Goal: Task Accomplishment & Management: Manage account settings

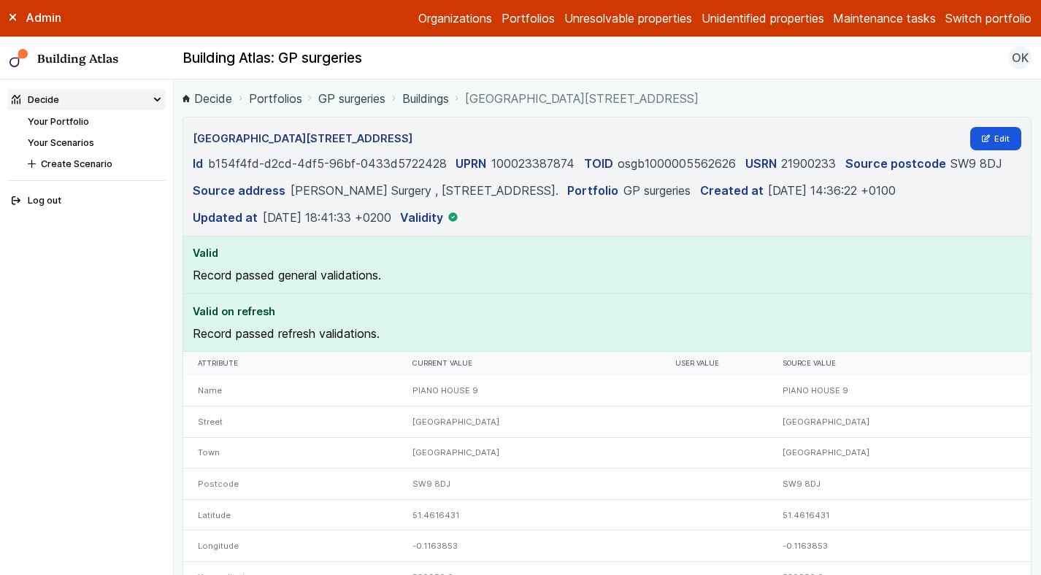
click at [432, 101] on link "Buildings" at bounding box center [425, 99] width 47 height 18
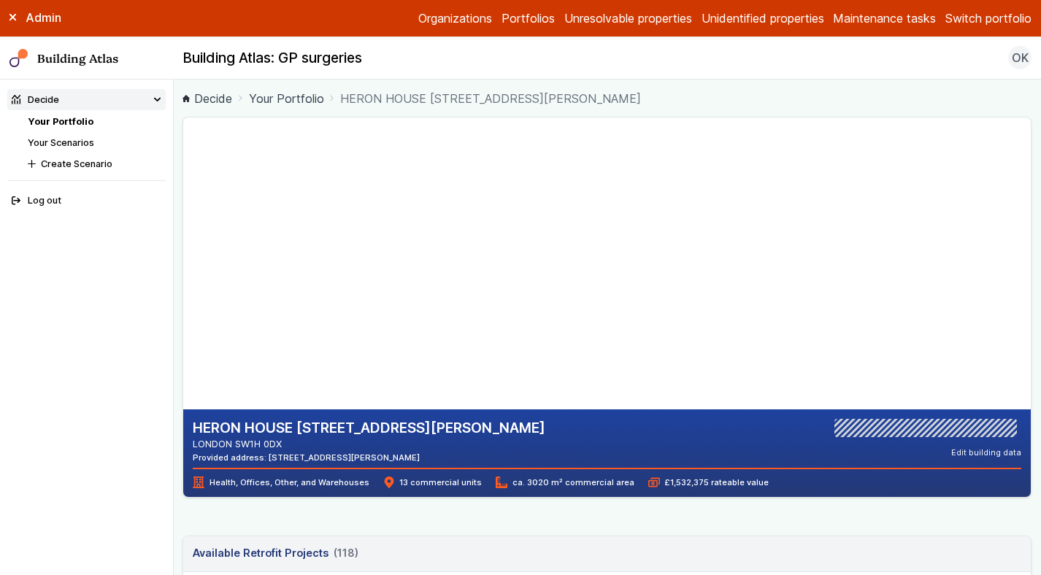
drag, startPoint x: 290, startPoint y: 444, endPoint x: 238, endPoint y: 440, distance: 52.0
click at [238, 440] on address "LONDON SW1H 0DX" at bounding box center [369, 444] width 352 height 14
copy address "SW1H 0DX"
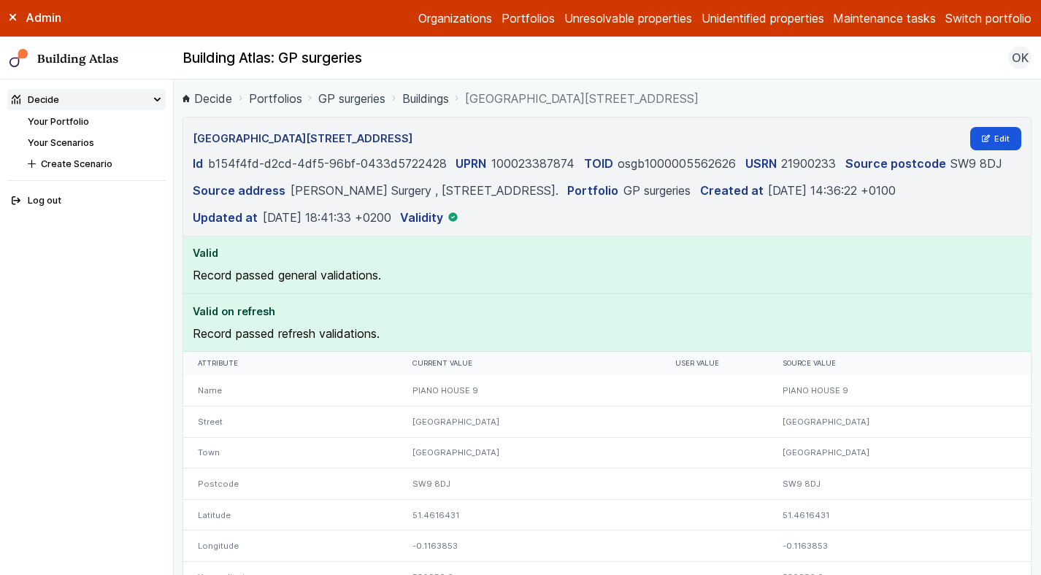
click at [425, 101] on link "Buildings" at bounding box center [425, 99] width 47 height 18
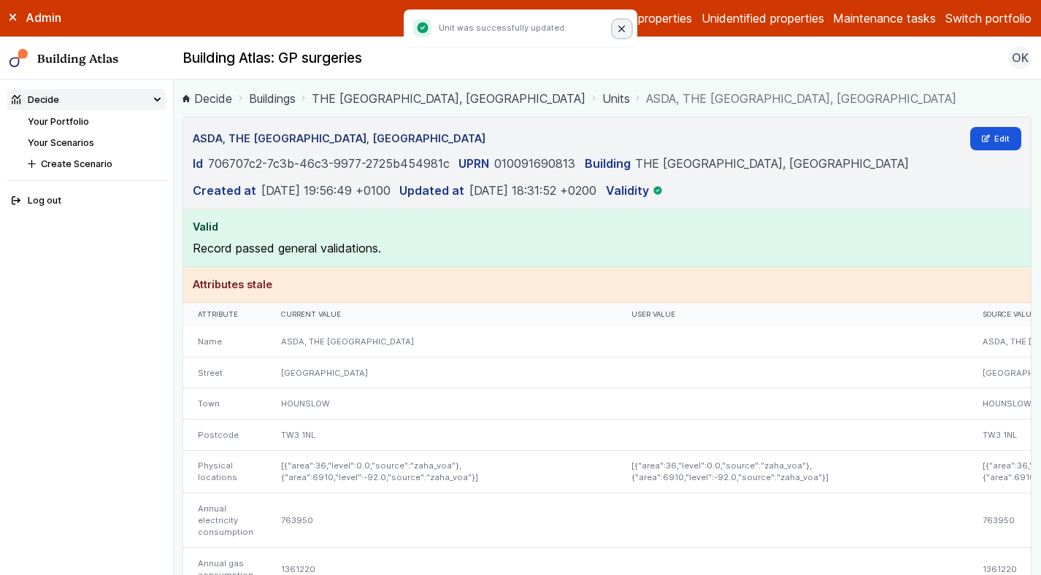
click at [620, 26] on icon "Close" at bounding box center [622, 29] width 6 height 6
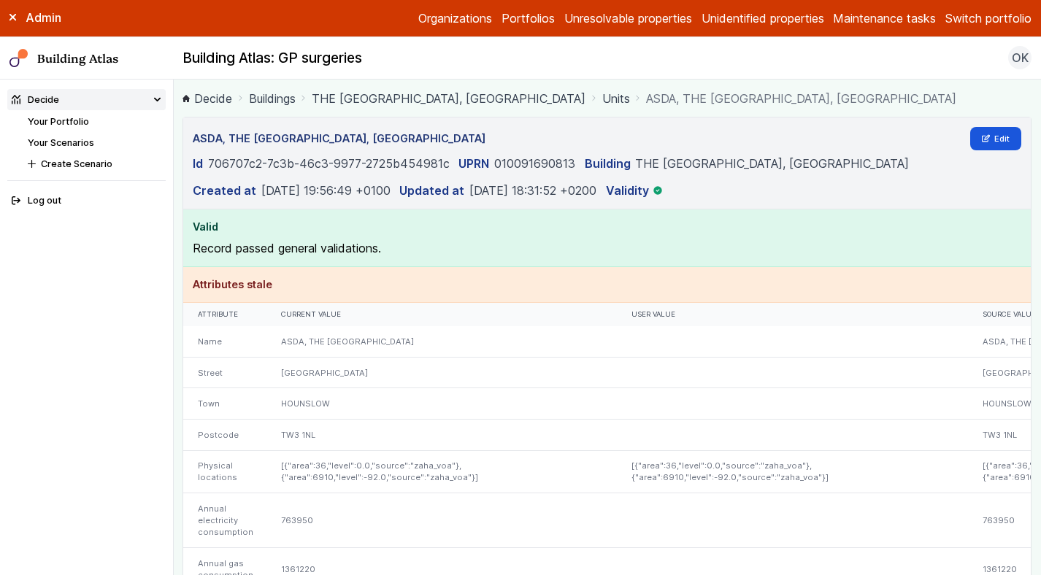
click at [479, 104] on link "THE BLENHEIM CENTRE, PRINCE REGENT ROAD" at bounding box center [449, 99] width 274 height 18
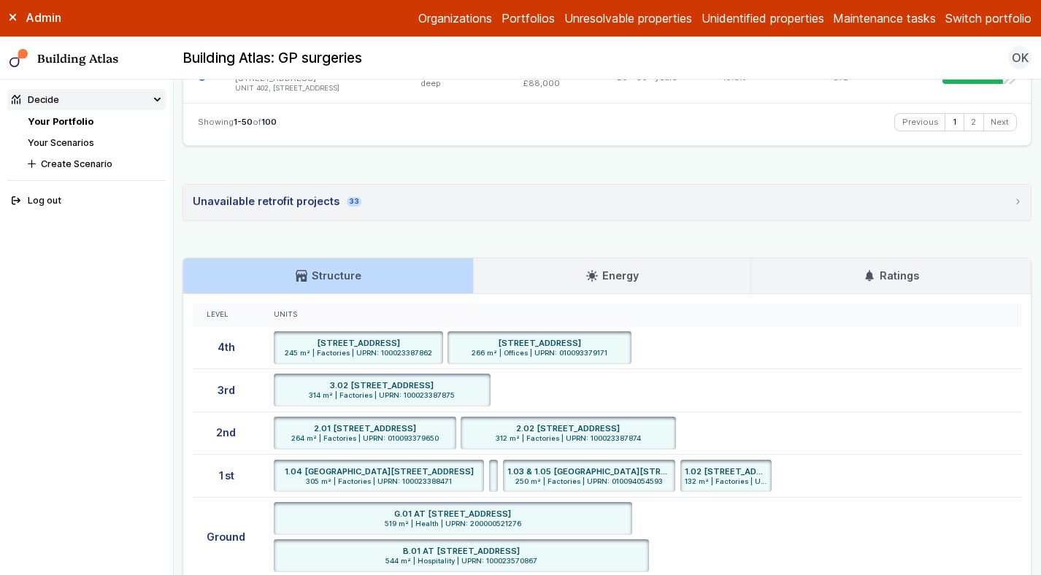
scroll to position [3431, 0]
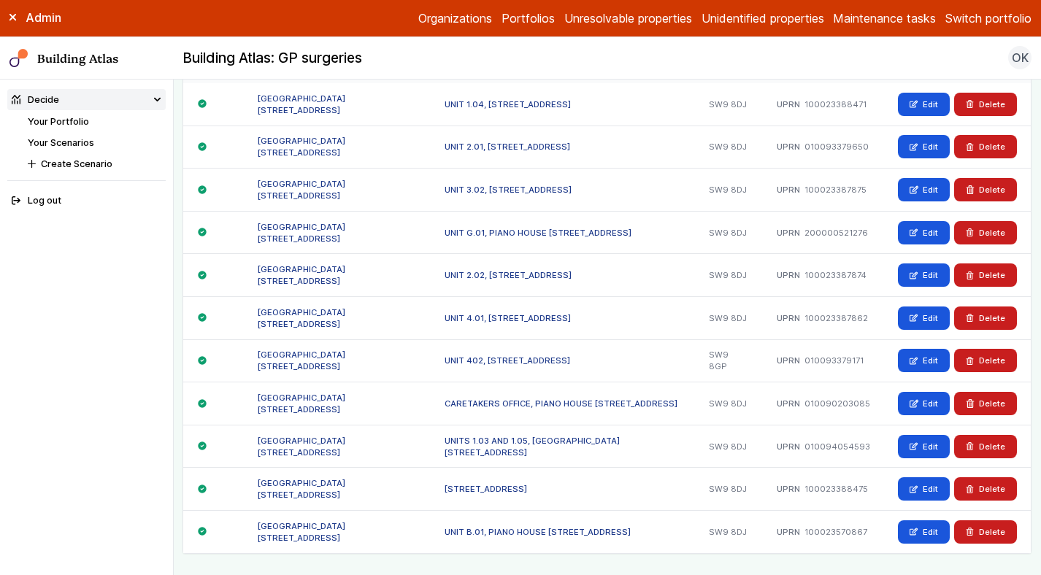
scroll to position [978, 0]
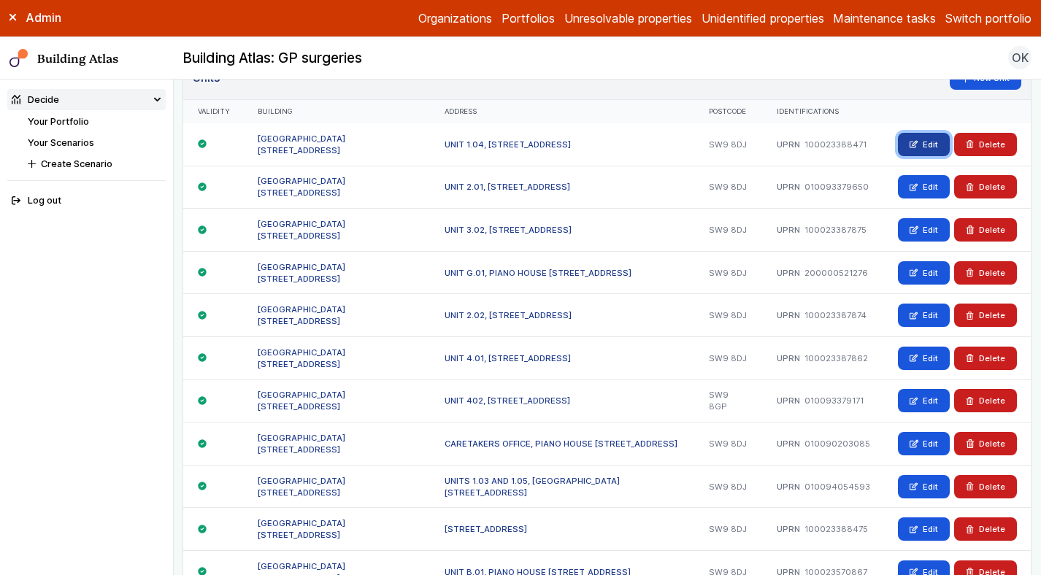
click at [917, 147] on icon at bounding box center [913, 144] width 8 height 8
click at [925, 184] on link "Edit" at bounding box center [924, 186] width 52 height 23
click at [925, 227] on link "Edit" at bounding box center [924, 229] width 52 height 23
click at [924, 266] on link "Edit" at bounding box center [924, 272] width 52 height 23
click at [925, 315] on link "Edit" at bounding box center [924, 315] width 52 height 23
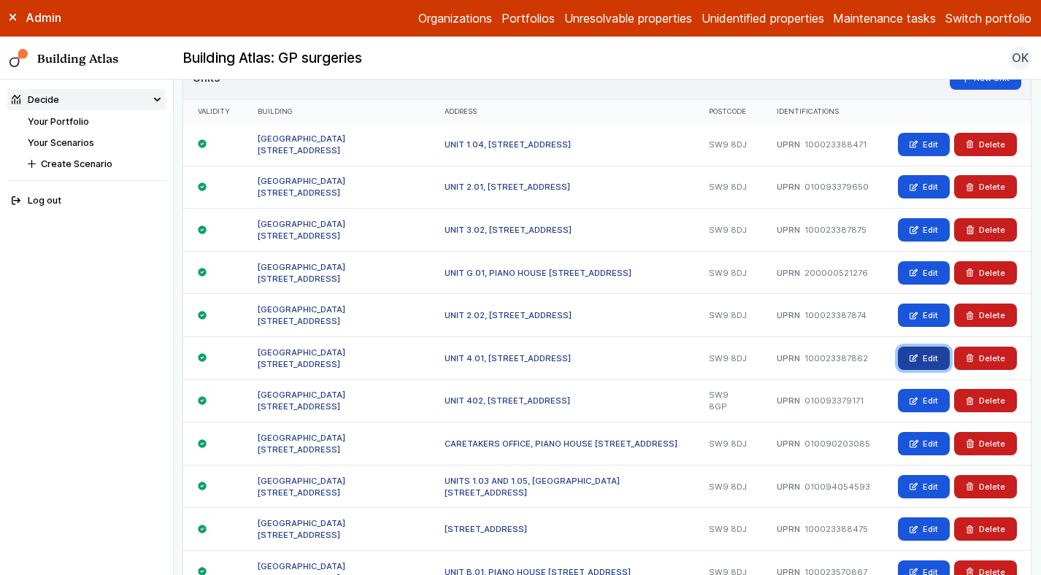
click at [925, 353] on link "Edit" at bounding box center [924, 358] width 52 height 23
click at [925, 397] on link "Edit" at bounding box center [924, 400] width 52 height 23
click at [925, 439] on link "Edit" at bounding box center [924, 443] width 52 height 23
click at [925, 480] on link "Edit" at bounding box center [924, 486] width 52 height 23
click at [928, 528] on link "Edit" at bounding box center [924, 528] width 52 height 23
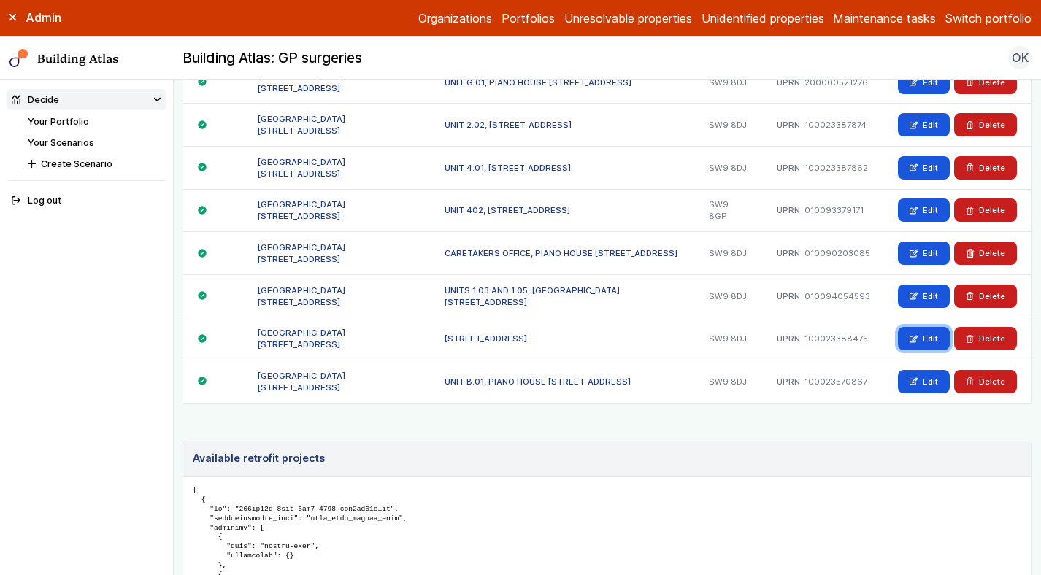
scroll to position [1172, 0]
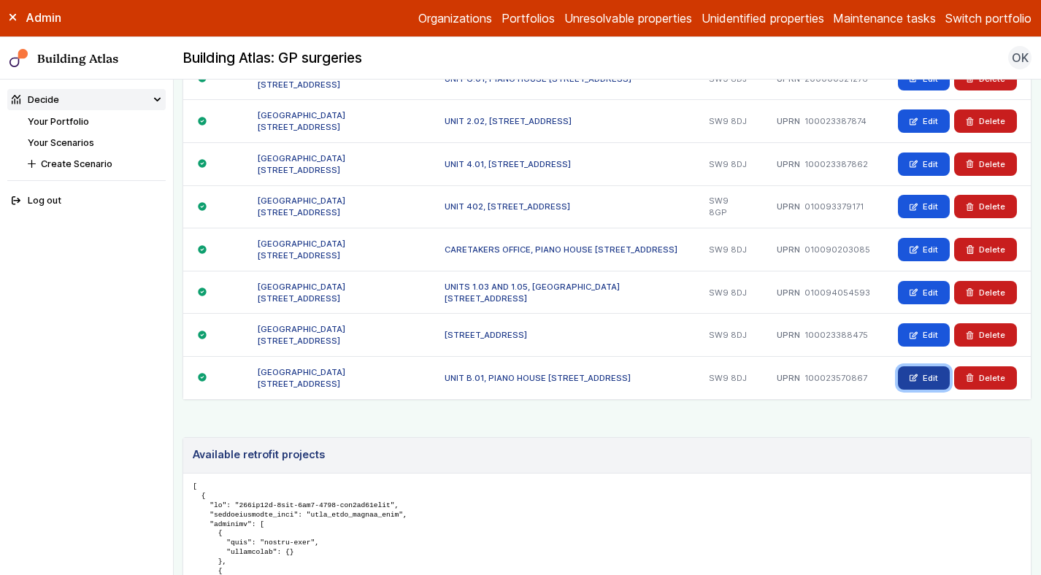
click at [925, 376] on link "Edit" at bounding box center [924, 377] width 52 height 23
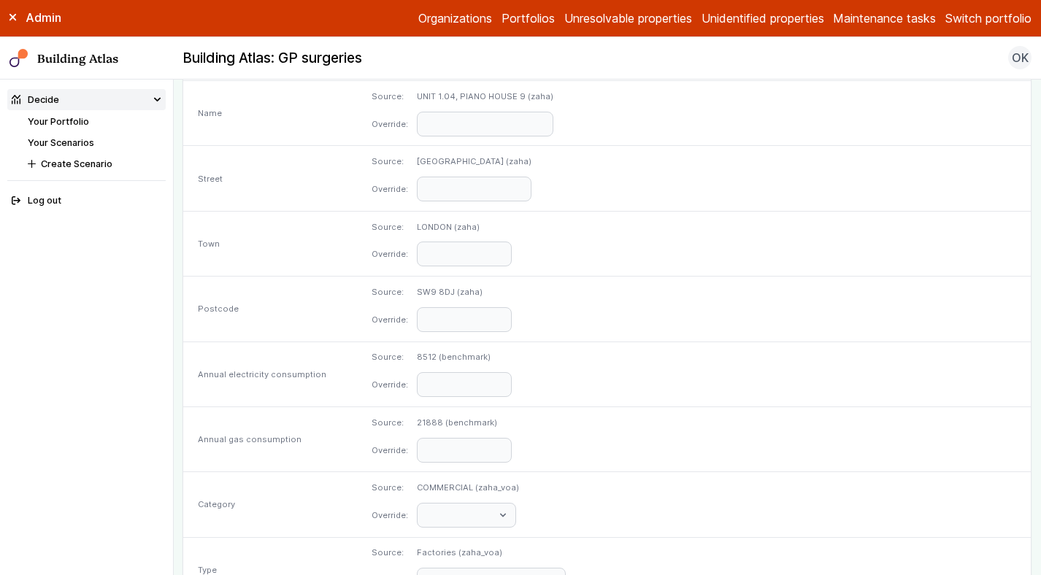
scroll to position [697, 0]
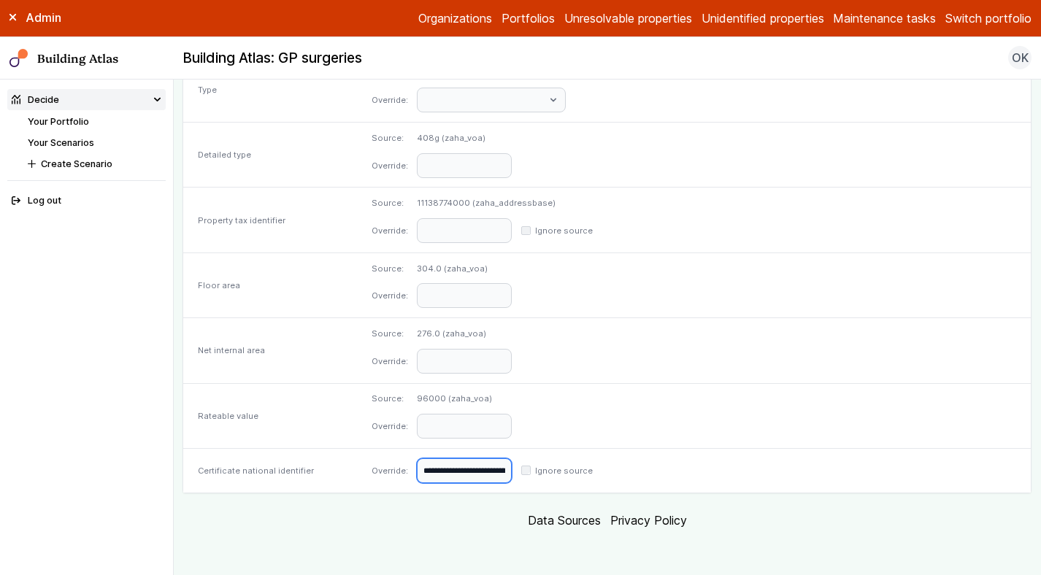
click at [512, 460] on input "**********" at bounding box center [464, 470] width 95 height 25
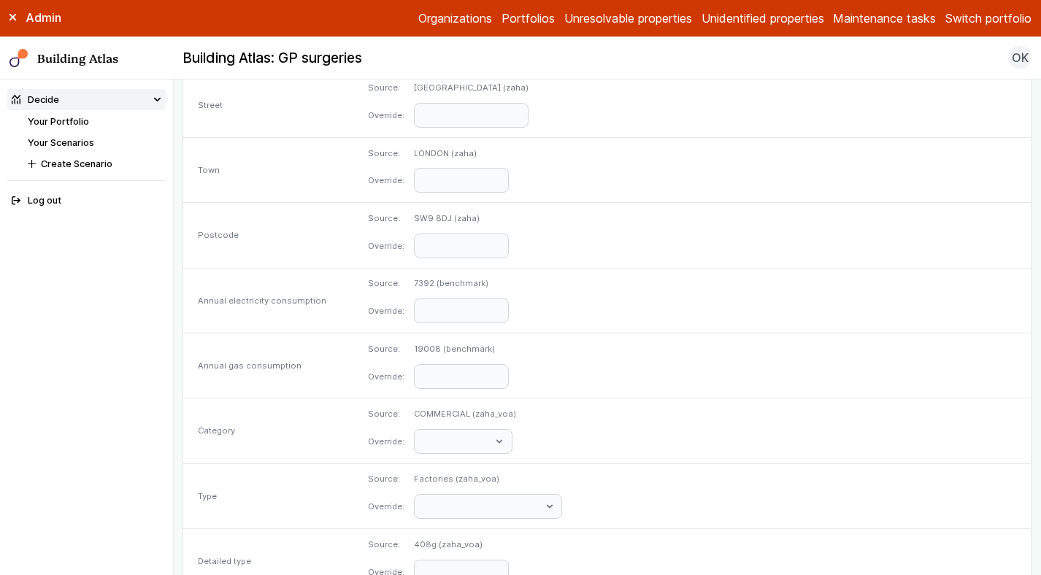
scroll to position [718, 0]
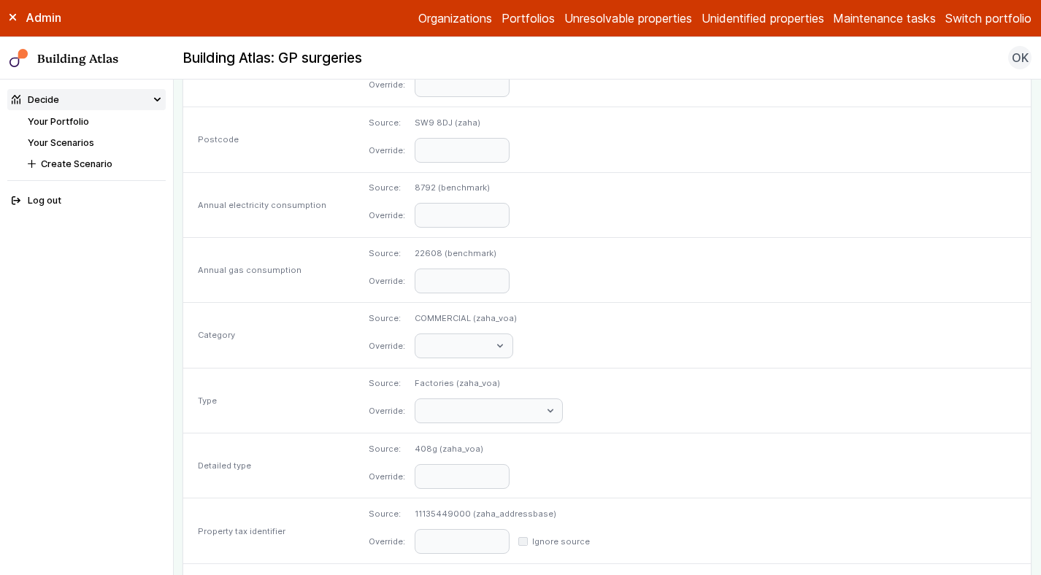
scroll to position [718, 0]
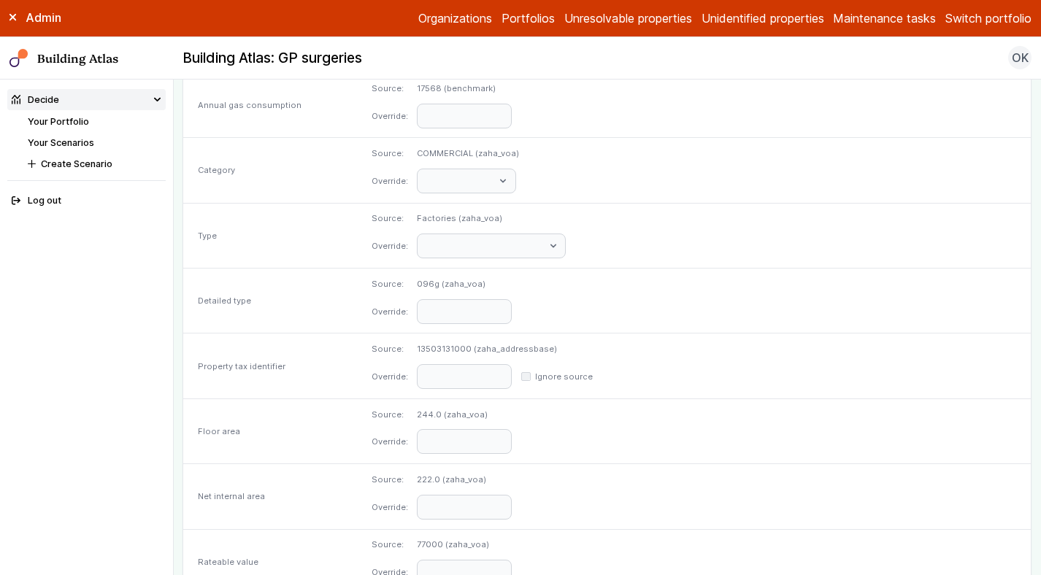
scroll to position [697, 0]
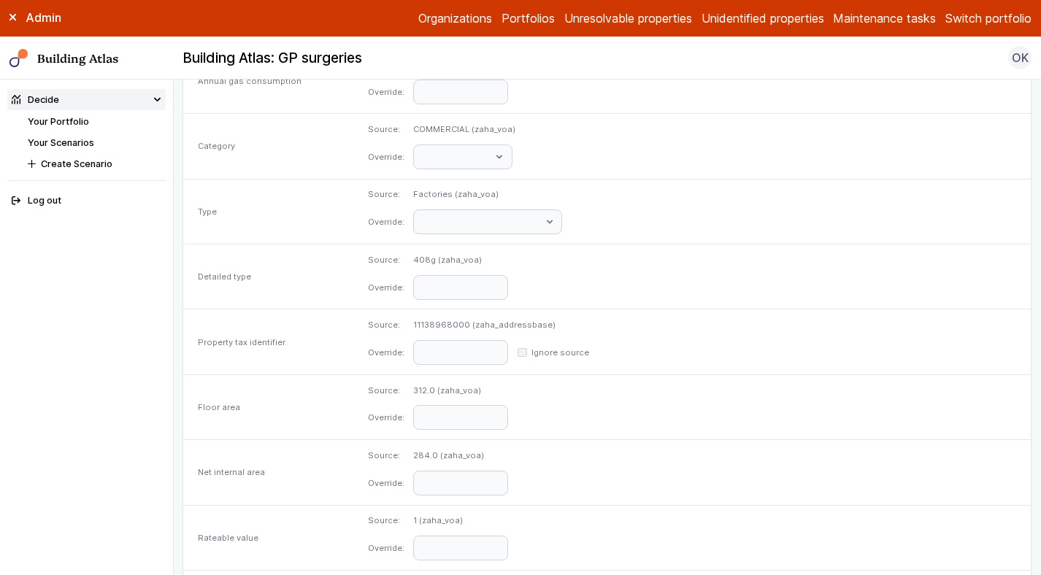
scroll to position [718, 0]
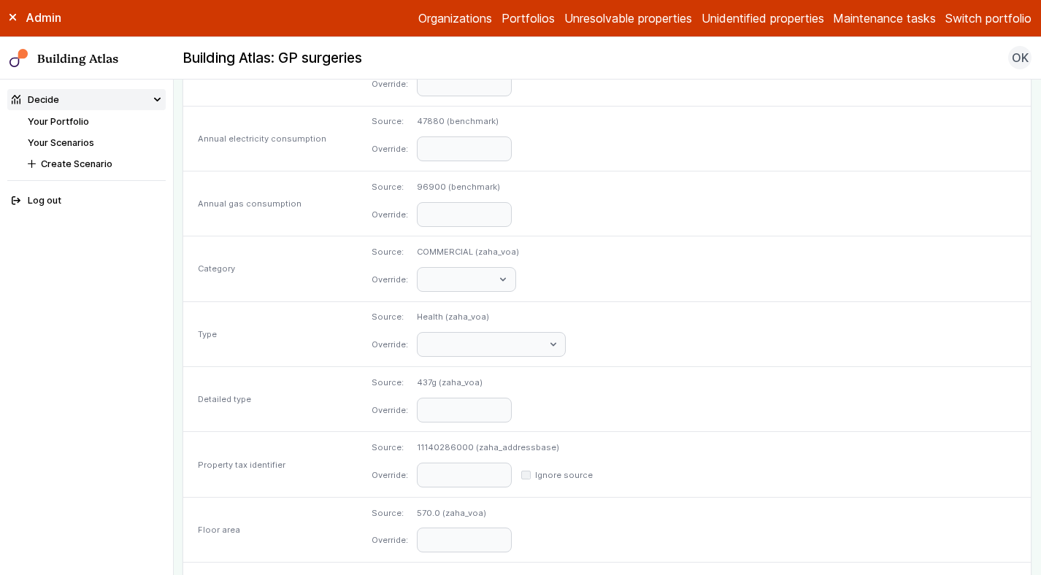
scroll to position [697, 0]
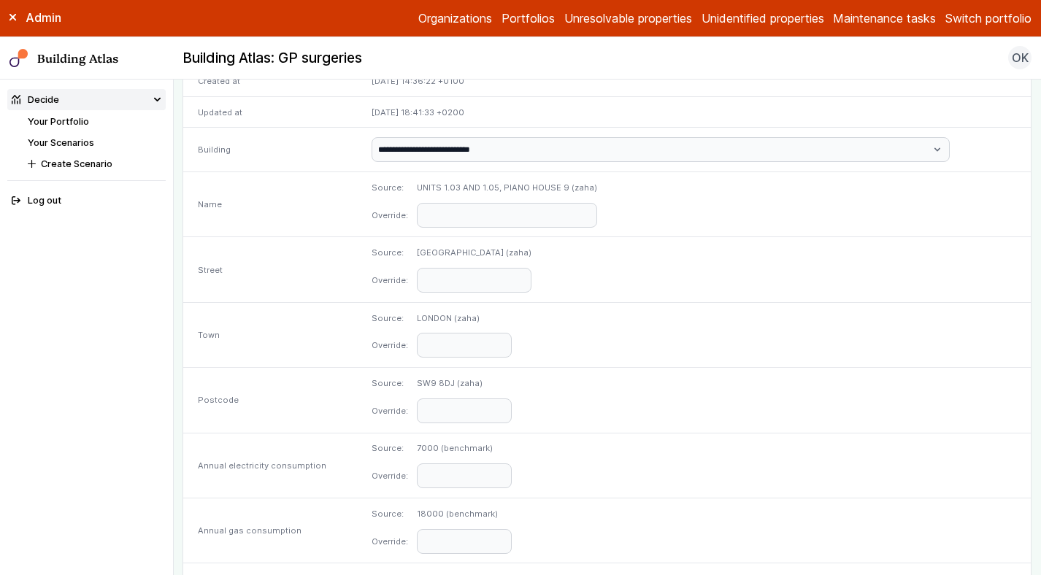
scroll to position [697, 0]
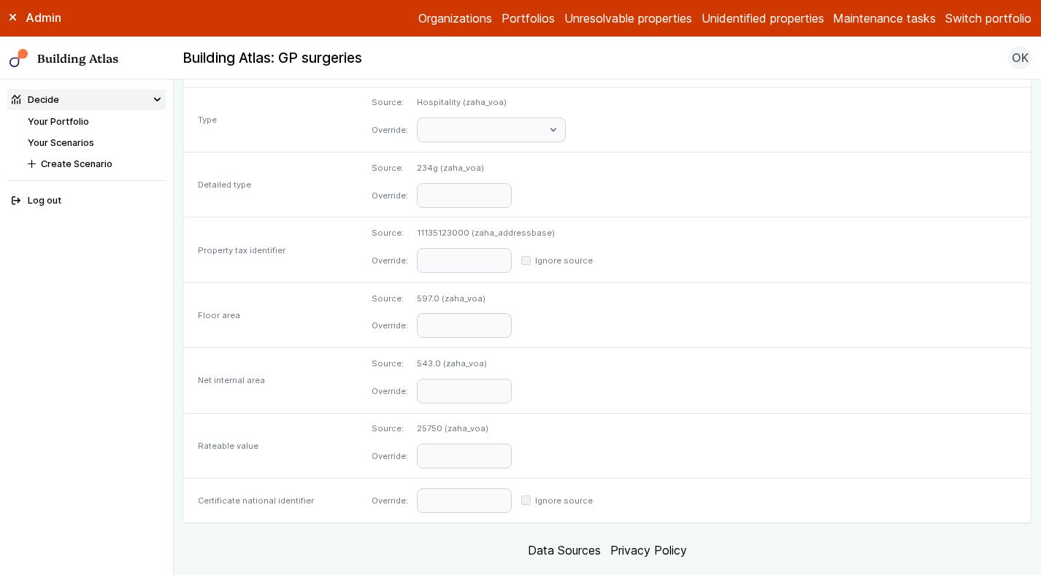
scroll to position [697, 0]
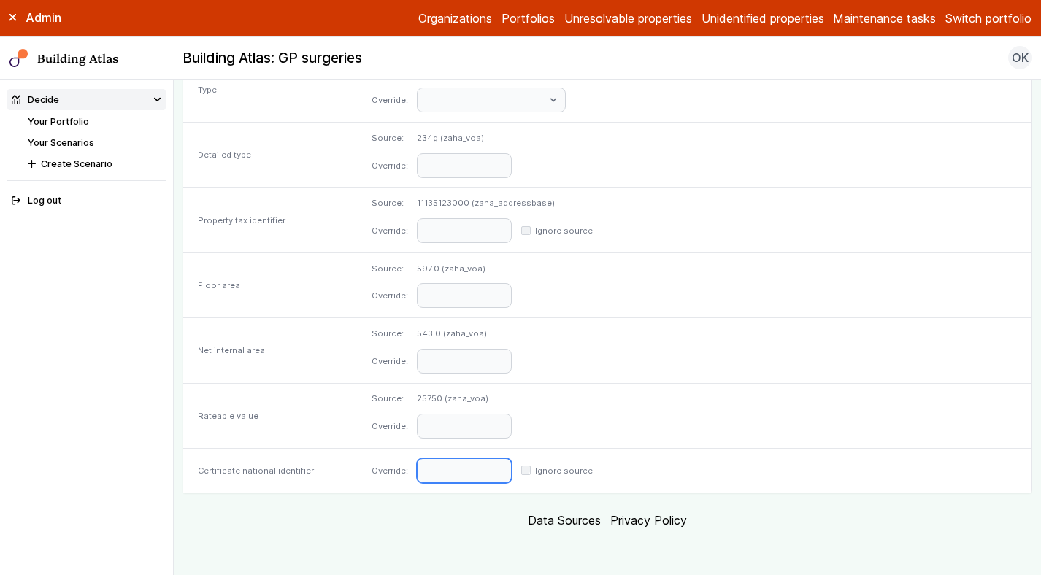
click at [512, 458] on input "text" at bounding box center [464, 470] width 95 height 25
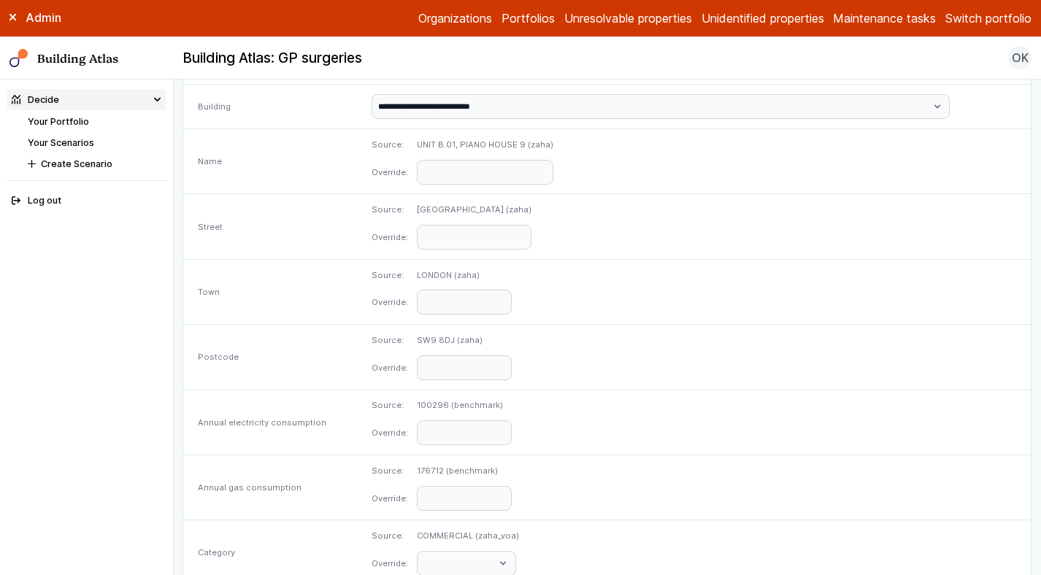
scroll to position [0, 0]
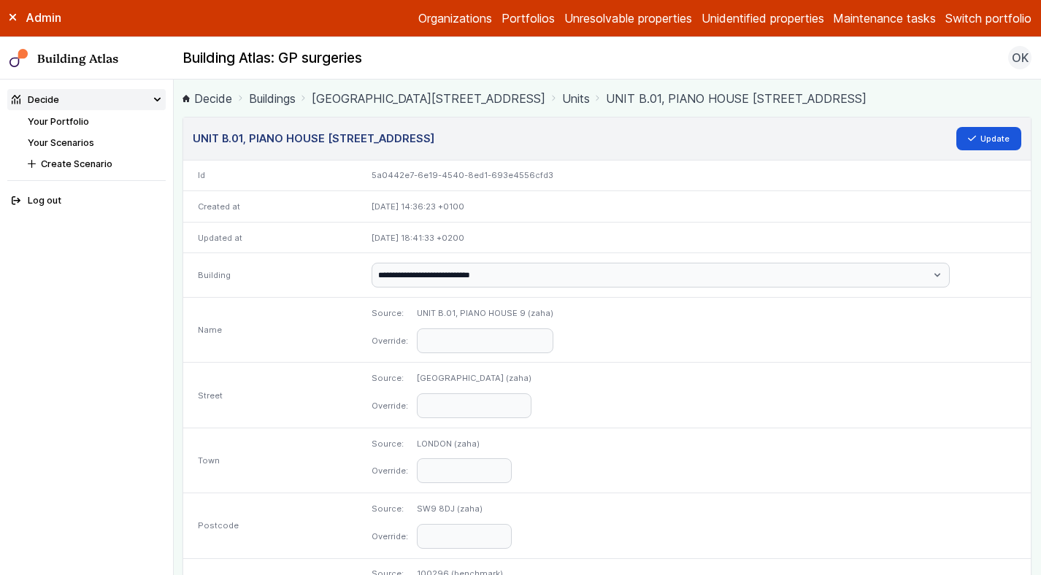
click at [841, 485] on div "Source: [GEOGRAPHIC_DATA] (zaha) Override:" at bounding box center [694, 460] width 674 height 65
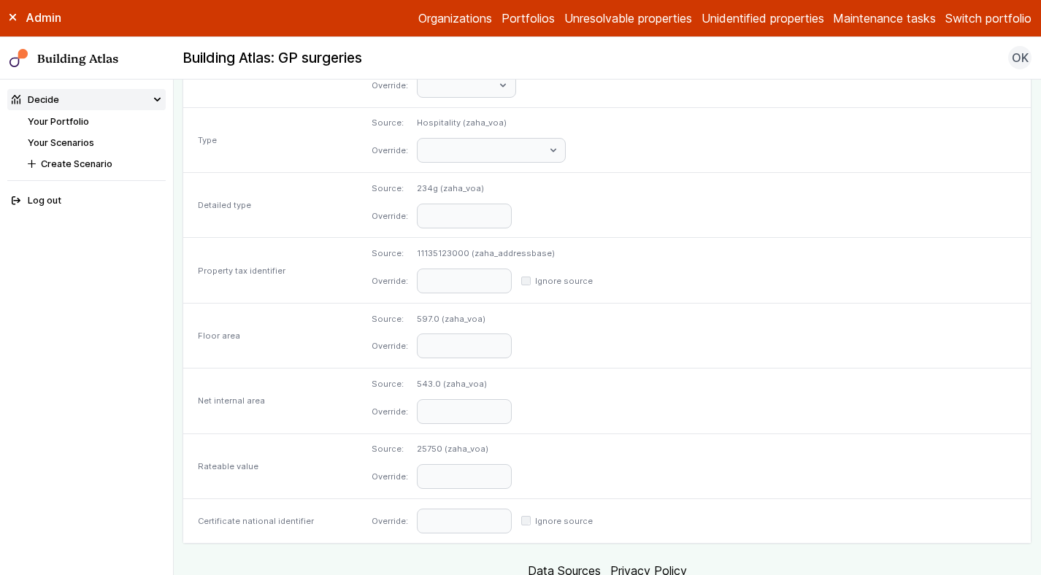
scroll to position [697, 0]
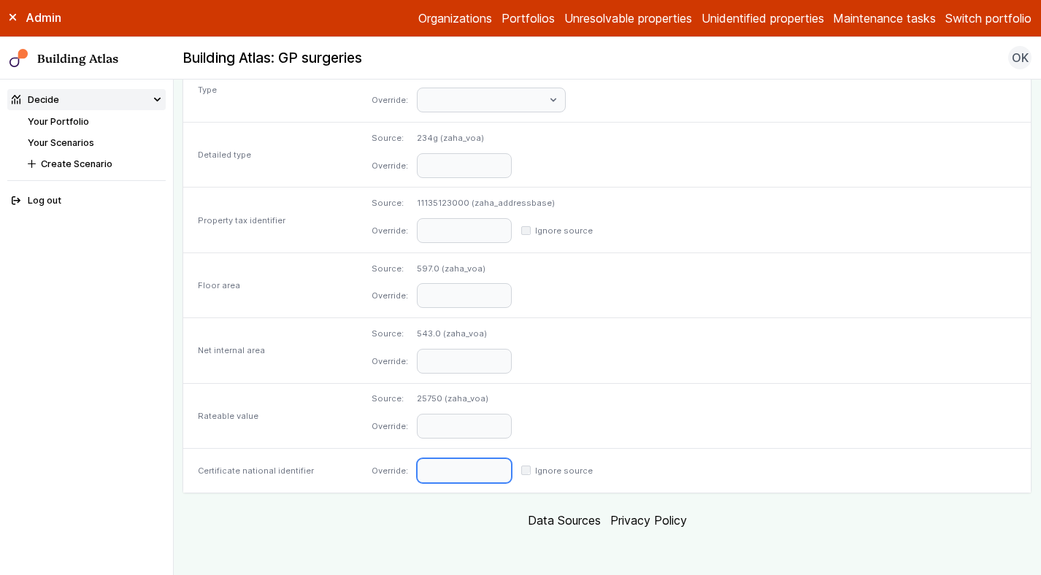
click at [512, 463] on input "text" at bounding box center [464, 470] width 95 height 25
paste input "**********"
type input "**********"
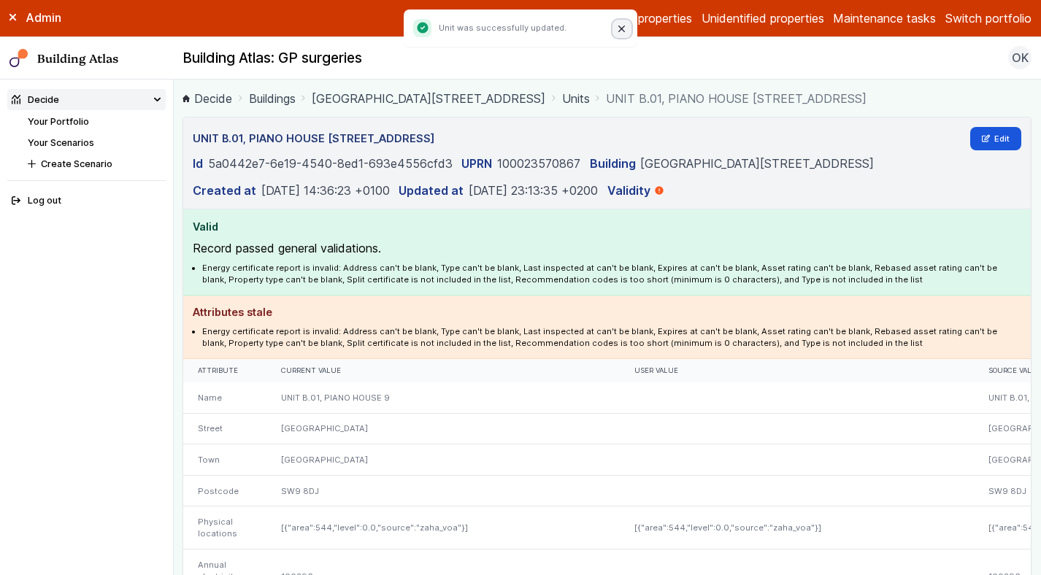
click at [616, 31] on button "Close" at bounding box center [621, 29] width 19 height 19
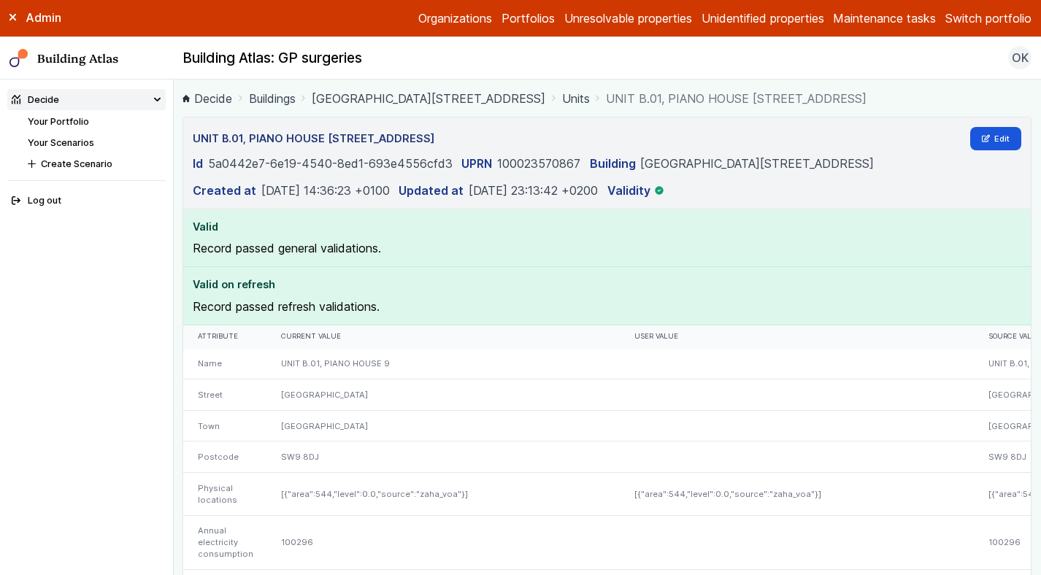
click at [383, 93] on link "[GEOGRAPHIC_DATA][STREET_ADDRESS]" at bounding box center [429, 99] width 234 height 18
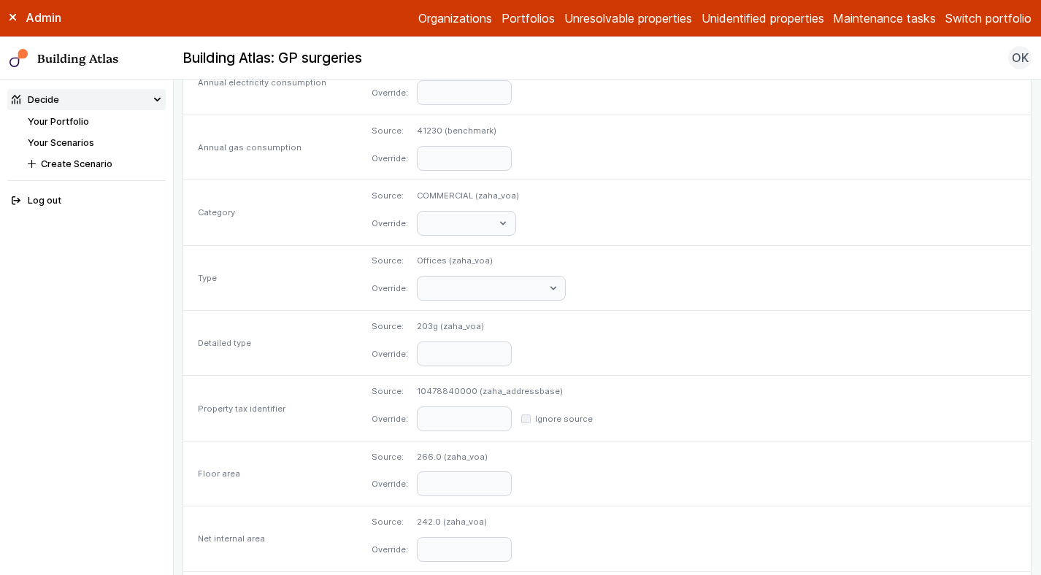
scroll to position [697, 0]
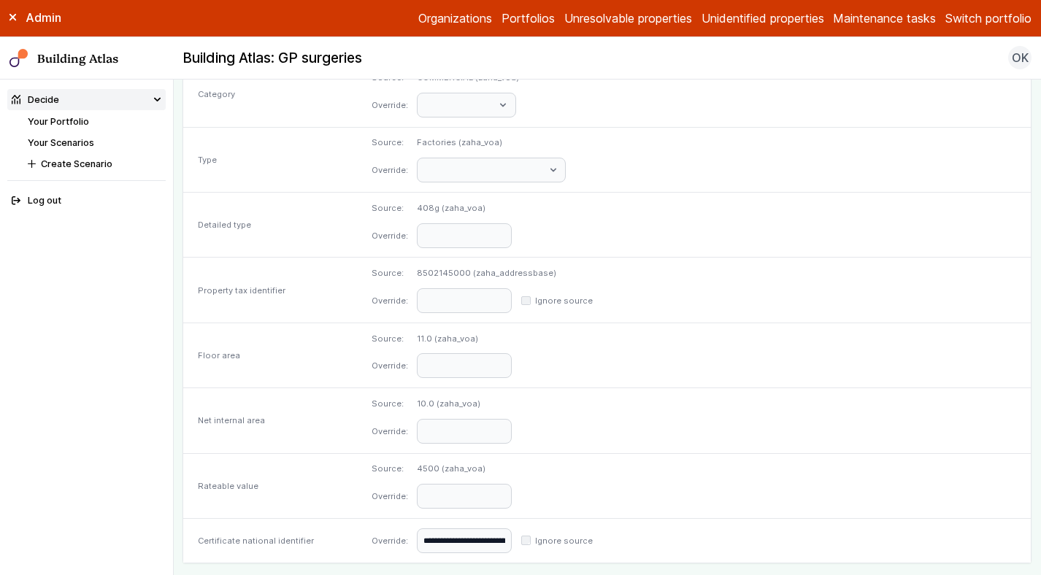
scroll to position [697, 0]
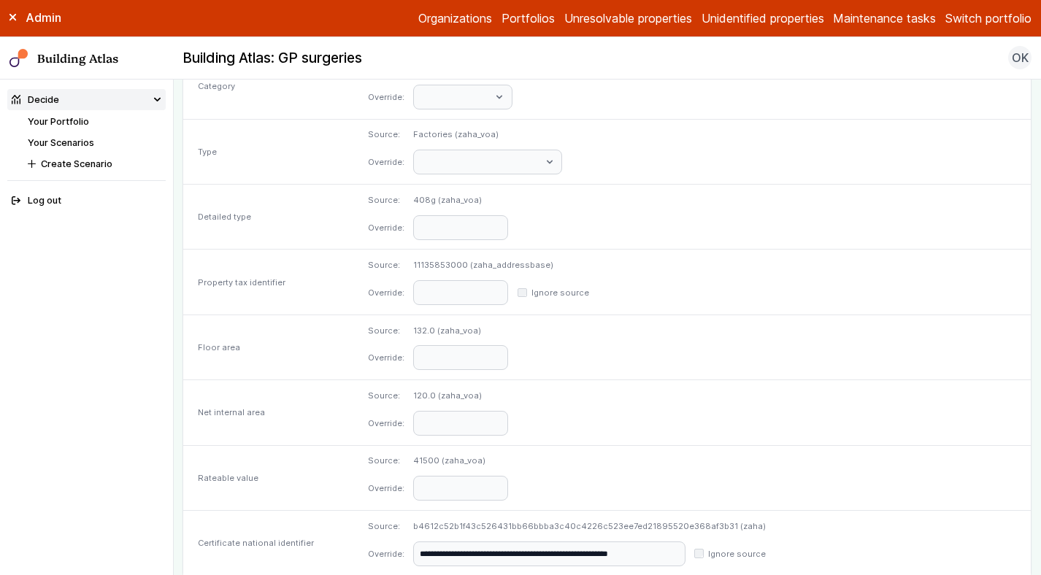
scroll to position [718, 0]
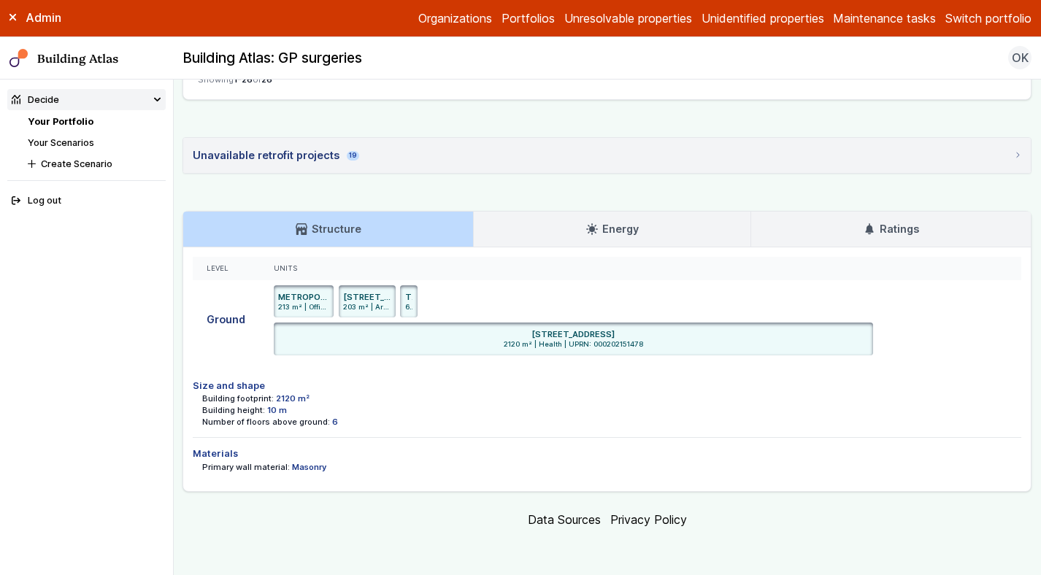
scroll to position [2069, 0]
drag, startPoint x: 707, startPoint y: 333, endPoint x: 671, endPoint y: 333, distance: 36.5
click at [671, 333] on div "UNIT 3 1ST FLR 113, CHALKHILL ROAD, WEMBLEY, MIDDX HA9 9FX" at bounding box center [573, 334] width 590 height 12
copy h6 "HA9 9FX"
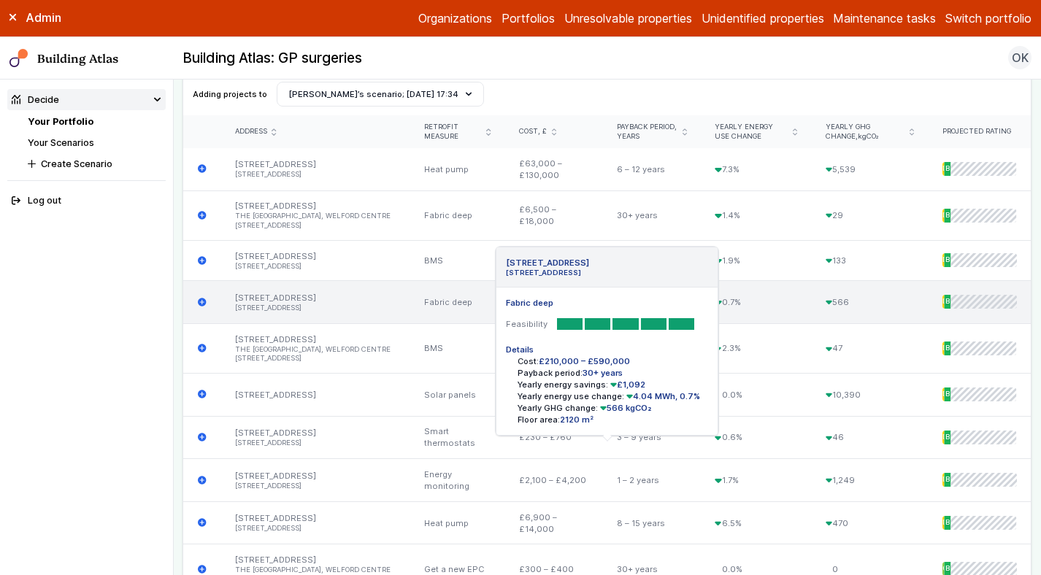
scroll to position [518, 0]
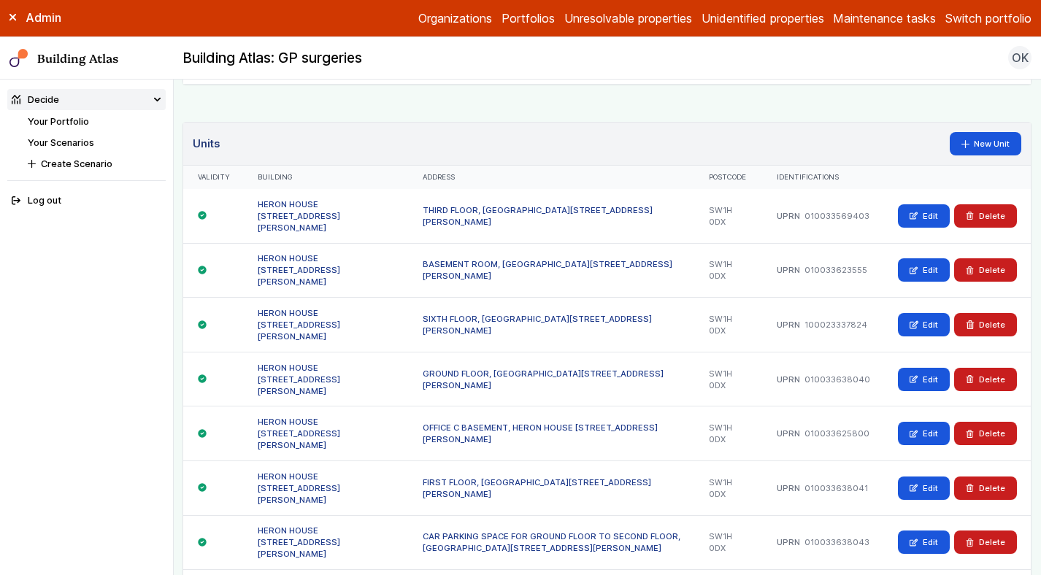
scroll to position [932, 0]
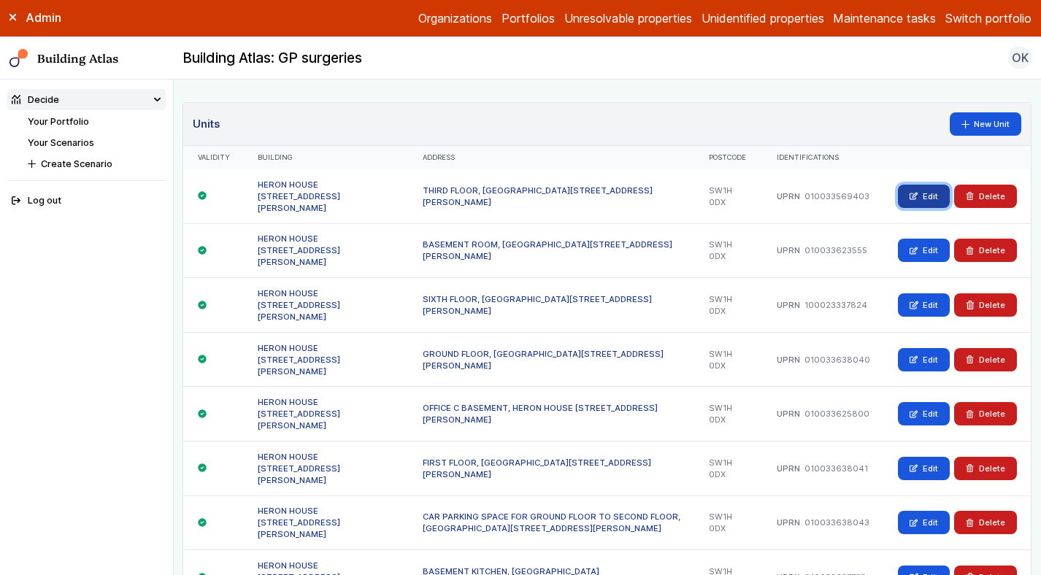
click at [916, 193] on icon at bounding box center [913, 196] width 7 height 7
click at [924, 239] on link "Edit" at bounding box center [924, 250] width 52 height 23
click at [920, 293] on link "Edit" at bounding box center [924, 304] width 52 height 23
click at [921, 348] on link "Edit" at bounding box center [924, 359] width 52 height 23
click at [920, 402] on link "Edit" at bounding box center [924, 413] width 52 height 23
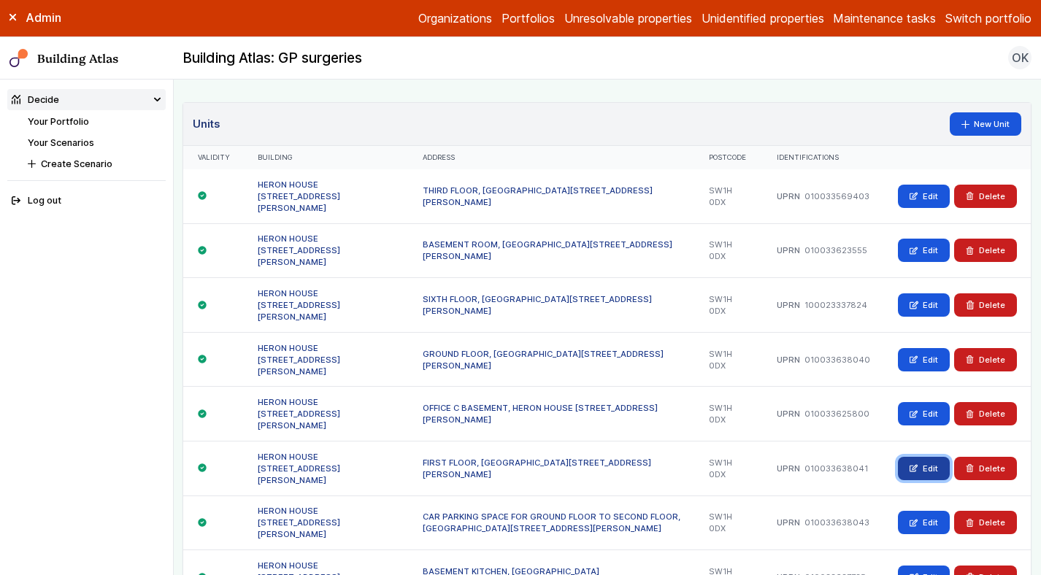
click at [920, 457] on link "Edit" at bounding box center [924, 468] width 52 height 23
click at [921, 511] on link "Edit" at bounding box center [924, 522] width 52 height 23
click at [922, 566] on link "Edit" at bounding box center [924, 577] width 52 height 23
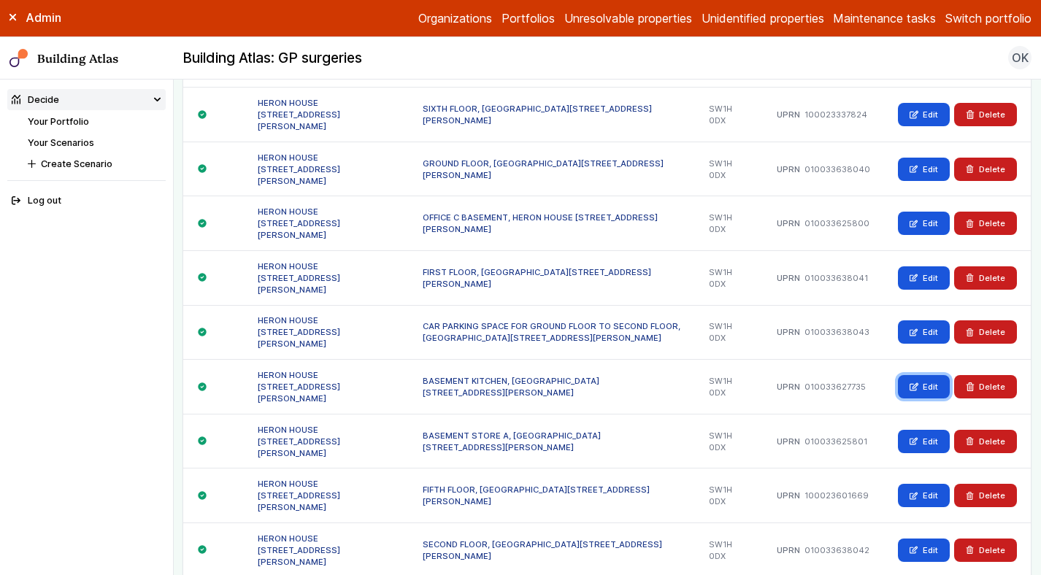
scroll to position [1129, 0]
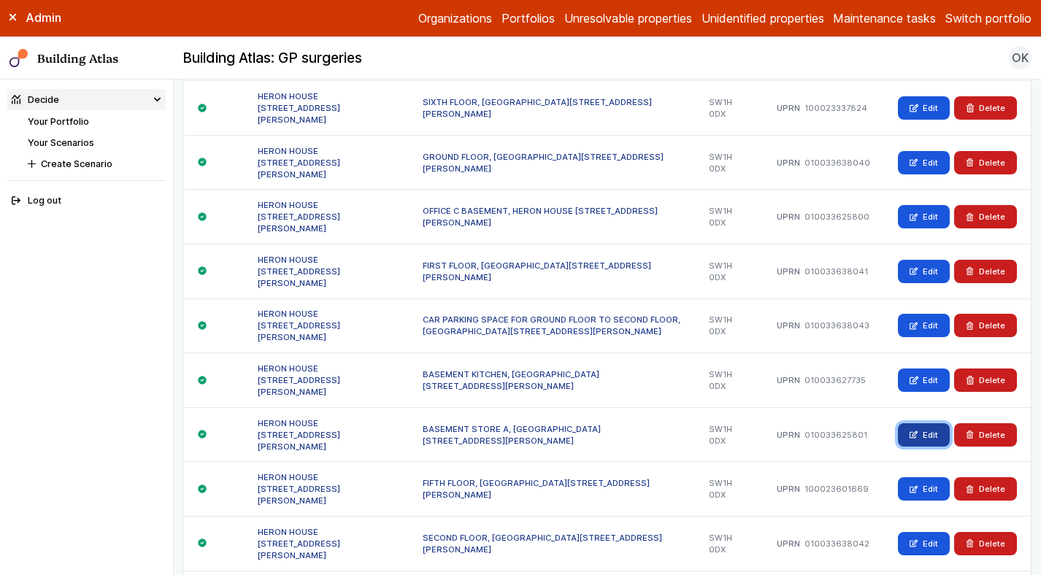
click at [929, 423] on link "Edit" at bounding box center [924, 434] width 52 height 23
click at [928, 477] on link "Edit" at bounding box center [924, 488] width 52 height 23
click at [922, 532] on link "Edit" at bounding box center [924, 543] width 52 height 23
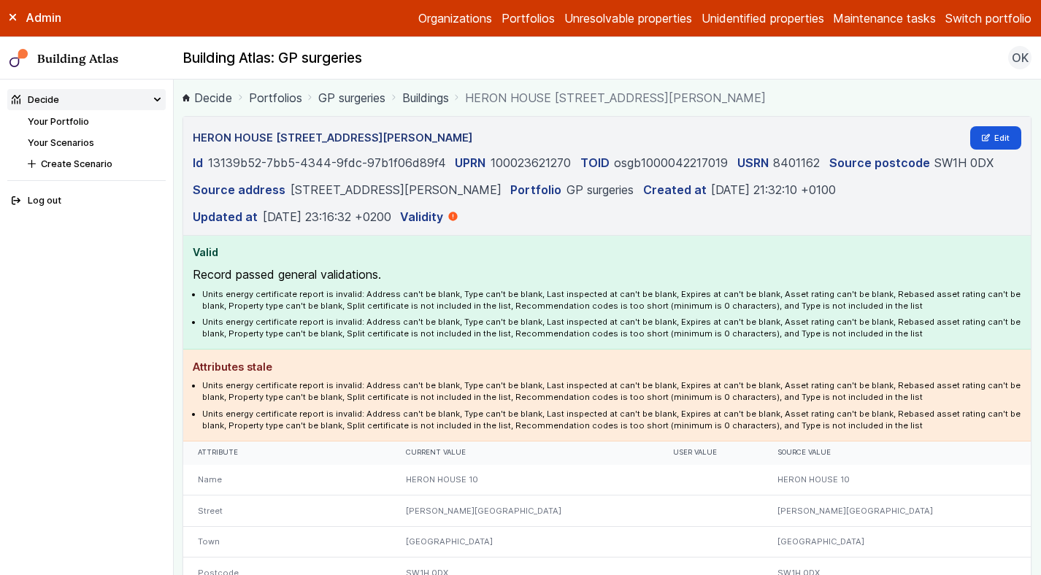
scroll to position [4, 0]
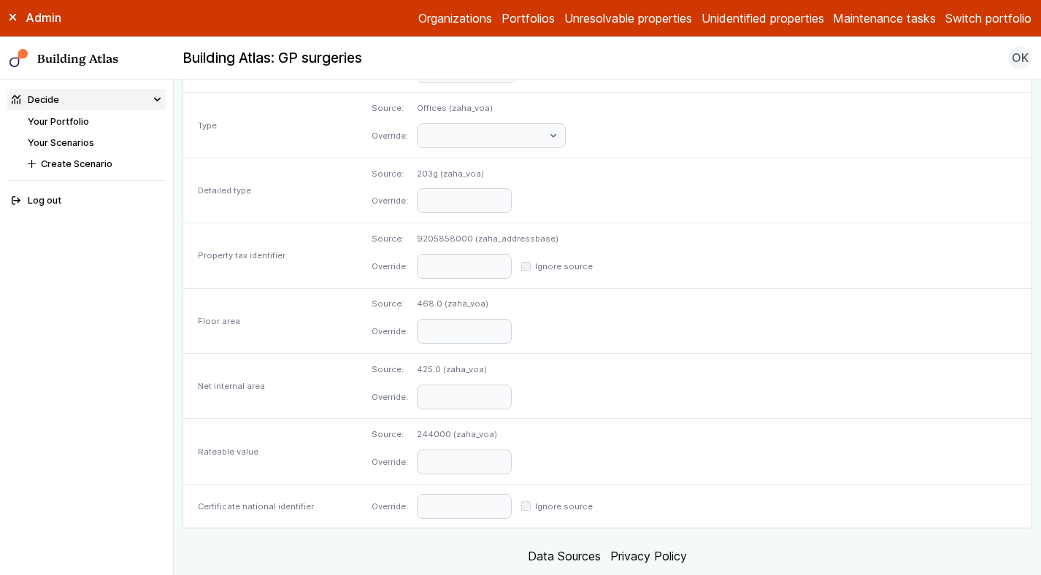
scroll to position [697, 0]
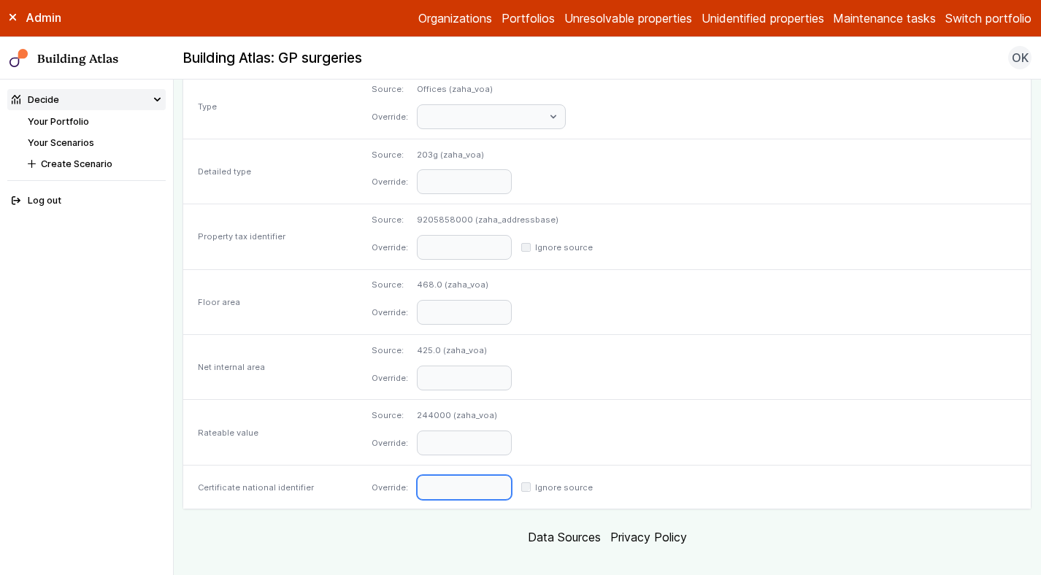
click at [512, 475] on input "text" at bounding box center [464, 487] width 95 height 25
paste input "**********"
type input "**********"
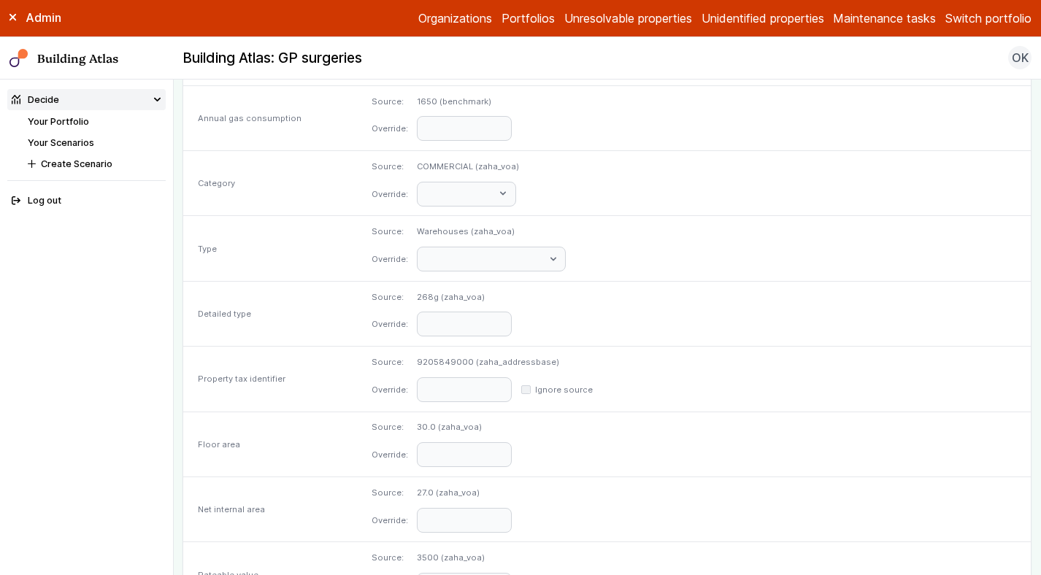
scroll to position [697, 0]
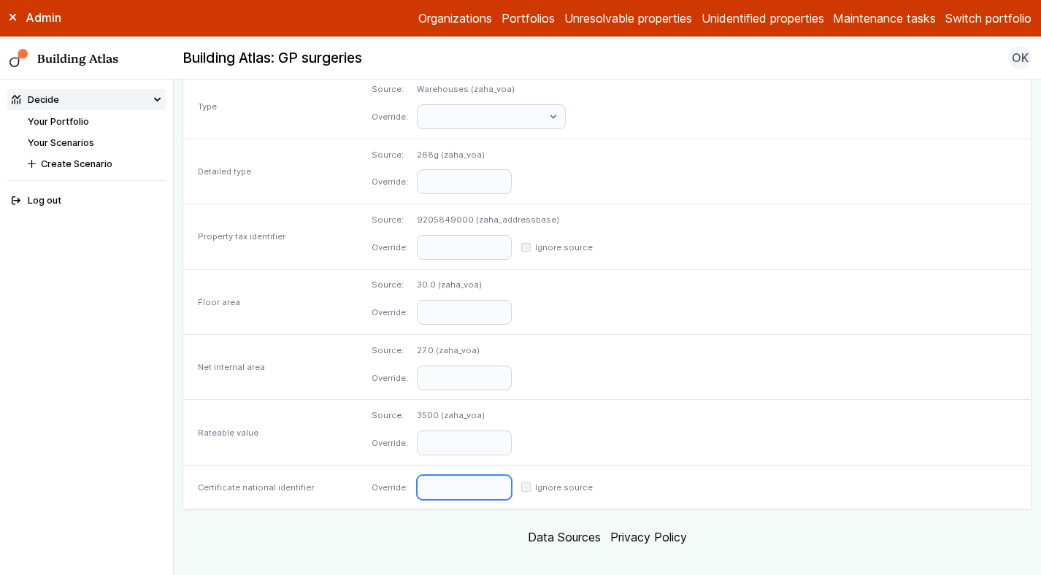
click at [512, 475] on input "text" at bounding box center [464, 487] width 95 height 25
paste input "**********"
type input "**********"
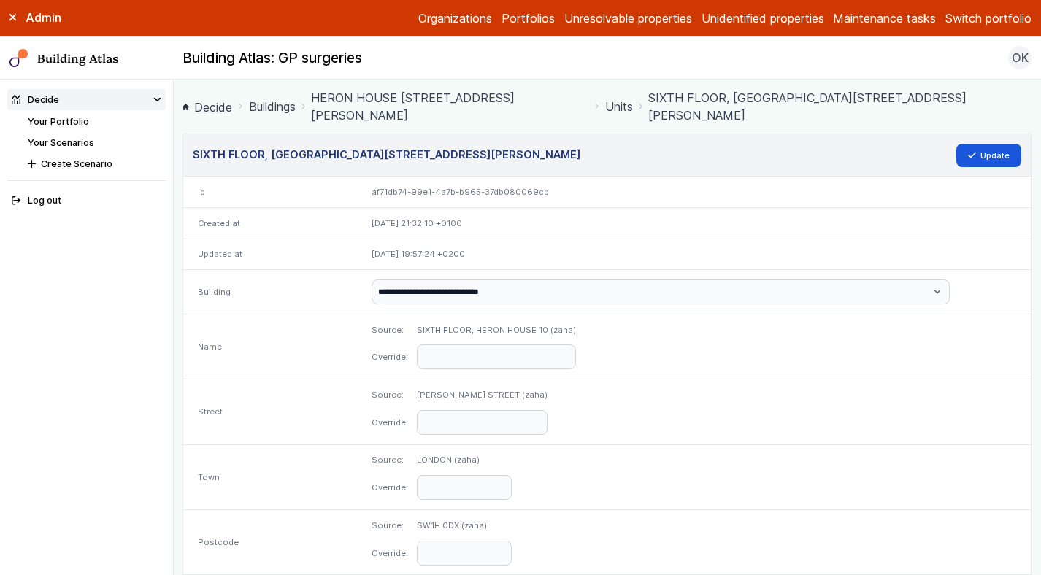
scroll to position [697, 0]
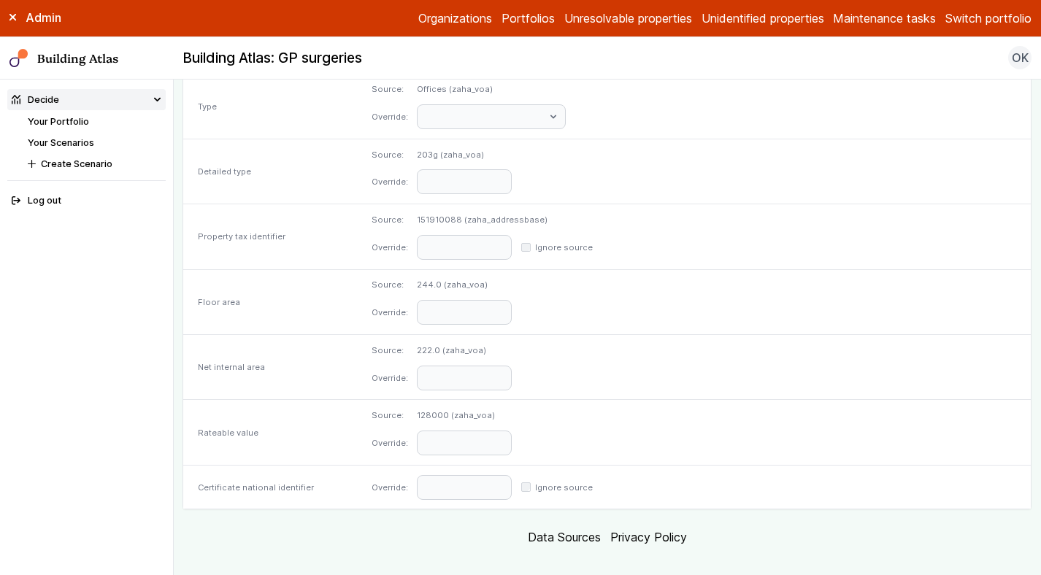
click at [520, 482] on div "Override: Ignore source" at bounding box center [694, 487] width 674 height 44
click at [509, 475] on input "text" at bounding box center [464, 487] width 95 height 25
paste input "**********"
type input "**********"
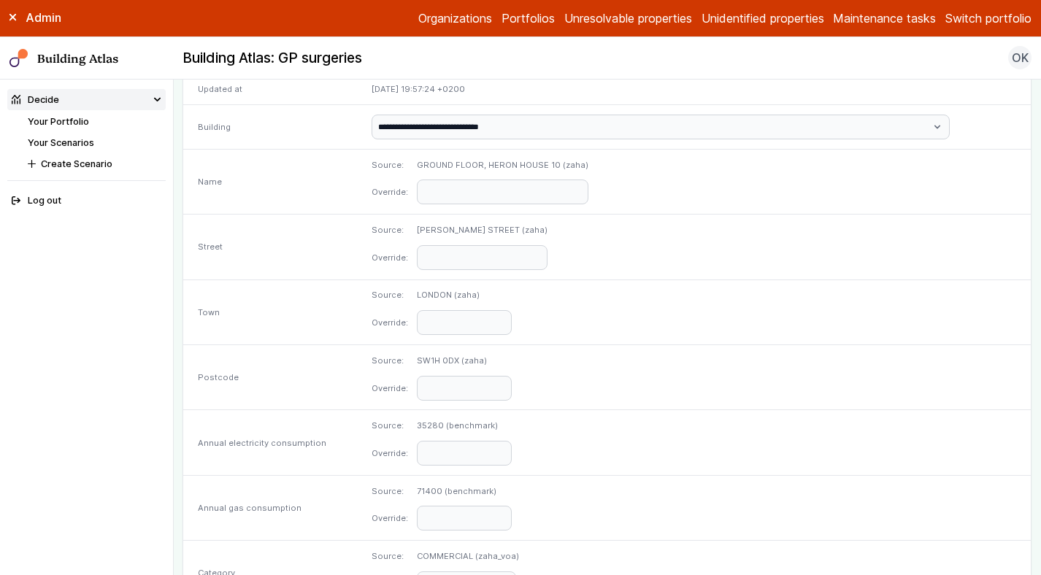
scroll to position [697, 0]
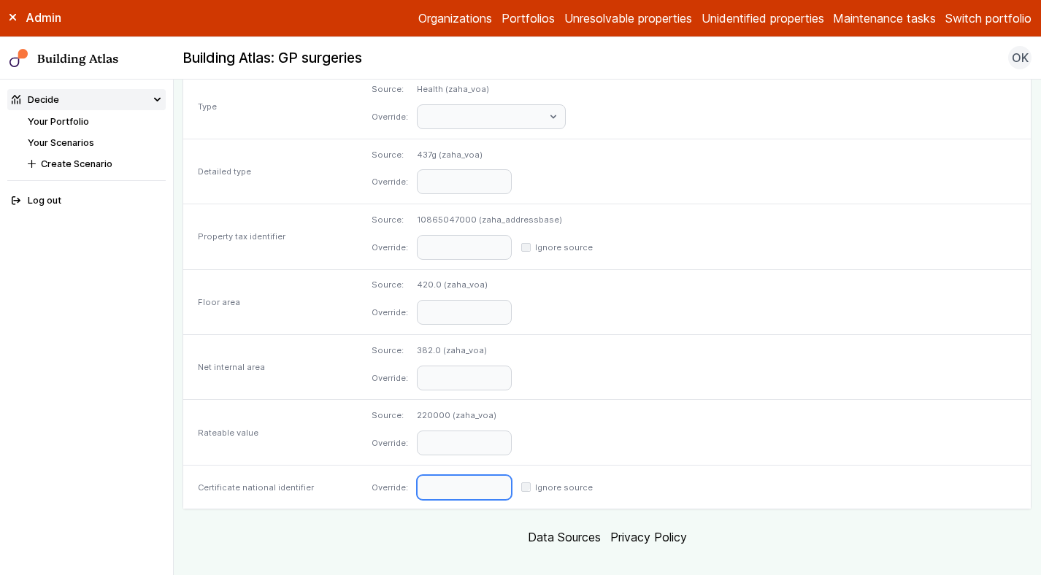
click at [512, 475] on input "text" at bounding box center [464, 487] width 95 height 25
paste input "**********"
type input "**********"
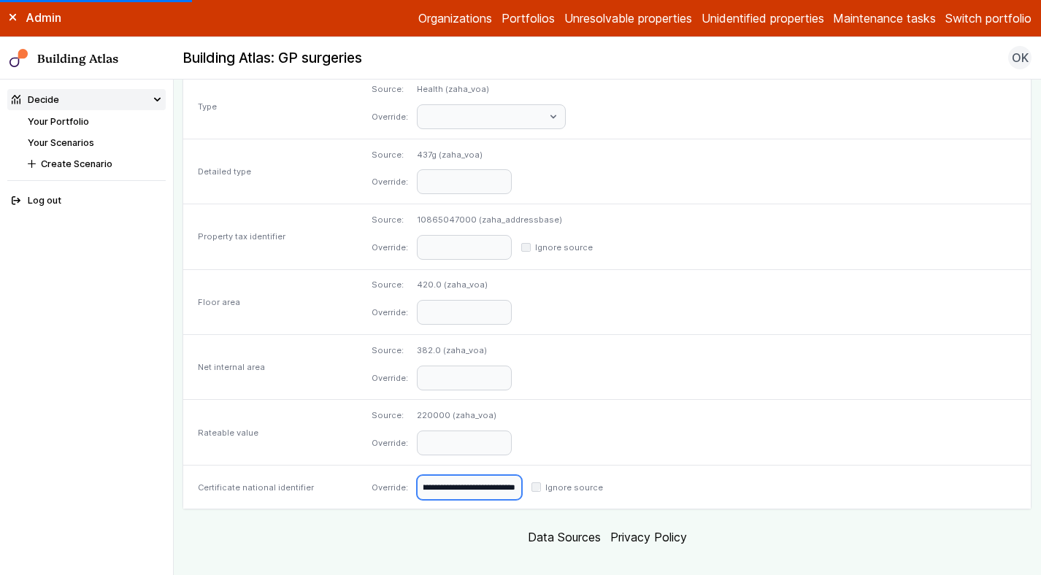
scroll to position [0, 0]
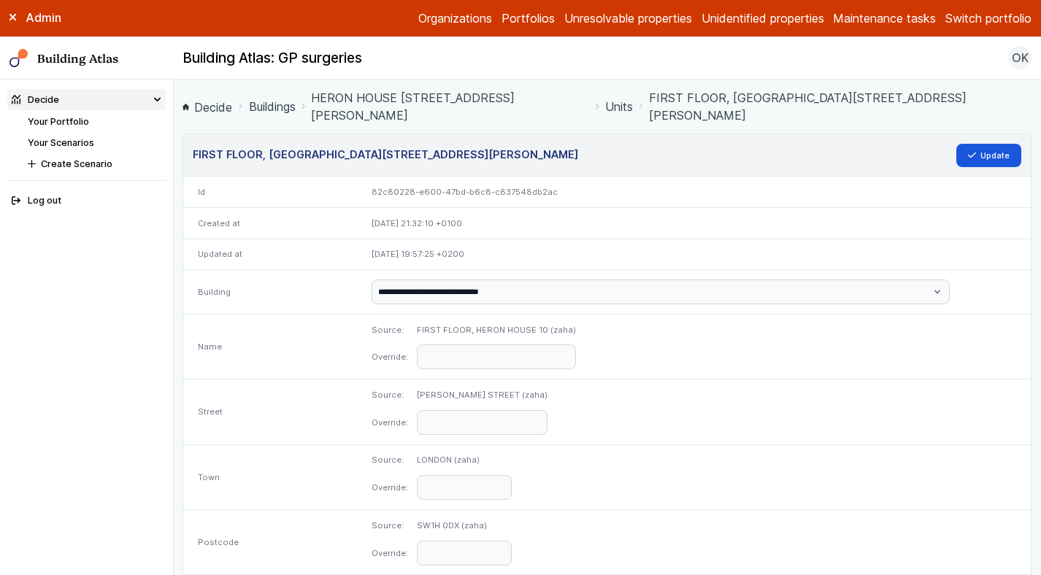
scroll to position [697, 0]
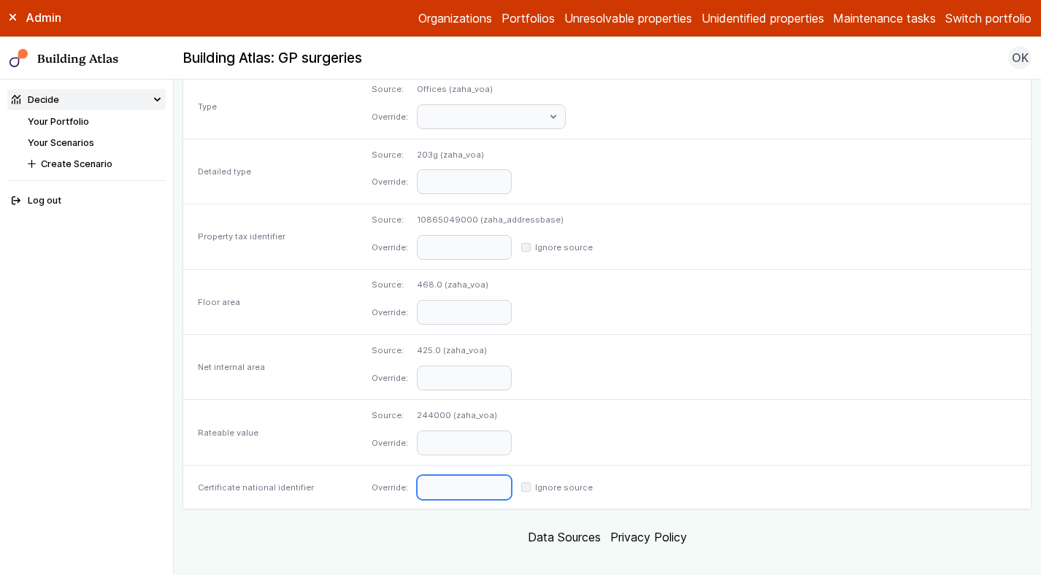
click at [512, 475] on input "text" at bounding box center [464, 487] width 95 height 25
paste input "**********"
type input "**********"
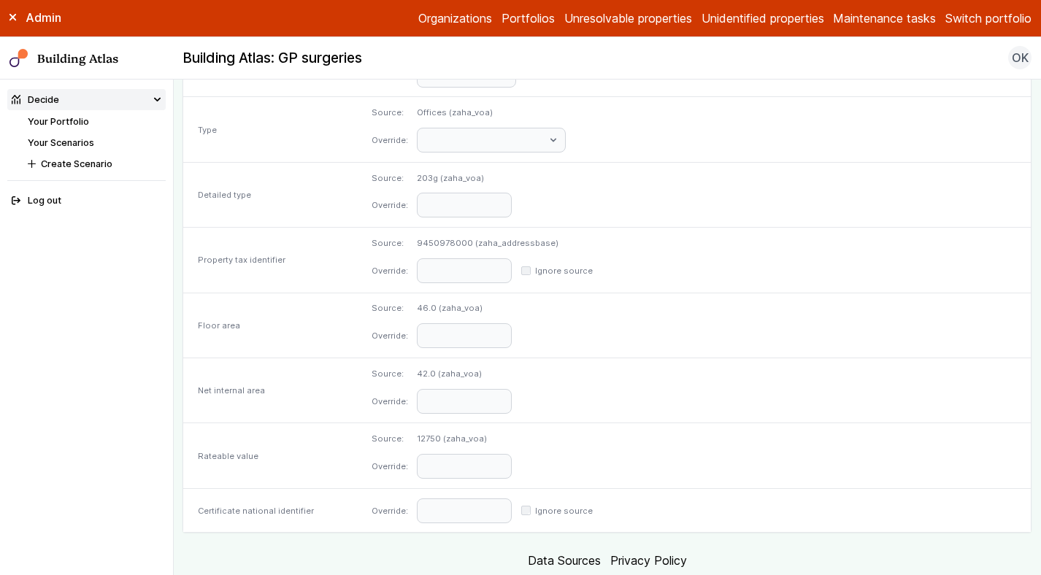
scroll to position [697, 0]
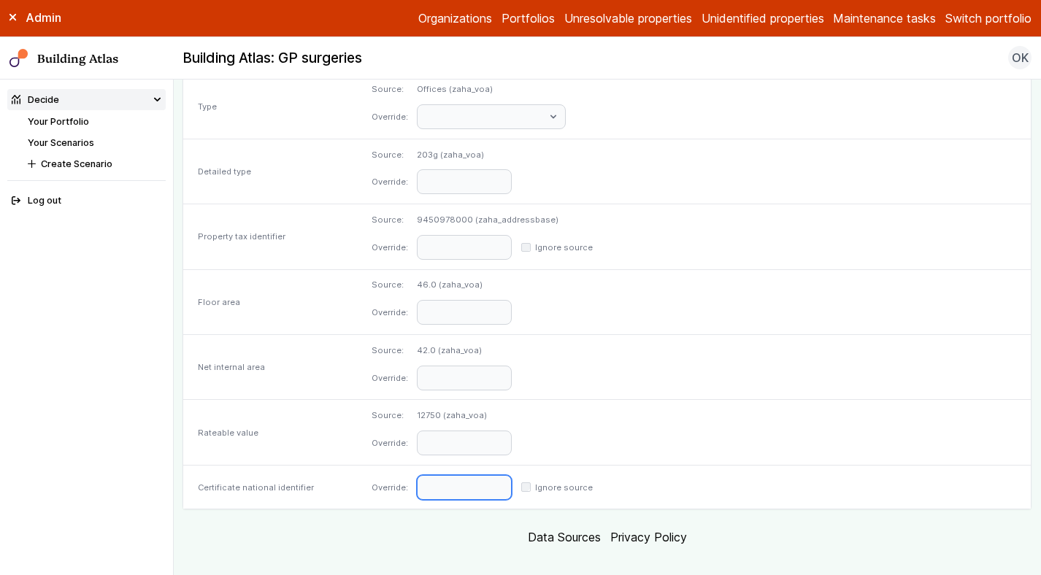
click at [512, 477] on input "text" at bounding box center [464, 487] width 95 height 25
paste input "**********"
type input "**********"
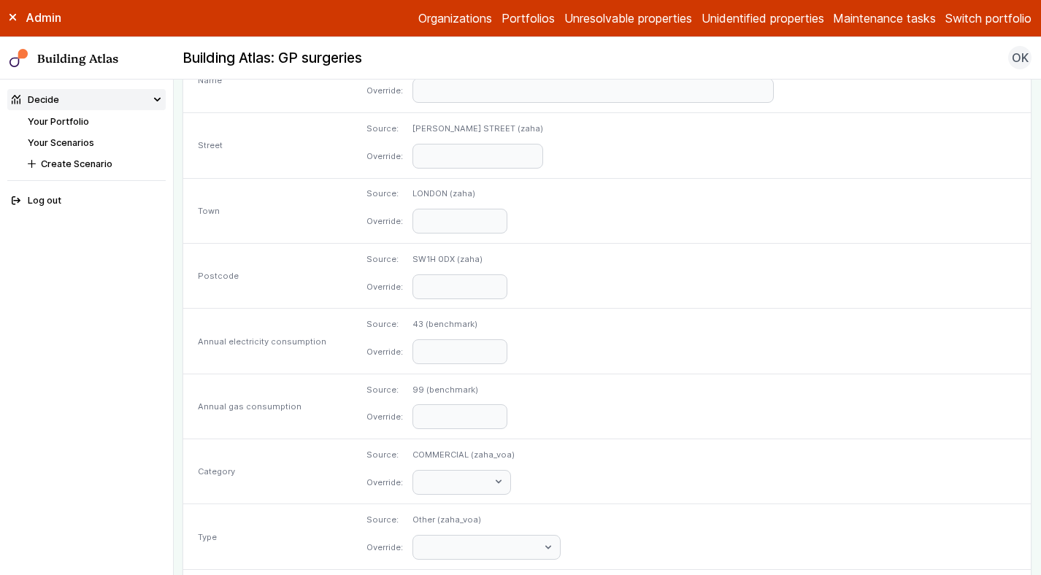
scroll to position [714, 0]
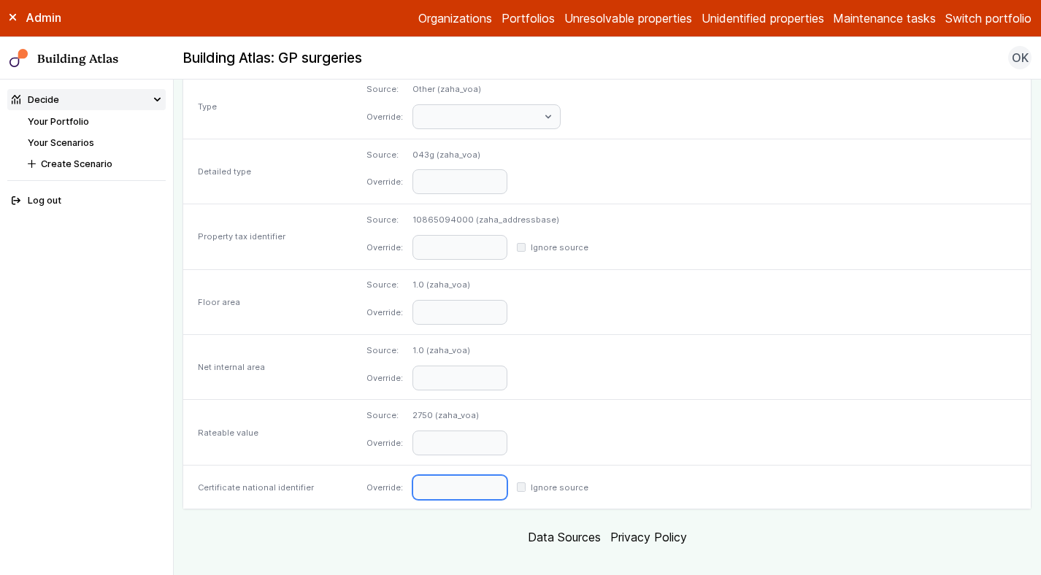
click at [498, 475] on input "text" at bounding box center [459, 487] width 95 height 25
paste input "**********"
type input "**********"
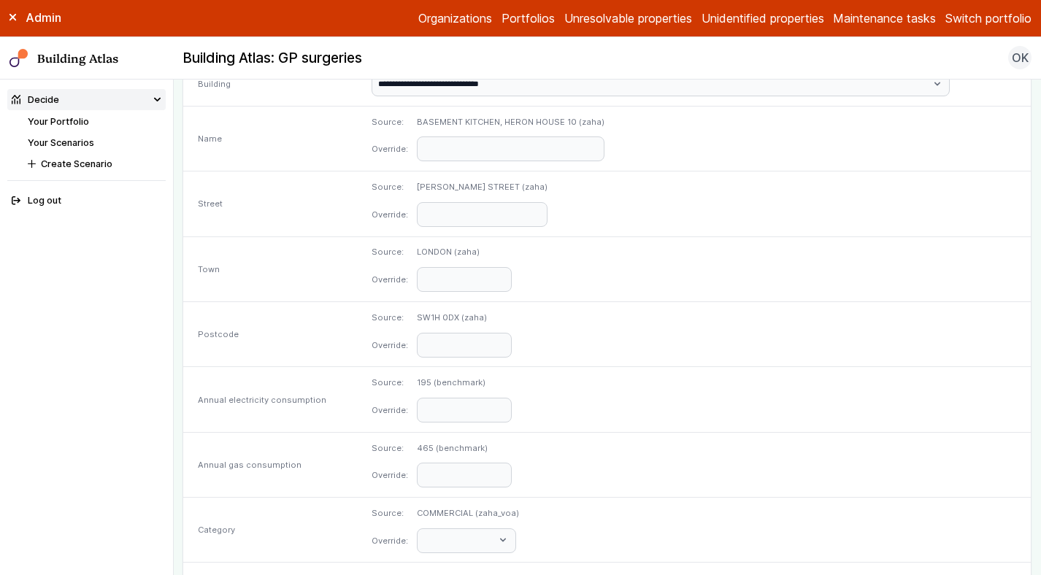
scroll to position [697, 0]
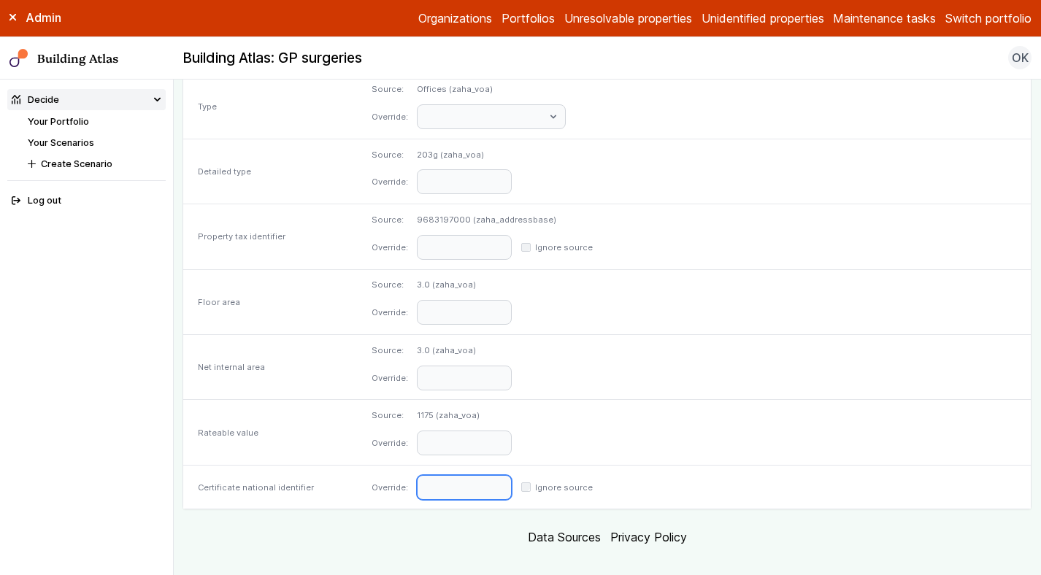
click at [504, 475] on input "text" at bounding box center [464, 487] width 95 height 25
paste input "**********"
type input "**********"
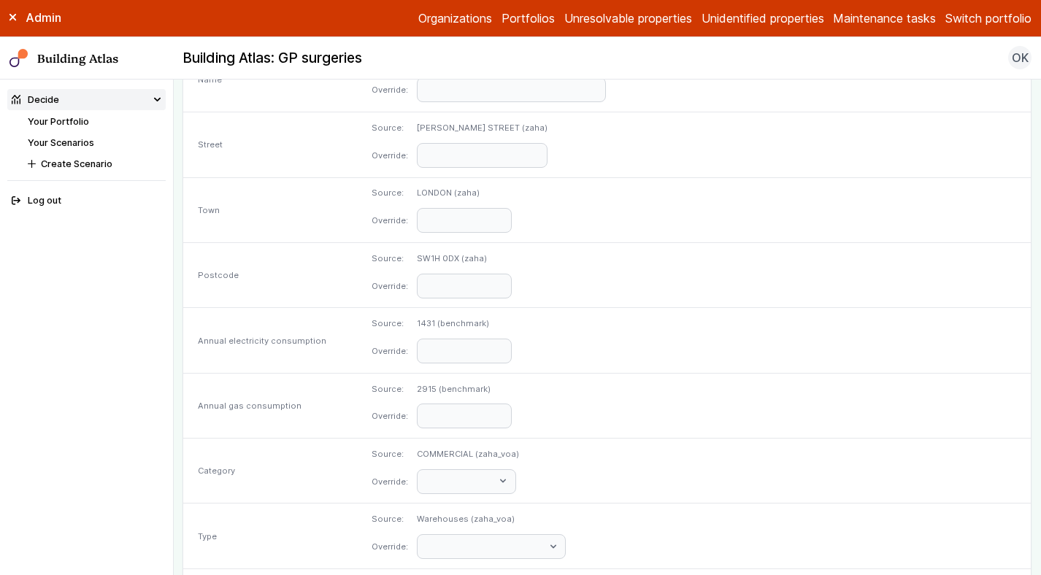
scroll to position [697, 0]
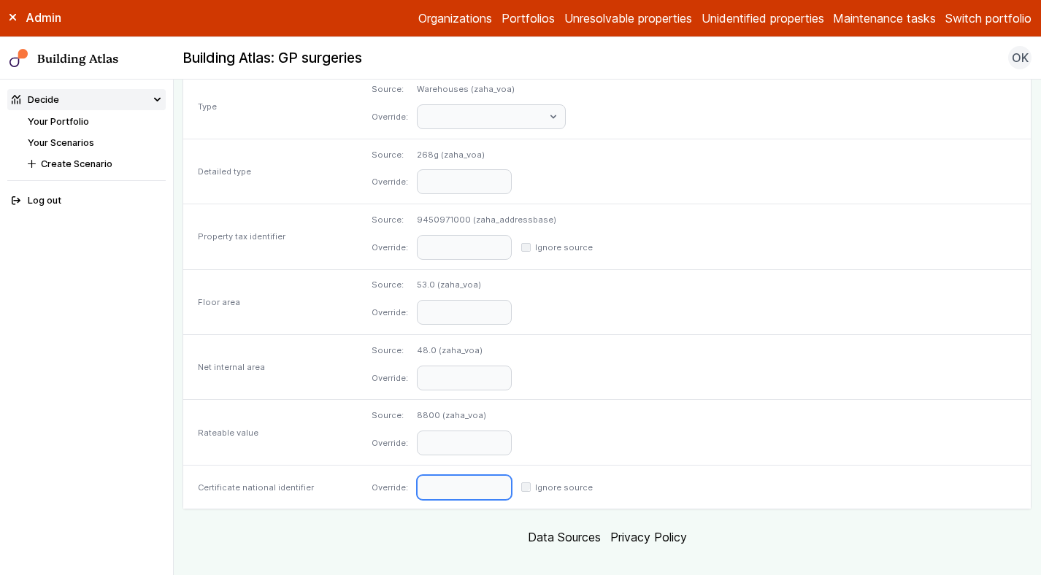
click at [512, 476] on input "text" at bounding box center [464, 487] width 95 height 25
paste input "**********"
type input "**********"
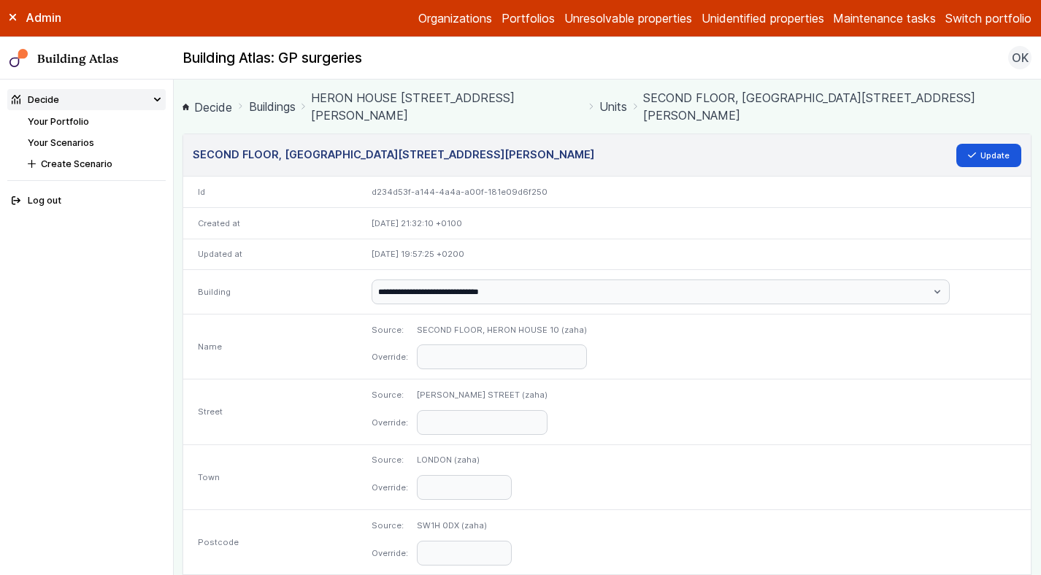
scroll to position [697, 0]
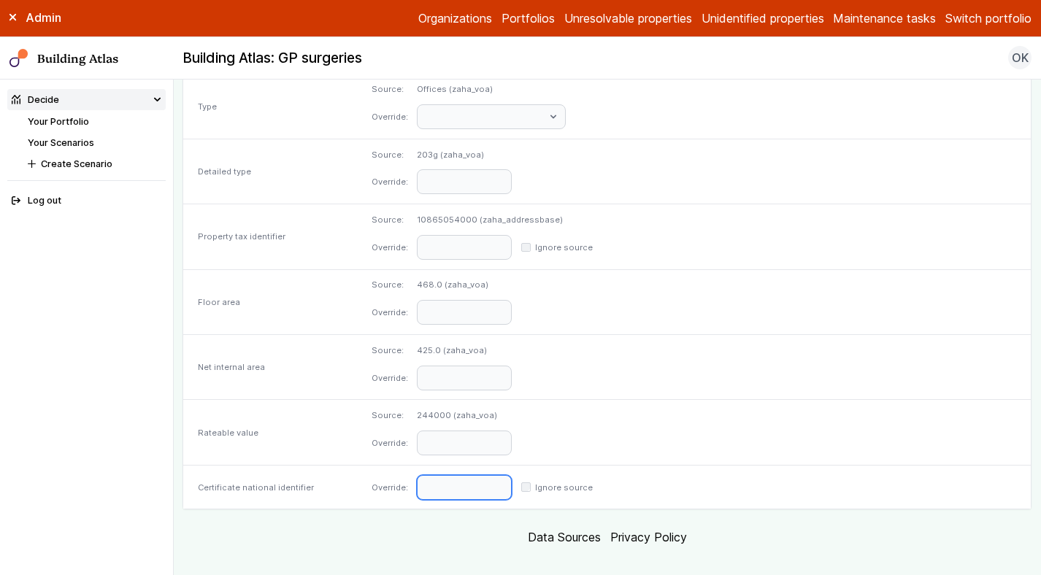
click at [512, 475] on input "text" at bounding box center [464, 487] width 95 height 25
paste input "**********"
type input "**********"
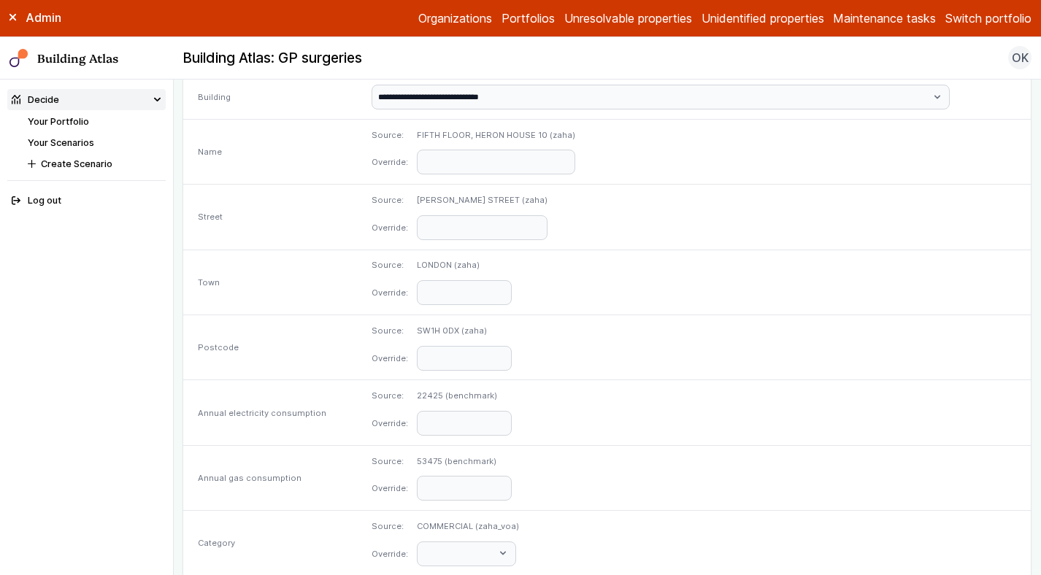
scroll to position [697, 0]
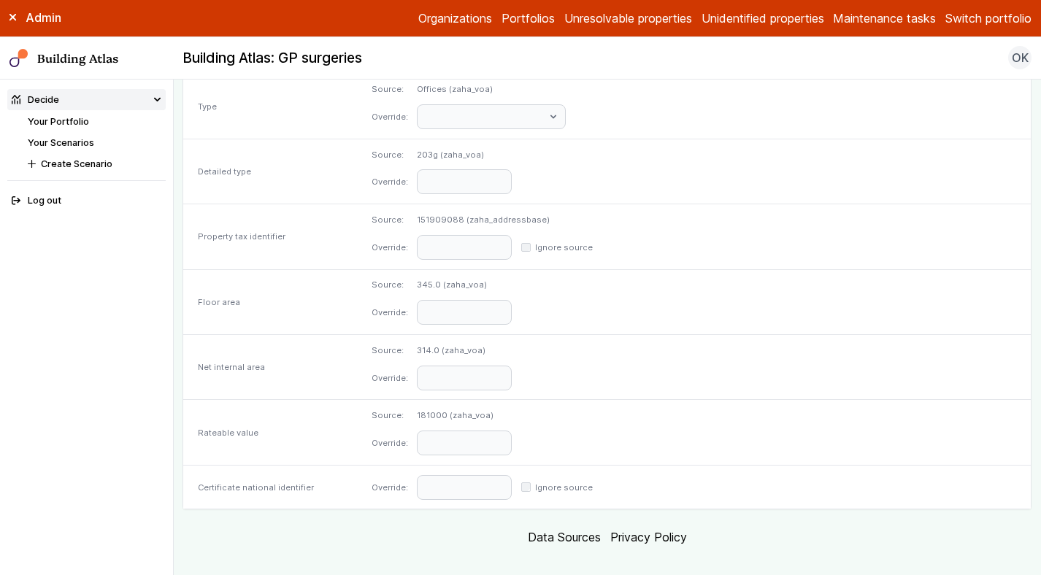
click at [526, 465] on div "Override: Ignore source" at bounding box center [694, 487] width 674 height 44
click at [512, 475] on input "text" at bounding box center [464, 487] width 95 height 25
paste input "**********"
type input "**********"
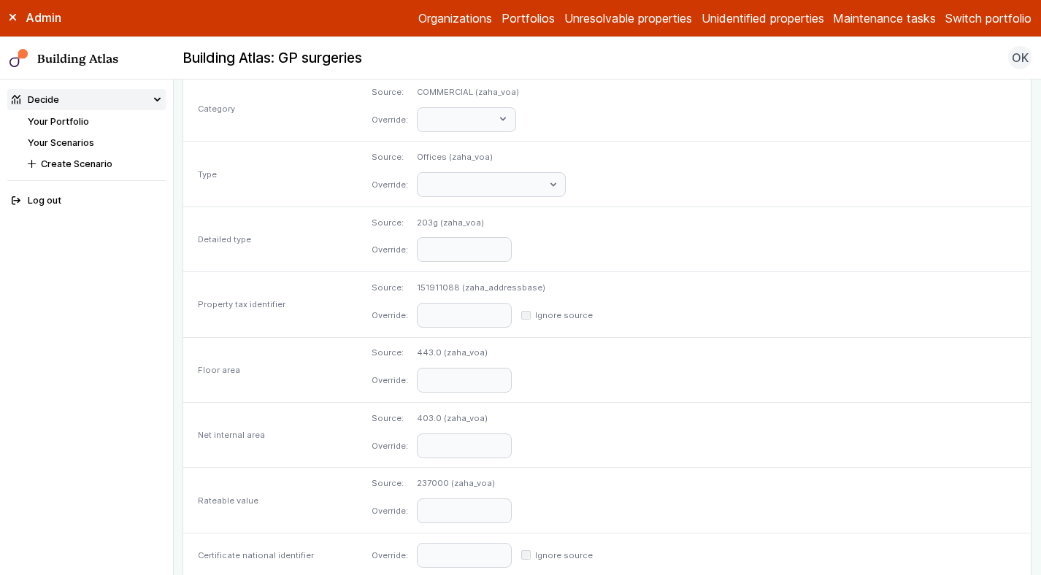
scroll to position [714, 0]
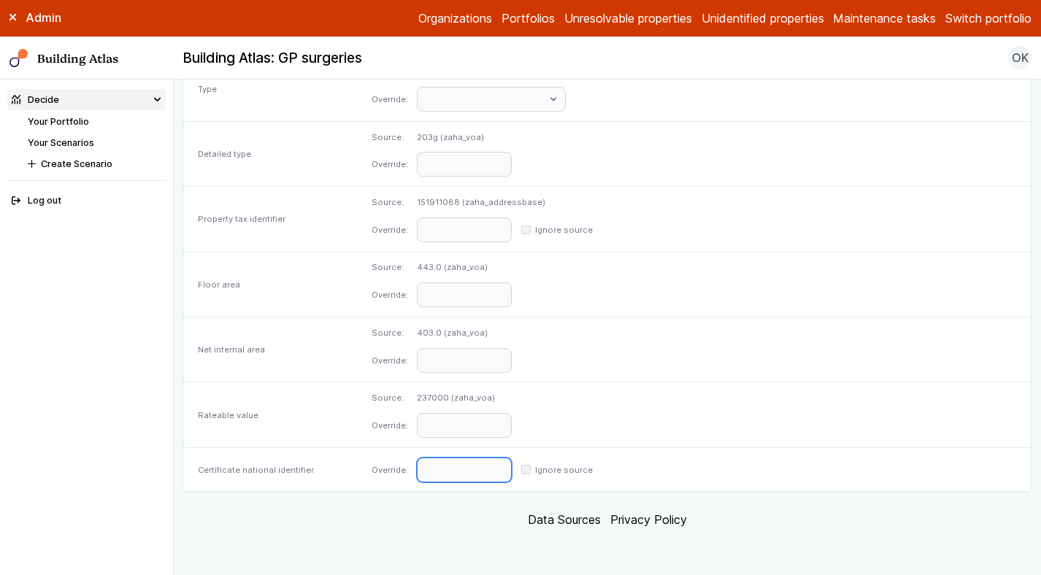
click at [512, 475] on input "text" at bounding box center [464, 470] width 95 height 25
paste input "**********"
type input "**********"
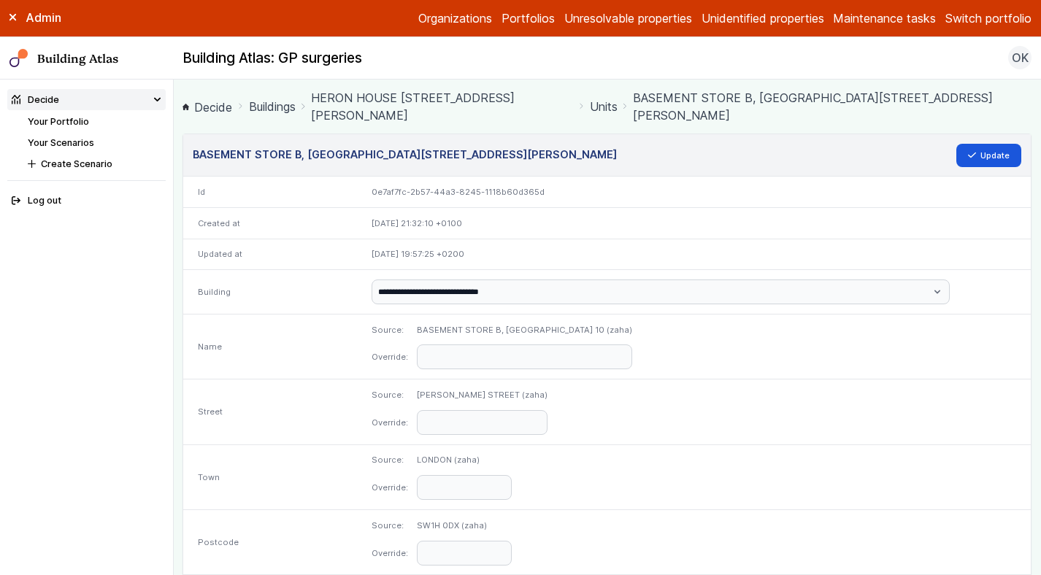
scroll to position [697, 0]
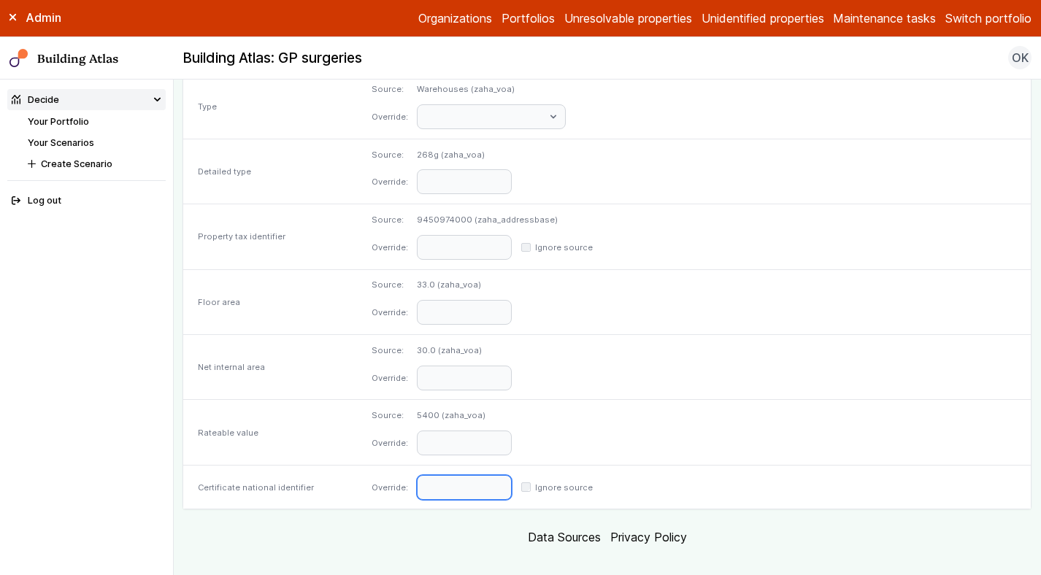
click at [512, 475] on input "text" at bounding box center [464, 487] width 95 height 25
paste input "**********"
type input "**********"
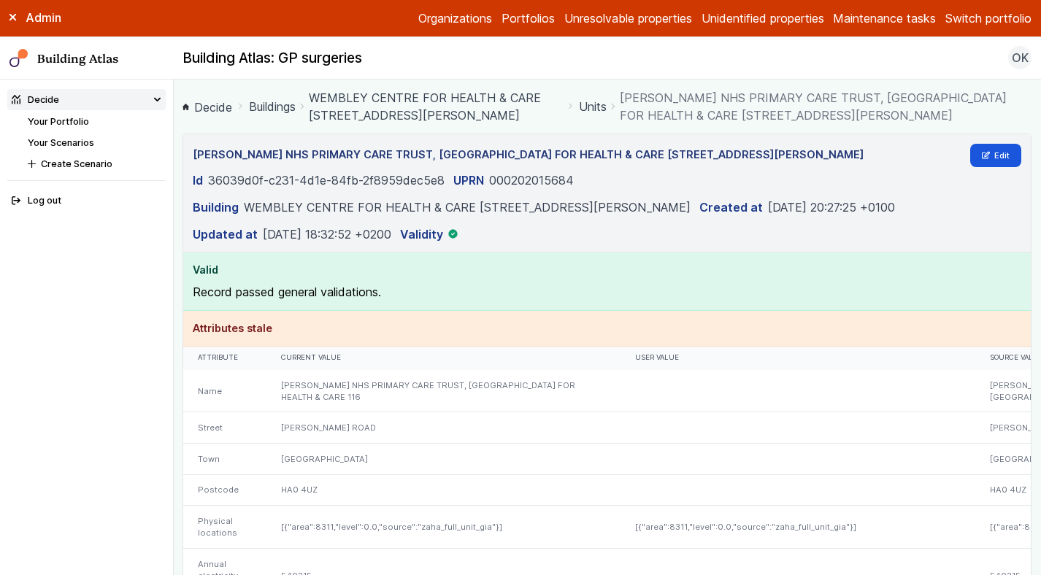
click at [401, 96] on link "WEMBLEY CENTRE FOR HEALTH & CARE [STREET_ADDRESS][PERSON_NAME]" at bounding box center [435, 106] width 253 height 35
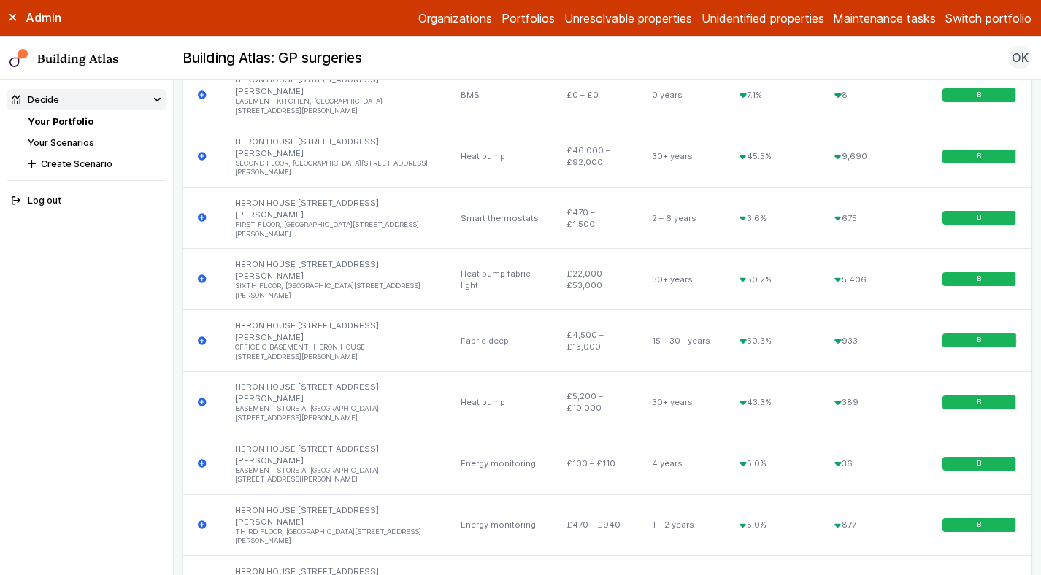
scroll to position [3061, 0]
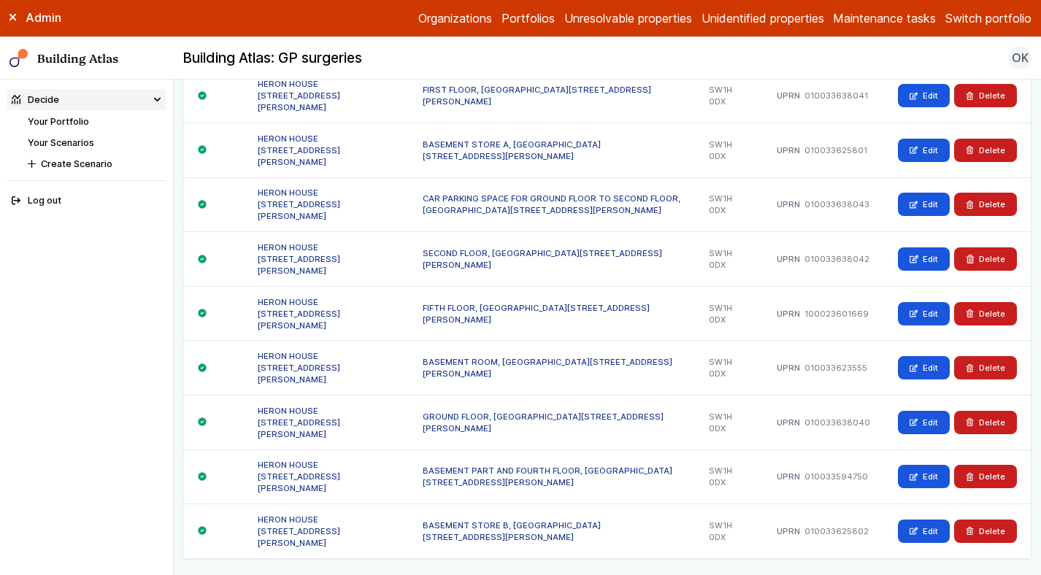
scroll to position [1251, 0]
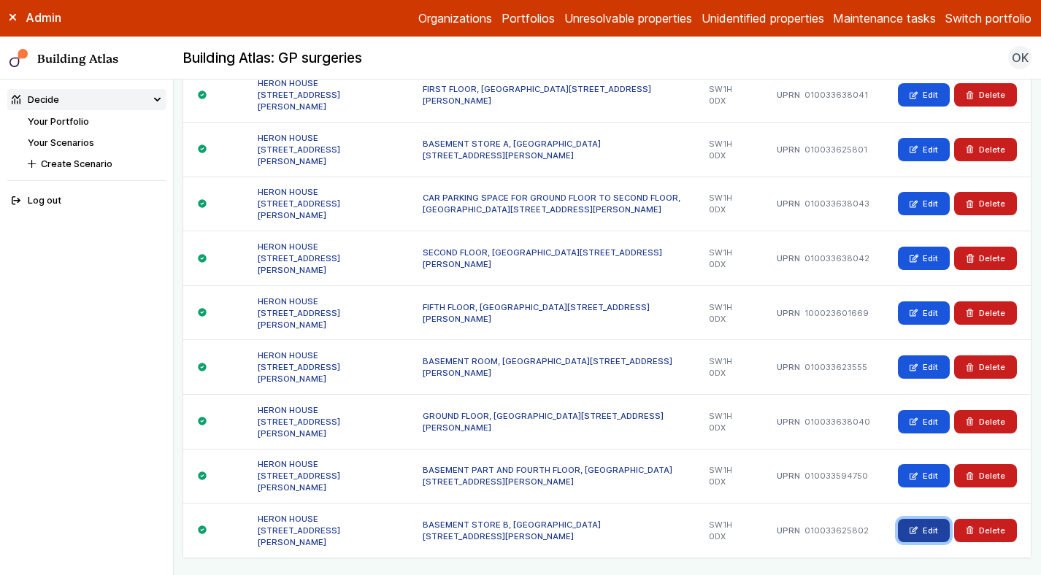
click at [929, 519] on link "Edit" at bounding box center [924, 530] width 52 height 23
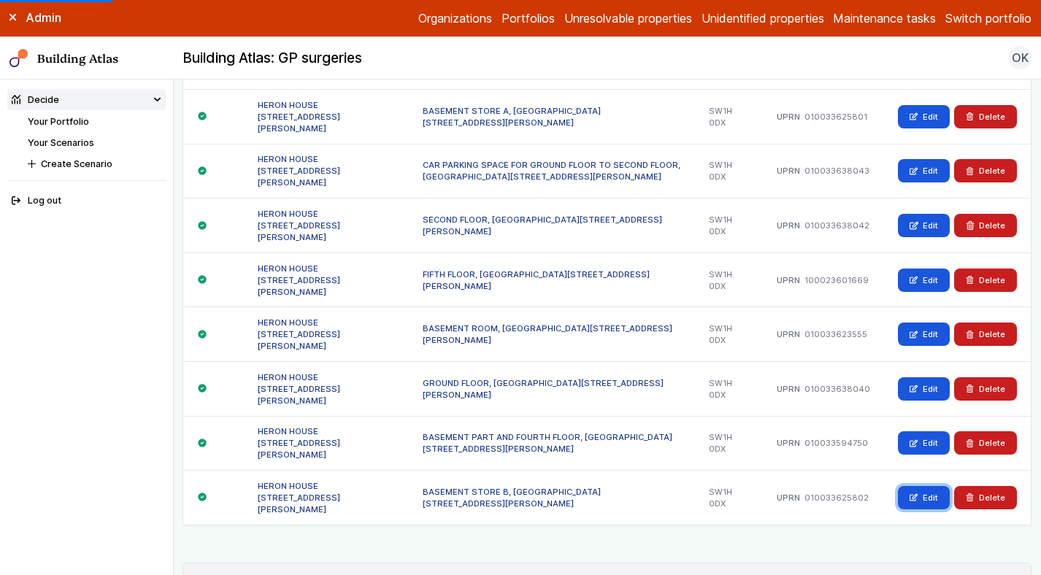
scroll to position [1289, 0]
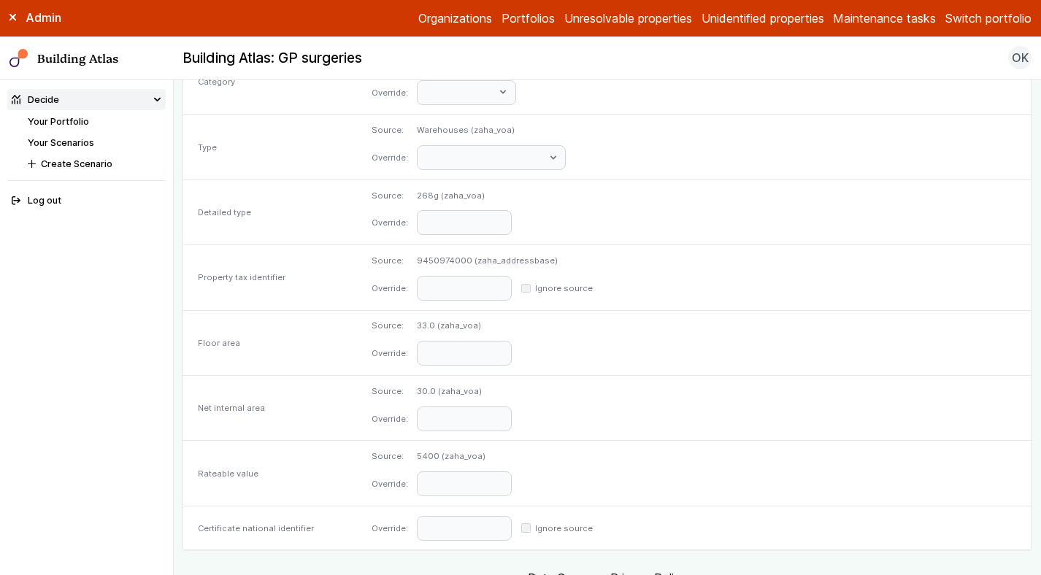
scroll to position [697, 0]
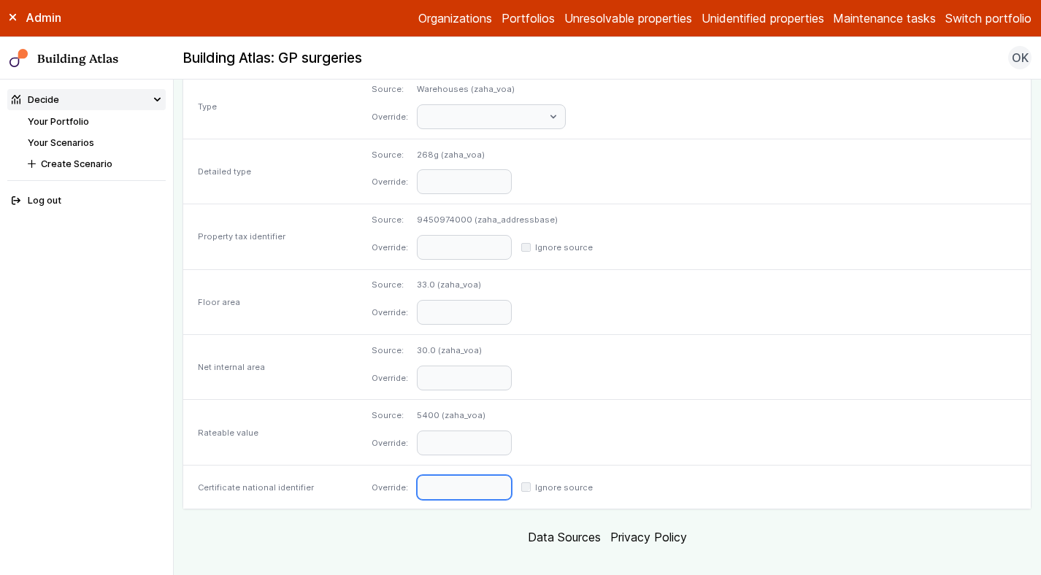
click at [512, 475] on input "text" at bounding box center [464, 487] width 95 height 25
paste input "**********"
type input "**********"
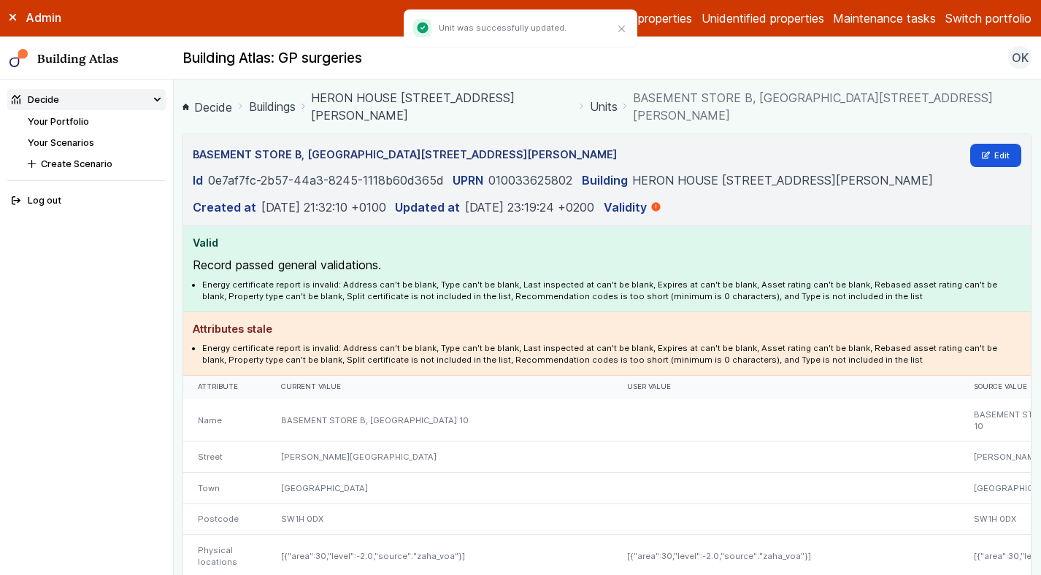
click at [474, 92] on link "HERON HOUSE 10, DEAN FARRAR STREET" at bounding box center [442, 106] width 262 height 35
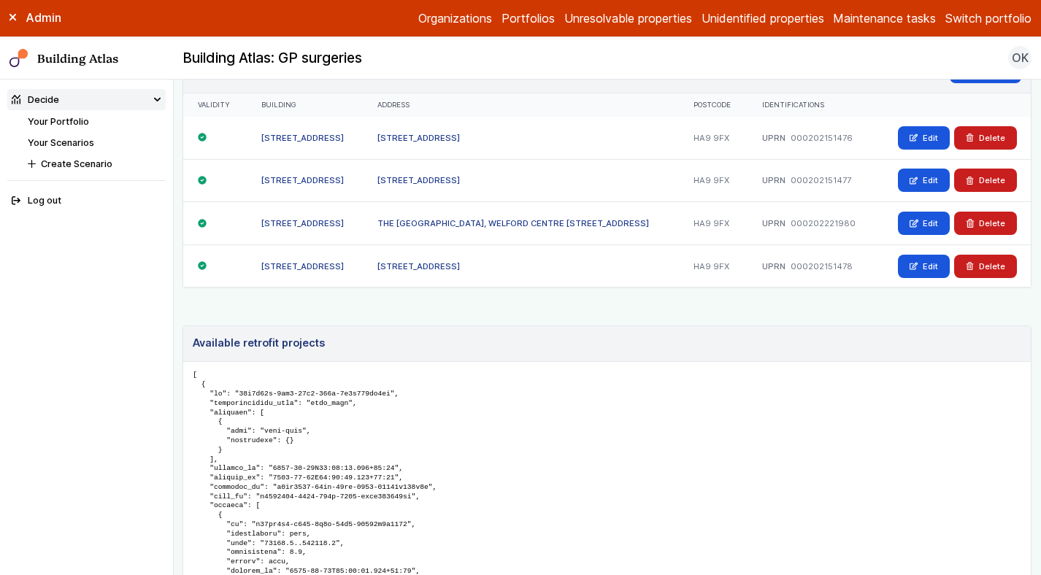
scroll to position [906, 0]
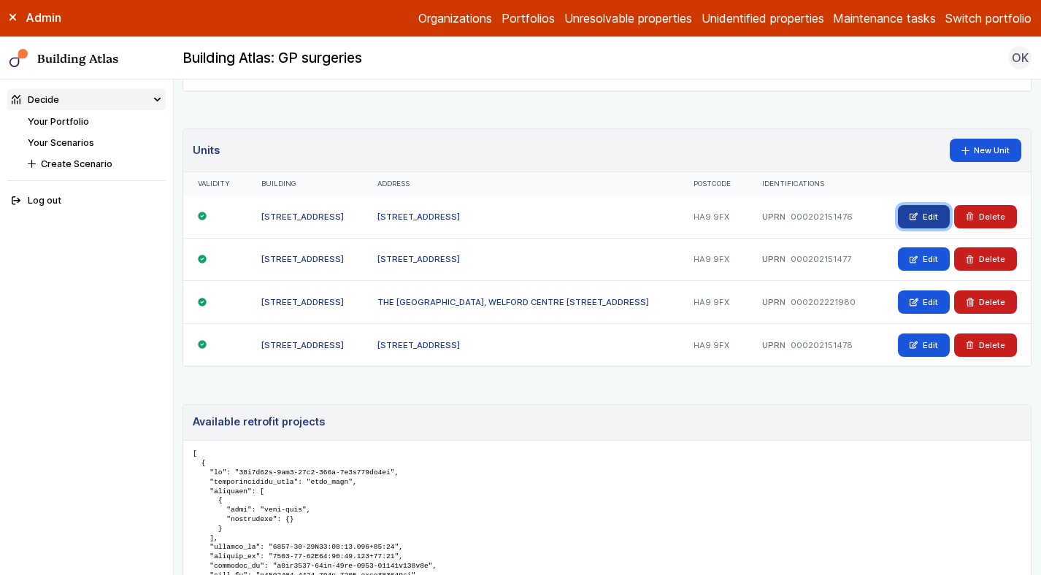
click at [933, 215] on link "Edit" at bounding box center [924, 216] width 52 height 23
click at [931, 263] on link "Edit" at bounding box center [924, 258] width 52 height 23
click at [931, 301] on link "Edit" at bounding box center [924, 301] width 52 height 23
click at [925, 336] on link "Edit" at bounding box center [924, 344] width 52 height 23
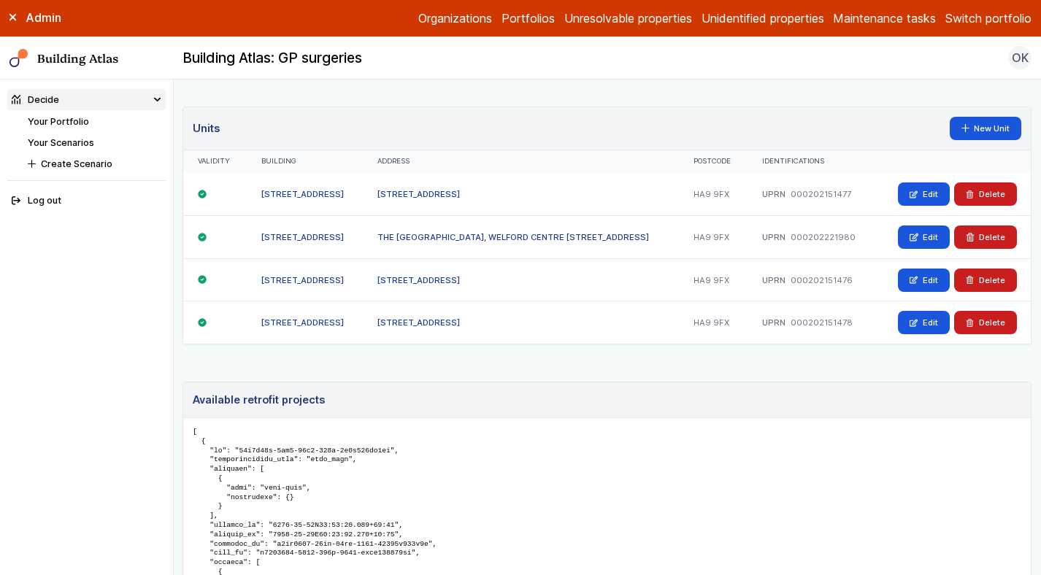
scroll to position [884, 0]
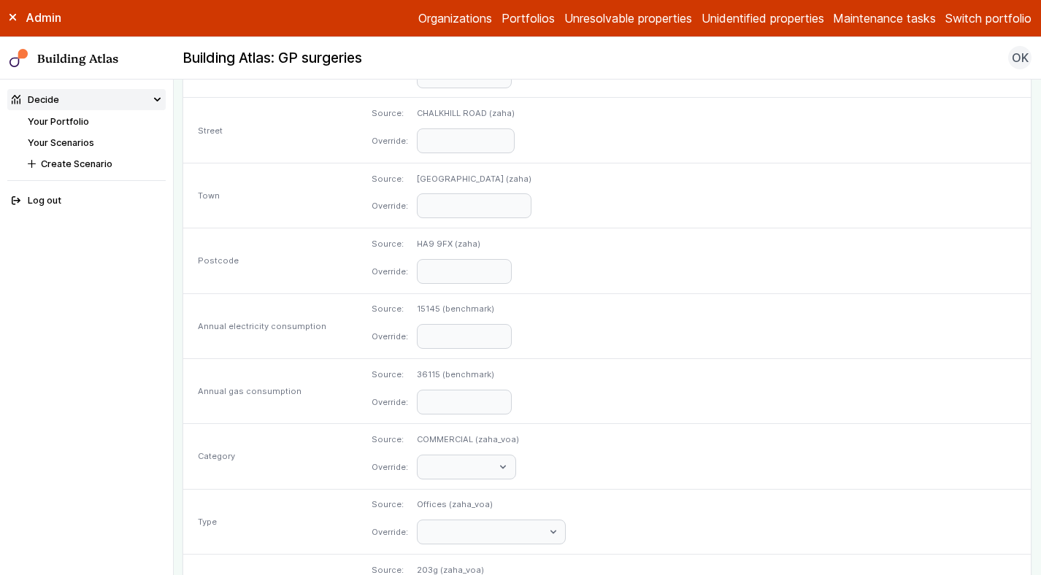
scroll to position [697, 0]
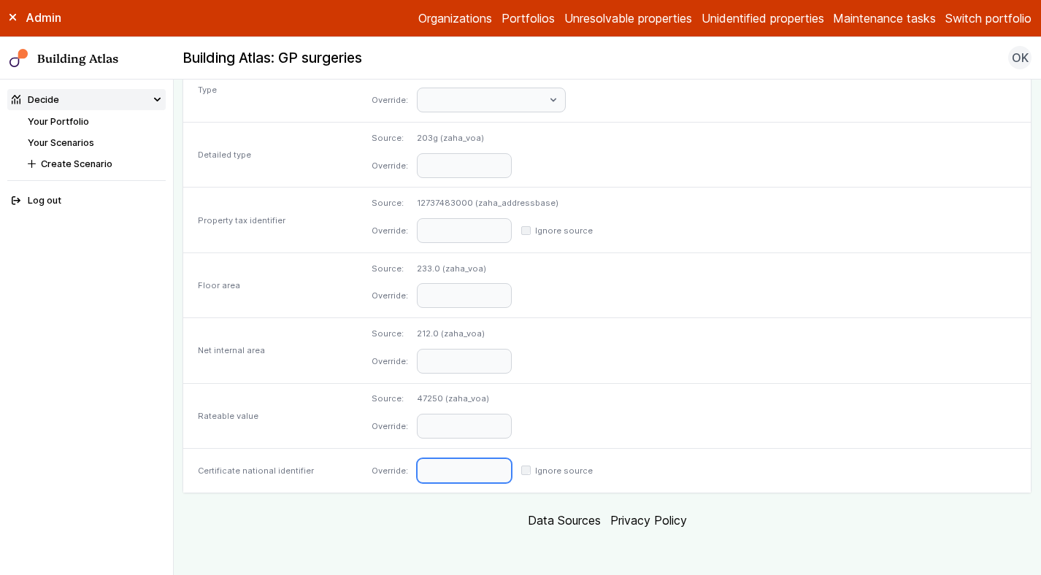
click at [512, 476] on input "text" at bounding box center [464, 470] width 95 height 25
paste input "**********"
type input "**********"
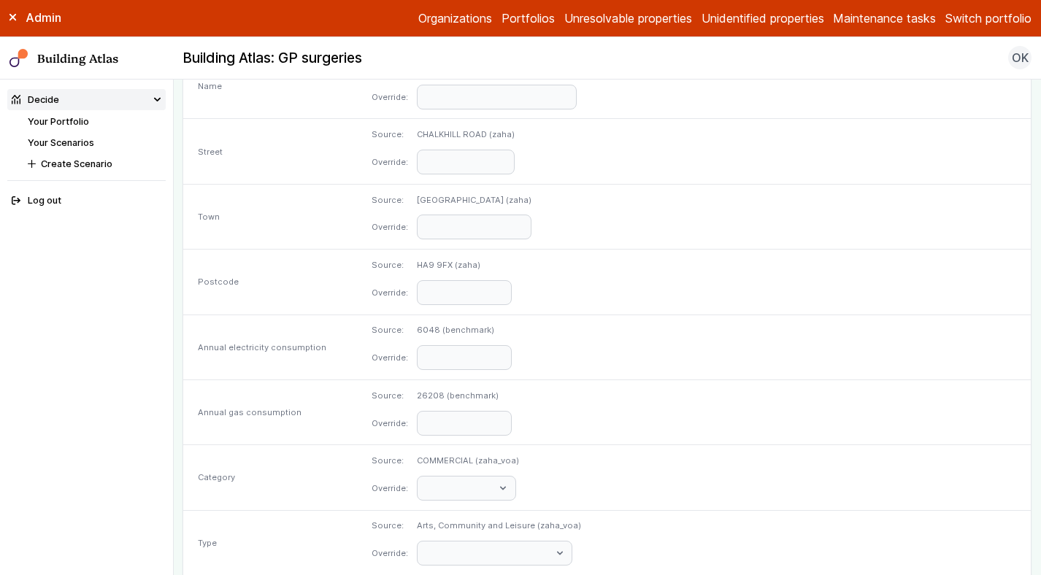
scroll to position [718, 0]
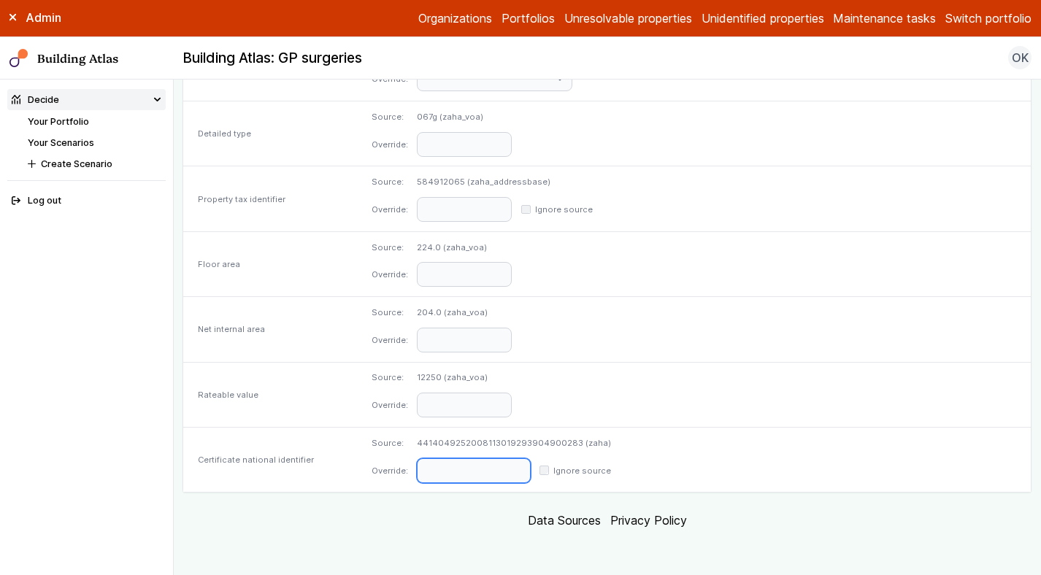
click at [518, 469] on input "text" at bounding box center [473, 470] width 113 height 25
paste input "**********"
type input "**********"
click at [603, 469] on div "Ignore source" at bounding box center [567, 471] width 72 height 12
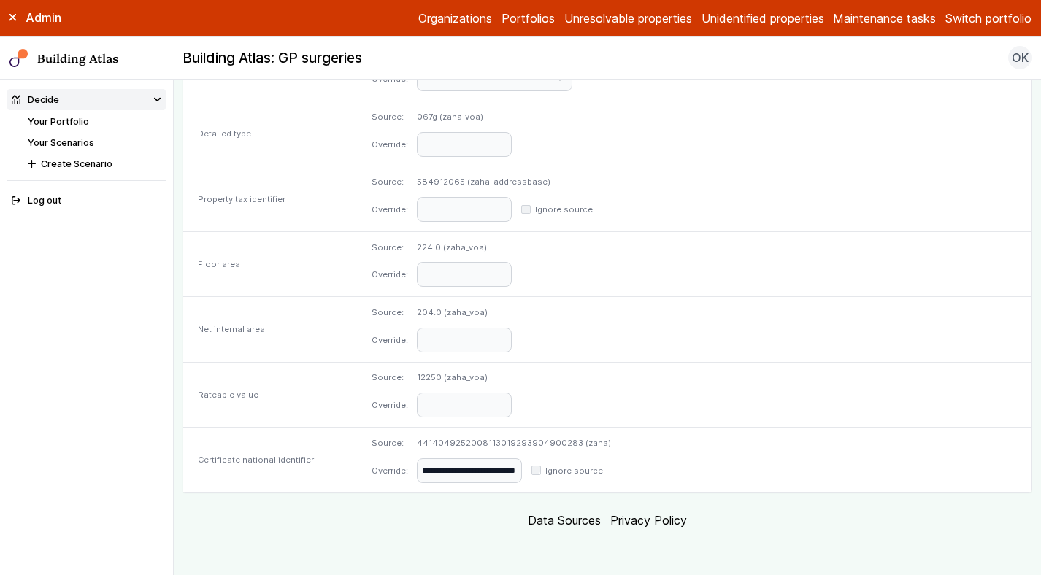
scroll to position [0, 0]
click at [522, 466] on input "**********" at bounding box center [469, 470] width 105 height 25
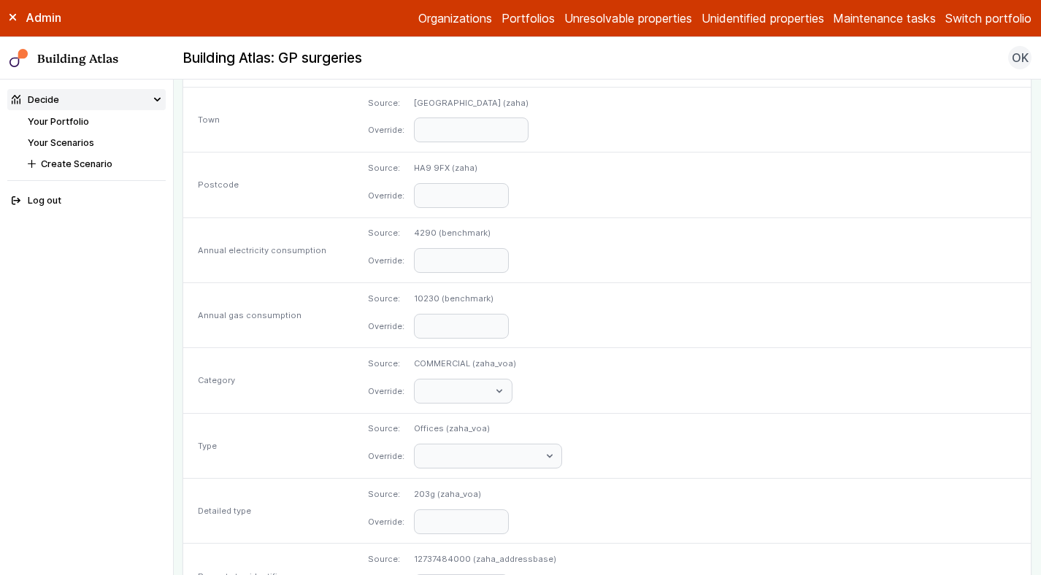
scroll to position [718, 0]
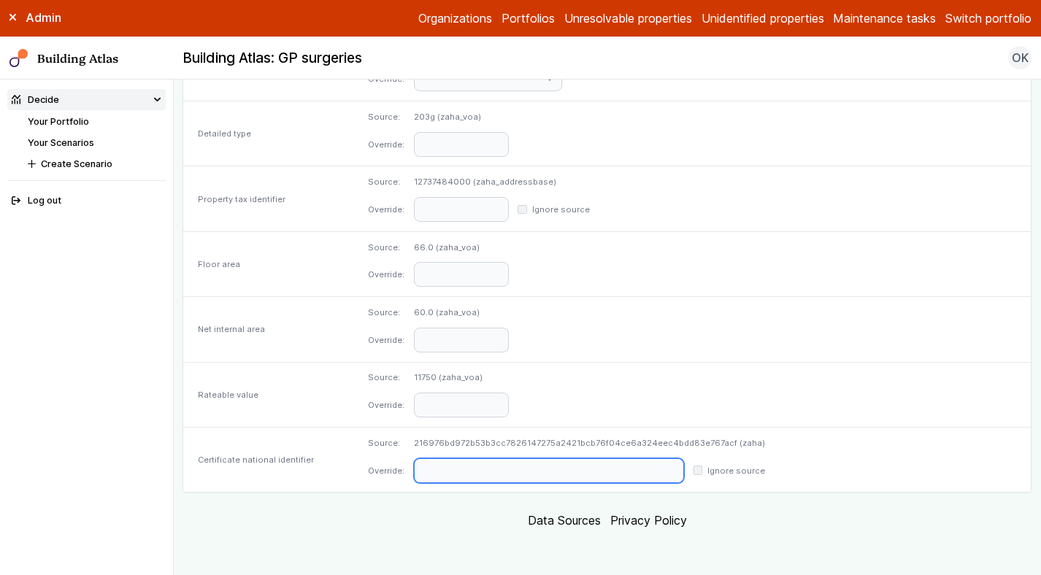
click at [515, 460] on input "text" at bounding box center [549, 470] width 270 height 25
paste input "**********"
type input "**********"
click at [525, 459] on input "**********" at bounding box center [542, 470] width 257 height 25
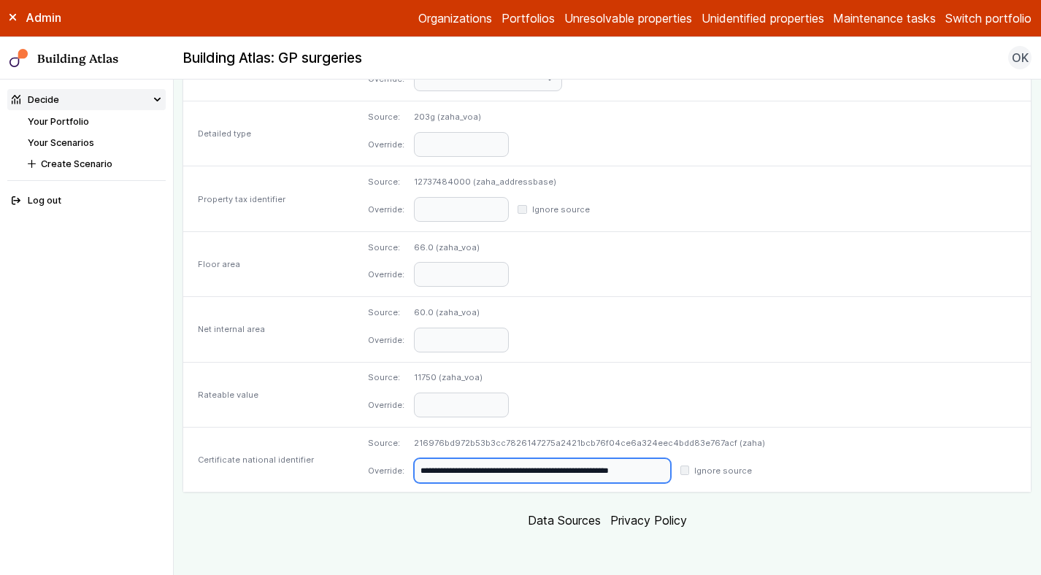
click at [525, 459] on input "**********" at bounding box center [542, 470] width 257 height 25
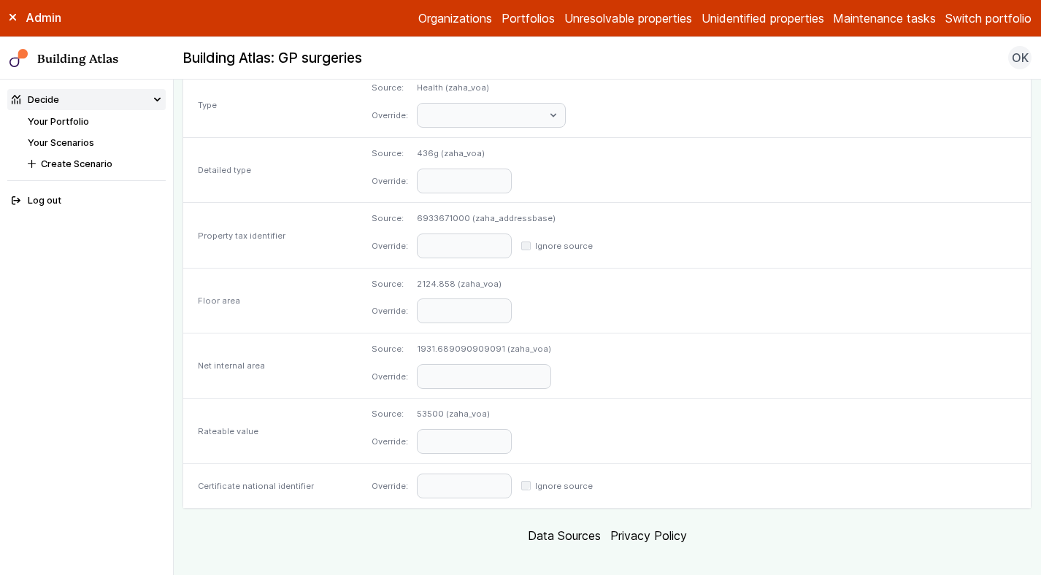
scroll to position [697, 0]
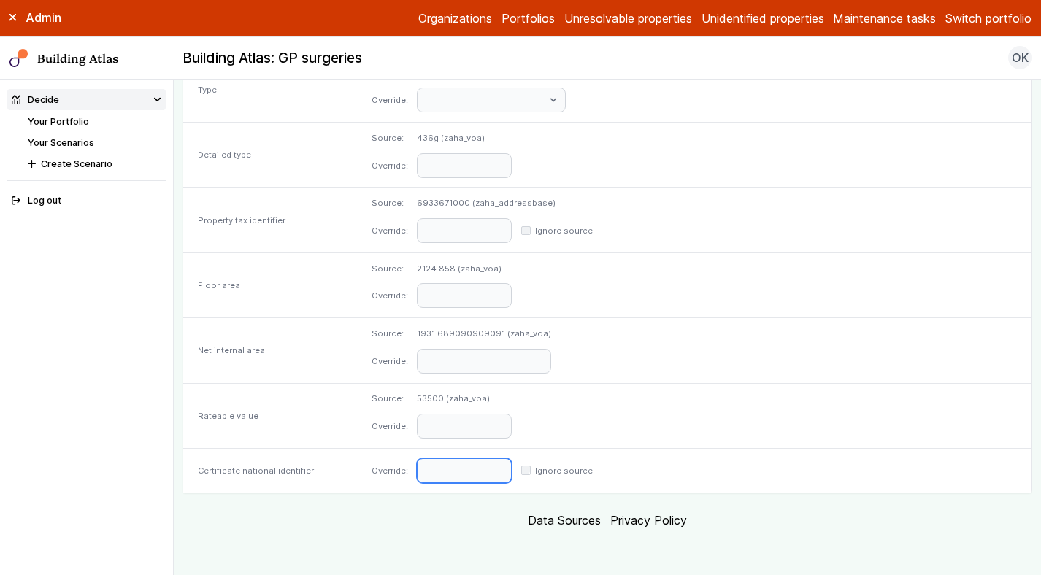
click at [512, 465] on input "text" at bounding box center [464, 470] width 95 height 25
paste input "**********"
type input "**********"
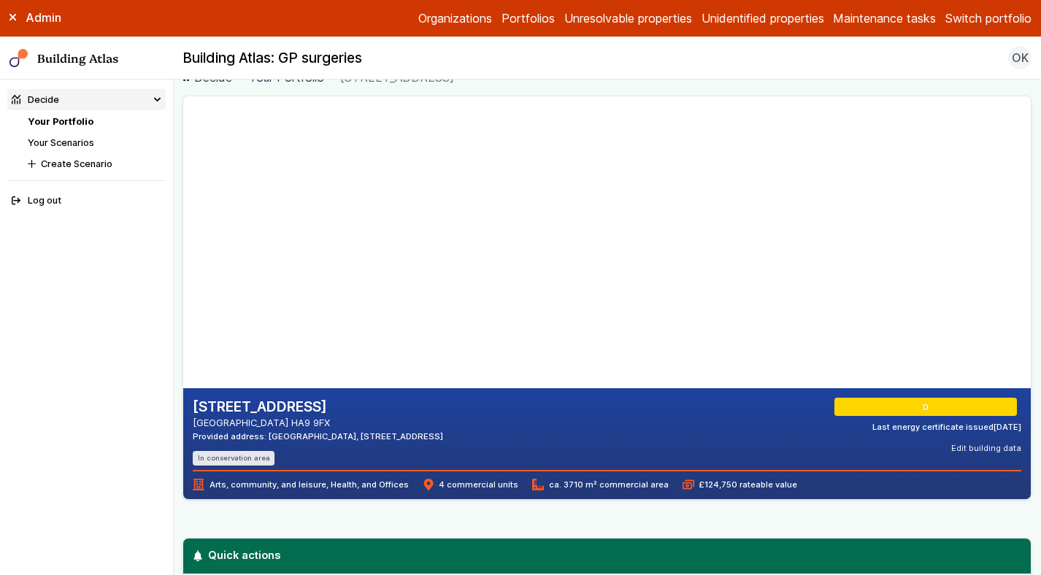
scroll to position [24, 0]
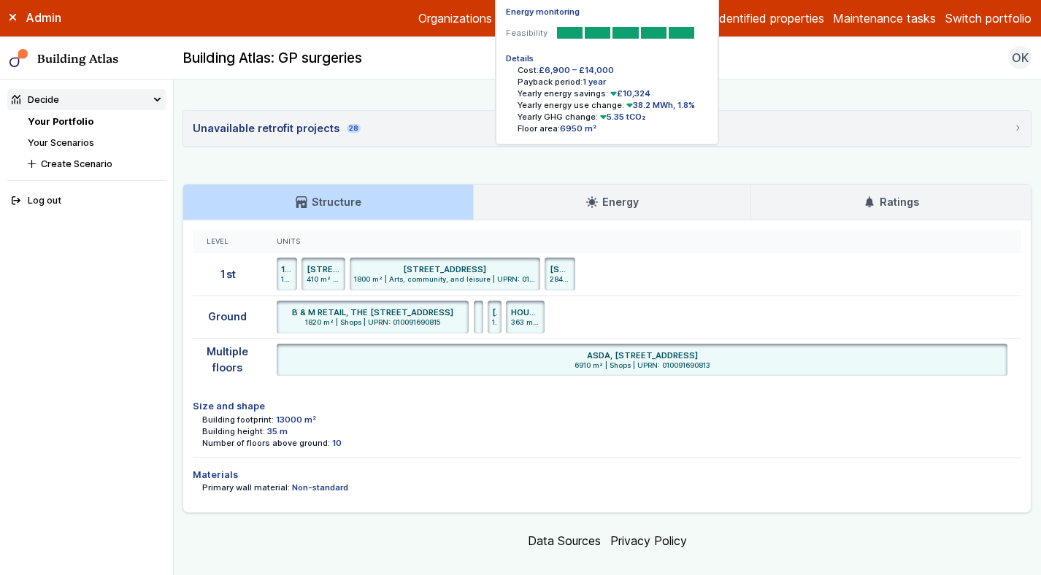
scroll to position [3722, 0]
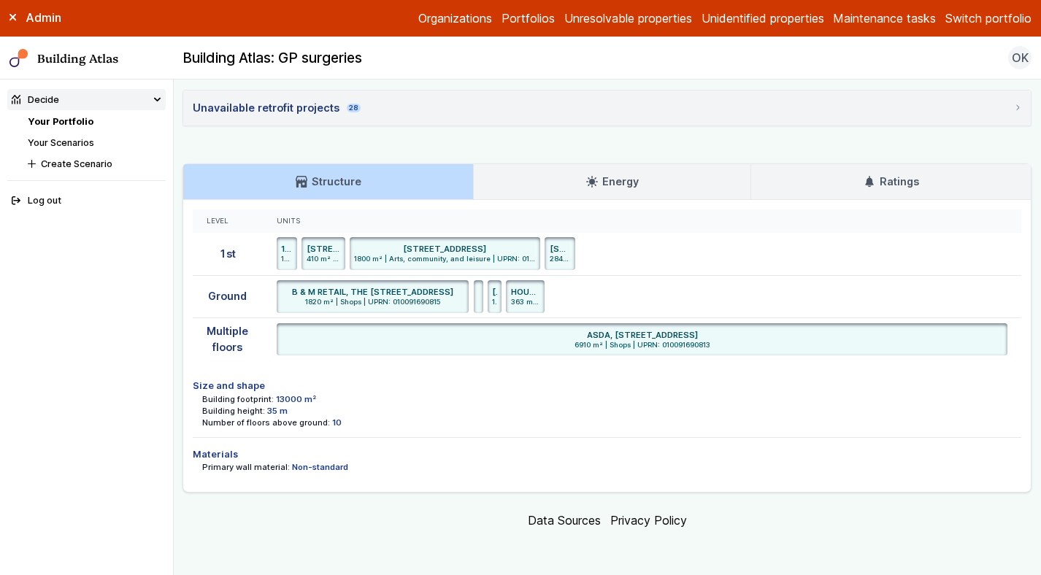
click at [901, 171] on link "Ratings" at bounding box center [890, 181] width 279 height 35
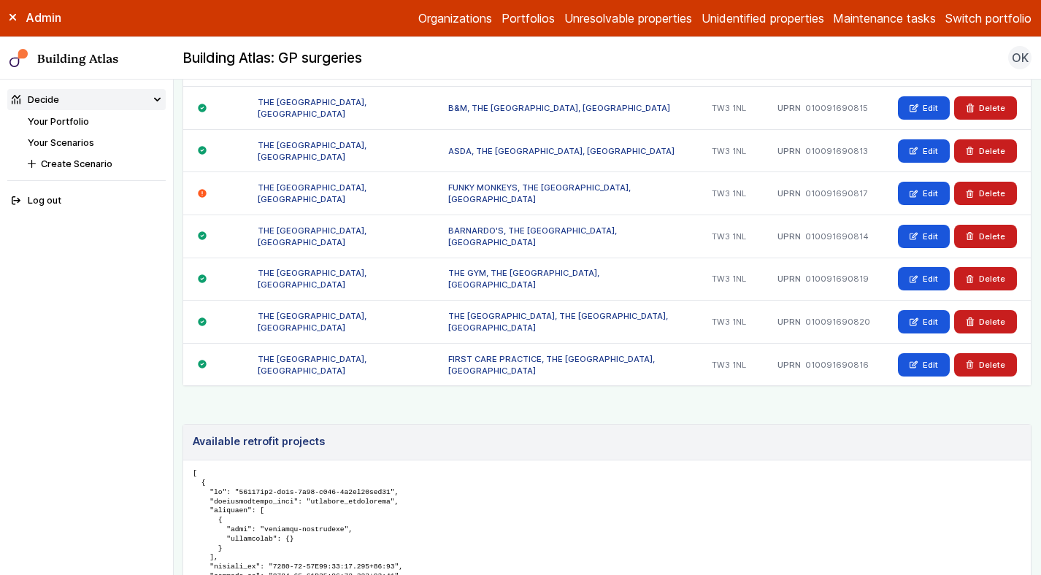
scroll to position [1041, 0]
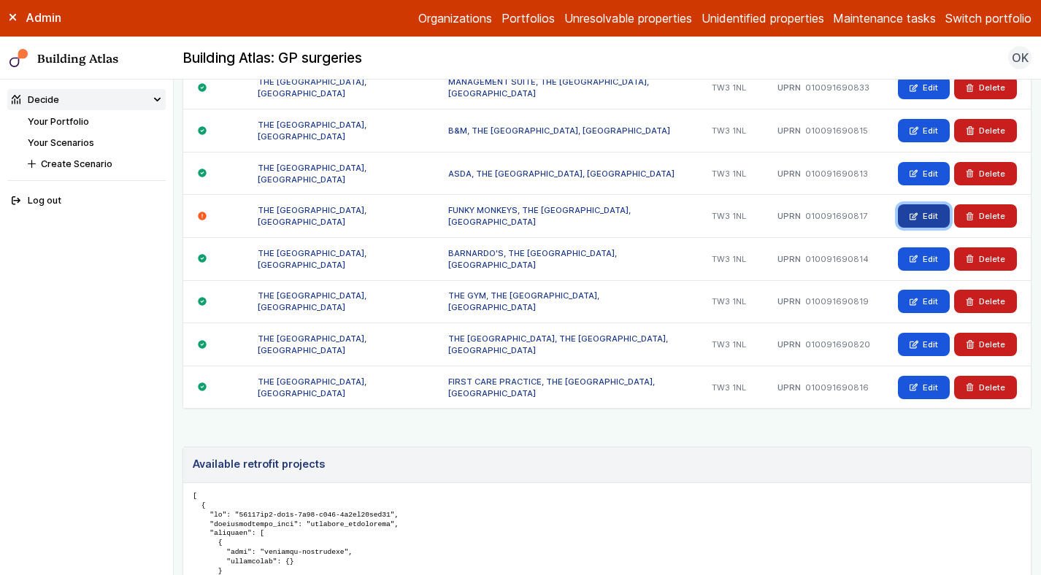
click at [918, 207] on link "Edit" at bounding box center [924, 215] width 52 height 23
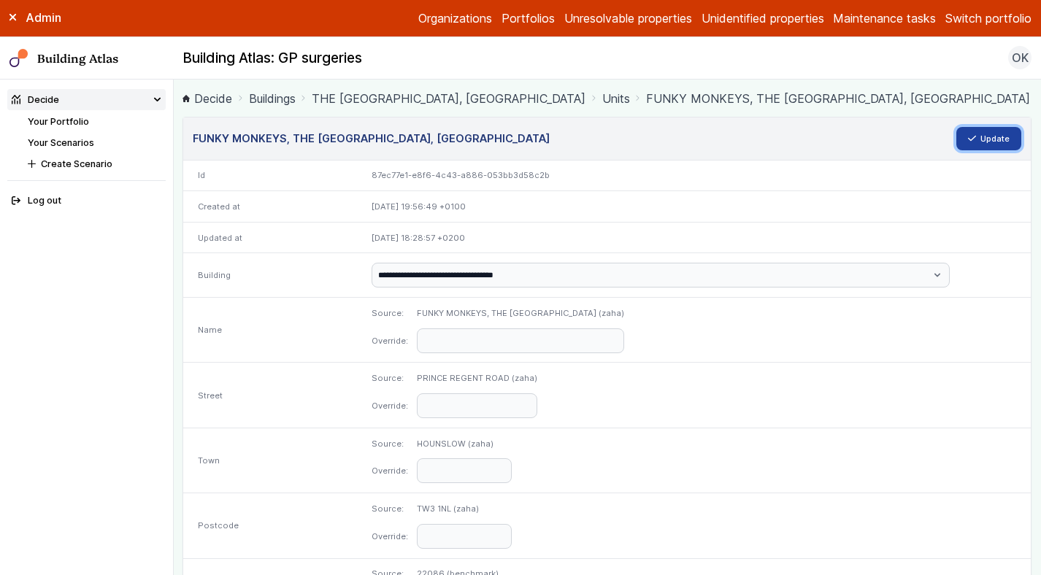
click at [992, 139] on button "Update" at bounding box center [989, 138] width 66 height 23
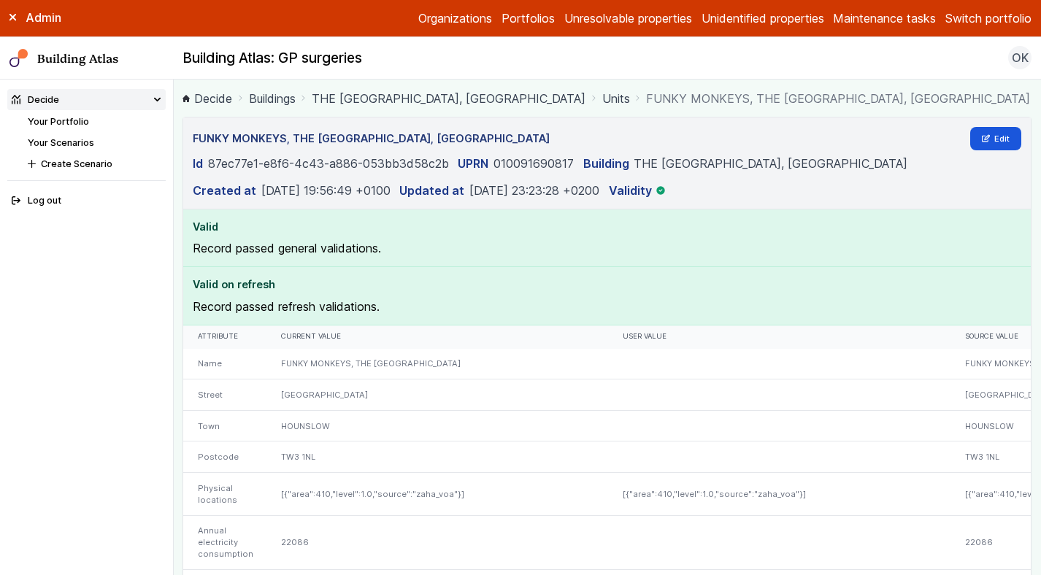
click at [437, 104] on link "THE BLENHEIM CENTRE, PRINCE REGENT ROAD" at bounding box center [449, 99] width 274 height 18
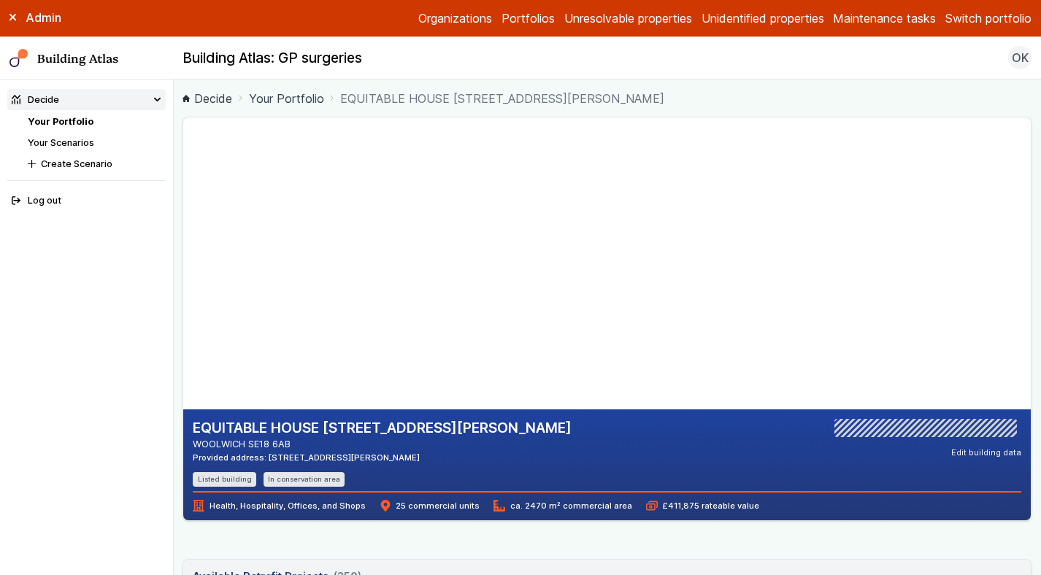
drag, startPoint x: 302, startPoint y: 441, endPoint x: 248, endPoint y: 439, distance: 54.0
click at [248, 439] on address "WOOLWICH SE18 6AB" at bounding box center [382, 444] width 379 height 14
copy address "SE18 6AB"
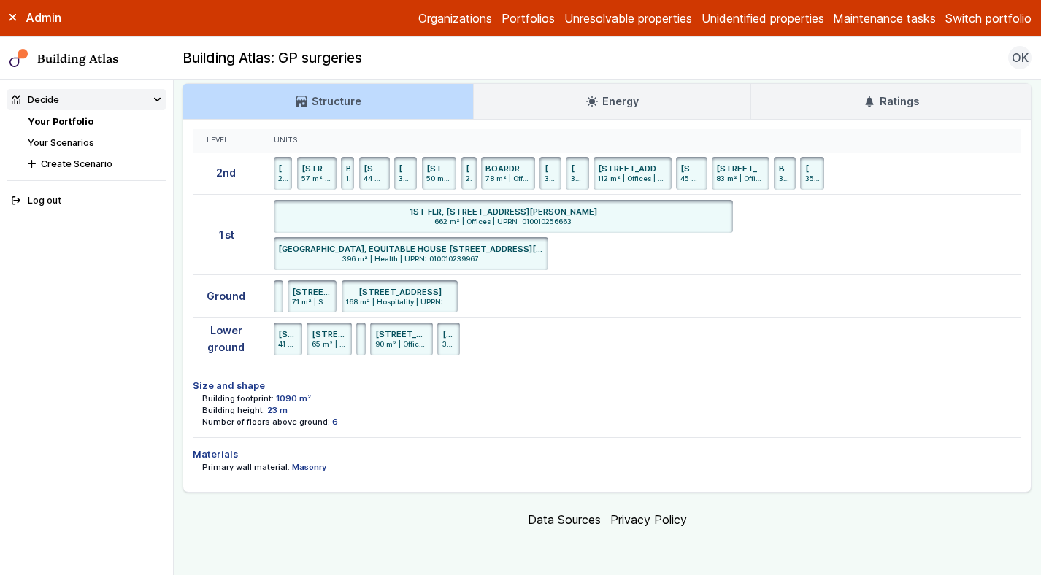
scroll to position [3764, 0]
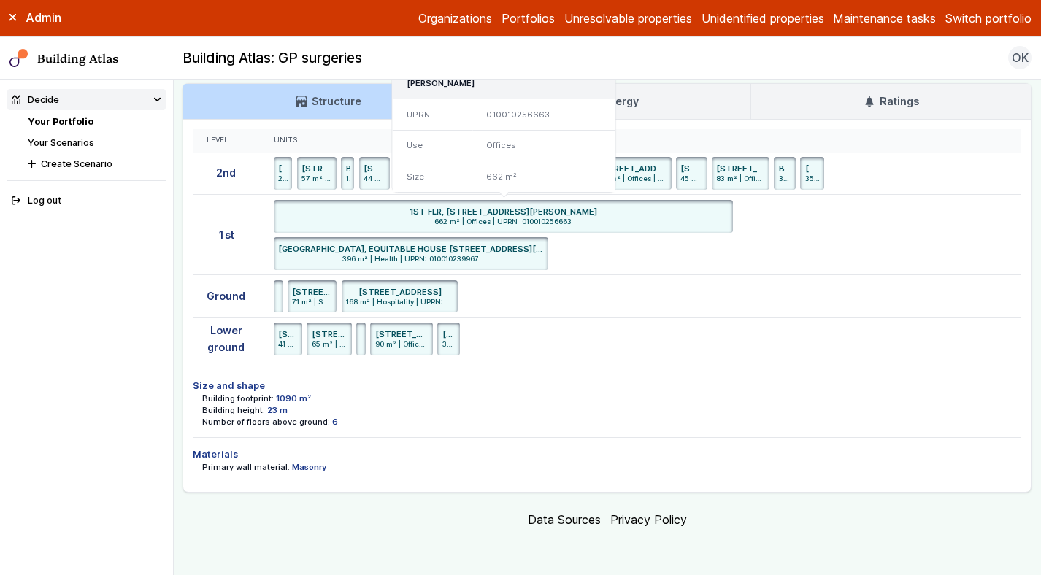
drag, startPoint x: 679, startPoint y: 255, endPoint x: 620, endPoint y: 247, distance: 58.8
click at [620, 217] on div "1ST FLR, EQUITABLE HOUSE 7, GENERAL GORDON SQUARE, LONDON SE18 6AB" at bounding box center [503, 212] width 450 height 12
copy h6 "SE18 6AB"
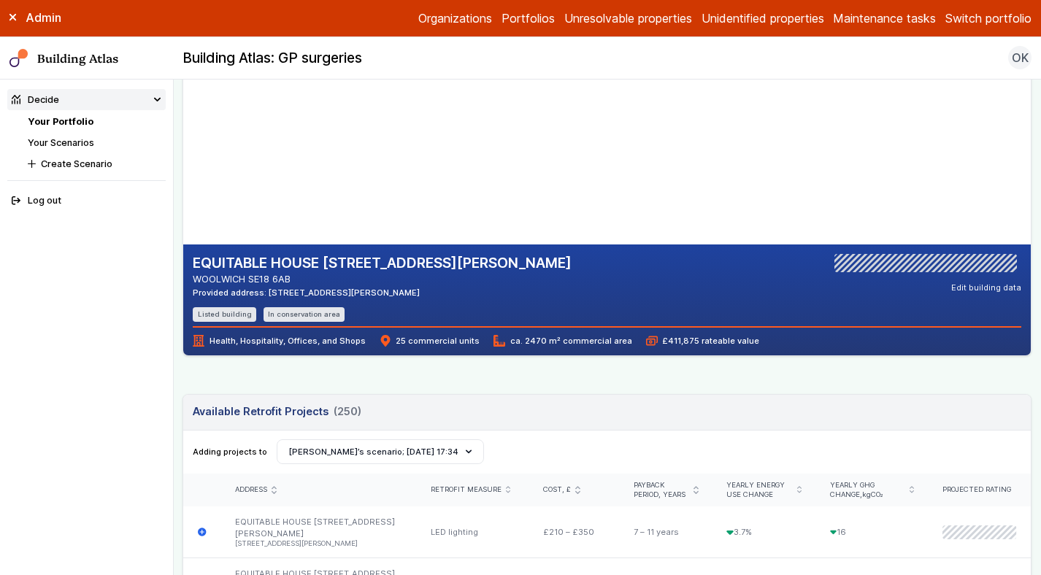
scroll to position [120, 0]
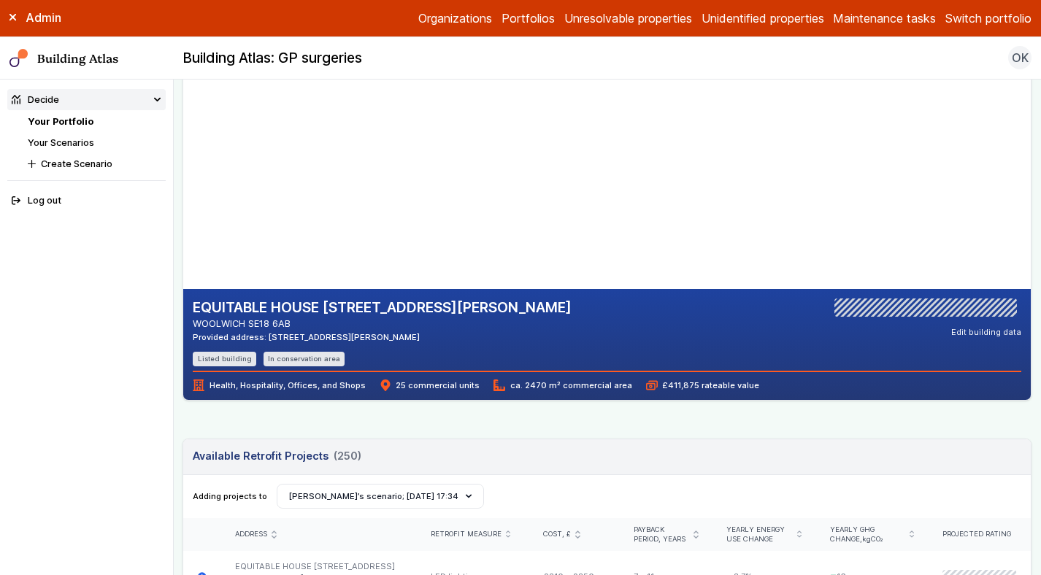
drag, startPoint x: 343, startPoint y: 307, endPoint x: 668, endPoint y: 314, distance: 325.5
click at [668, 314] on div "EQUITABLE HOUSE 7, GENERAL GORDON SQUARE WOOLWICH SE18 6AB Provided address: Cl…" at bounding box center [607, 332] width 828 height 68
copy h2 "GENERAL GORDON SQUARE"
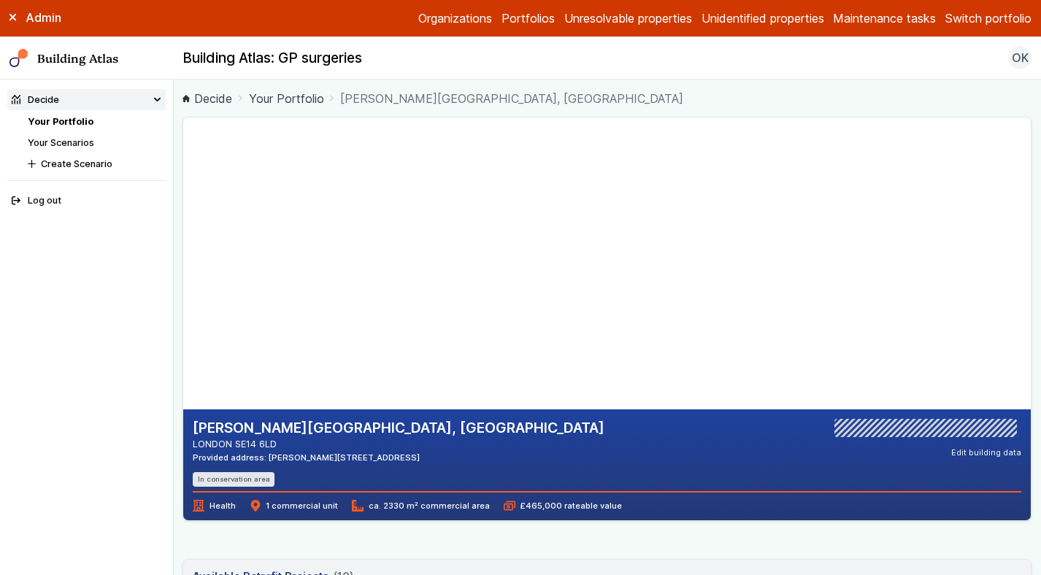
drag, startPoint x: 299, startPoint y: 443, endPoint x: 238, endPoint y: 443, distance: 61.3
click at [238, 443] on address "LONDON SE14 6LD" at bounding box center [399, 444] width 412 height 14
copy address "SE14 6LD"
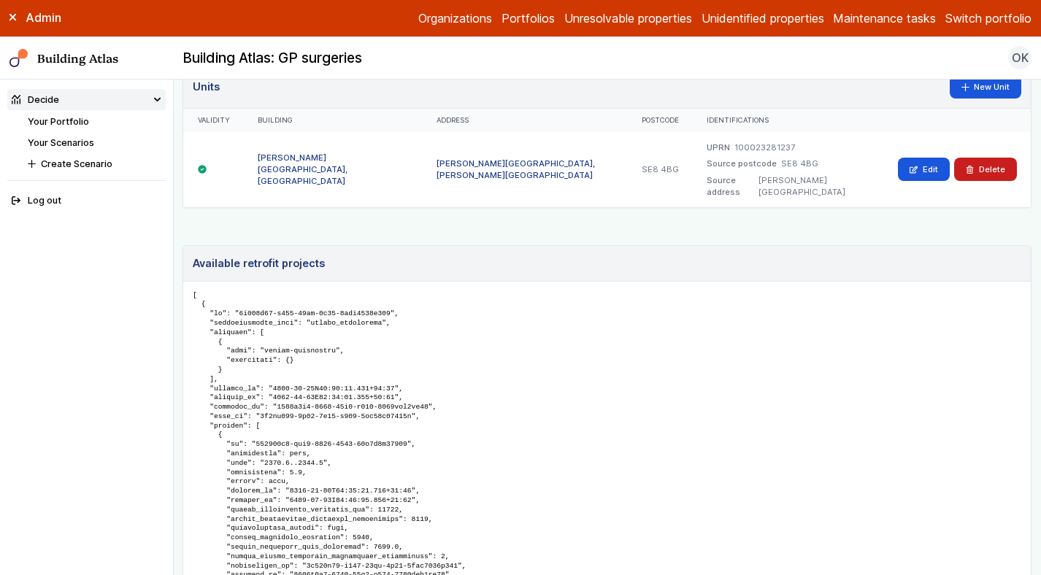
scroll to position [891, 0]
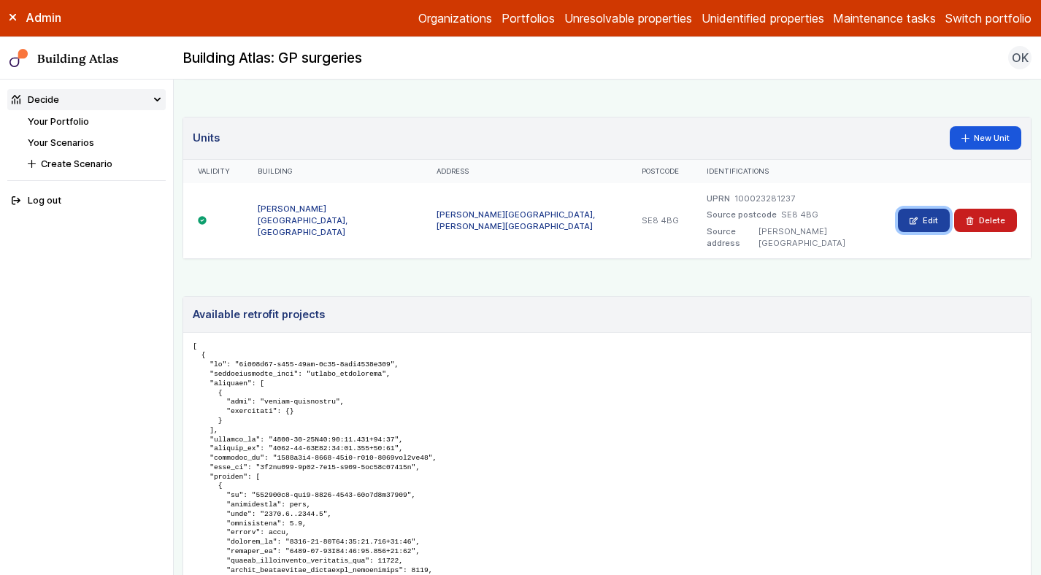
click at [913, 223] on icon at bounding box center [913, 221] width 8 height 8
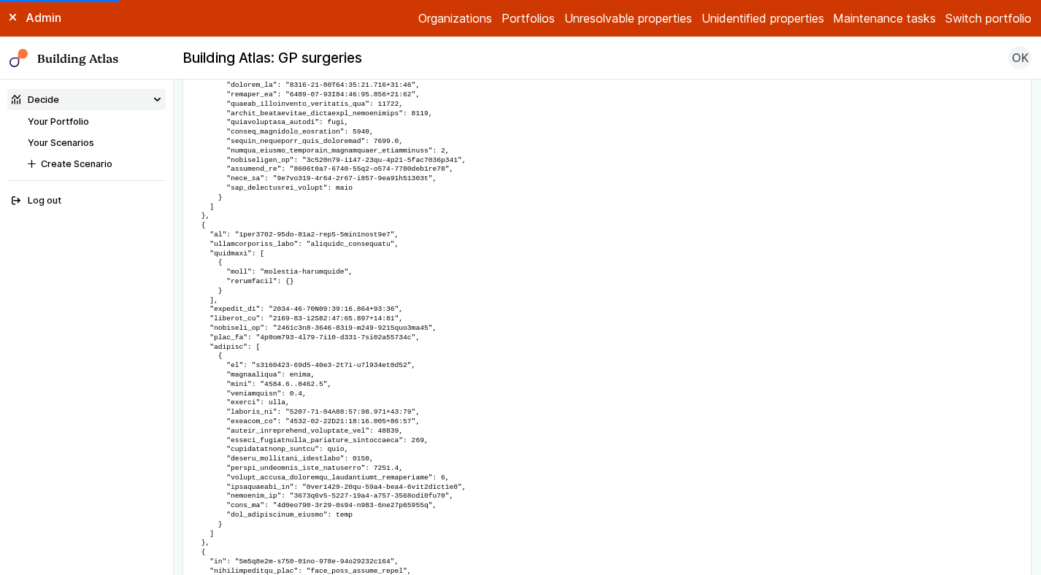
scroll to position [1416, 0]
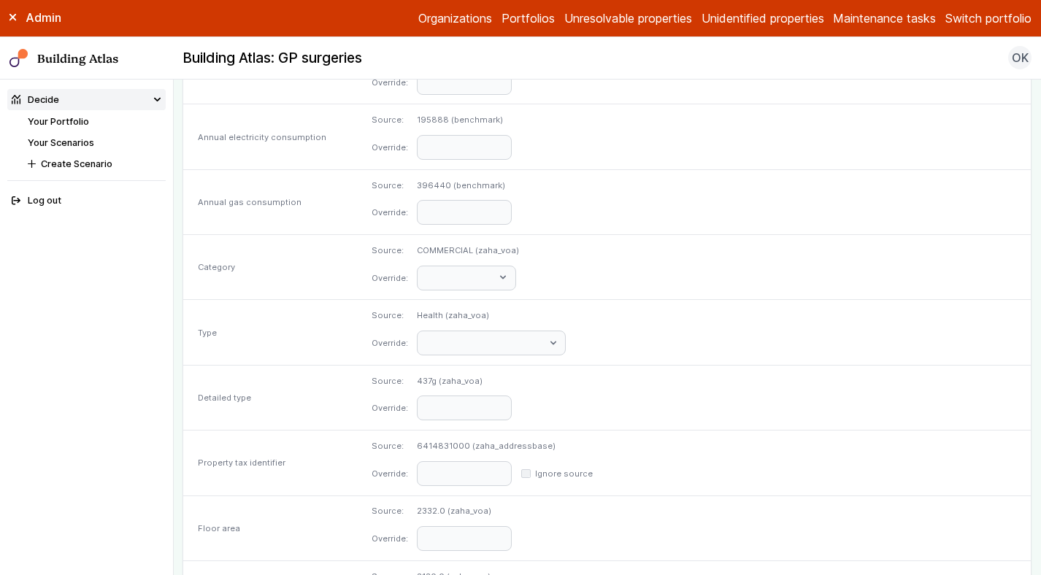
scroll to position [697, 0]
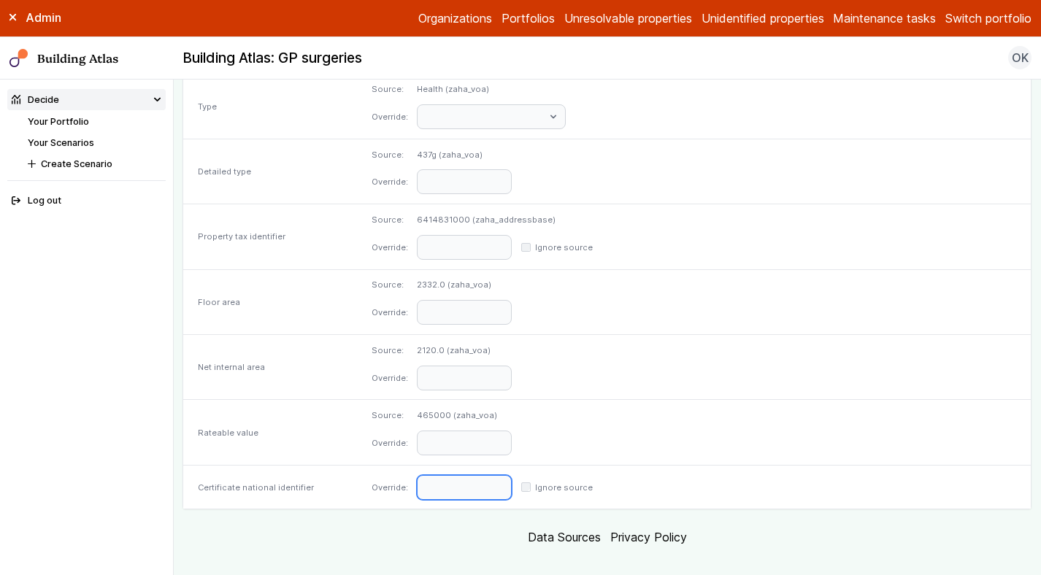
click at [512, 475] on input "text" at bounding box center [464, 487] width 95 height 25
paste input "**********"
type input "**********"
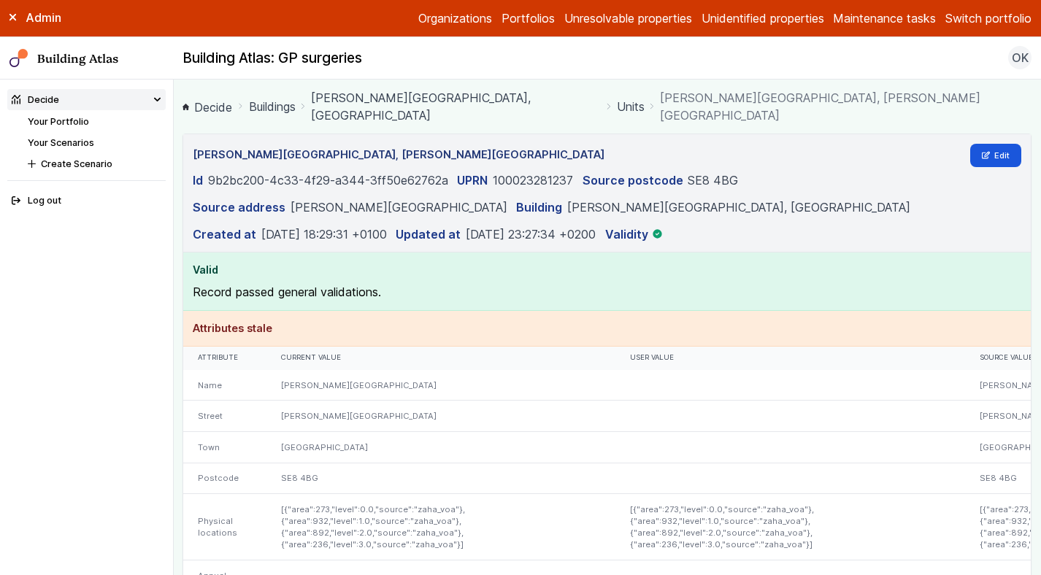
click at [407, 97] on link "[PERSON_NAME][GEOGRAPHIC_DATA], [GEOGRAPHIC_DATA]" at bounding box center [456, 106] width 290 height 35
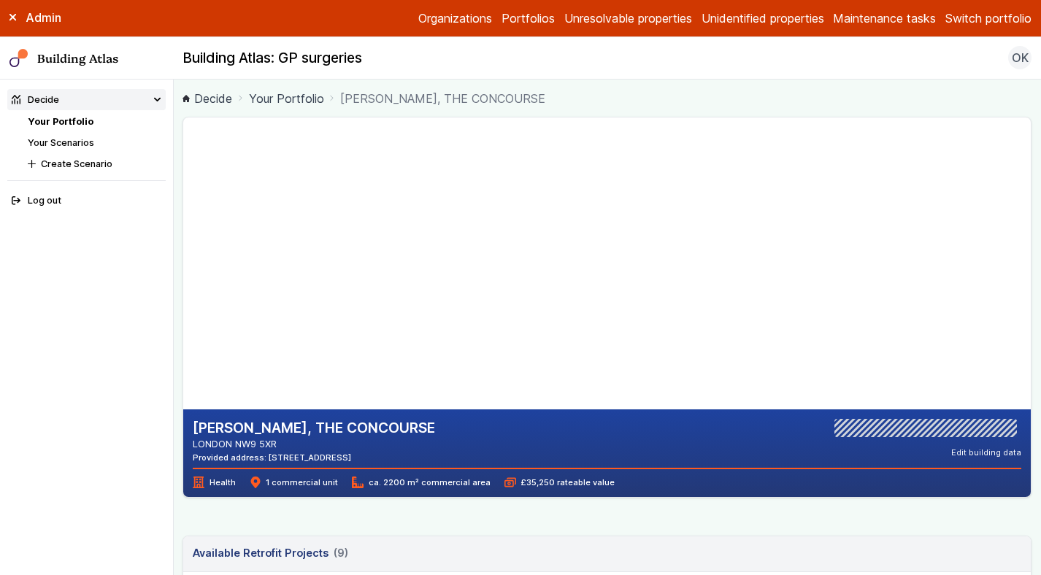
drag, startPoint x: 287, startPoint y: 444, endPoint x: 236, endPoint y: 444, distance: 50.4
click at [236, 444] on address "LONDON NW9 5XR" at bounding box center [314, 444] width 242 height 14
copy address "NW9 5XR"
drag, startPoint x: 542, startPoint y: 454, endPoint x: 493, endPoint y: 455, distance: 49.6
click at [493, 455] on div "KEMP, THE CONCOURSE LONDON NW9 5XR Provided address: The Concourse, Grahame Par…" at bounding box center [607, 441] width 828 height 45
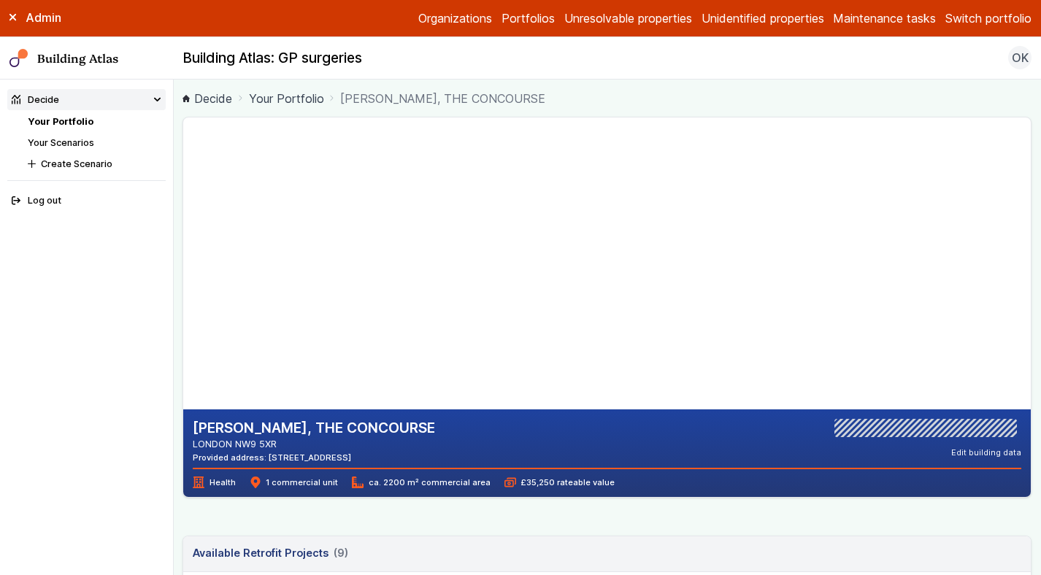
copy div "NW9 5XT"
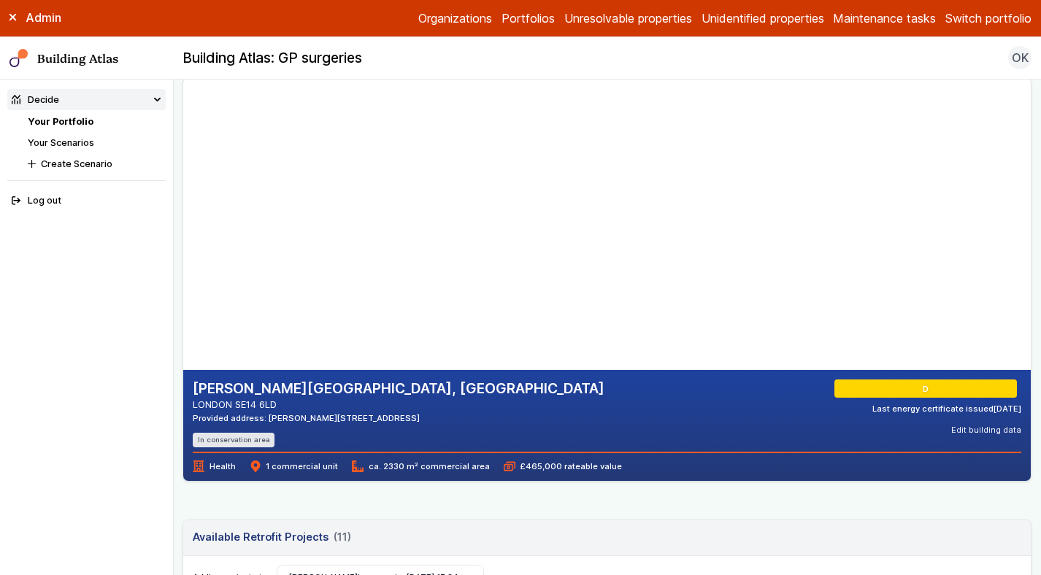
scroll to position [43, 0]
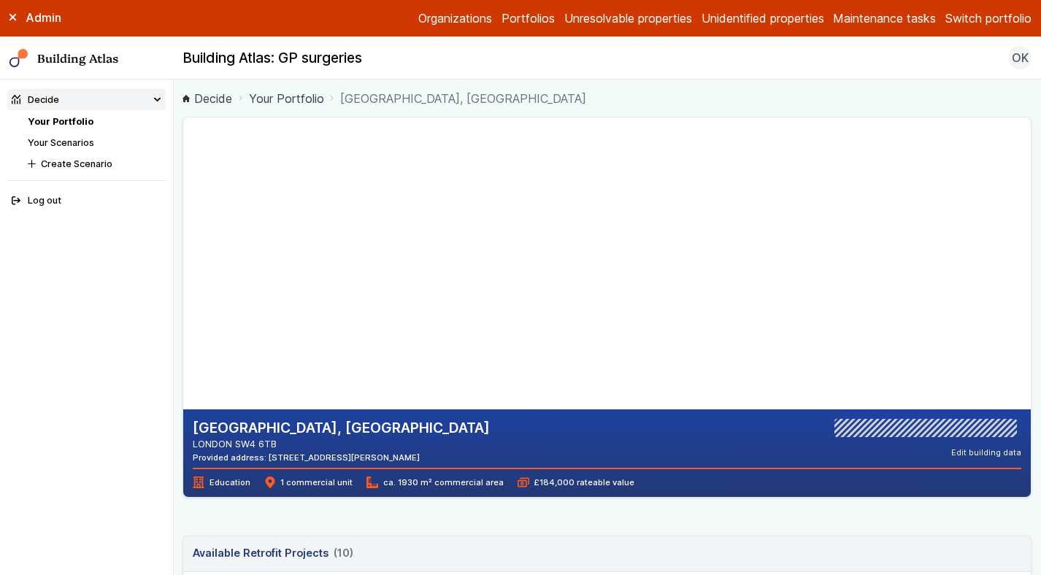
drag, startPoint x: 279, startPoint y: 444, endPoint x: 234, endPoint y: 442, distance: 44.6
click at [234, 442] on address "LONDON SW4 6TB" at bounding box center [341, 444] width 297 height 14
copy address "SW4 6TB"
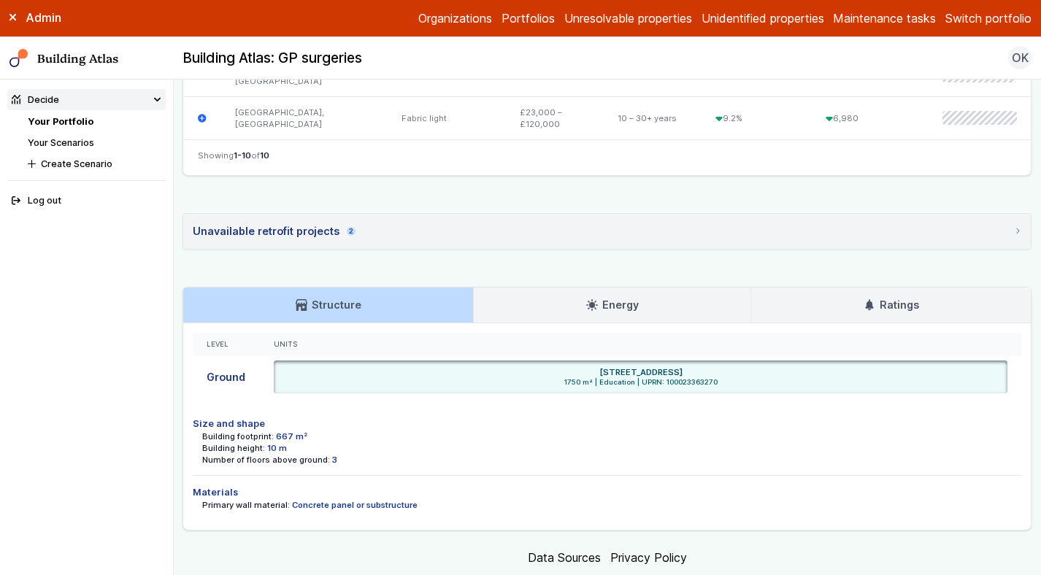
scroll to position [938, 0]
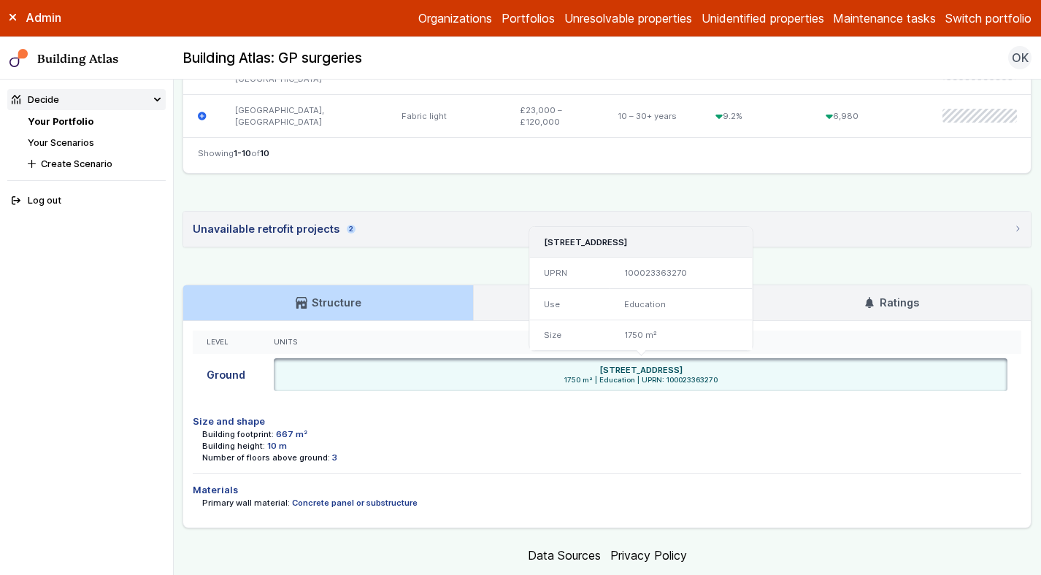
drag, startPoint x: 768, startPoint y: 369, endPoint x: 728, endPoint y: 369, distance: 39.4
click at [728, 369] on div "MRN HOUSE SURREY HALL, BINFIELD ROAD, LONDON SW4 6TB" at bounding box center [640, 370] width 725 height 12
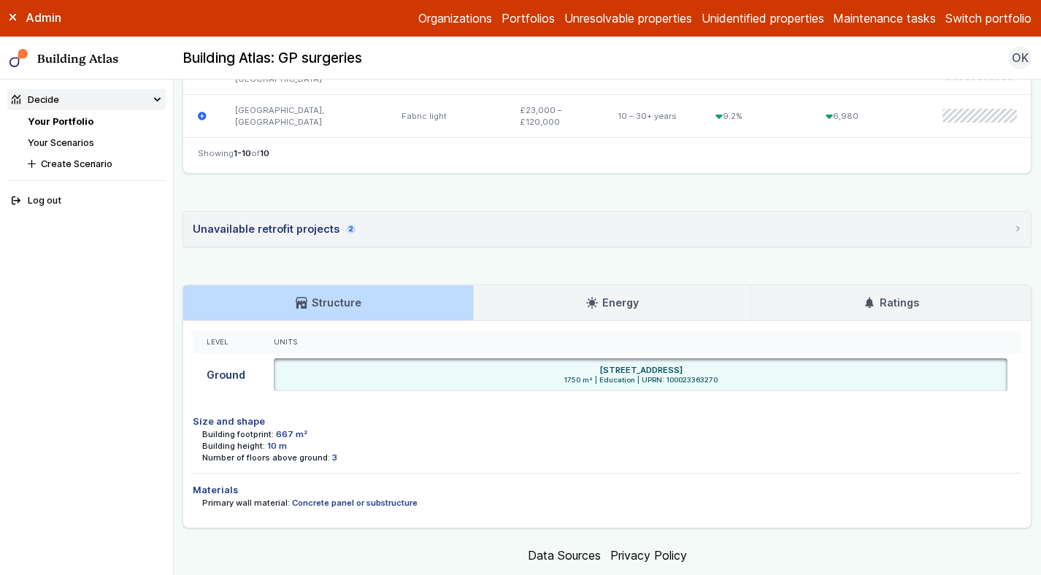
copy h6 "SW4 6TB"
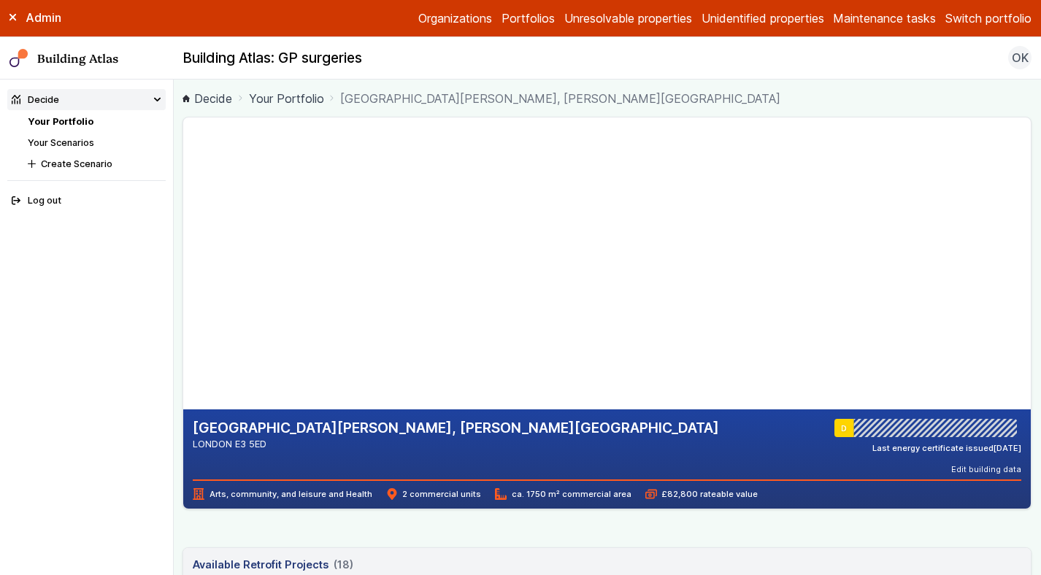
drag, startPoint x: 279, startPoint y: 447, endPoint x: 237, endPoint y: 442, distance: 41.8
click at [237, 442] on address "LONDON E3 5ED" at bounding box center [456, 444] width 526 height 14
copy address "E3 5ED"
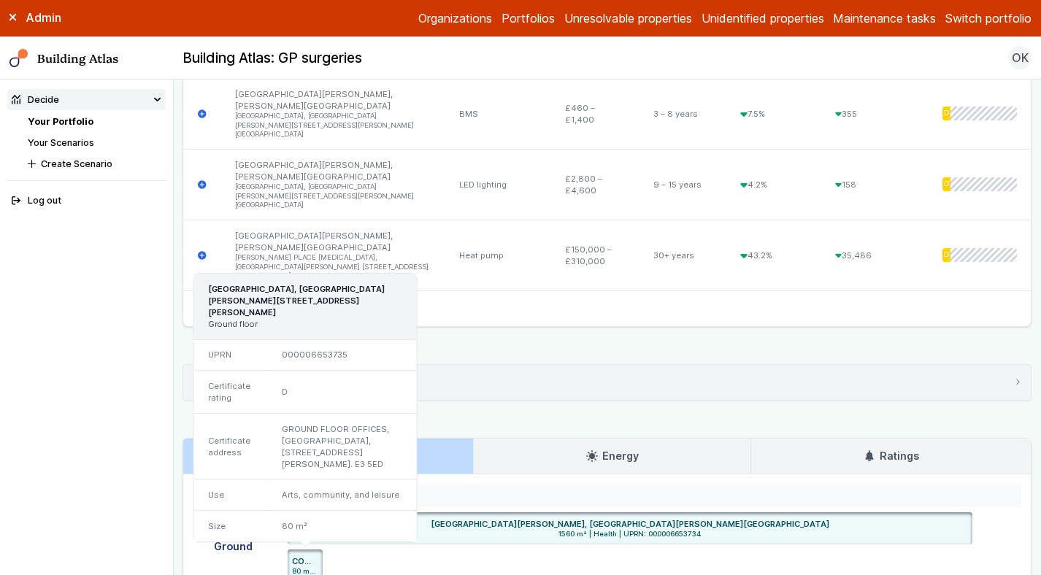
scroll to position [1616, 0]
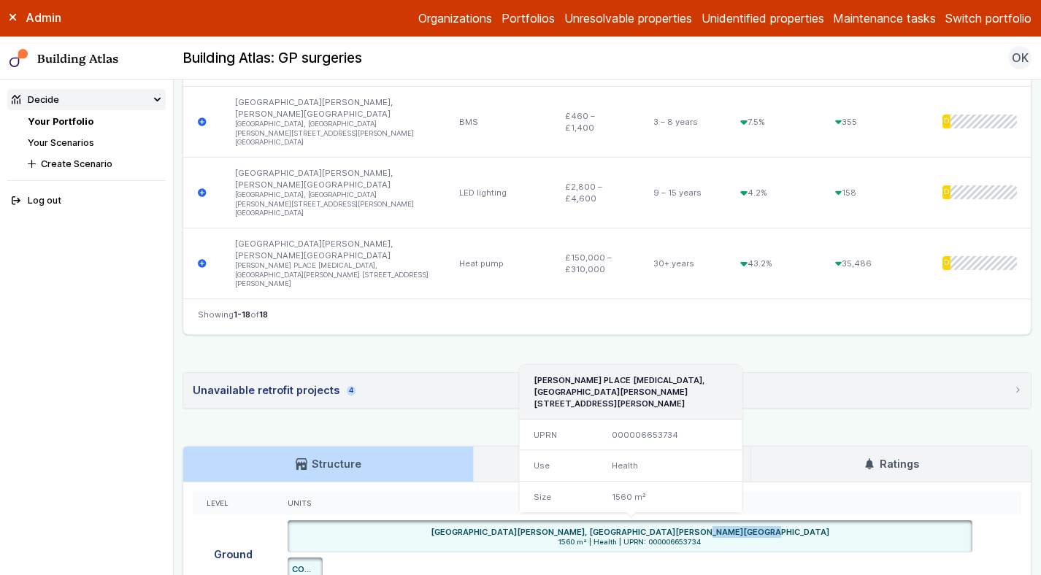
drag, startPoint x: 741, startPoint y: 364, endPoint x: 680, endPoint y: 359, distance: 61.5
click at [680, 526] on h6 "ST STEPHENS HEALTH CENTRE, BOW COMMUNITY HALL, WILLIAM PLACE, LONDON E3 5ED" at bounding box center [630, 532] width 398 height 12
copy h6 "WILLIAM PLACE"
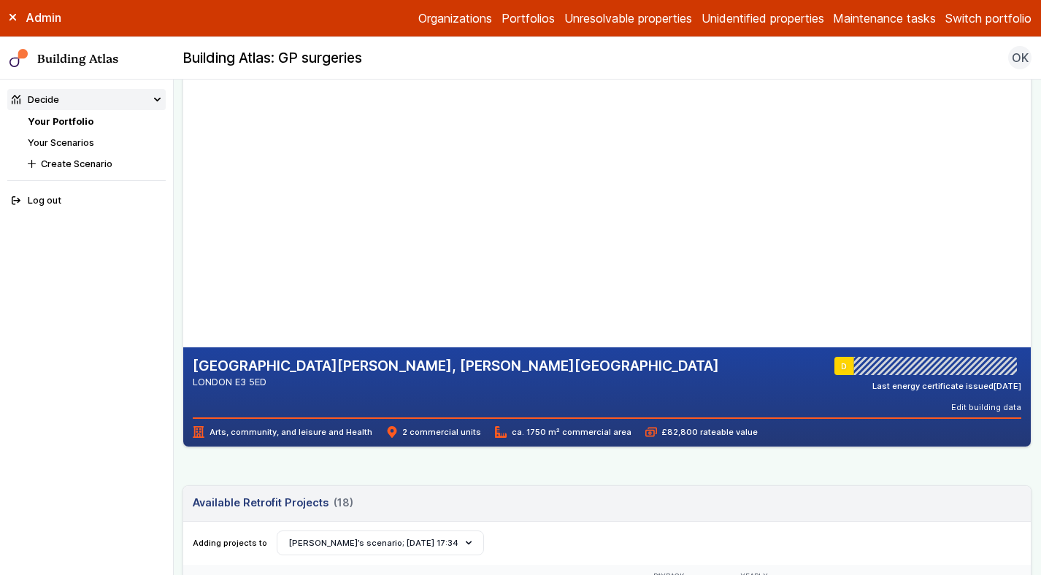
scroll to position [61, 0]
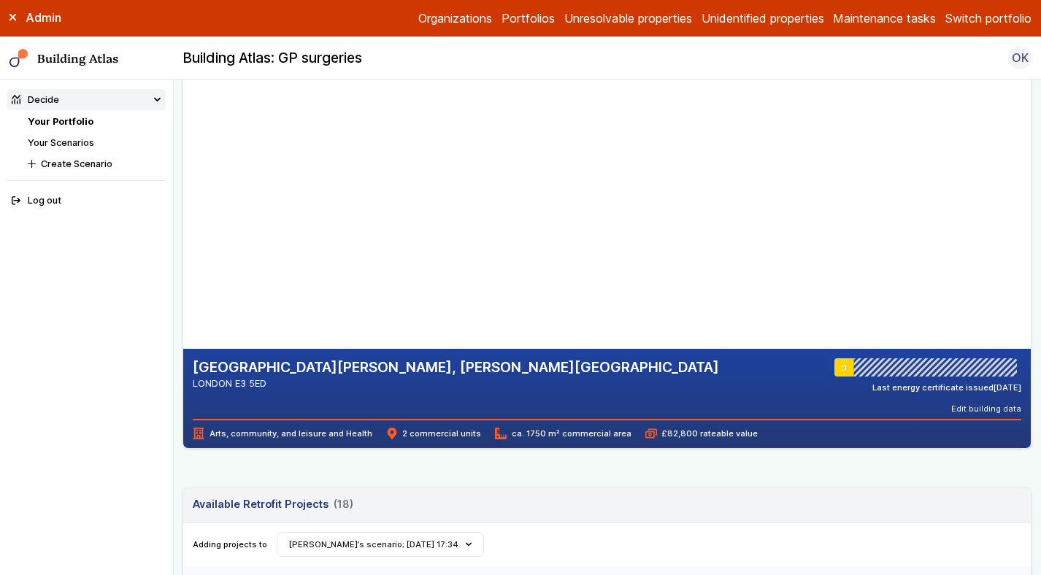
click at [58, 117] on link "Your Portfolio" at bounding box center [61, 121] width 66 height 11
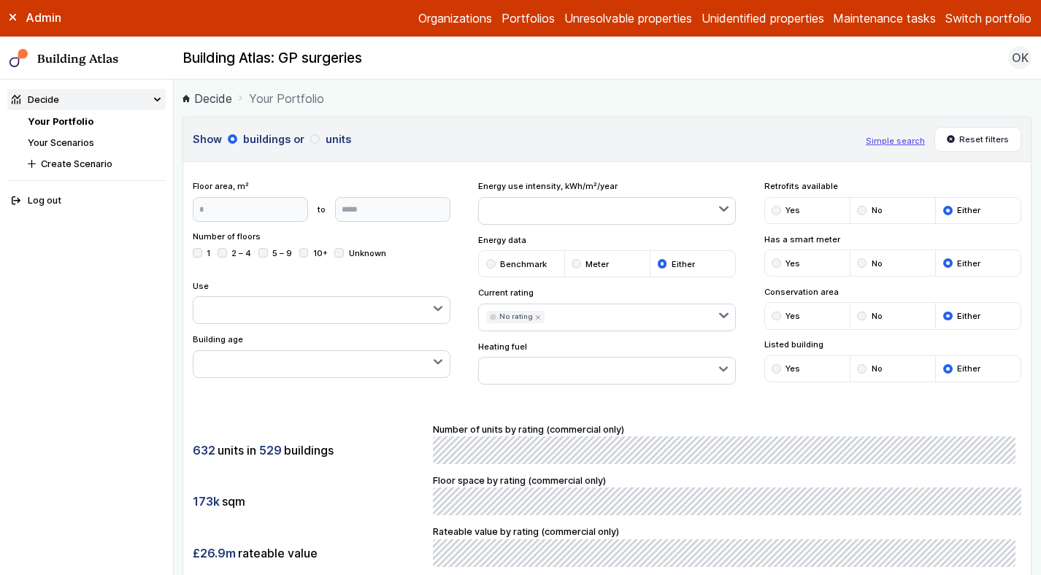
click at [390, 409] on div "632 units in 529 buildings 173k sqm £26.9m rateable value Number of units by ra…" at bounding box center [606, 495] width 847 height 182
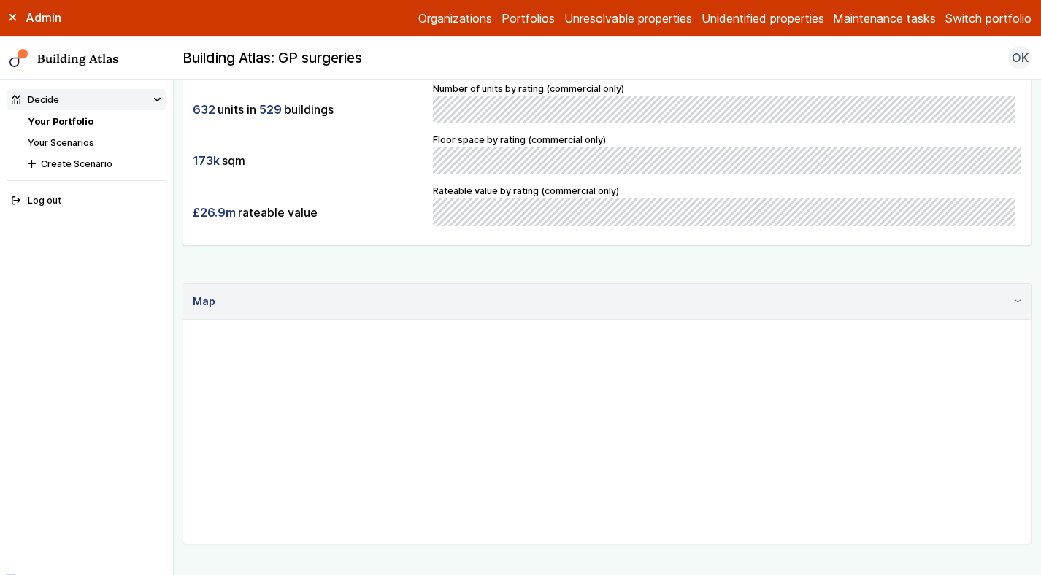
scroll to position [350, 0]
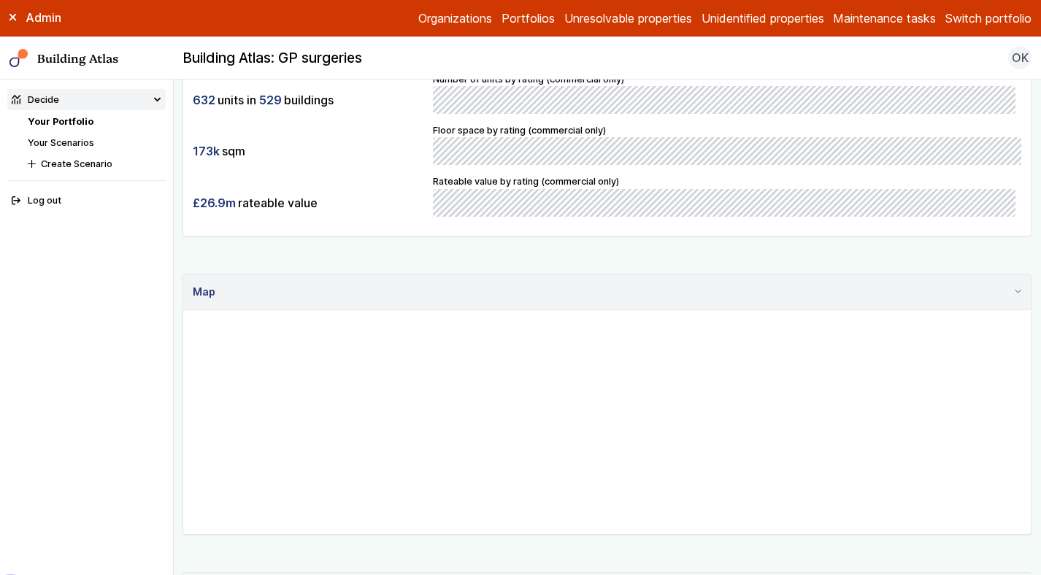
click at [182, 433] on main "Decide Your Portfolio Show buildings or units Simple search Reset filters Floor…" at bounding box center [607, 328] width 867 height 496
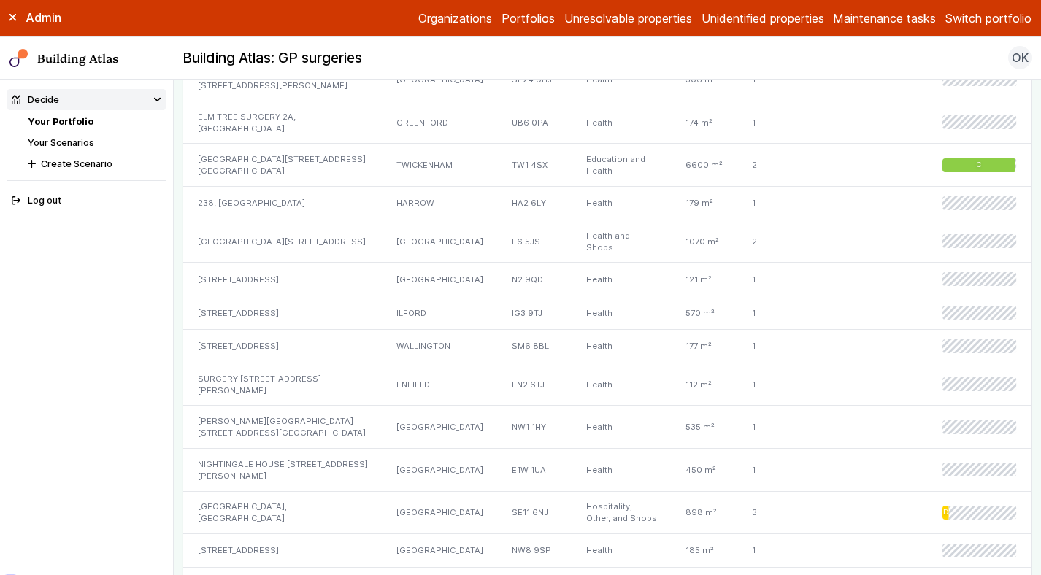
scroll to position [1322, 0]
click at [306, 221] on div "TOLLGATE MEDICAL CENTRE 220, TOLLGATE ROAD" at bounding box center [282, 239] width 199 height 43
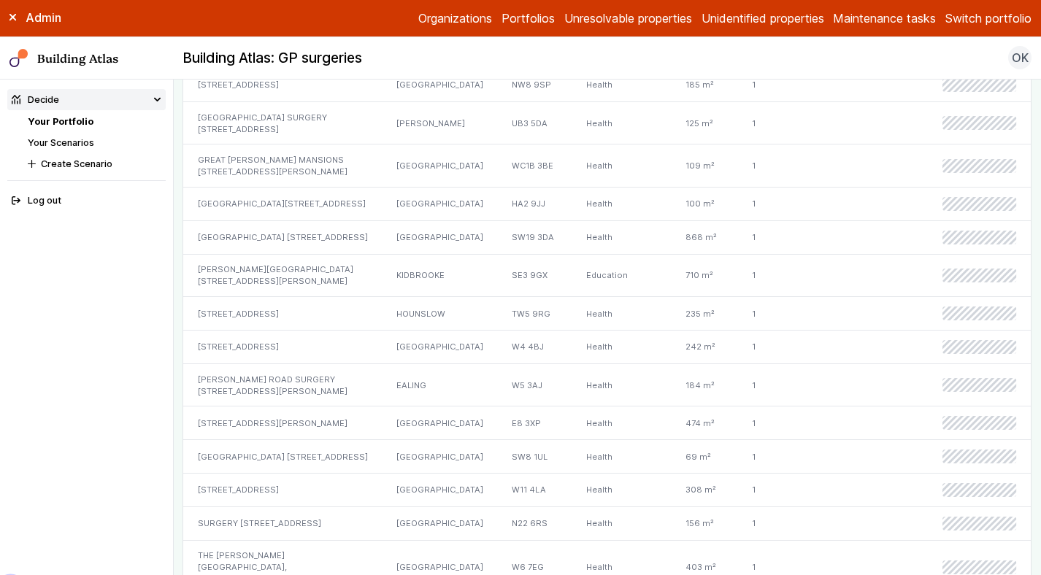
scroll to position [1784, 0]
click at [276, 225] on div "MORDEN HALL MEDICAL CENTRE 256, MORDEN ROAD" at bounding box center [282, 239] width 199 height 34
click at [275, 261] on div "LODER HOUSE 2, ANDERSON ROAD" at bounding box center [282, 276] width 199 height 43
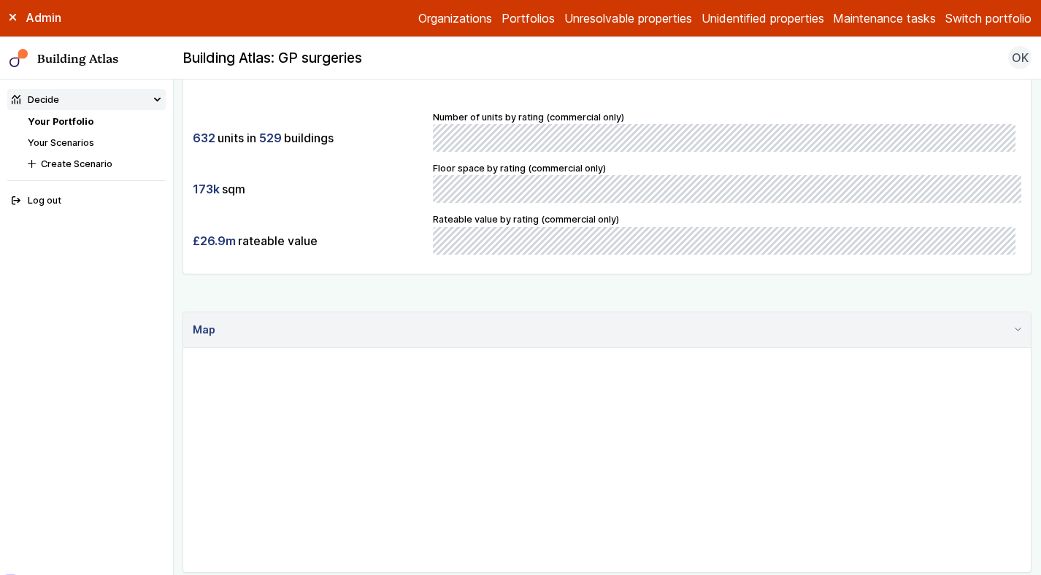
scroll to position [0, 0]
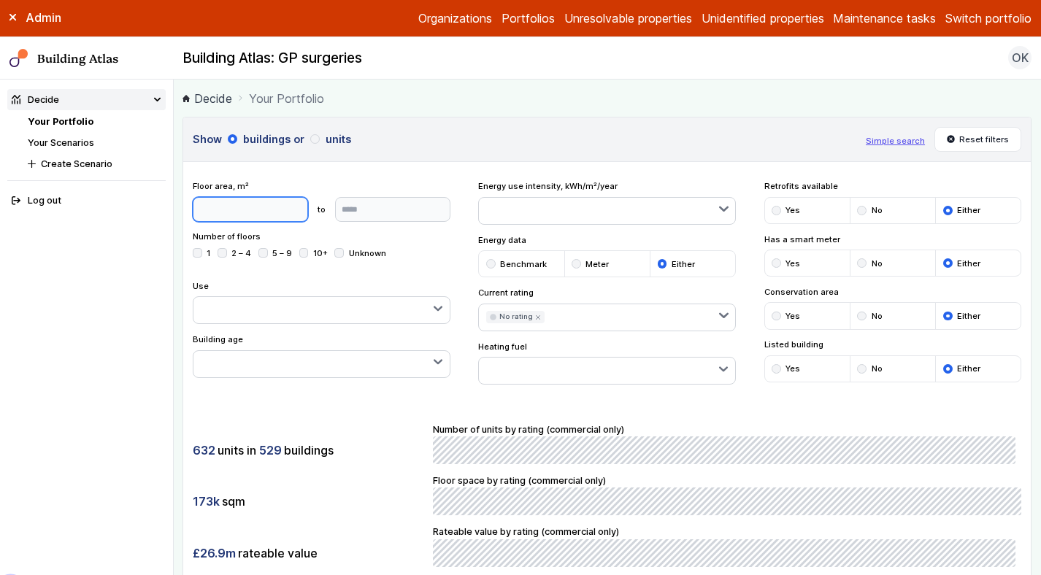
click at [246, 202] on input "number" at bounding box center [250, 209] width 115 height 25
click at [320, 174] on div "Show buildings or units Simple search Reset filters Floor area, m² *** to Updat…" at bounding box center [606, 352] width 849 height 470
click at [225, 207] on input "***" at bounding box center [250, 209] width 115 height 25
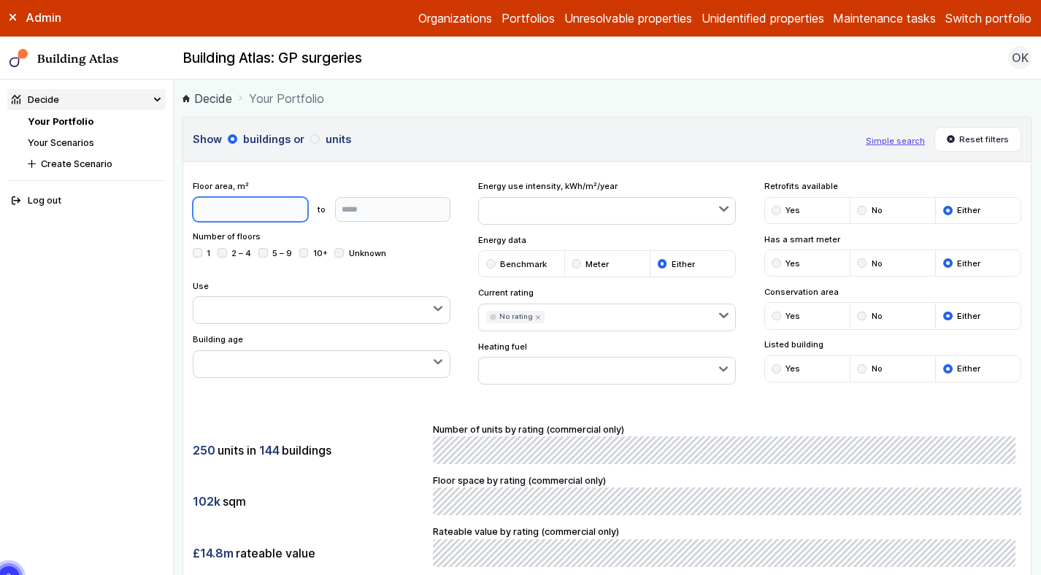
click at [225, 207] on input "***" at bounding box center [250, 209] width 115 height 25
click at [207, 212] on input "***" at bounding box center [250, 209] width 115 height 25
type input "***"
click at [396, 173] on div "Show buildings or units Simple search Reset filters Floor area, m² *** to Updat…" at bounding box center [606, 352] width 849 height 470
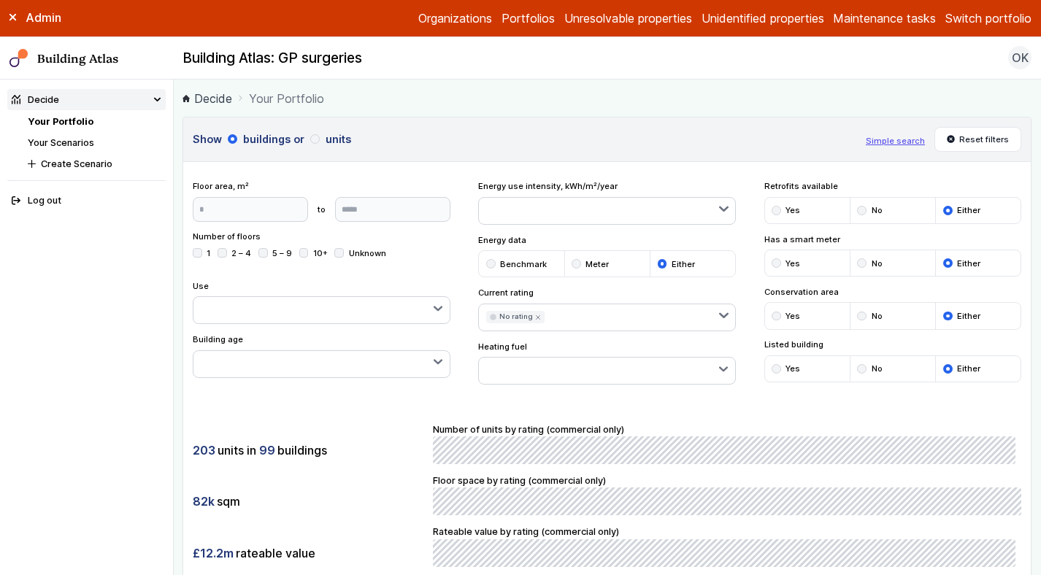
click at [317, 402] on div "Show buildings or units Simple search Reset filters Floor area, m² *** to Updat…" at bounding box center [606, 352] width 849 height 470
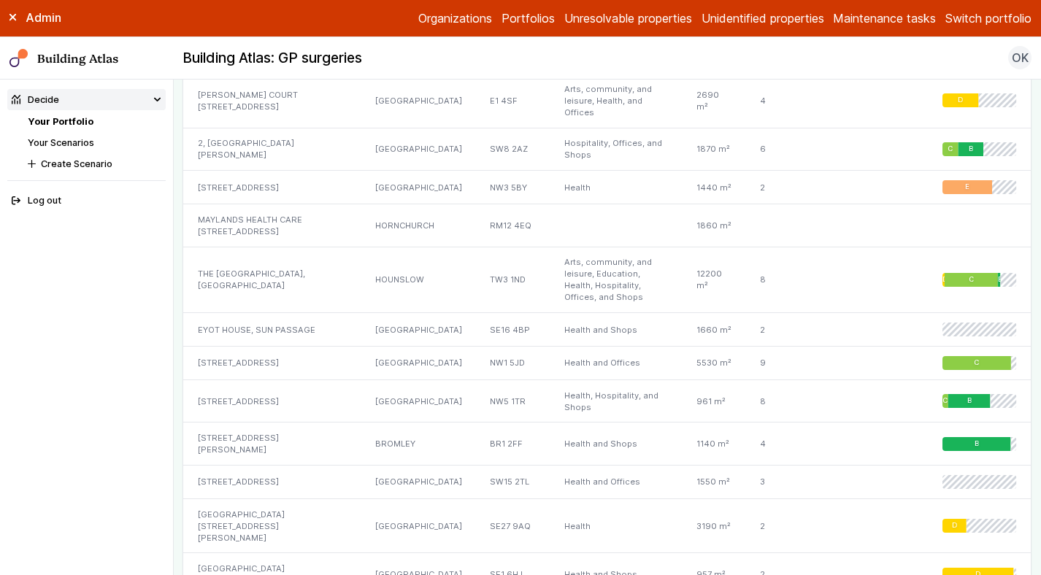
scroll to position [1387, 0]
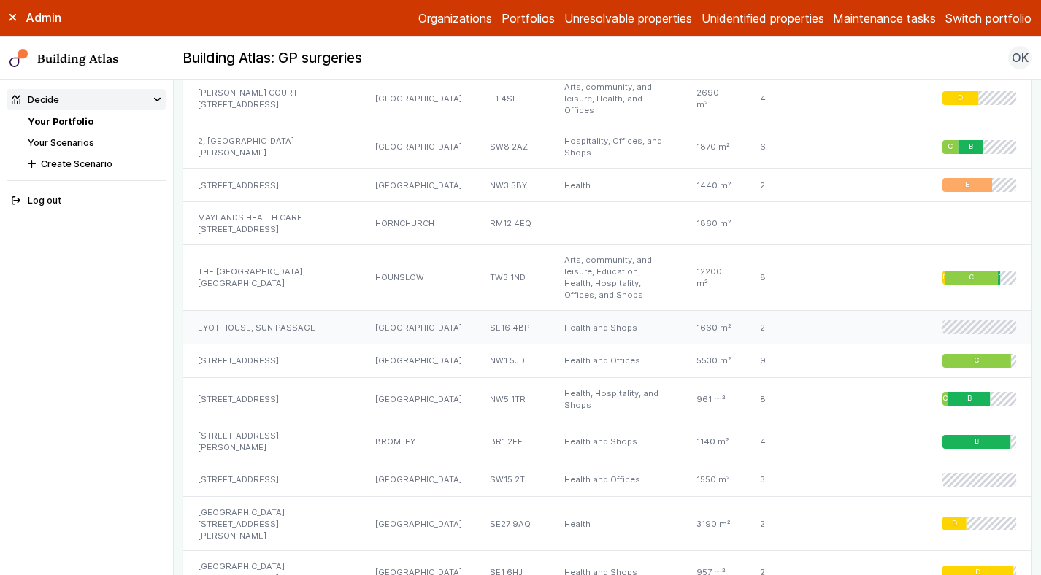
click at [286, 311] on div "EYOT HOUSE, SUN PASSAGE" at bounding box center [271, 328] width 177 height 34
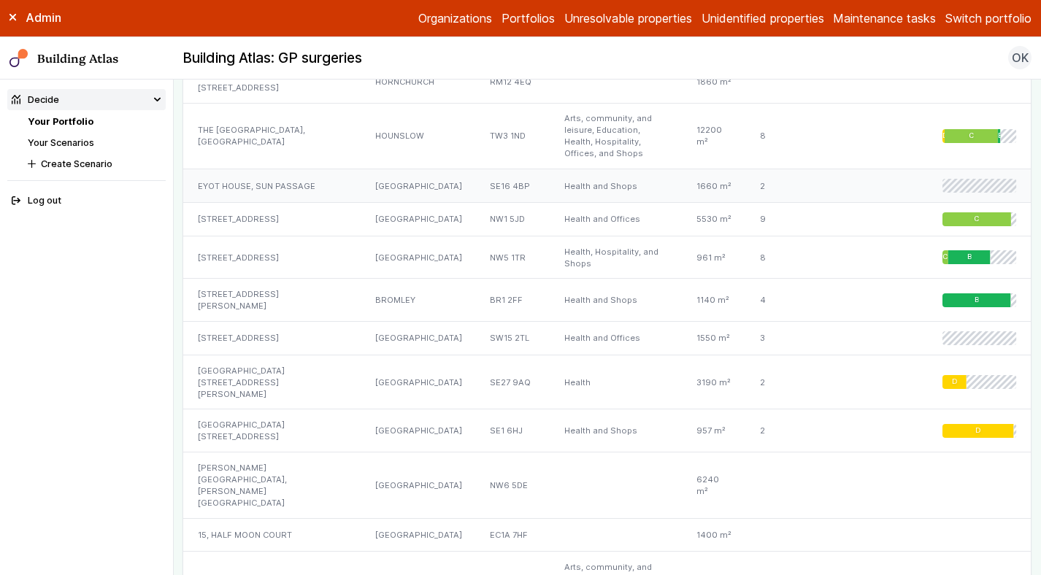
scroll to position [1529, 0]
click at [289, 321] on div "125, UPPER RICHMOND ROAD" at bounding box center [271, 338] width 177 height 34
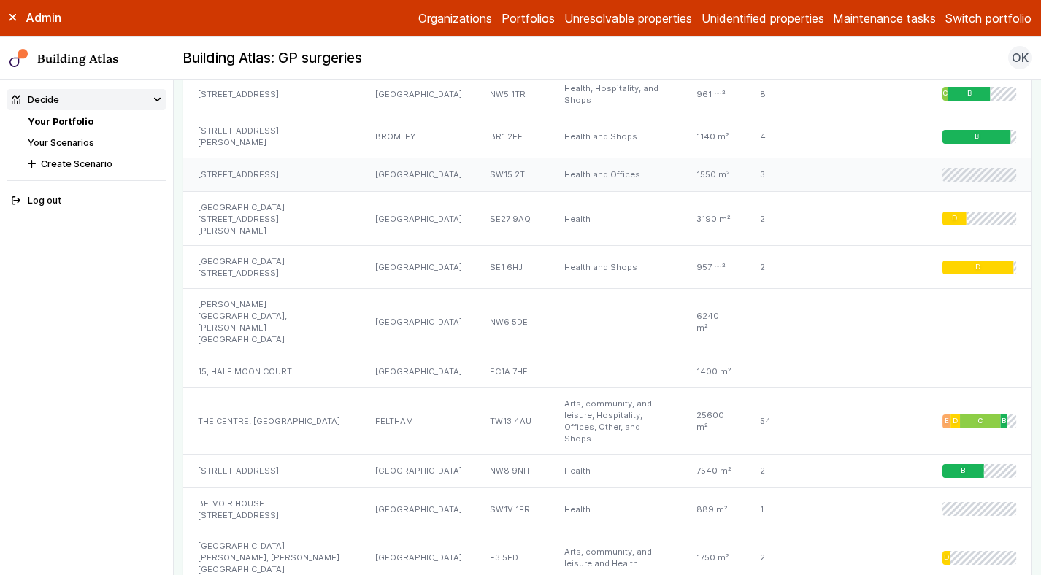
scroll to position [1696, 0]
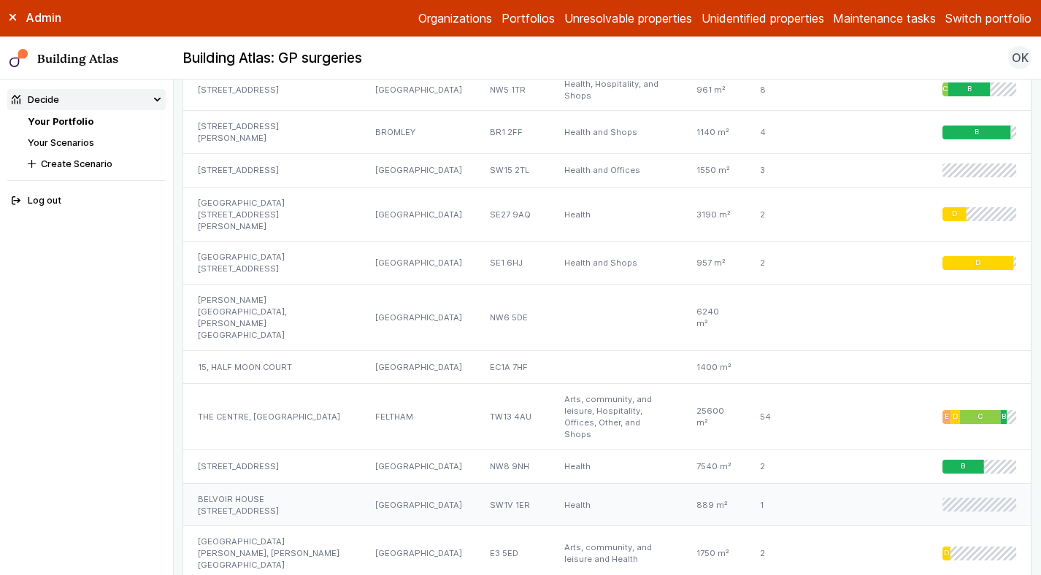
click at [289, 483] on div "BELVOIR HOUSE 181, VAUXHALL BRIDGE ROAD" at bounding box center [271, 504] width 177 height 43
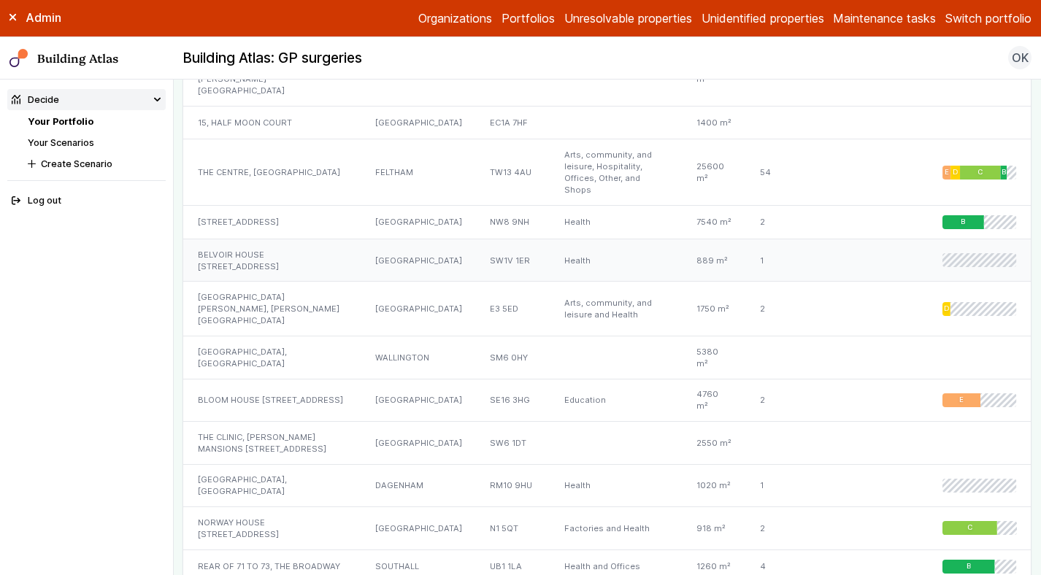
scroll to position [1945, 0]
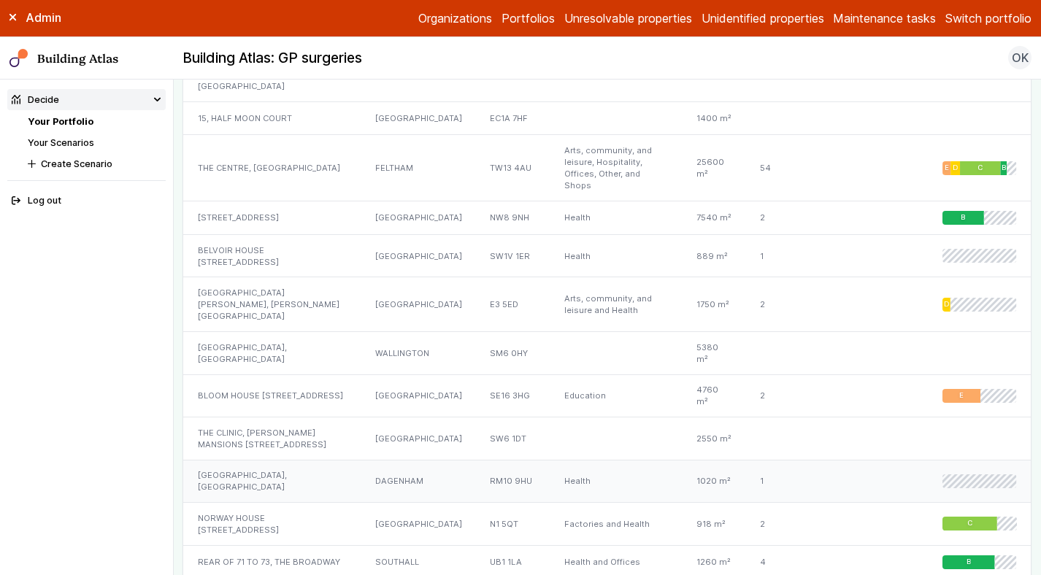
click at [284, 460] on div "BROAD STREET RESOURCE CENTRE, MORLAND ROAD" at bounding box center [271, 481] width 177 height 43
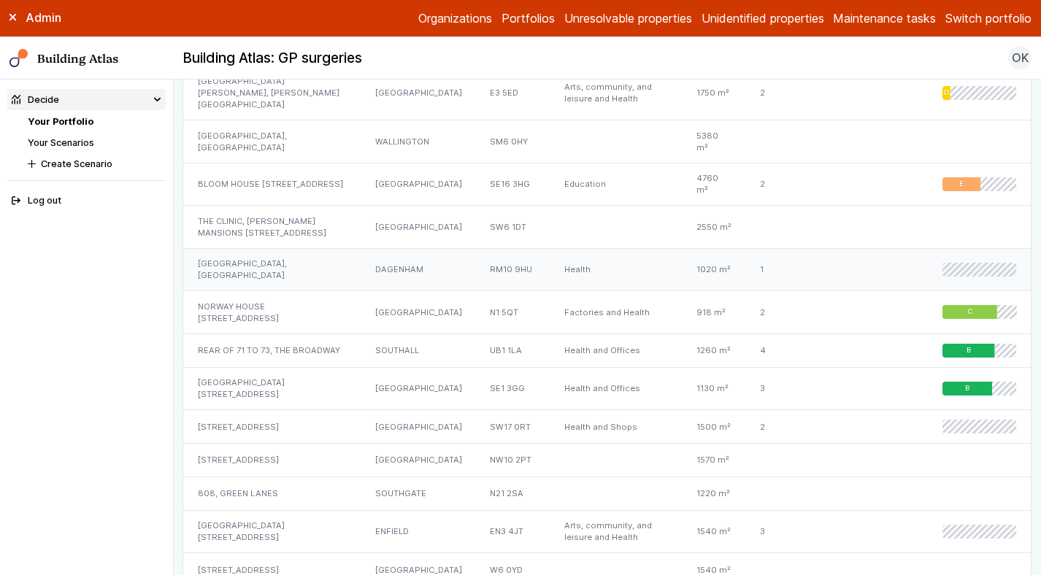
scroll to position [2162, 0]
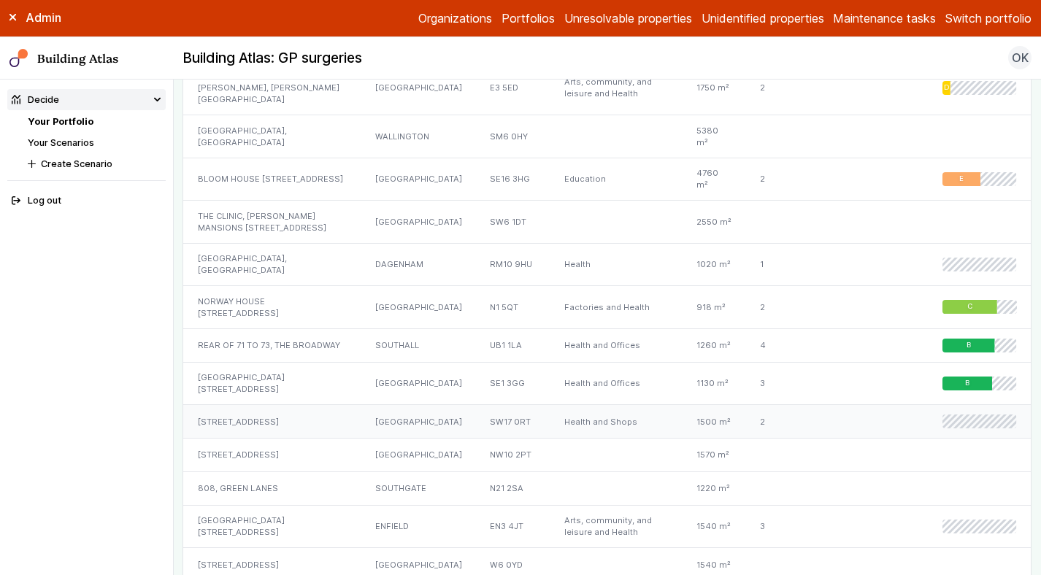
click at [279, 405] on div "162, TOOTING HIGH STREET" at bounding box center [271, 422] width 177 height 34
click at [287, 505] on div "FROST COURT 190, HIGH STREET" at bounding box center [271, 526] width 177 height 43
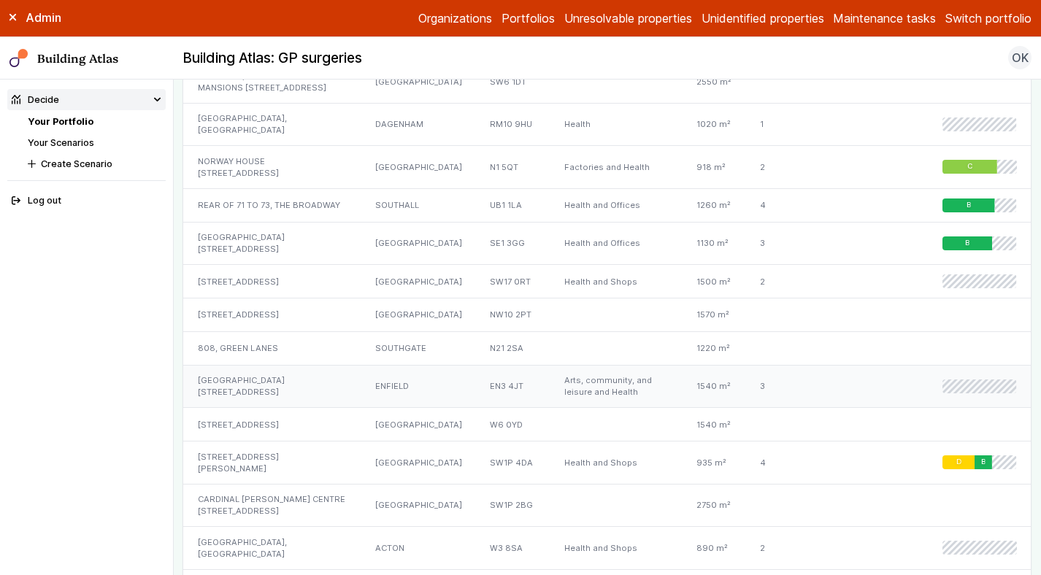
scroll to position [2302, 0]
click at [284, 526] on div "LOMBARD COURT, CROWN STREET" at bounding box center [271, 547] width 177 height 43
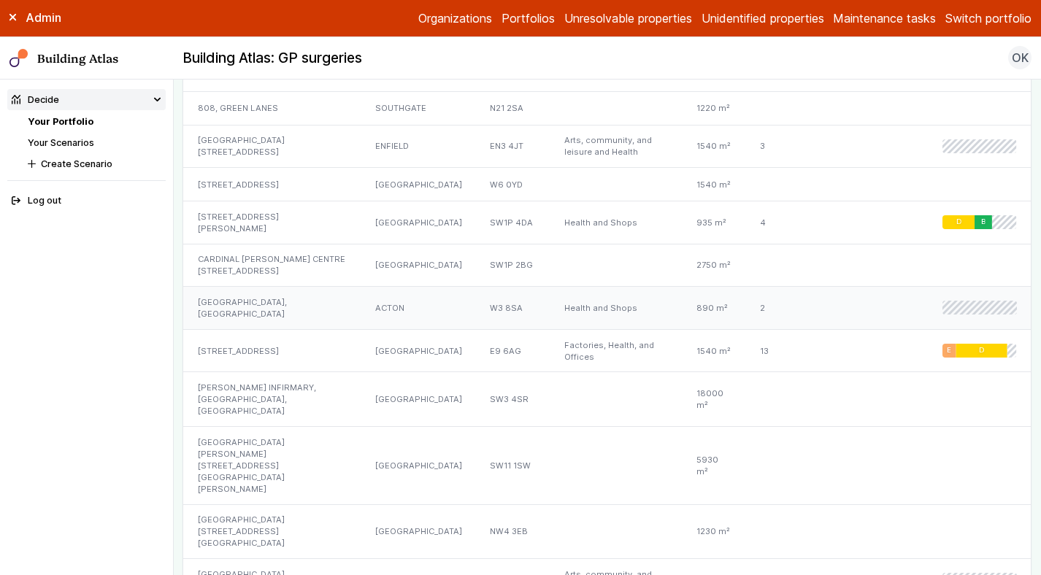
scroll to position [2543, 0]
click at [295, 558] on div "REGENTS PARK MEDICAL CENTRE, CUMBERLAND MARKET" at bounding box center [271, 579] width 177 height 43
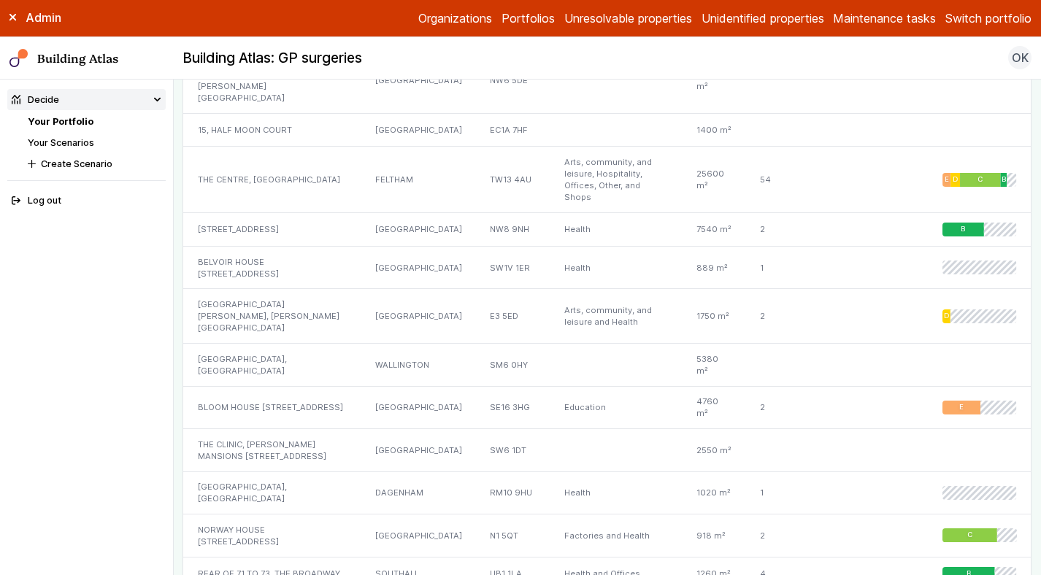
scroll to position [1900, 0]
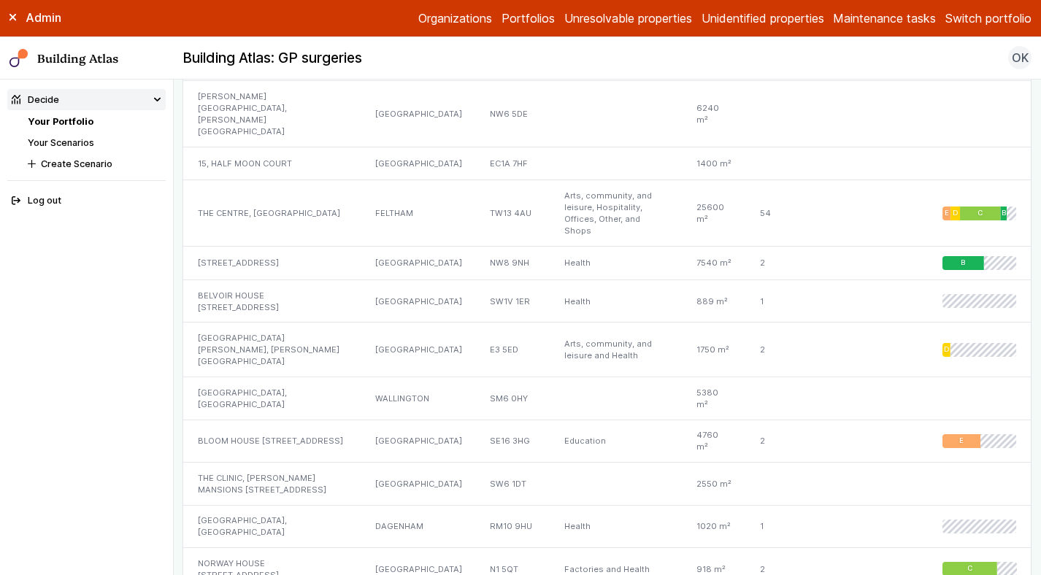
click at [66, 124] on link "Your Portfolio" at bounding box center [61, 121] width 66 height 11
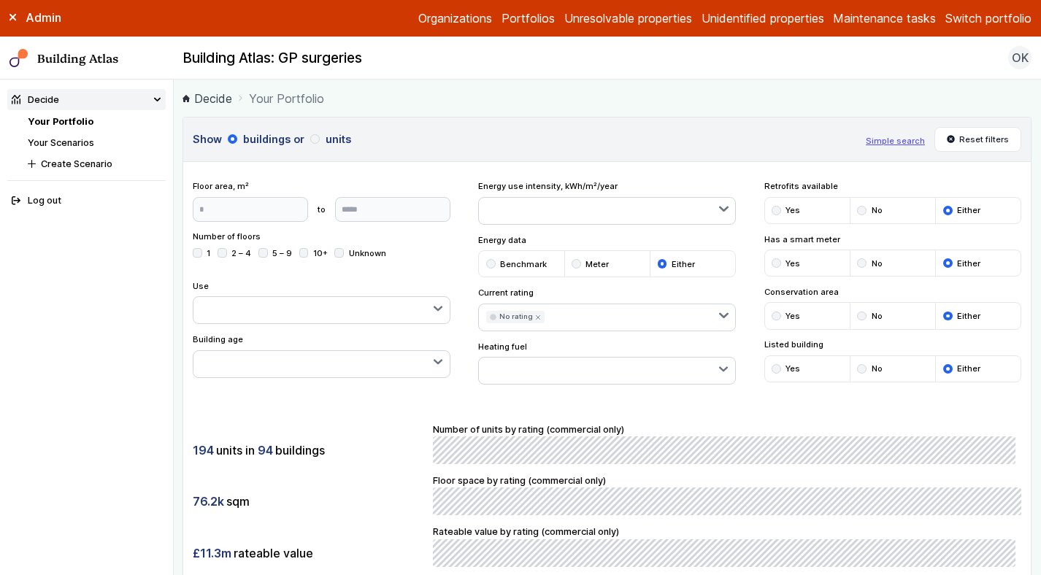
click at [535, 317] on icon "submit" at bounding box center [538, 318] width 6 height 6
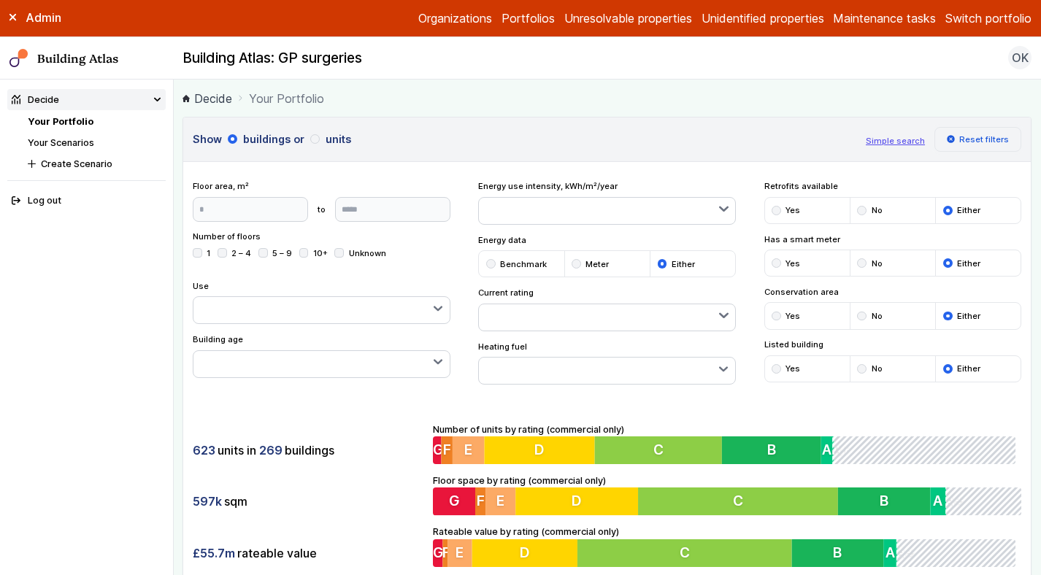
click at [967, 136] on button "Reset filters" at bounding box center [978, 139] width 88 height 25
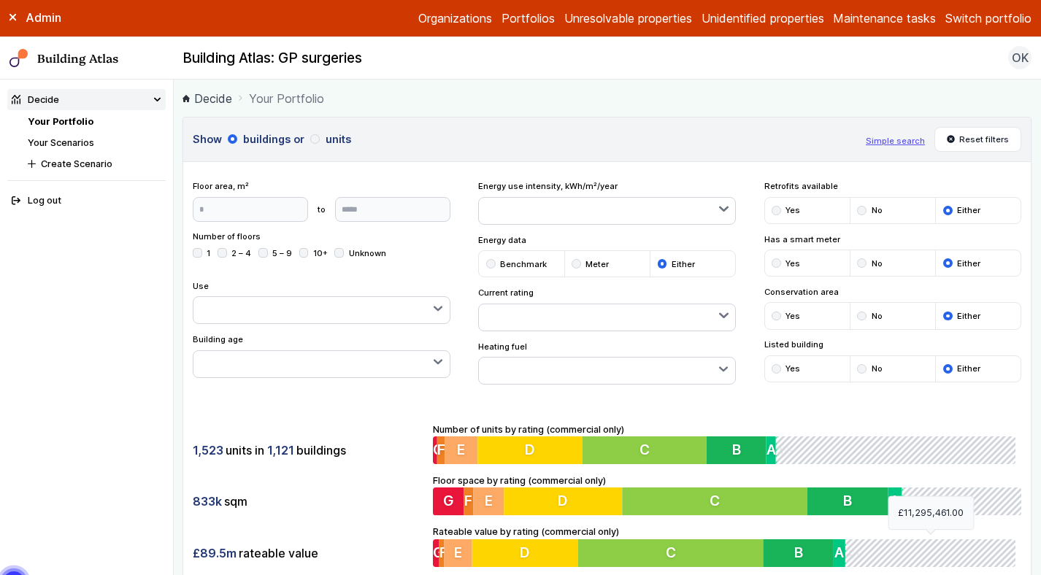
click button "submit"
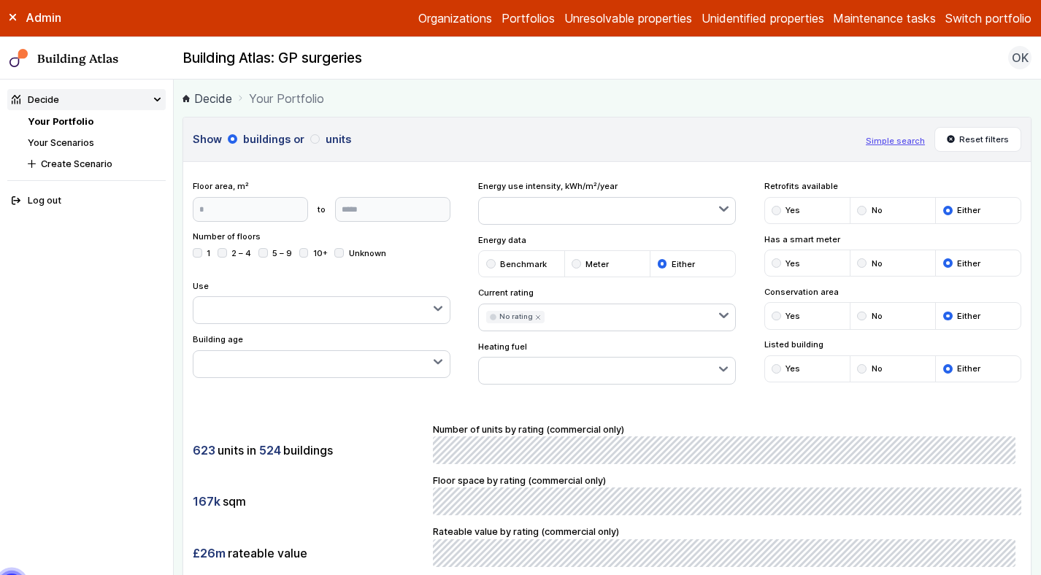
click at [312, 136] on div "submit" at bounding box center [314, 138] width 9 height 9
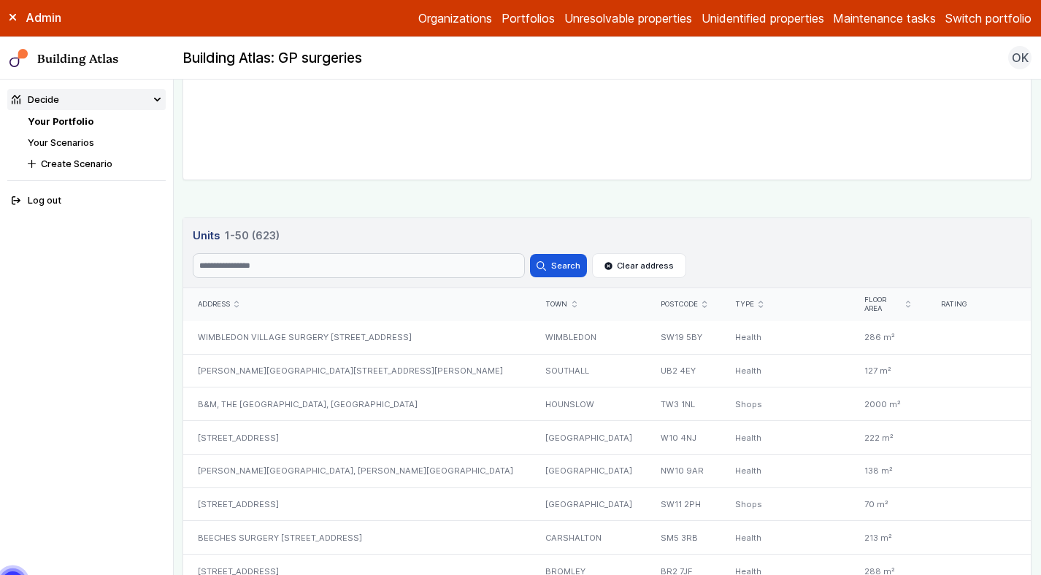
scroll to position [709, 0]
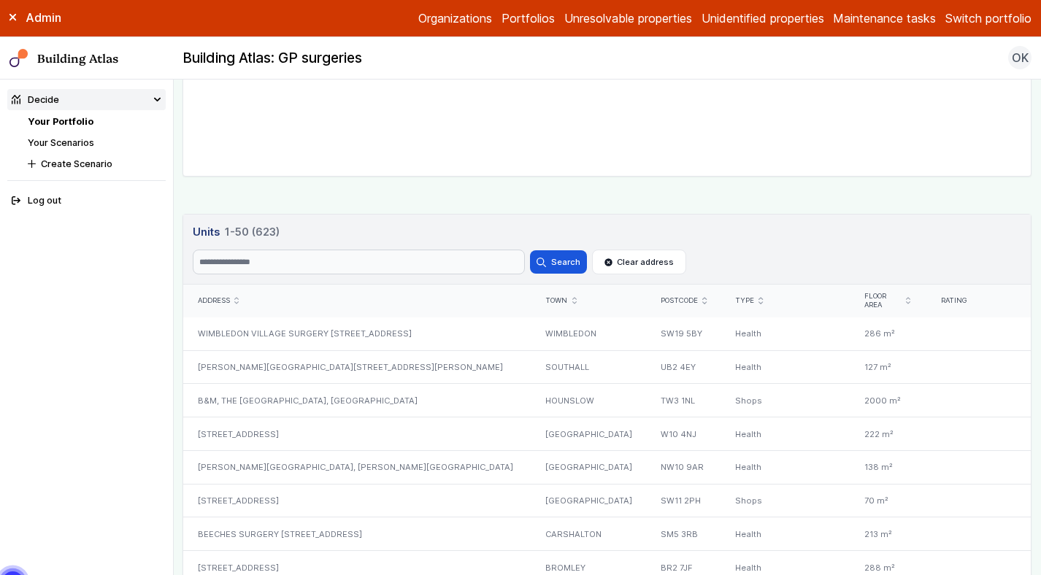
click at [344, 326] on div "WIMBLEDON VILLAGE SURGERY 35A, HIGH STREET" at bounding box center [357, 333] width 348 height 33
click at [339, 384] on div "B&M, THE BLENHEIM CENTRE, PRINCE REGENT ROAD" at bounding box center [357, 401] width 348 height 34
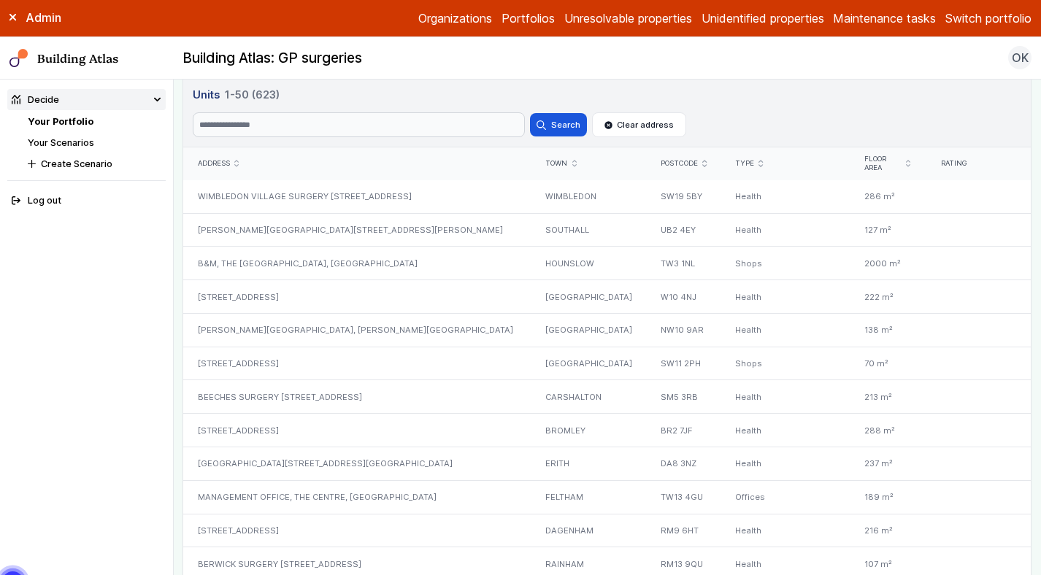
scroll to position [847, 0]
click at [906, 159] on icon "submit" at bounding box center [908, 162] width 4 height 7
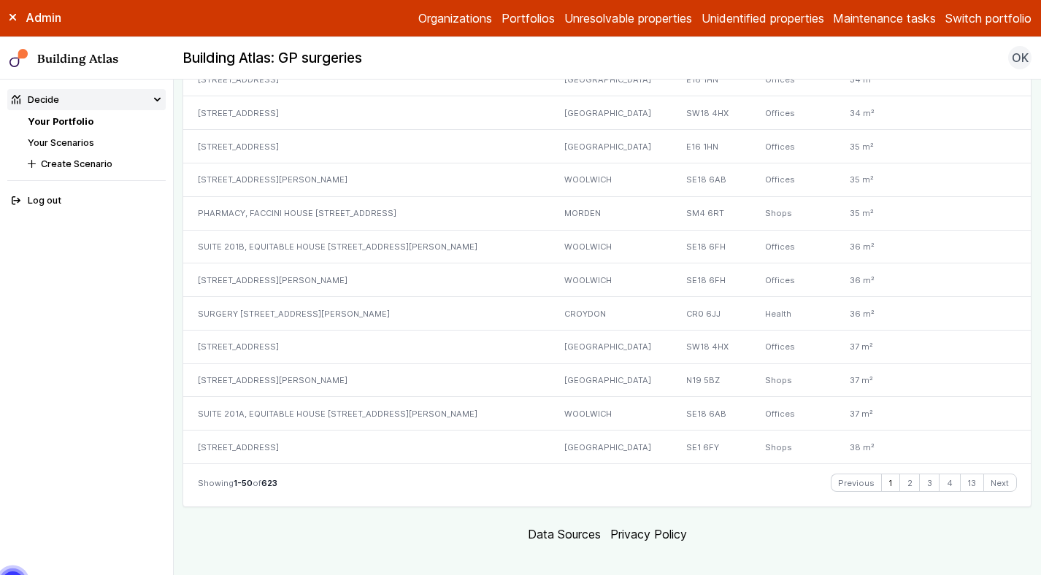
scroll to position [2237, 0]
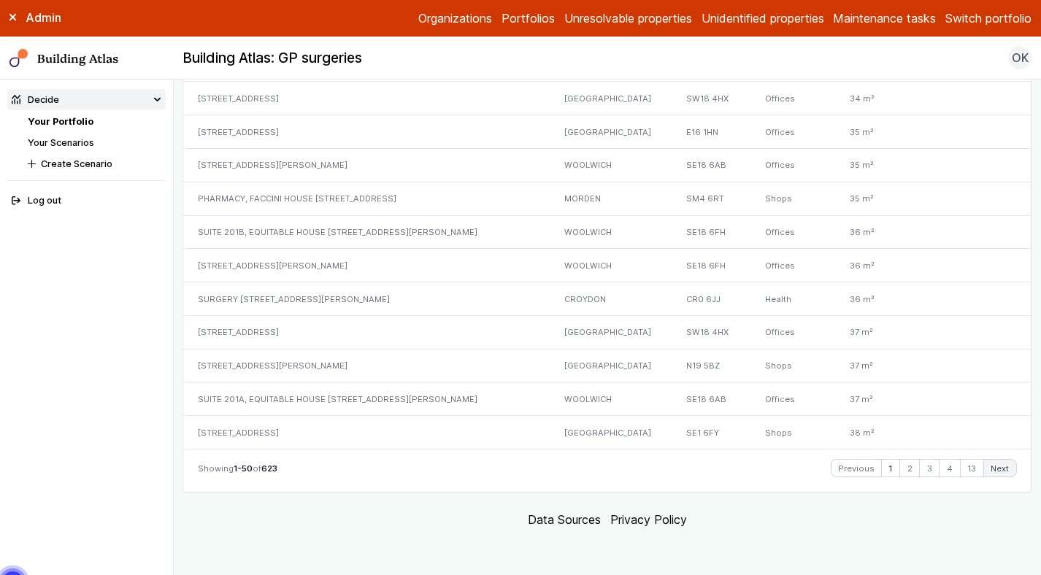
click at [995, 473] on link "Next" at bounding box center [1000, 469] width 32 height 18
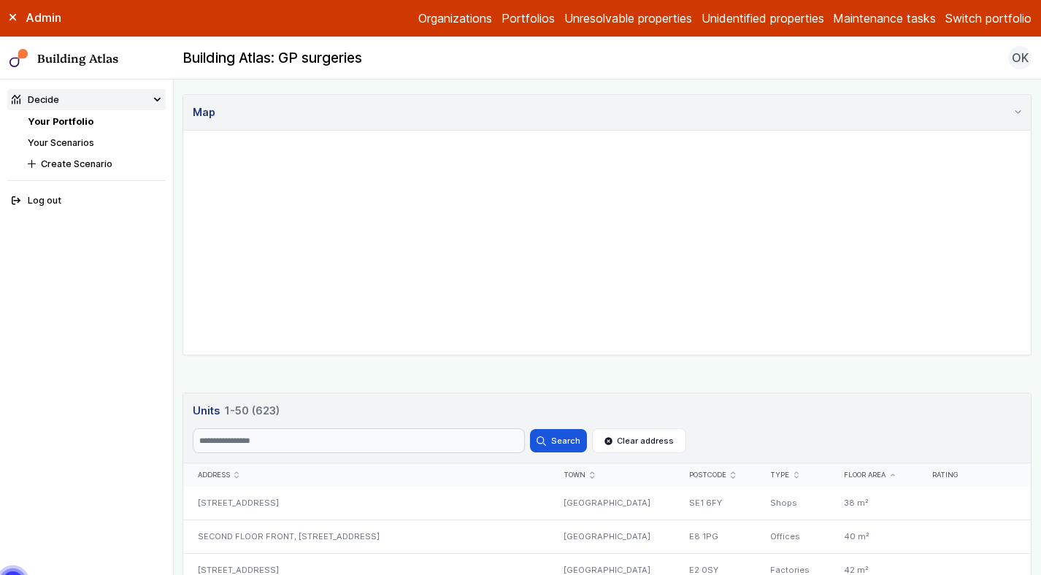
scroll to position [584, 0]
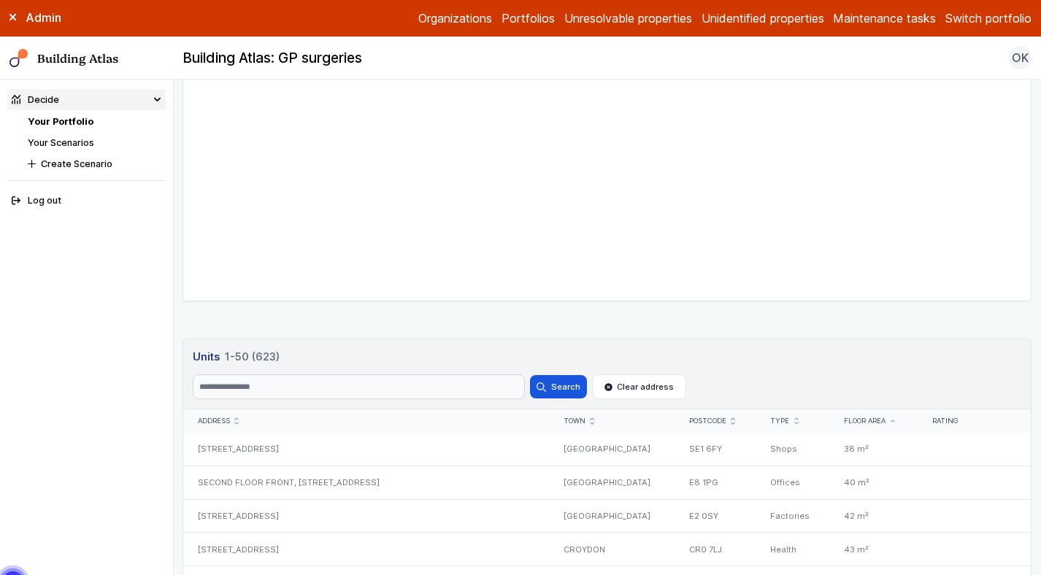
click at [902, 423] on div "Floor area" at bounding box center [873, 421] width 58 height 9
click at [895, 420] on icon "submit" at bounding box center [892, 421] width 4 height 3
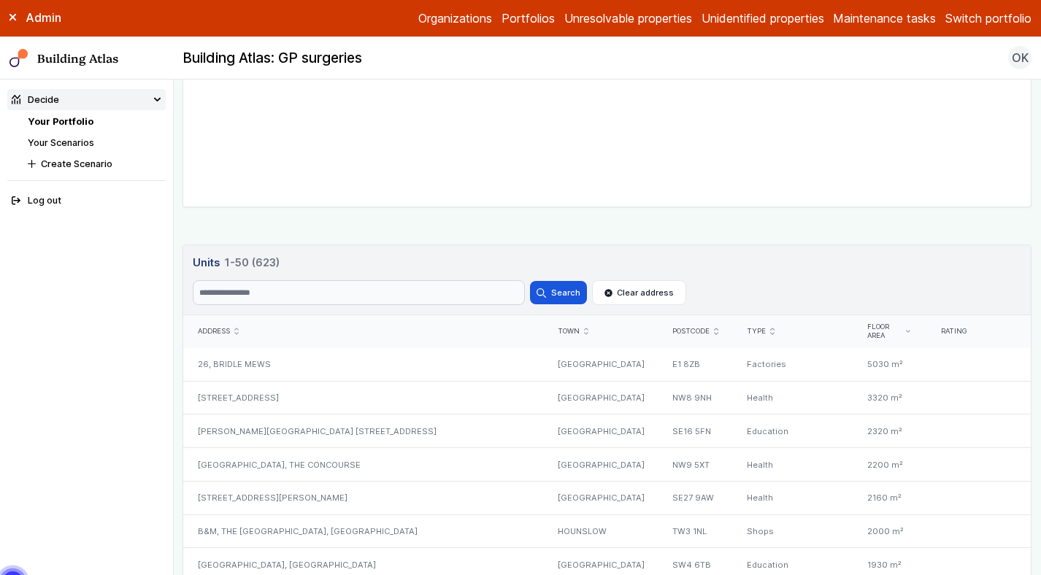
scroll to position [681, 0]
click at [682, 363] on div "E1 8ZB" at bounding box center [695, 361] width 74 height 33
copy div "E1 8ZB"
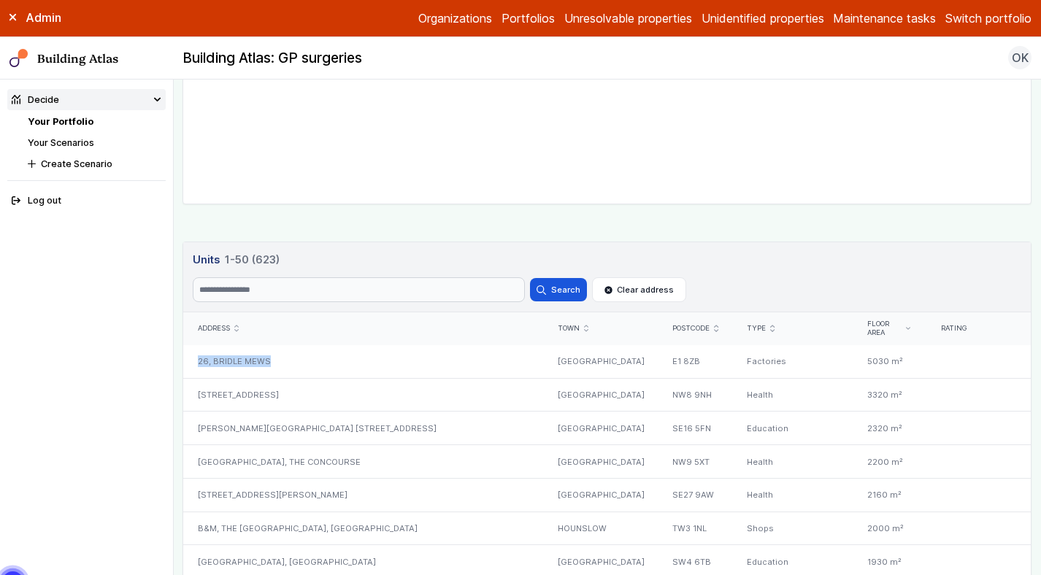
drag, startPoint x: 275, startPoint y: 361, endPoint x: 196, endPoint y: 356, distance: 79.7
click at [196, 356] on div "26, BRIDLE MEWS" at bounding box center [363, 361] width 360 height 33
copy div "26, BRIDLE MEWS"
click at [676, 363] on div "E1 8ZB" at bounding box center [695, 361] width 74 height 33
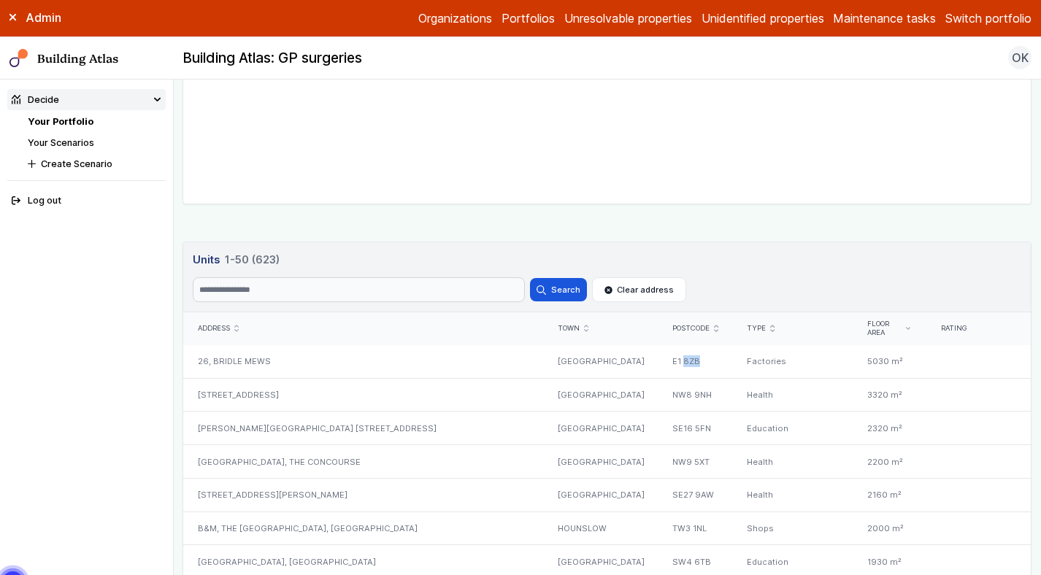
click at [676, 363] on div "E1 8ZB" at bounding box center [695, 361] width 74 height 33
copy div "E1 8ZB"
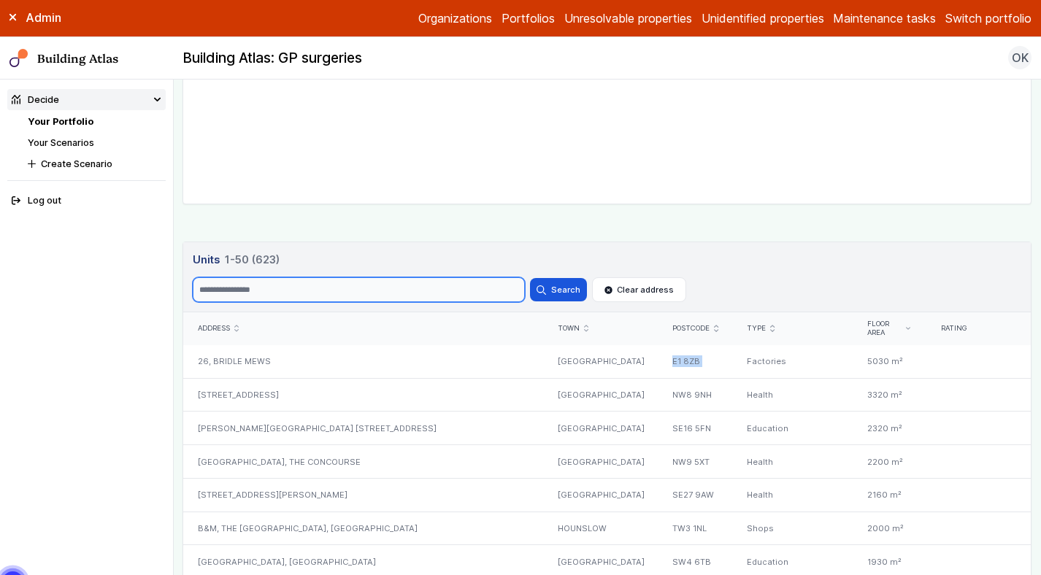
click at [332, 290] on input "Search" at bounding box center [359, 289] width 332 height 25
paste input "******"
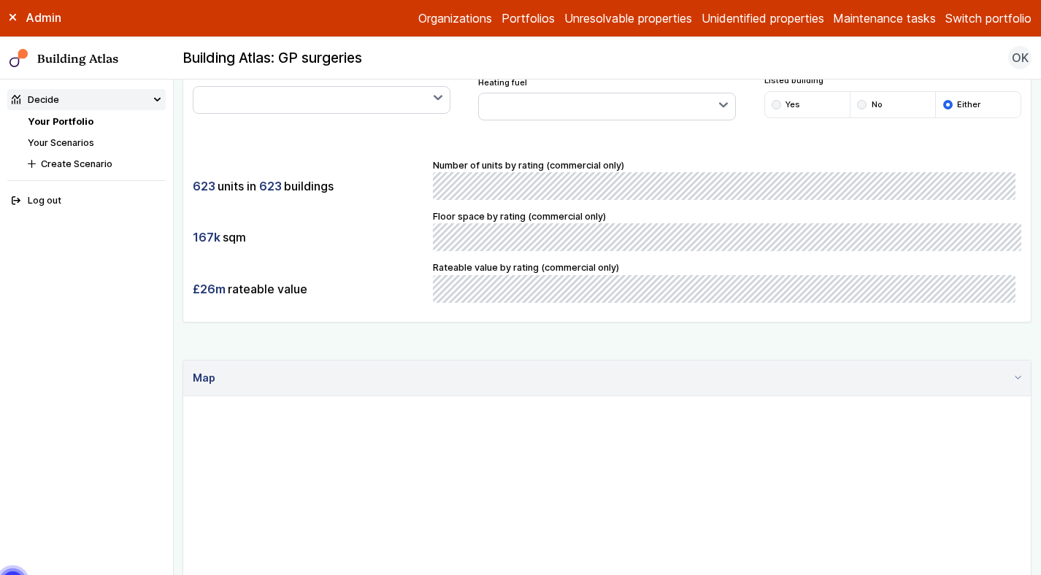
scroll to position [0, 0]
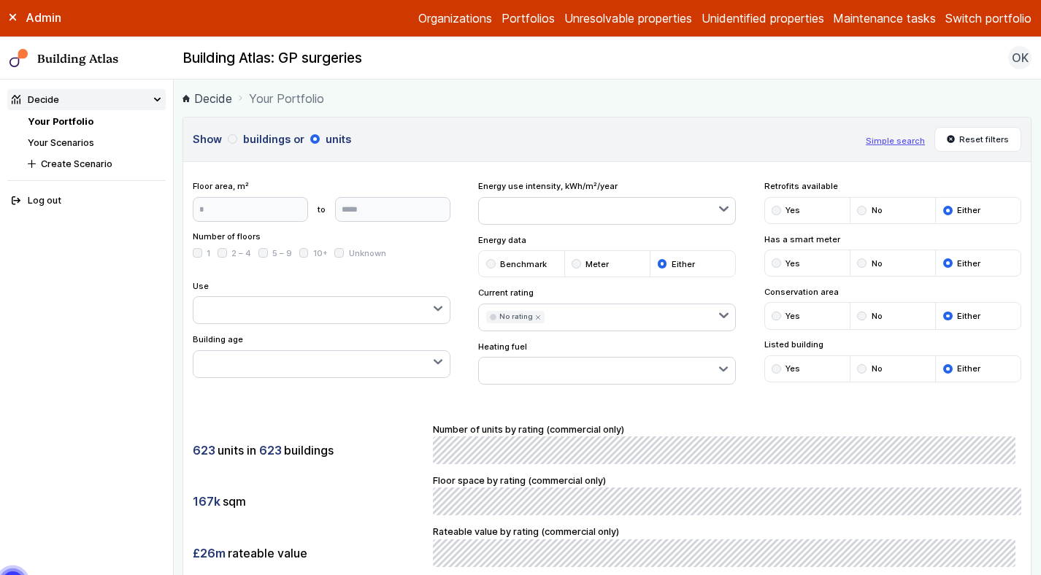
type input "******"
click at [228, 134] on h3 "Show buildings or units" at bounding box center [524, 139] width 663 height 16
click at [232, 140] on div "submit" at bounding box center [232, 138] width 9 height 9
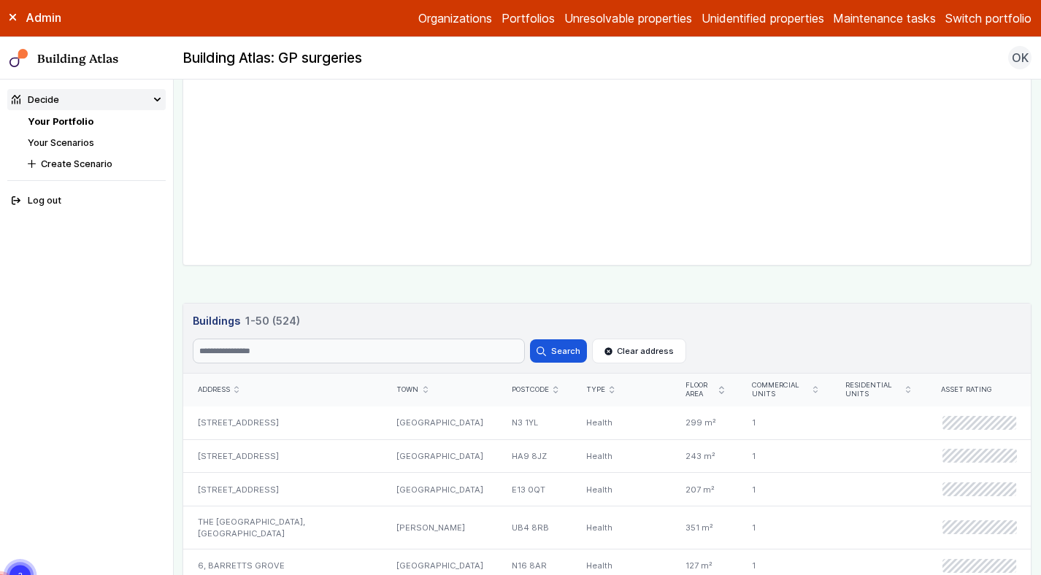
scroll to position [621, 0]
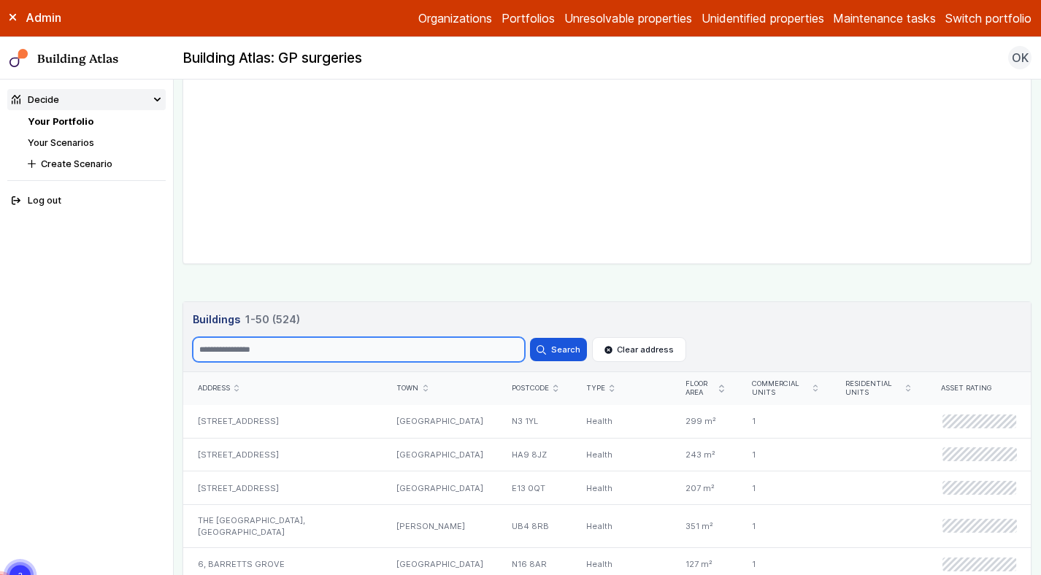
click at [381, 351] on input "Search" at bounding box center [359, 349] width 332 height 25
paste input "******"
click at [530, 338] on button "Search" at bounding box center [558, 349] width 57 height 23
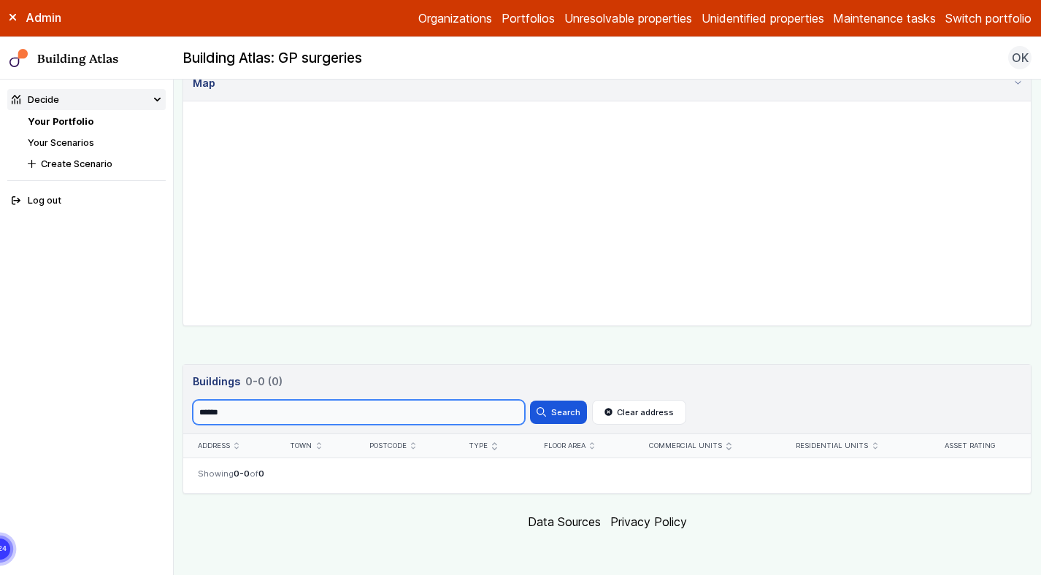
scroll to position [454, 0]
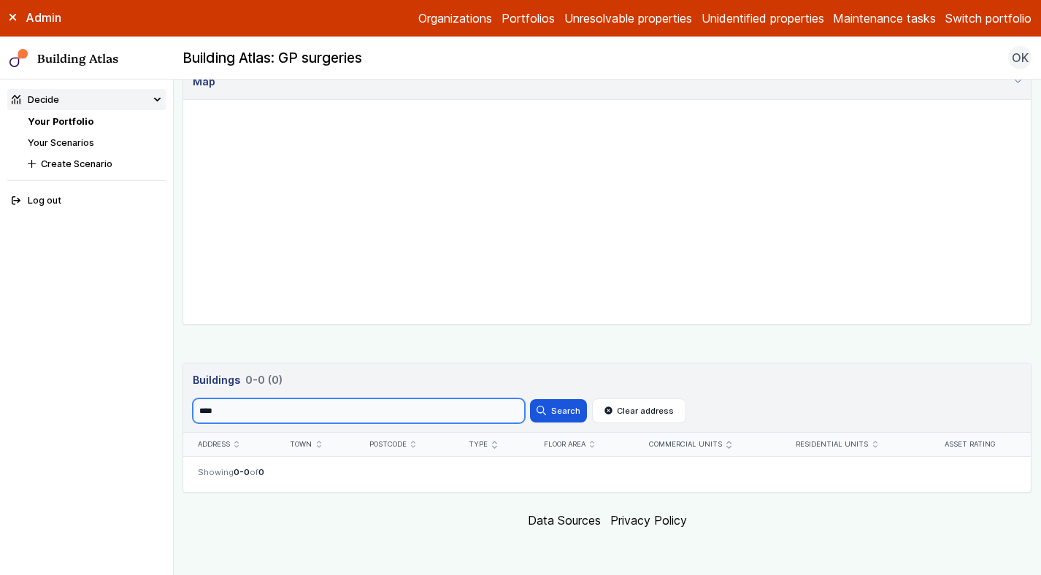
type input "****"
click at [530, 399] on button "Search" at bounding box center [558, 410] width 57 height 23
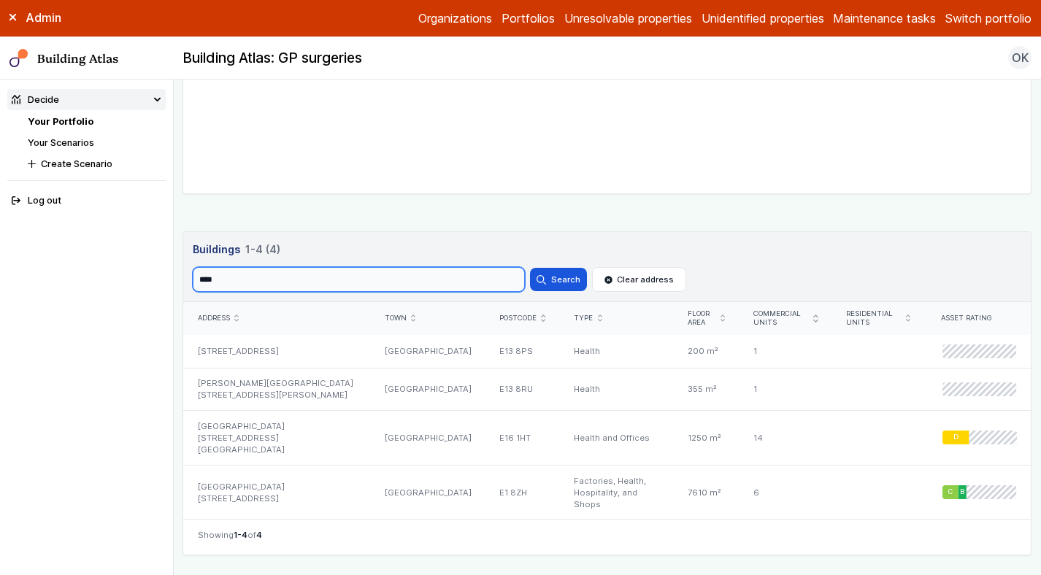
scroll to position [730, 0]
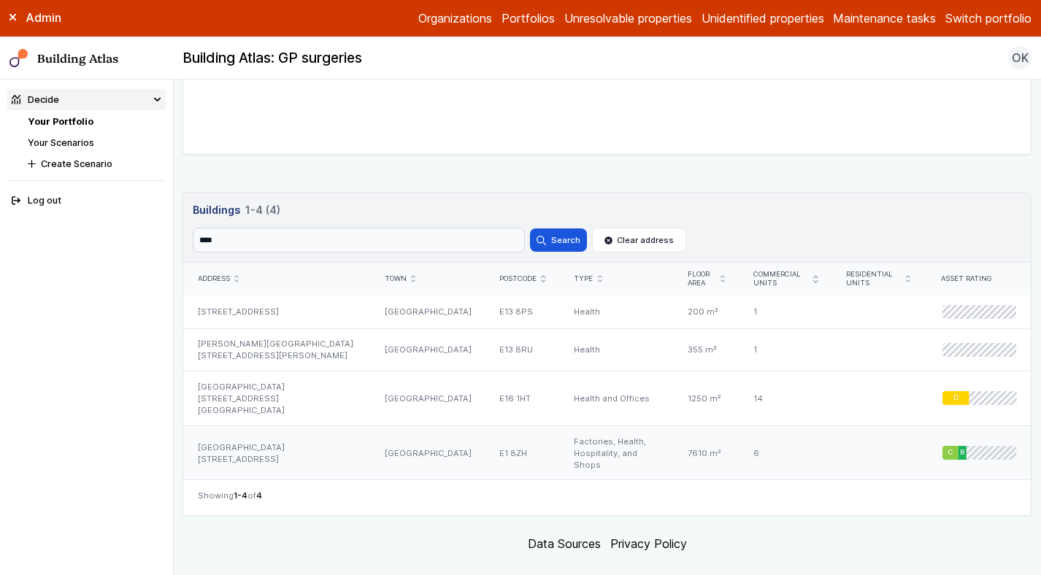
click at [323, 445] on div "[GEOGRAPHIC_DATA] [STREET_ADDRESS]" at bounding box center [276, 452] width 187 height 54
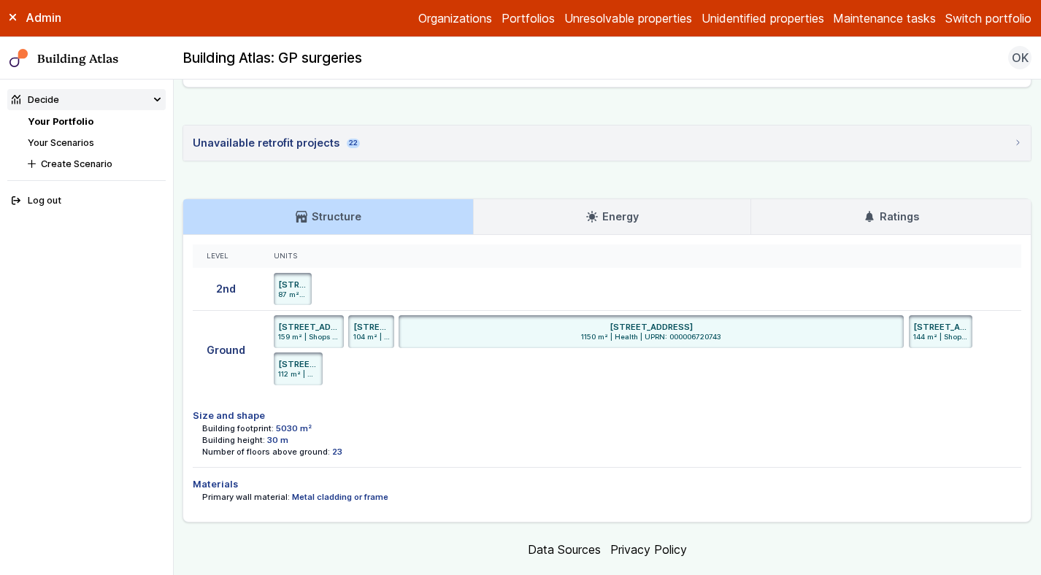
scroll to position [3011, 0]
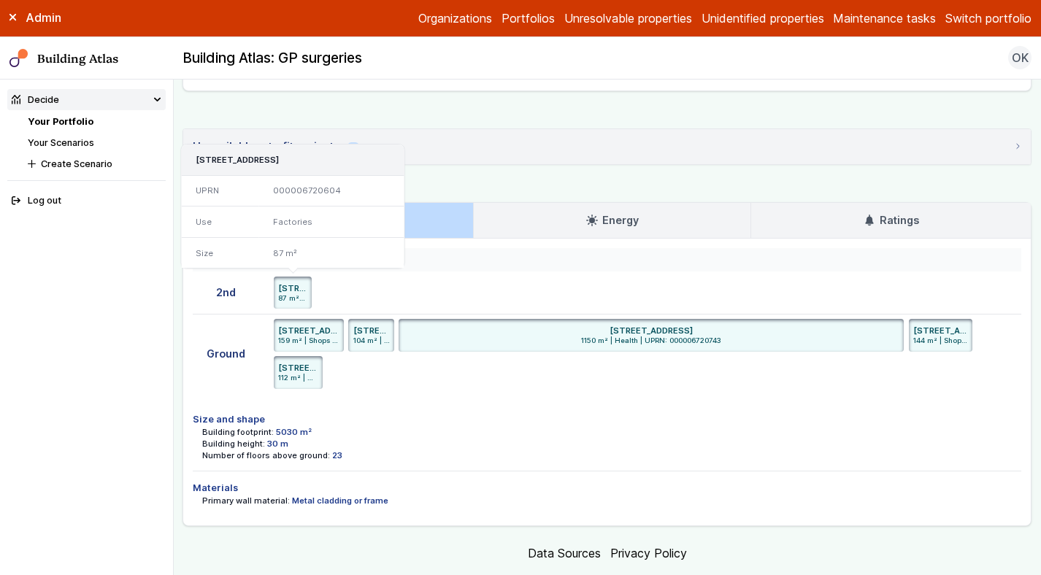
drag, startPoint x: 346, startPoint y: 159, endPoint x: 310, endPoint y: 159, distance: 35.8
click at [310, 159] on h3 "26, BRIDLE MEWS, LONDON, E1 8ZB" at bounding box center [293, 160] width 195 height 12
copy h3 "E1 8ZB"
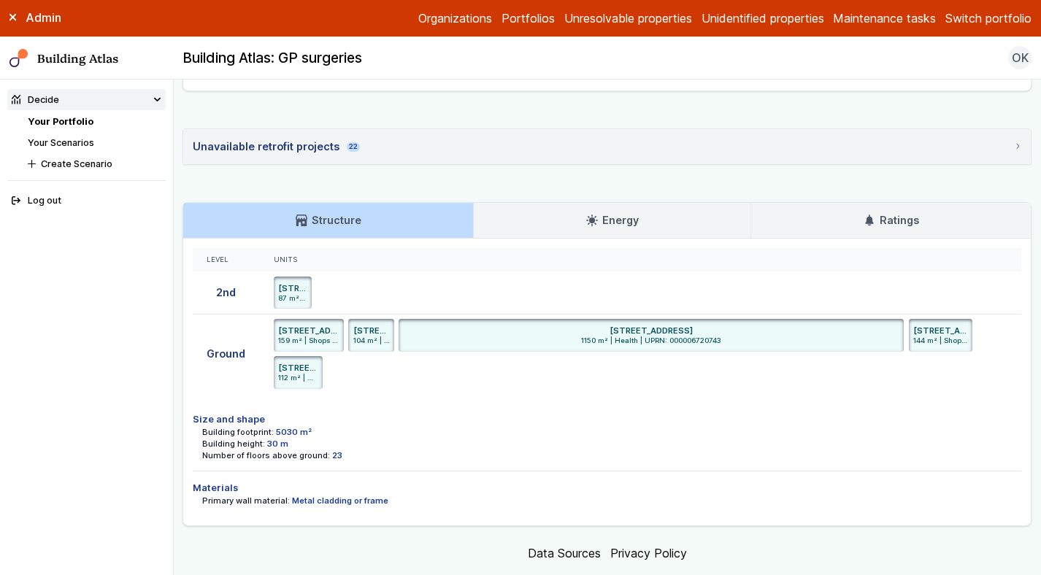
click at [91, 119] on li "Your Portfolio" at bounding box center [97, 122] width 138 height 14
click at [78, 120] on link "Your Portfolio" at bounding box center [61, 121] width 66 height 11
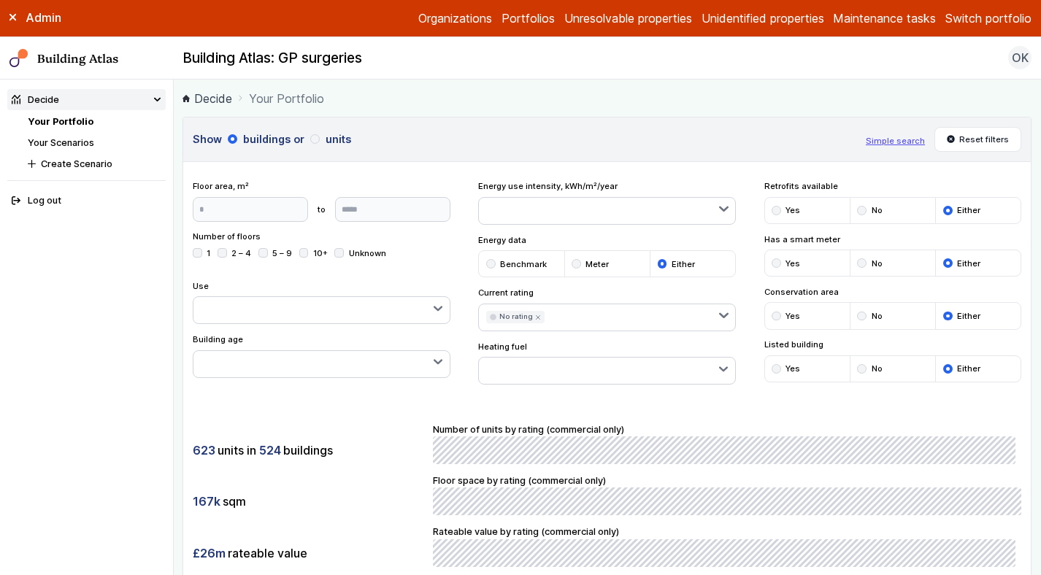
click at [310, 134] on div "submit" at bounding box center [314, 138] width 9 height 9
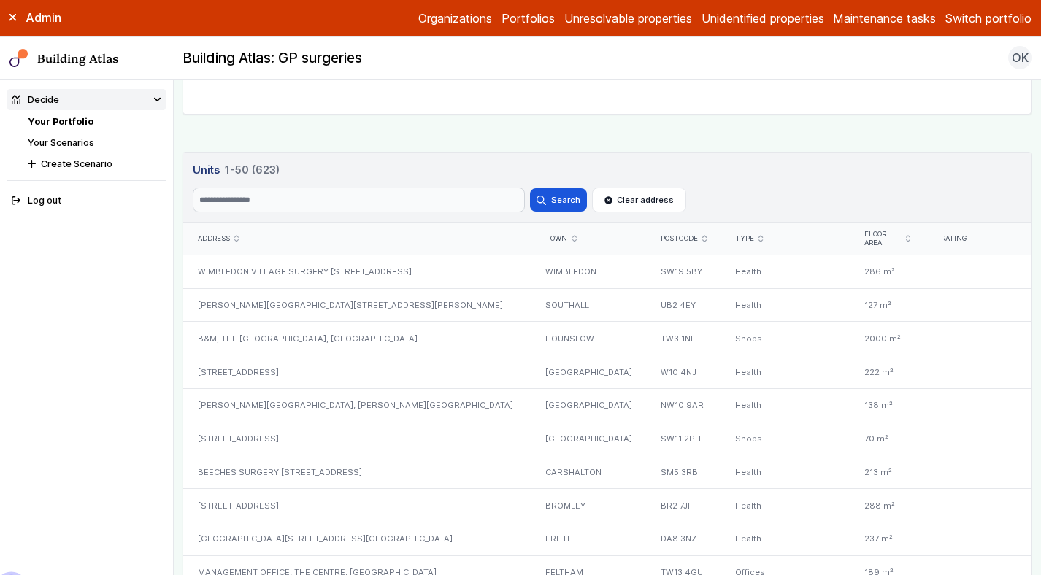
scroll to position [770, 0]
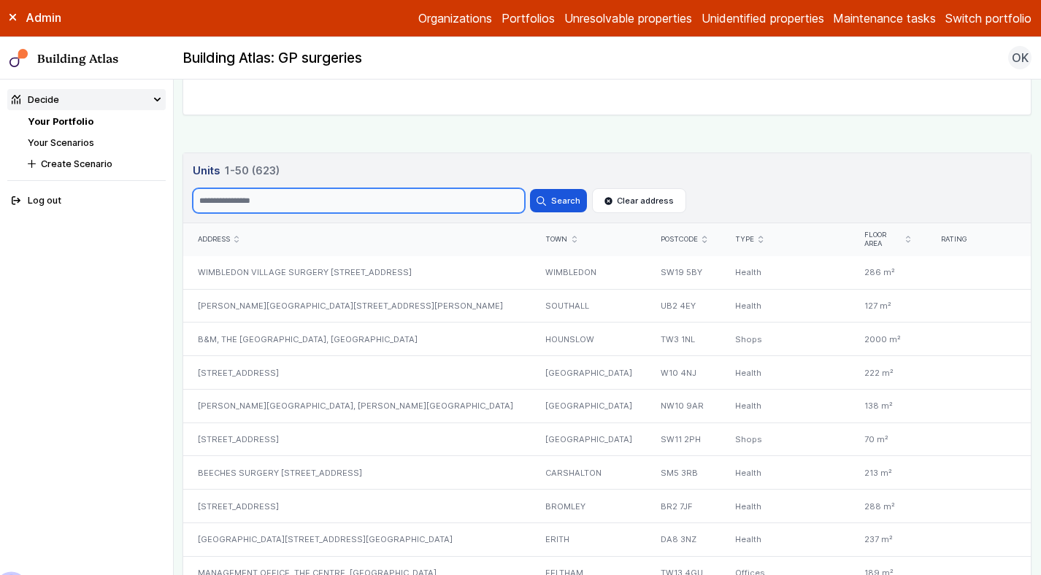
click at [390, 212] on input "Search" at bounding box center [359, 200] width 332 height 25
paste input "******"
type input "******"
click at [530, 189] on button "Search" at bounding box center [558, 200] width 57 height 23
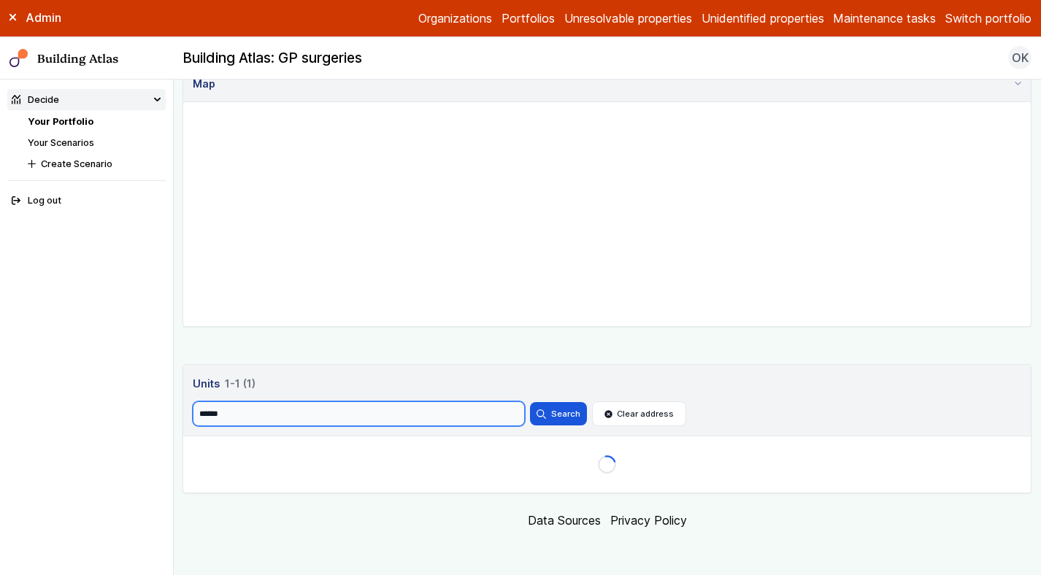
scroll to position [593, 0]
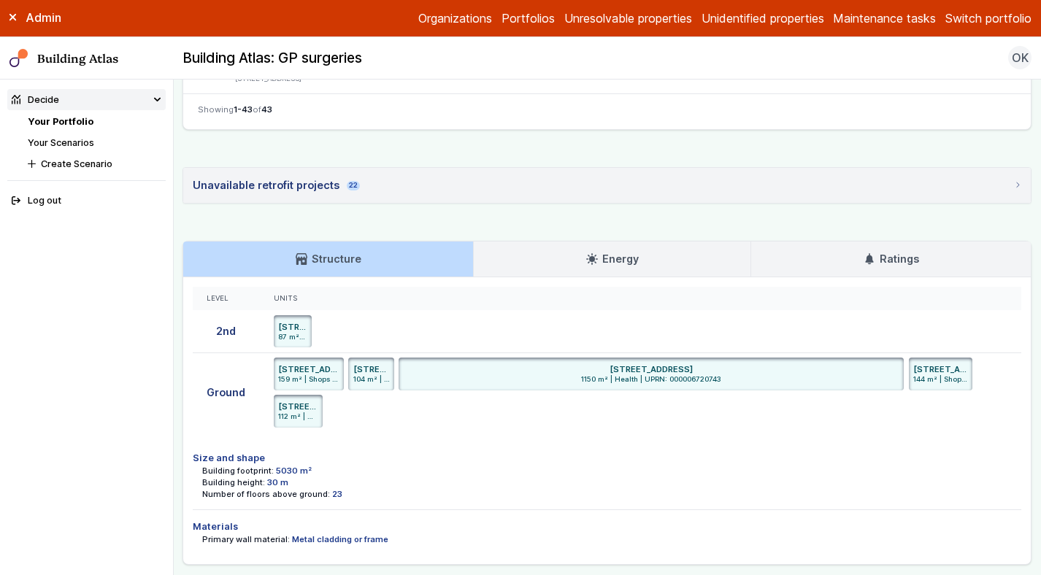
scroll to position [2973, 0]
click at [444, 192] on summary "Unavailable retrofit projects 22" at bounding box center [606, 184] width 847 height 35
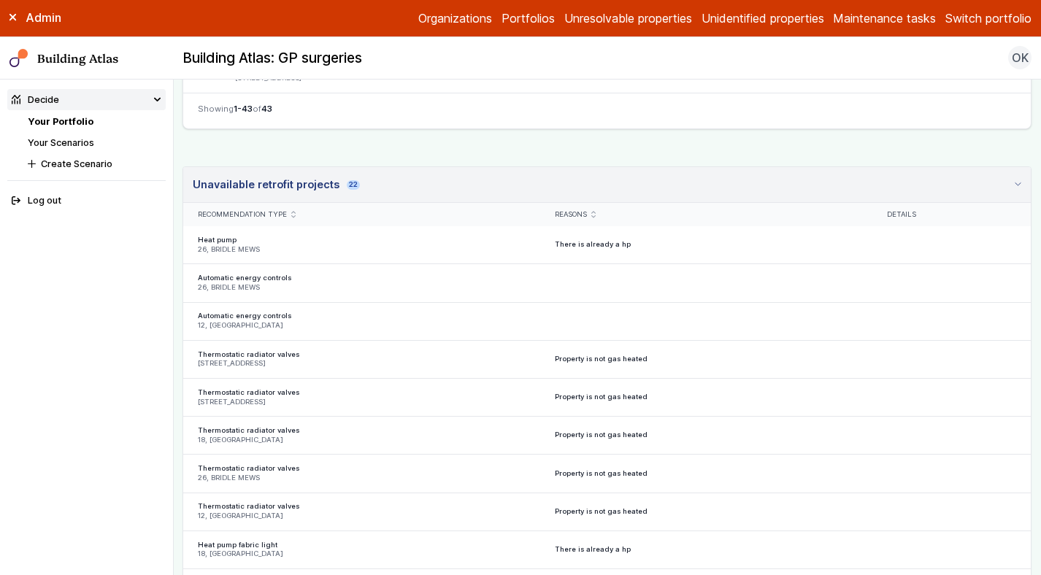
click at [444, 192] on summary "Unavailable retrofit projects 22" at bounding box center [606, 185] width 847 height 36
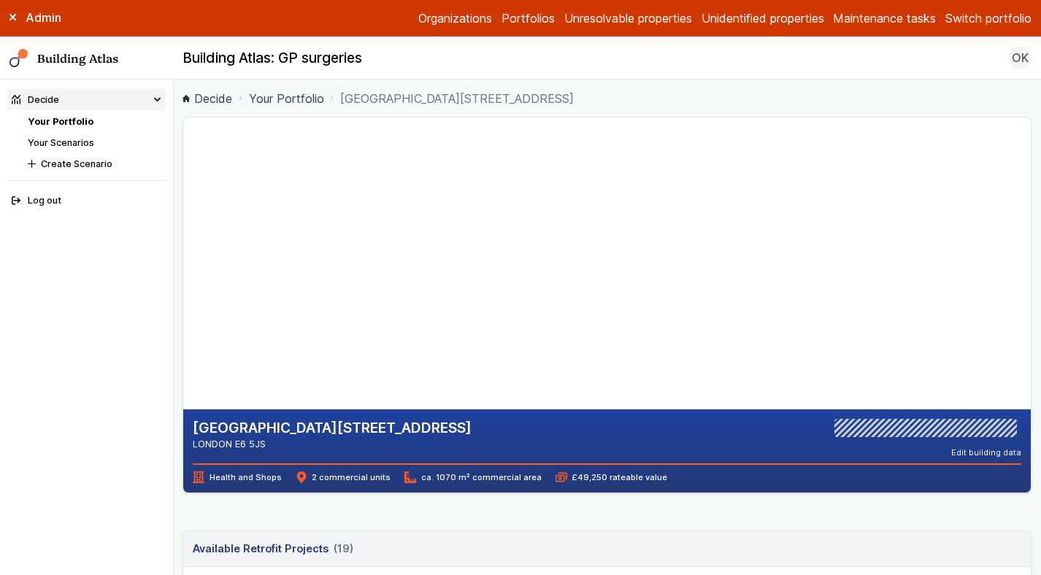
drag, startPoint x: 271, startPoint y: 444, endPoint x: 235, endPoint y: 444, distance: 36.5
click at [235, 444] on address "LONDON E6 5JS" at bounding box center [332, 444] width 279 height 14
copy address "E6 5JS"
drag, startPoint x: 560, startPoint y: 429, endPoint x: 433, endPoint y: 426, distance: 127.7
click at [433, 426] on div "[GEOGRAPHIC_DATA][STREET_ADDRESS] LONDON E6 5JS Edit building data Editing buil…" at bounding box center [607, 438] width 828 height 39
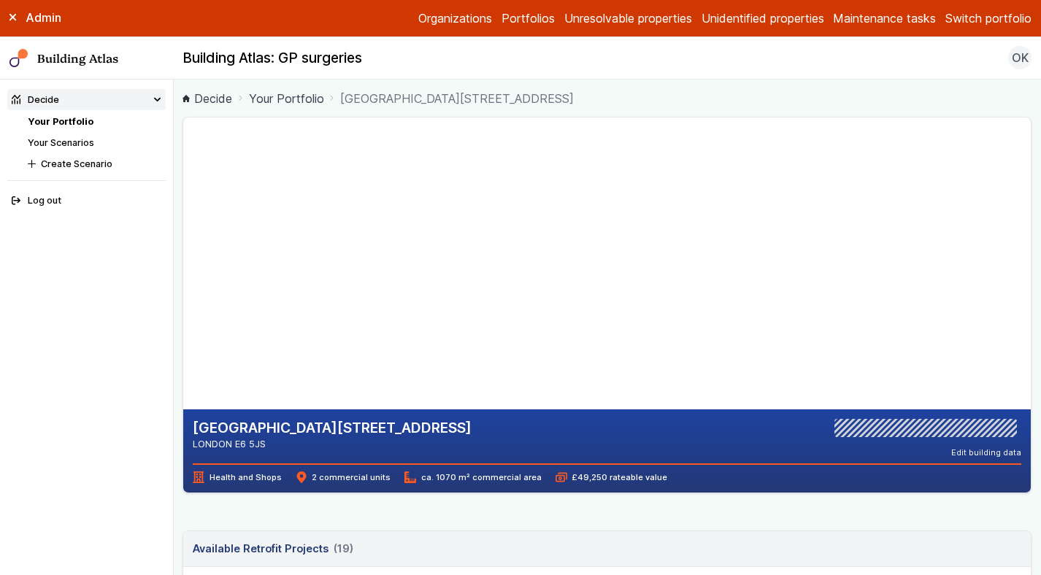
copy h2 "[GEOGRAPHIC_DATA]"
drag, startPoint x: 294, startPoint y: 440, endPoint x: 236, endPoint y: 445, distance: 58.6
click at [236, 445] on address "LONDON SW19 3DA" at bounding box center [334, 444] width 282 height 14
copy address "SW19 3DA"
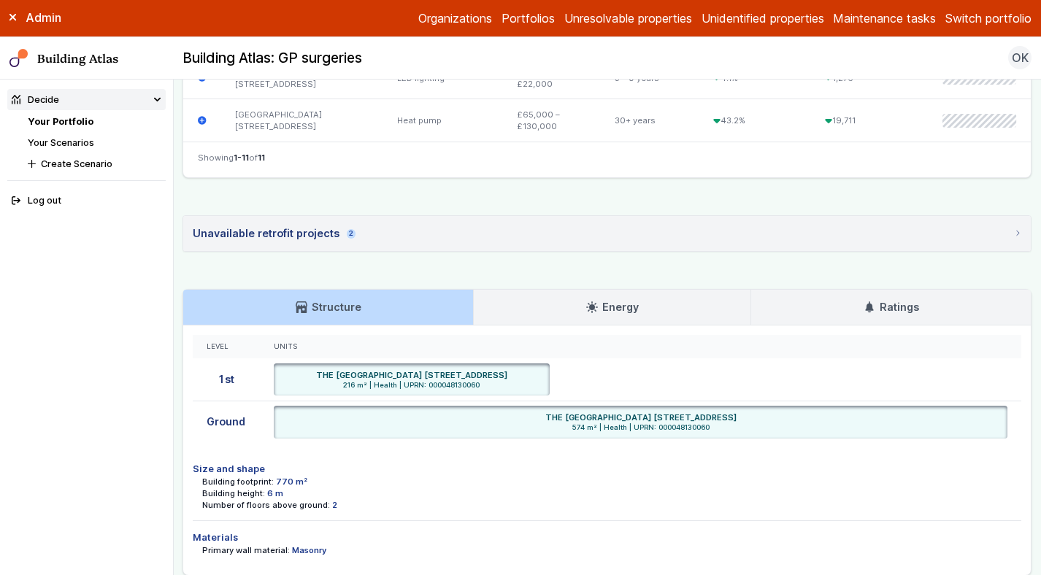
scroll to position [836, 0]
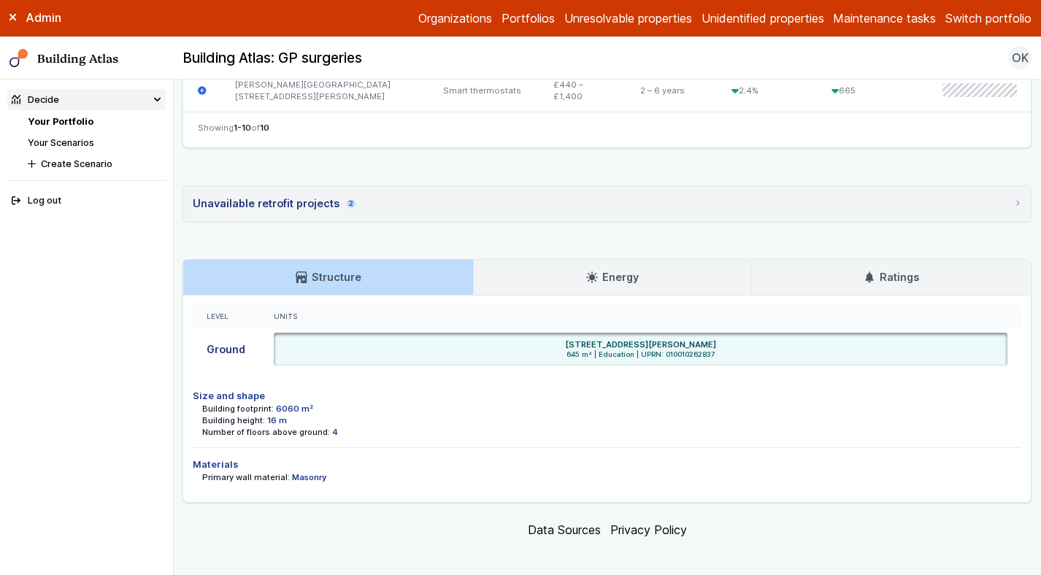
scroll to position [971, 0]
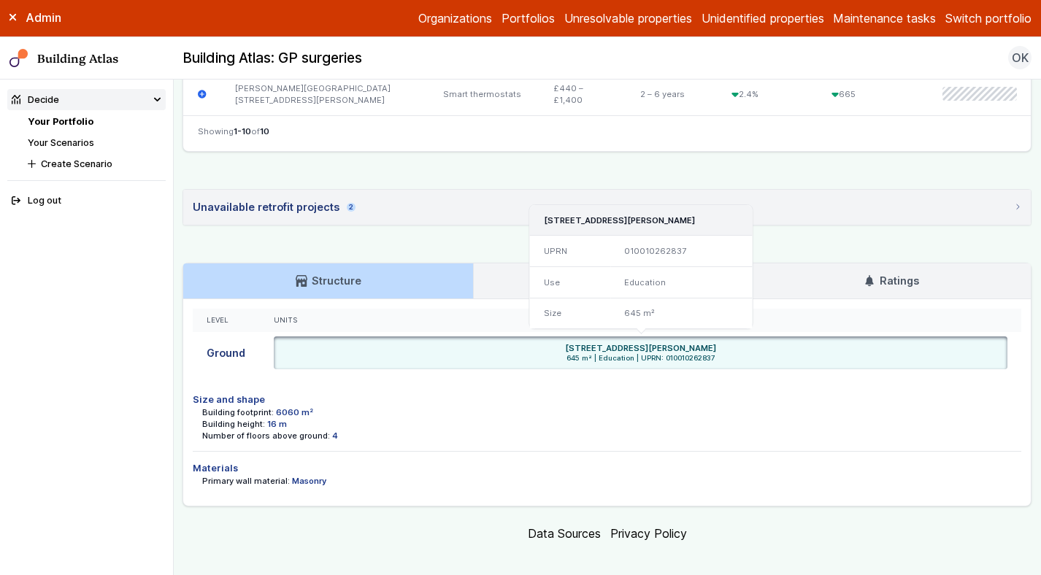
drag, startPoint x: 721, startPoint y: 343, endPoint x: 681, endPoint y: 350, distance: 40.8
click at [681, 350] on div "[STREET_ADDRESS][PERSON_NAME]" at bounding box center [640, 348] width 725 height 12
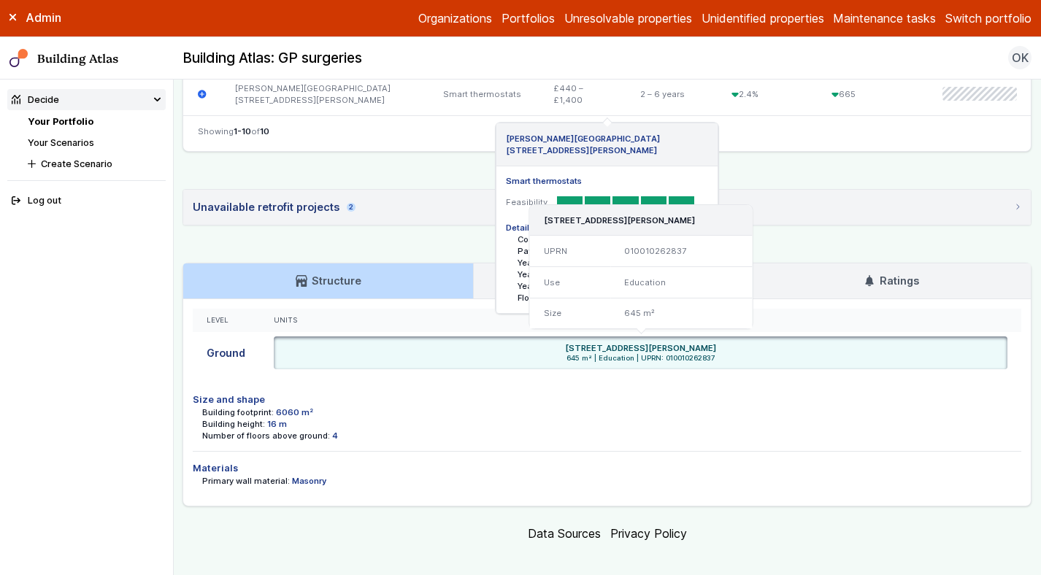
copy h6 "SE3 9GT"
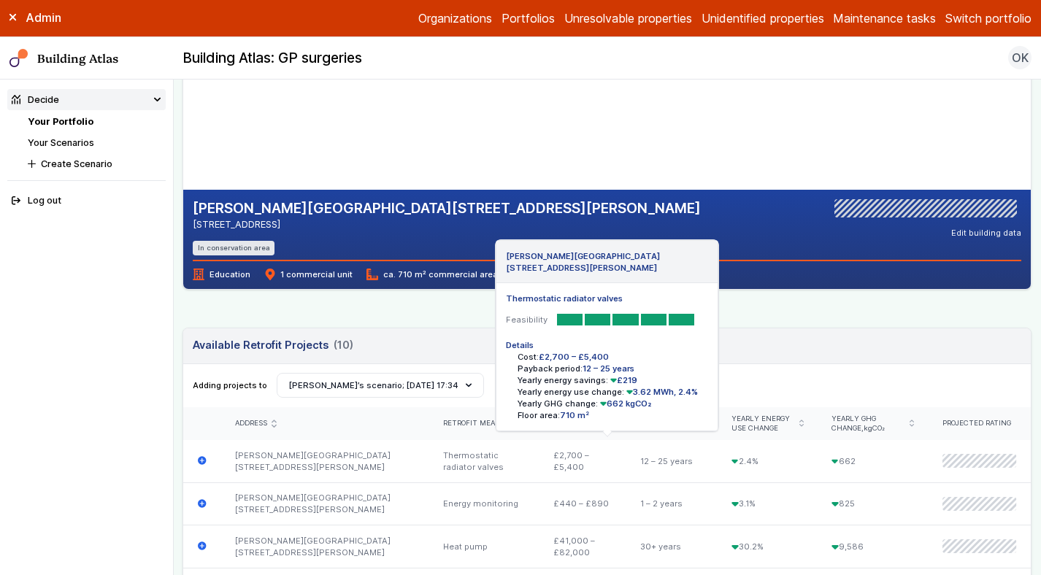
scroll to position [0, 0]
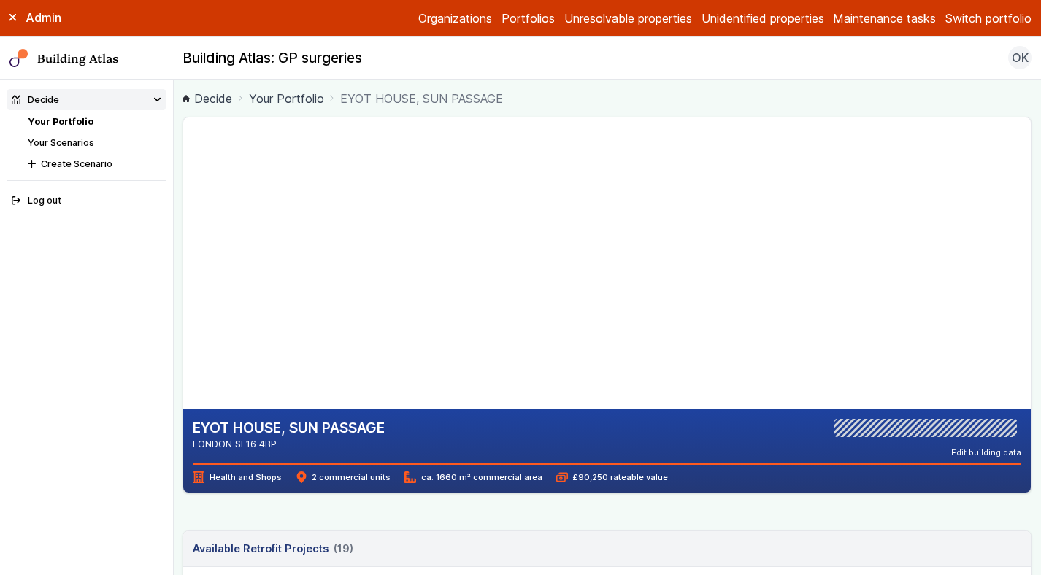
drag, startPoint x: 280, startPoint y: 445, endPoint x: 237, endPoint y: 443, distance: 43.1
click at [237, 443] on address "LONDON SE16 4BP" at bounding box center [289, 444] width 192 height 14
copy address "SE16 4BP"
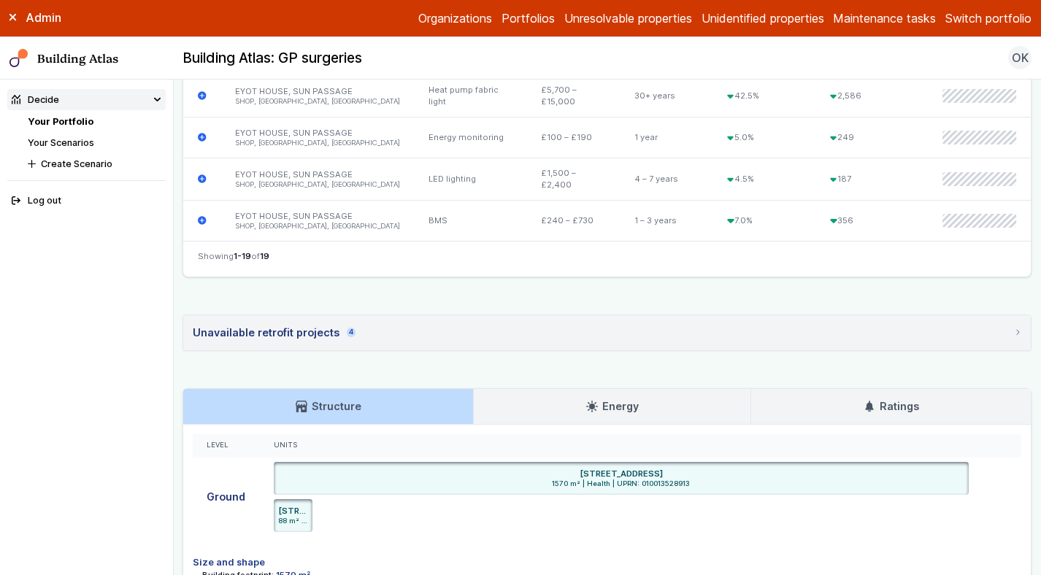
scroll to position [1271, 0]
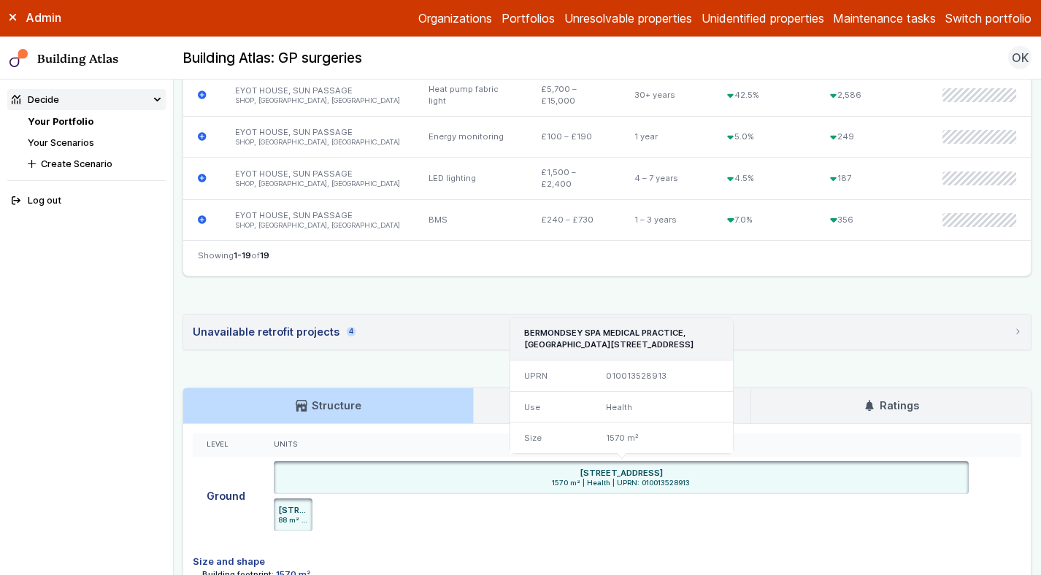
drag, startPoint x: 758, startPoint y: 468, endPoint x: 709, endPoint y: 471, distance: 49.0
click at [709, 471] on div "[STREET_ADDRESS]" at bounding box center [620, 473] width 685 height 12
copy h6 "SE16 4BL"
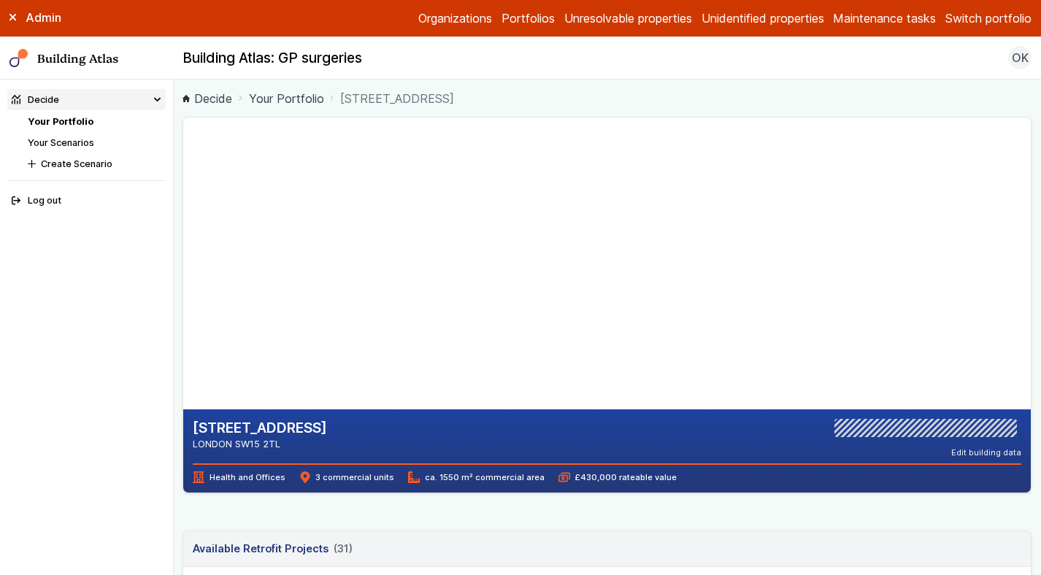
drag, startPoint x: 293, startPoint y: 448, endPoint x: 239, endPoint y: 444, distance: 54.9
click at [239, 444] on address "LONDON SW15 2TL" at bounding box center [260, 444] width 134 height 14
copy address "SW15 2TL"
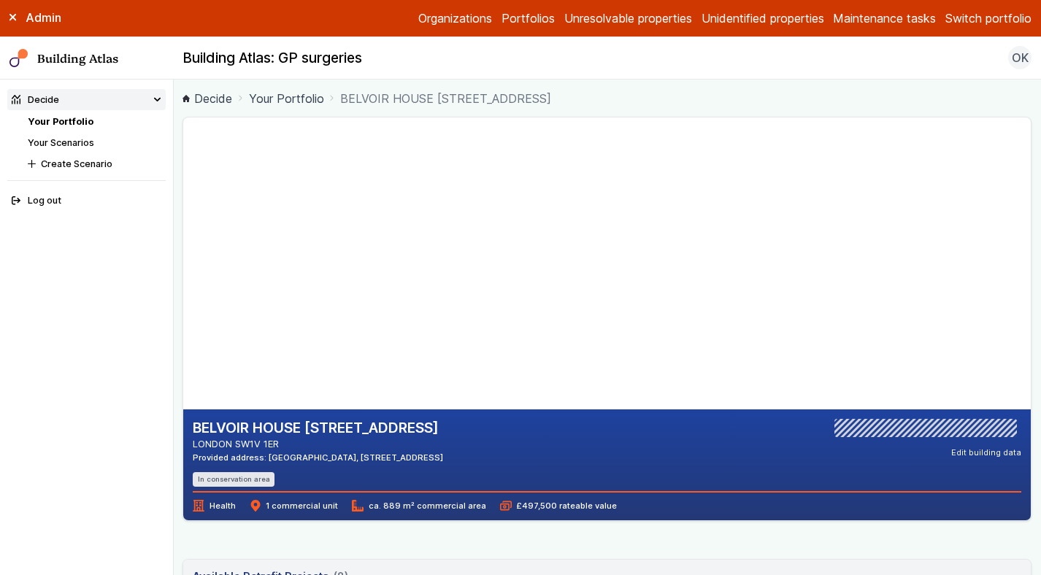
drag, startPoint x: 293, startPoint y: 445, endPoint x: 236, endPoint y: 442, distance: 57.0
click at [236, 442] on address "LONDON SW1V 1ER" at bounding box center [318, 444] width 250 height 14
copy address "SW1V 1ER"
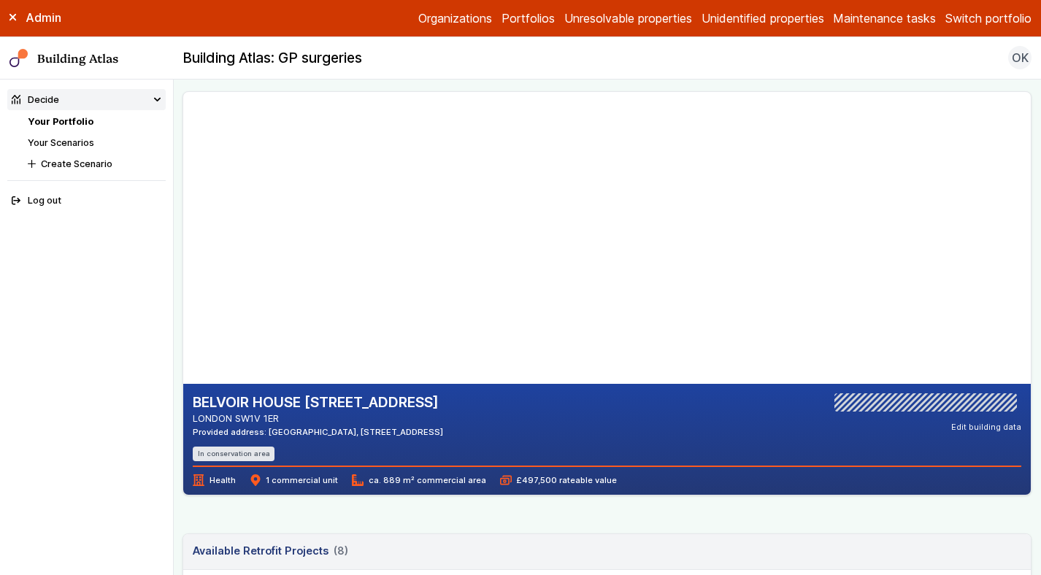
scroll to position [26, 0]
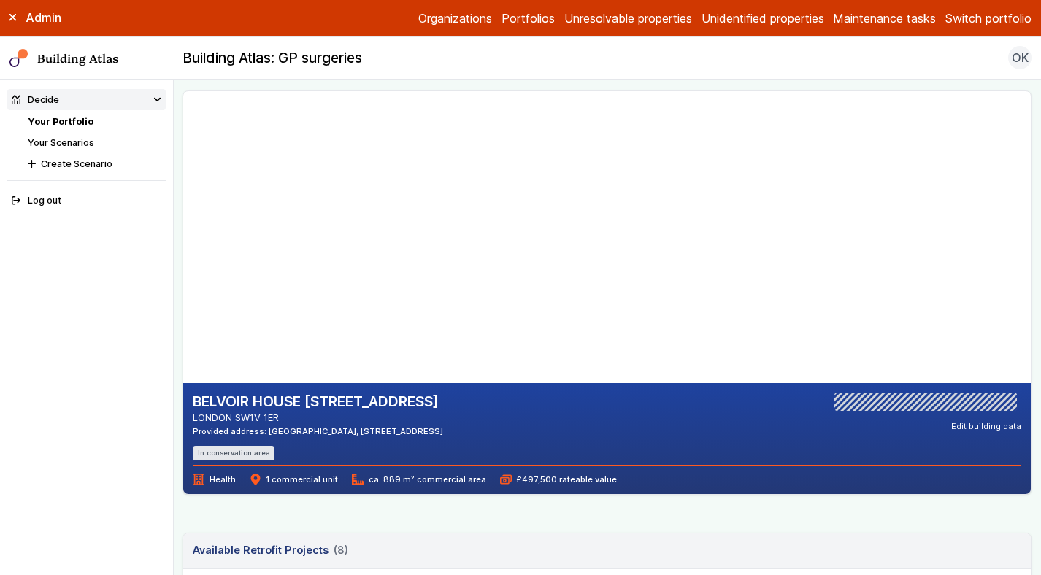
drag, startPoint x: 285, startPoint y: 419, endPoint x: 236, endPoint y: 419, distance: 48.9
click at [236, 419] on address "LONDON SW1V 1ER" at bounding box center [318, 418] width 250 height 14
copy address "SW1V 1ER"
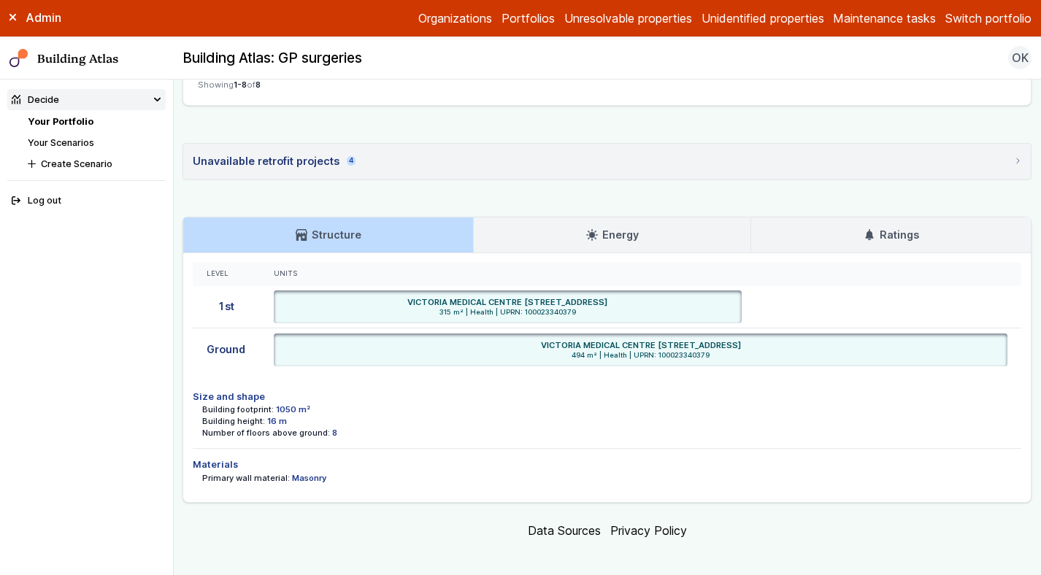
scroll to position [954, 0]
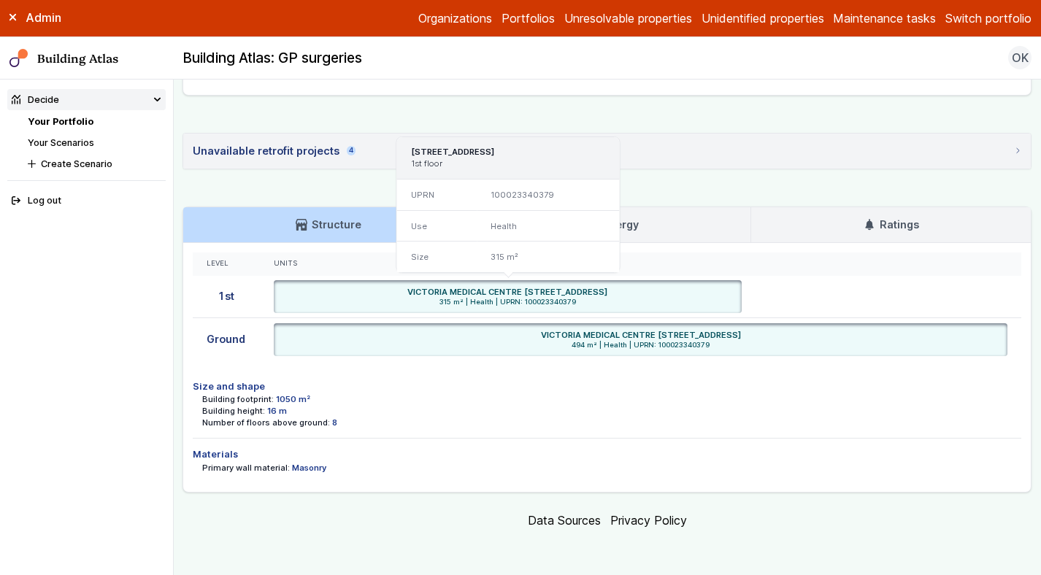
drag, startPoint x: 699, startPoint y: 290, endPoint x: 628, endPoint y: 295, distance: 71.0
click at [628, 295] on div "VICTORIA MEDICAL CENTRE [STREET_ADDRESS]" at bounding box center [507, 292] width 458 height 12
copy h6 "SW1V 1SN"
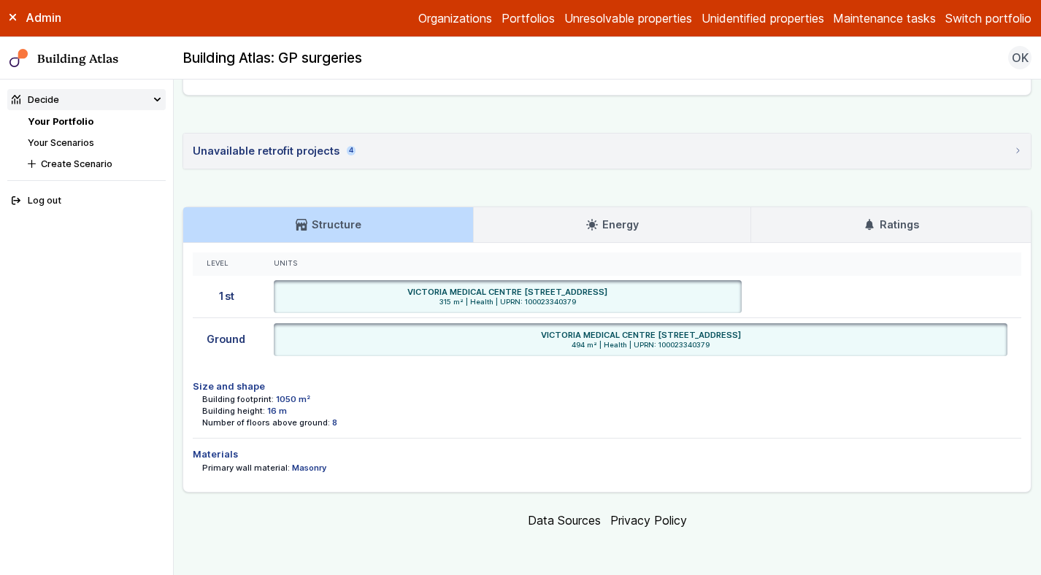
click at [539, 289] on h6 "VICTORIA MEDICAL CENTRE [STREET_ADDRESS]" at bounding box center [507, 292] width 200 height 12
copy h6 "TACHBROOK"
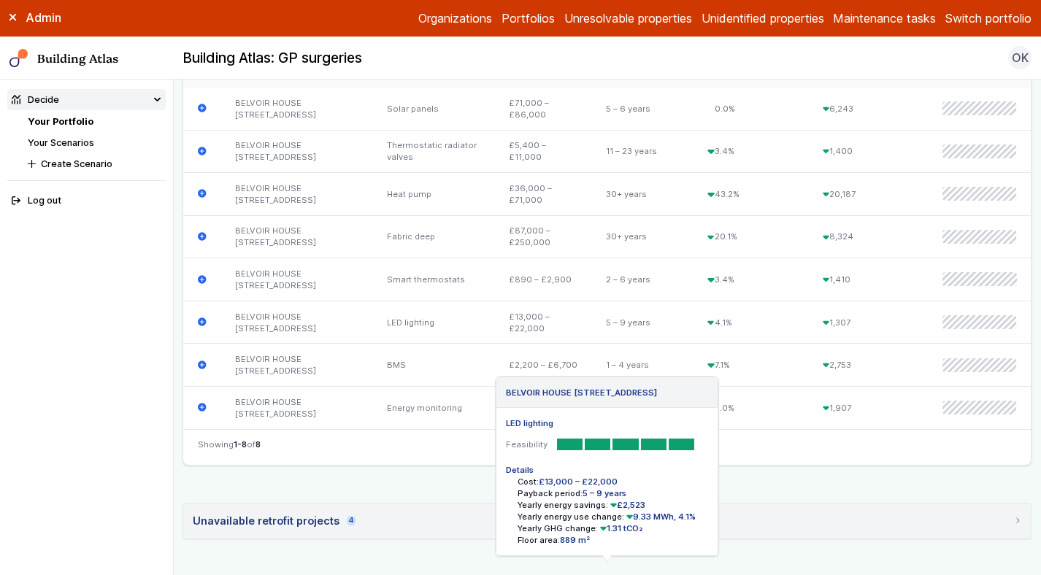
scroll to position [0, 0]
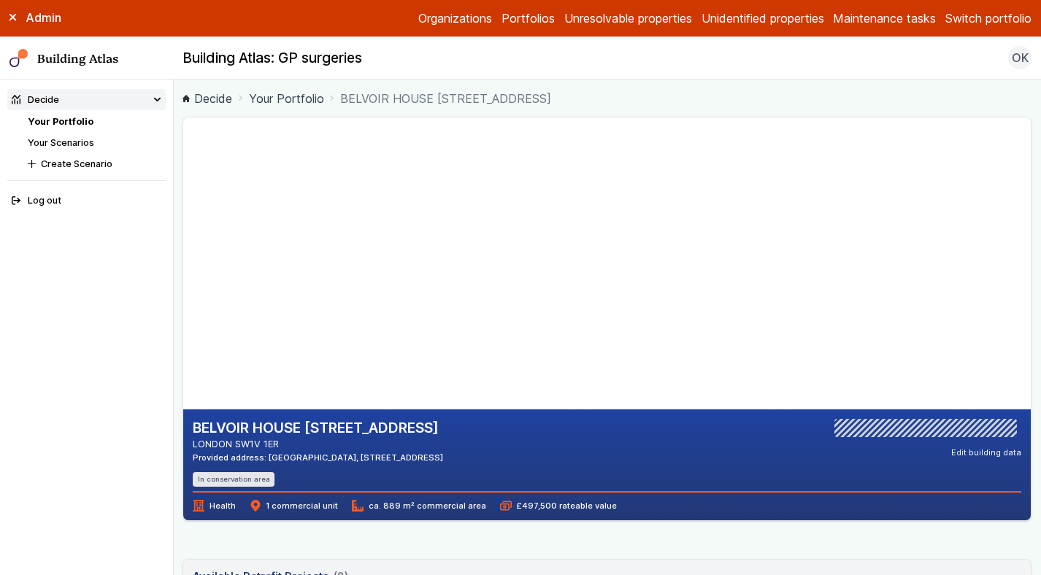
click at [360, 433] on h2 "BELVOIR HOUSE [STREET_ADDRESS]" at bounding box center [318, 428] width 250 height 19
copy h2 "VAUXHALL"
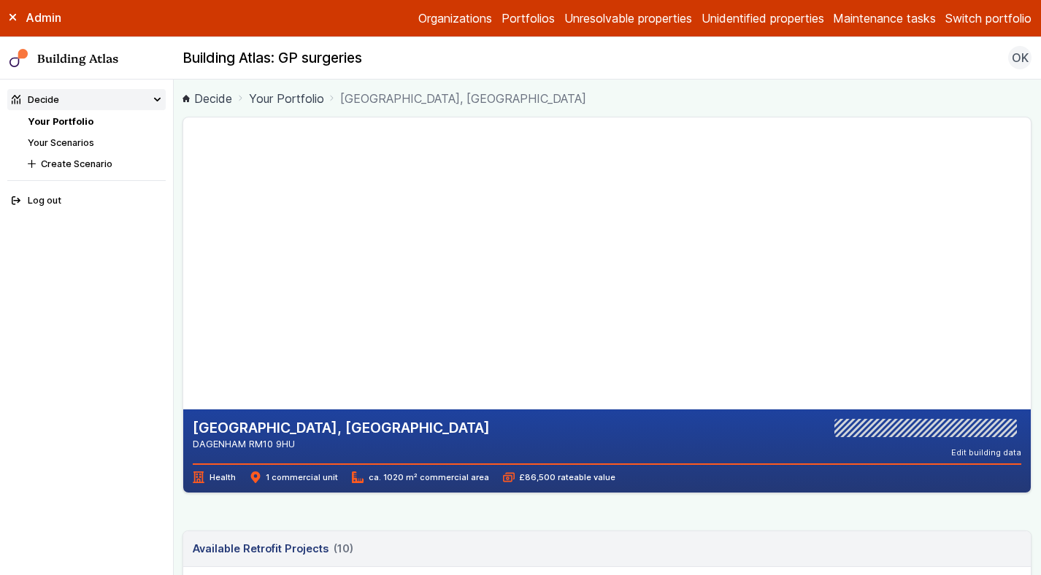
drag, startPoint x: 306, startPoint y: 444, endPoint x: 251, endPoint y: 444, distance: 55.5
click at [251, 444] on address "DAGENHAM RM10 9HU" at bounding box center [341, 444] width 297 height 14
copy address "RM10 9HU"
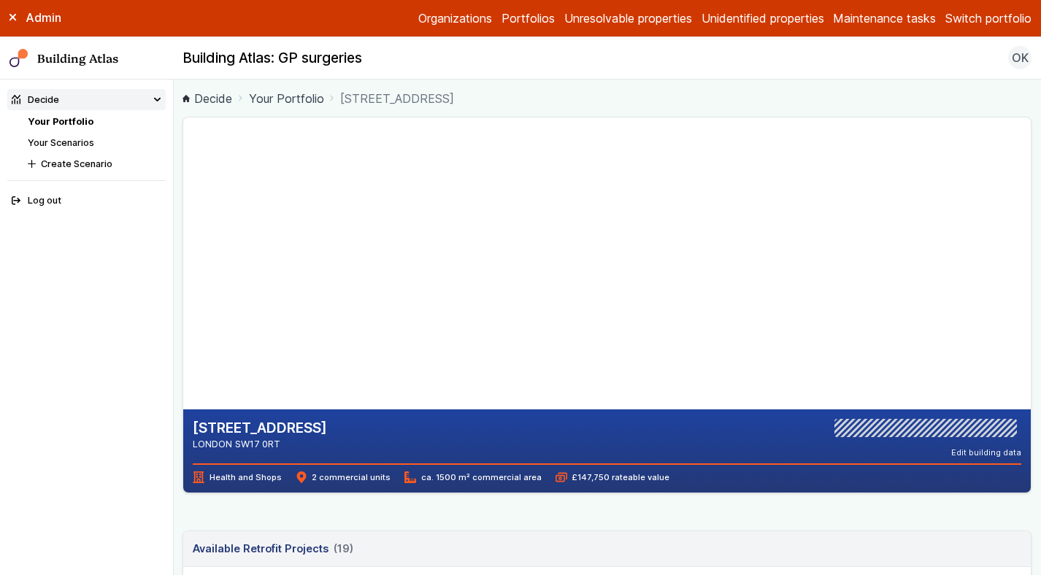
drag, startPoint x: 294, startPoint y: 443, endPoint x: 238, endPoint y: 440, distance: 56.3
click at [238, 440] on address "LONDON SW17 0RT" at bounding box center [260, 444] width 134 height 14
copy address "SW17 0RT"
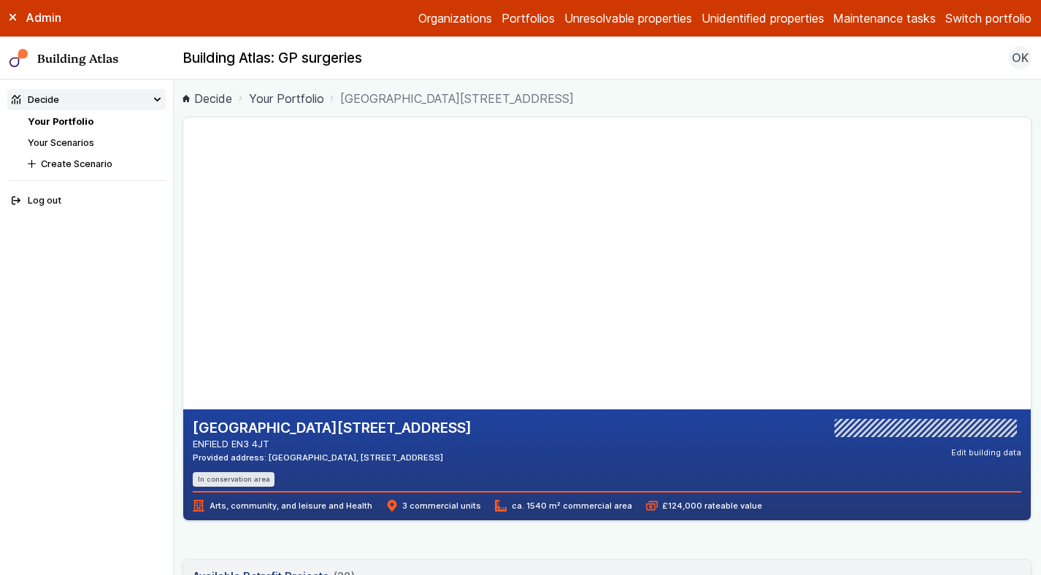
drag, startPoint x: 575, startPoint y: 455, endPoint x: 531, endPoint y: 454, distance: 43.8
click at [531, 454] on div "FROST COURT 190, HIGH STREET ENFIELD EN3 4JT Provided address: East Enfield Med…" at bounding box center [607, 453] width 828 height 68
copy div "EN3 4EZ"
click at [733, 479] on div "FROST COURT 190, HIGH STREET ENFIELD EN3 4JT Provided address: East Enfield Med…" at bounding box center [607, 453] width 828 height 68
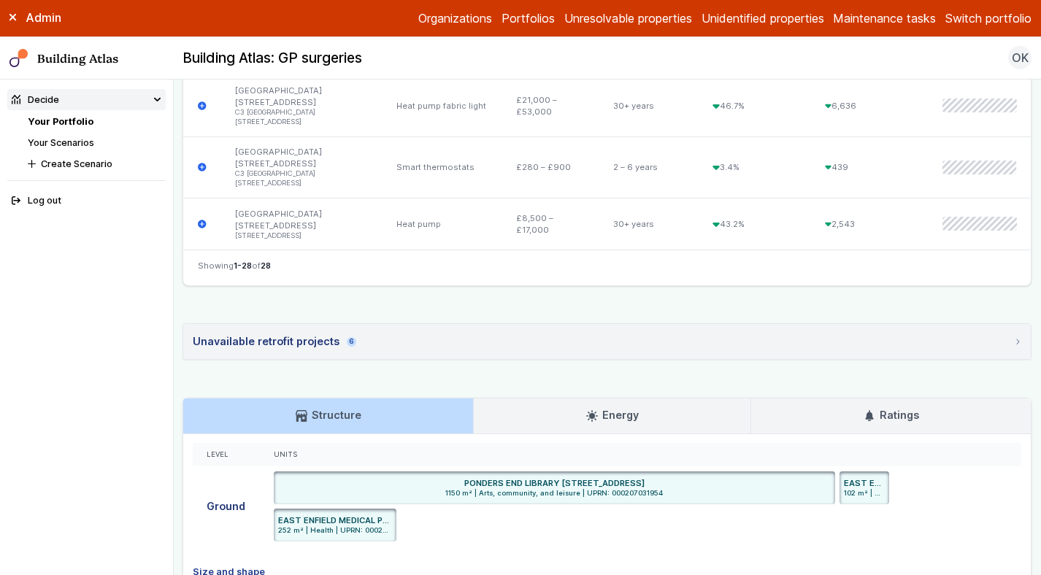
scroll to position [2224, 0]
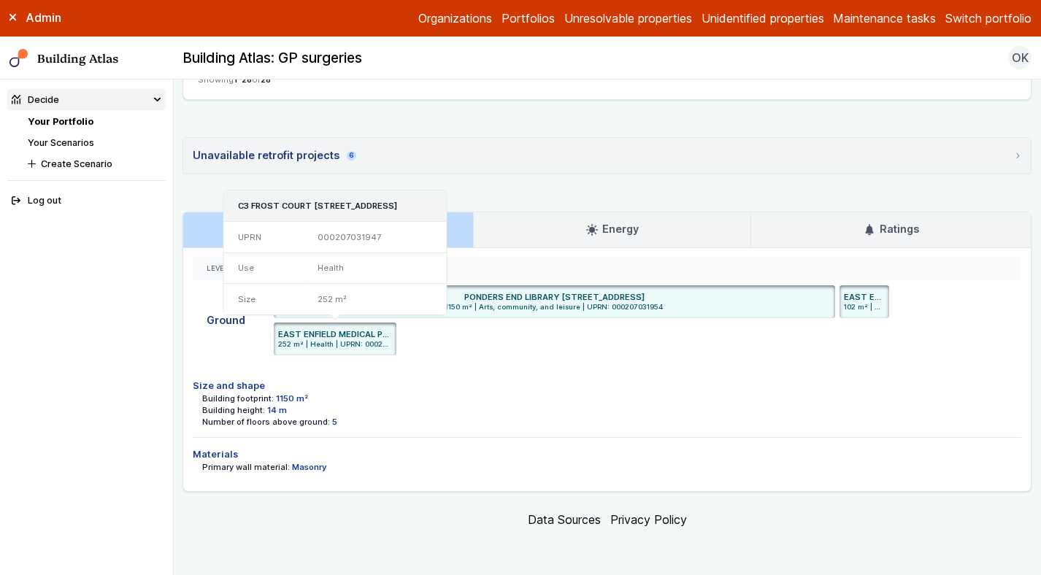
drag, startPoint x: 274, startPoint y: 204, endPoint x: 236, endPoint y: 210, distance: 39.2
click at [236, 210] on div "C3 FROST COURT 188, HIGH STREET, ENFIELD, EN3 4EZ" at bounding box center [334, 205] width 223 height 31
copy h3 "EN3 4EZ"
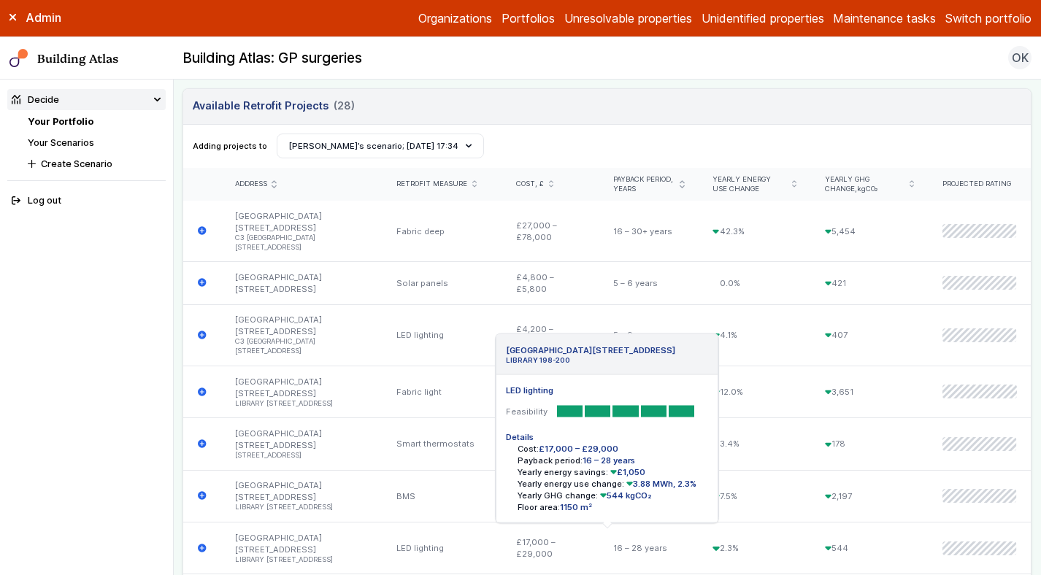
scroll to position [0, 0]
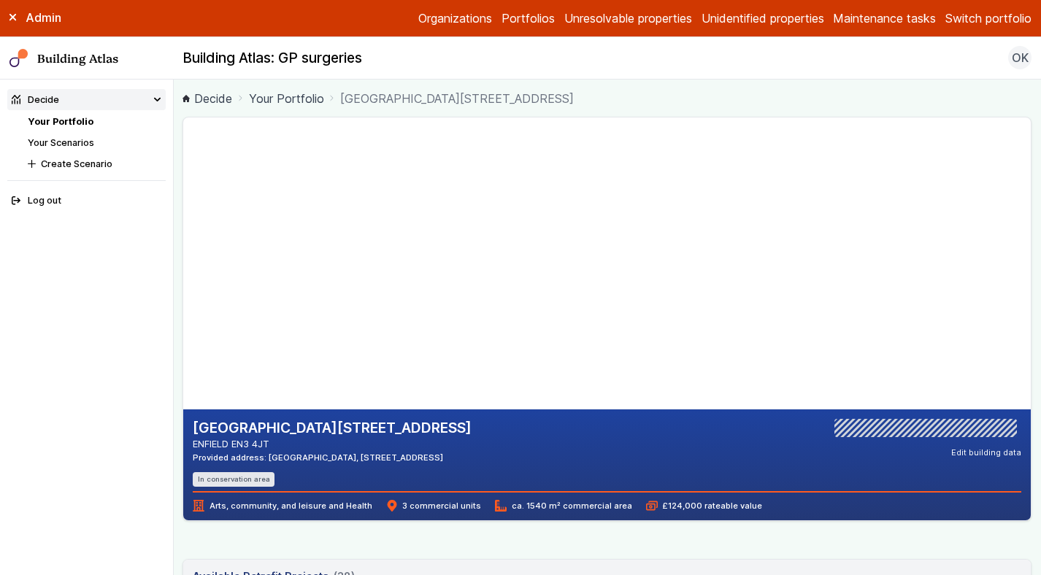
drag, startPoint x: 275, startPoint y: 444, endPoint x: 235, endPoint y: 445, distance: 40.1
click at [235, 445] on address "ENFIELD EN3 4JT" at bounding box center [332, 444] width 279 height 14
copy address "EN3 4JT"
drag, startPoint x: 420, startPoint y: 425, endPoint x: 332, endPoint y: 428, distance: 88.3
click at [332, 428] on h2 "FROST COURT 190, HIGH STREET" at bounding box center [332, 428] width 279 height 19
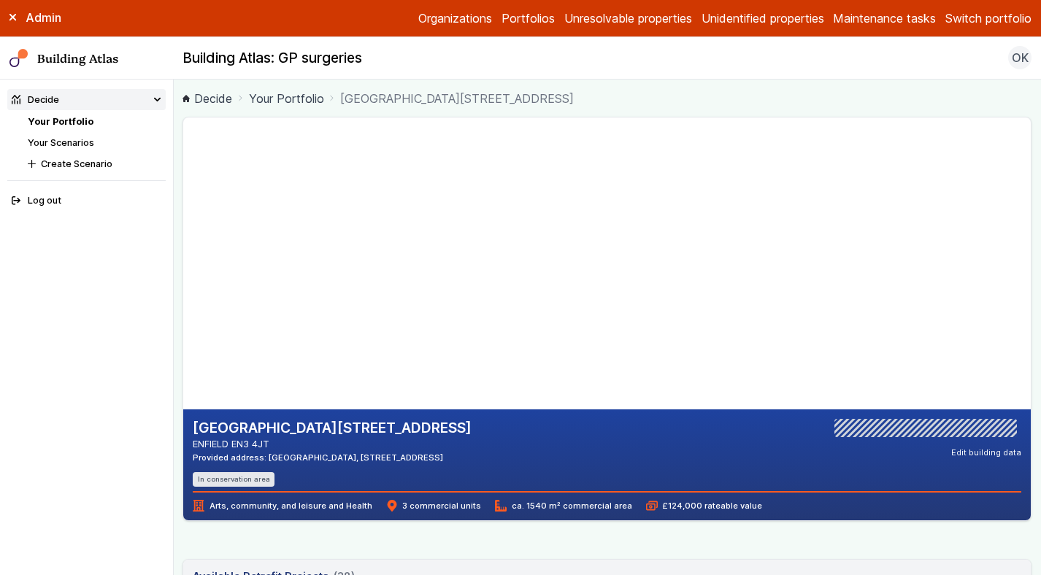
copy h2 "HIGH STREET"
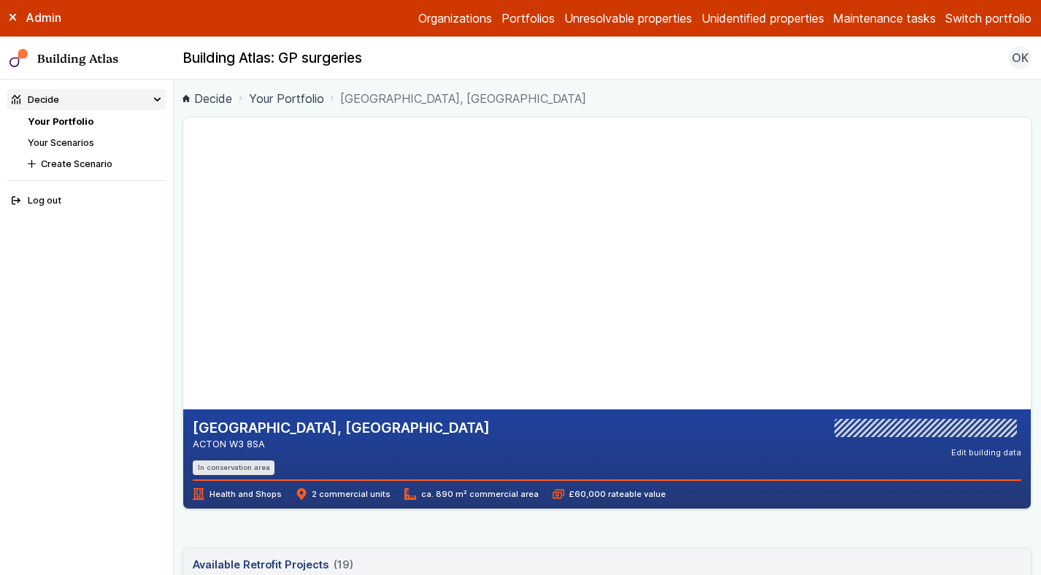
drag, startPoint x: 277, startPoint y: 442, endPoint x: 229, endPoint y: 442, distance: 47.4
click at [229, 442] on address "ACTON W3 8SA" at bounding box center [341, 444] width 297 height 14
copy address "W3 8SA"
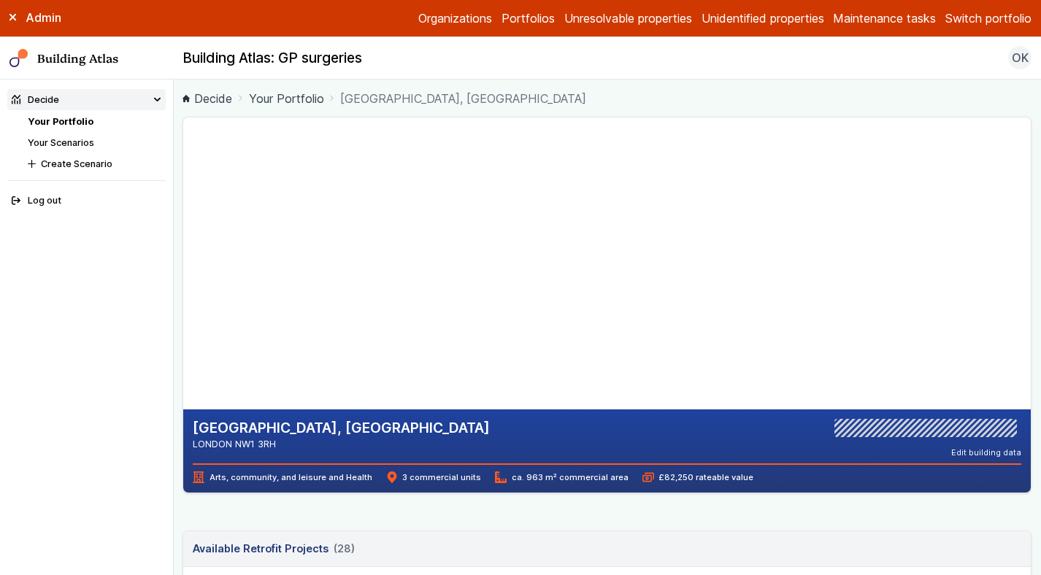
drag, startPoint x: 282, startPoint y: 442, endPoint x: 237, endPoint y: 442, distance: 45.2
click at [237, 442] on address "LONDON NW1 3RH" at bounding box center [341, 444] width 297 height 14
copy address "NW1 3RH"
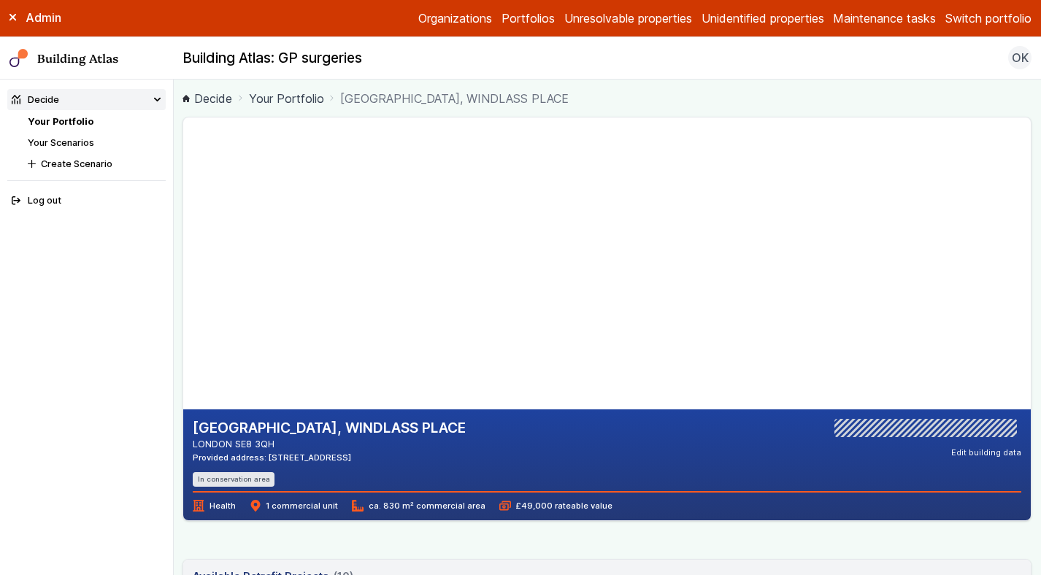
drag, startPoint x: 287, startPoint y: 442, endPoint x: 236, endPoint y: 445, distance: 50.4
click at [236, 445] on address "LONDON SE8 3QH" at bounding box center [329, 444] width 273 height 14
copy address "SE8 3QH"
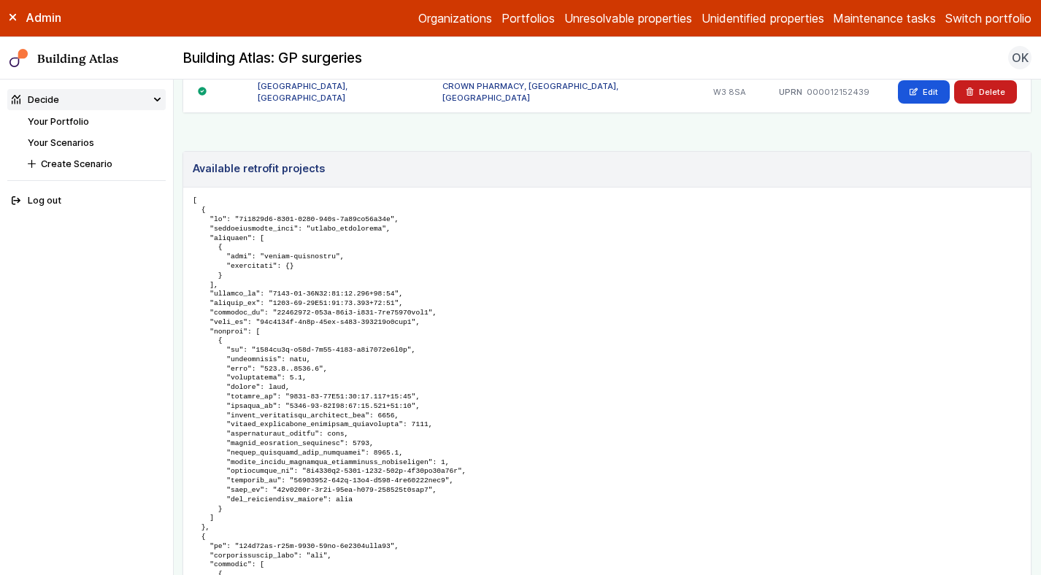
scroll to position [949, 0]
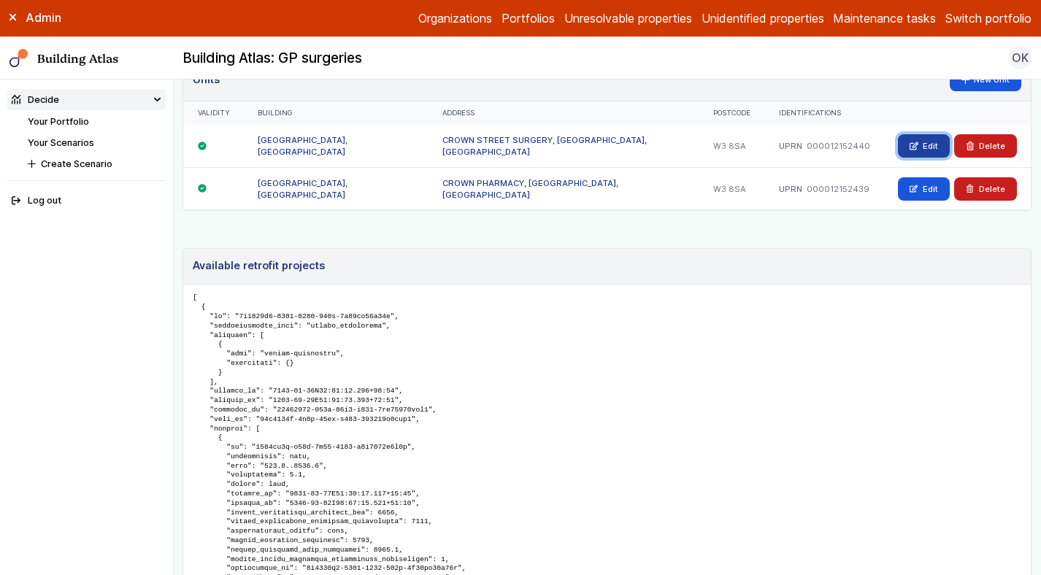
click at [924, 142] on link "Edit" at bounding box center [924, 145] width 52 height 23
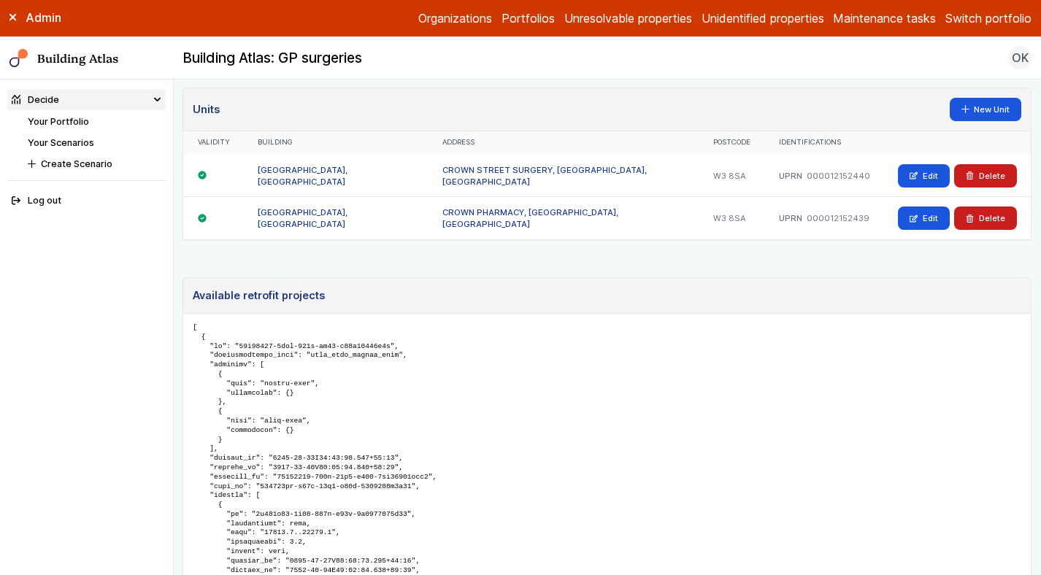
scroll to position [895, 0]
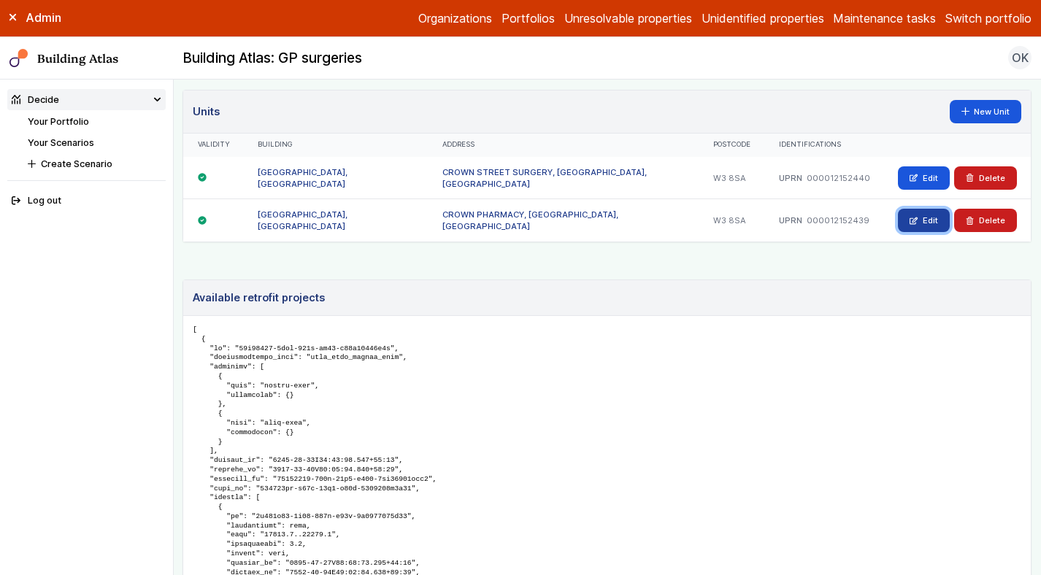
click at [906, 226] on link "Edit" at bounding box center [924, 220] width 52 height 23
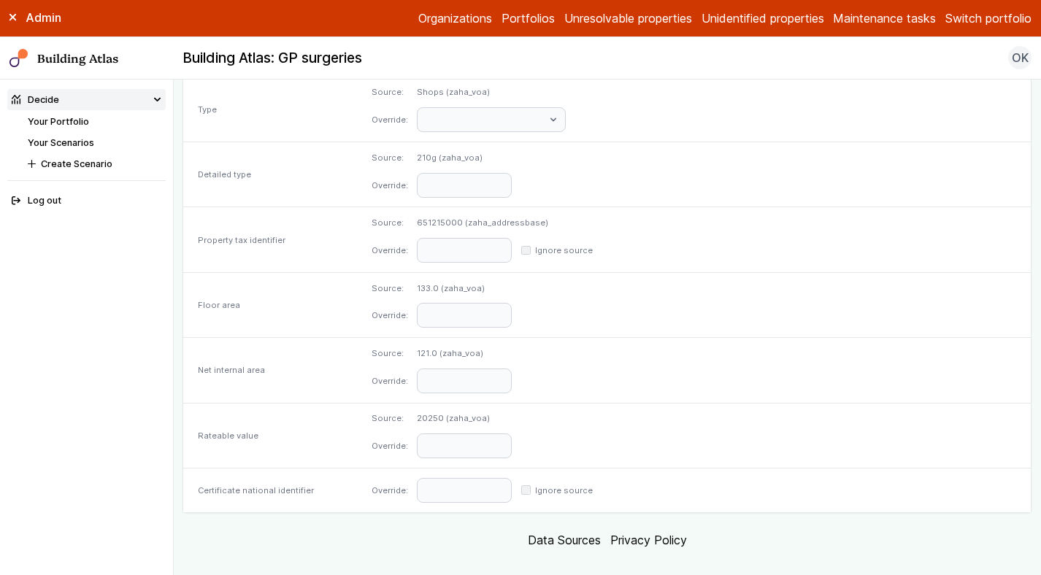
scroll to position [697, 0]
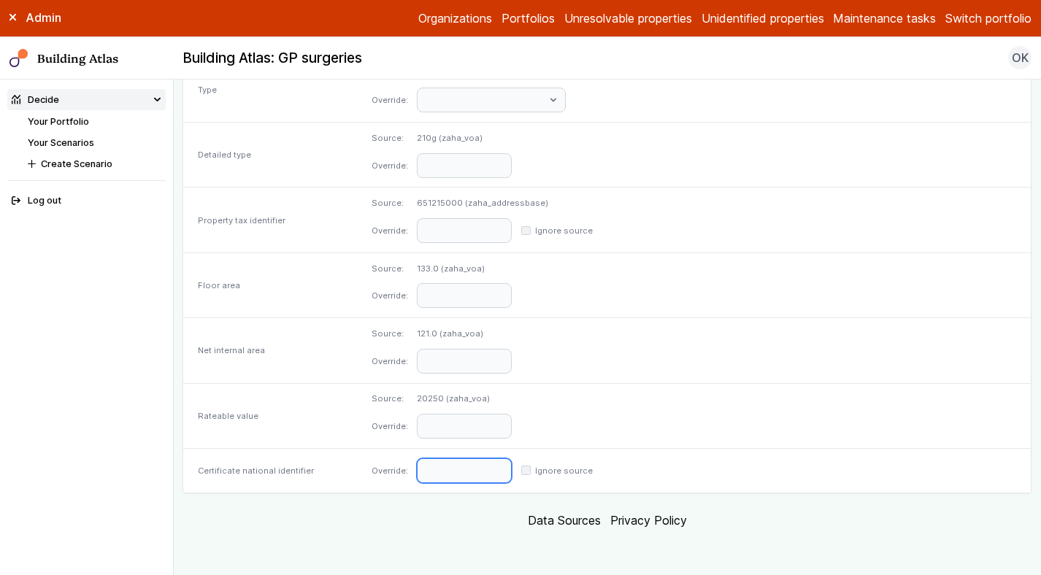
click at [512, 465] on input "text" at bounding box center [464, 470] width 95 height 25
paste input "**********"
type input "**********"
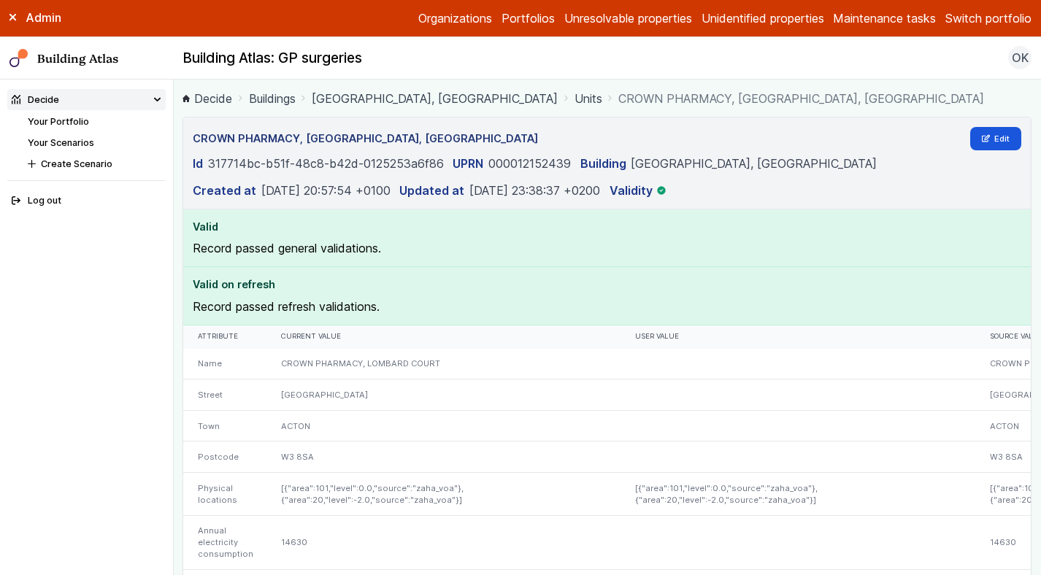
click at [501, 96] on link "LOMBARD COURT, CROWN STREET" at bounding box center [435, 99] width 246 height 18
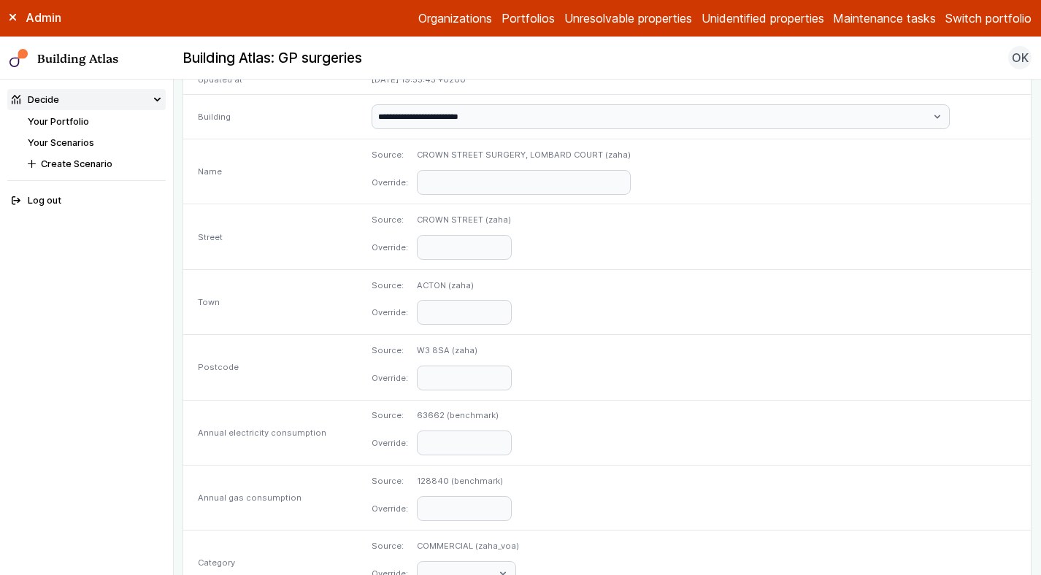
scroll to position [697, 0]
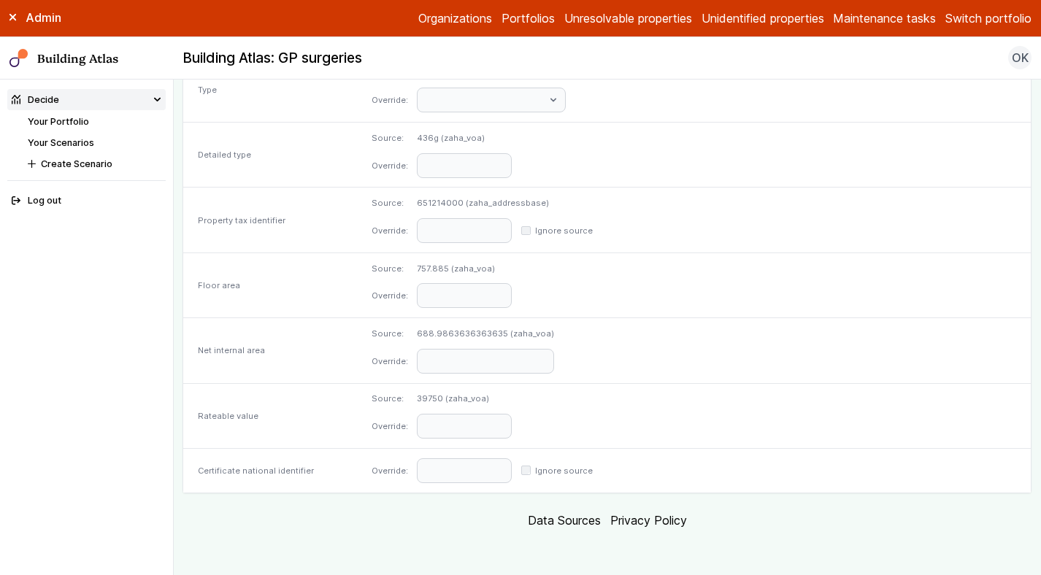
click at [530, 455] on div "Override: Ignore source" at bounding box center [694, 471] width 674 height 44
click at [512, 469] on input "text" at bounding box center [464, 470] width 95 height 25
paste input "**********"
type input "**********"
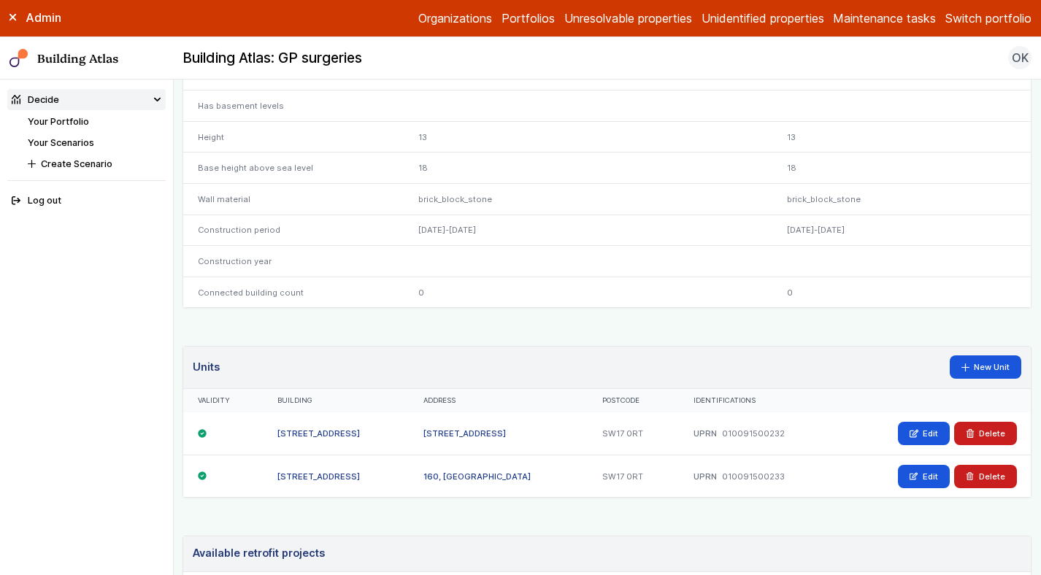
scroll to position [667, 0]
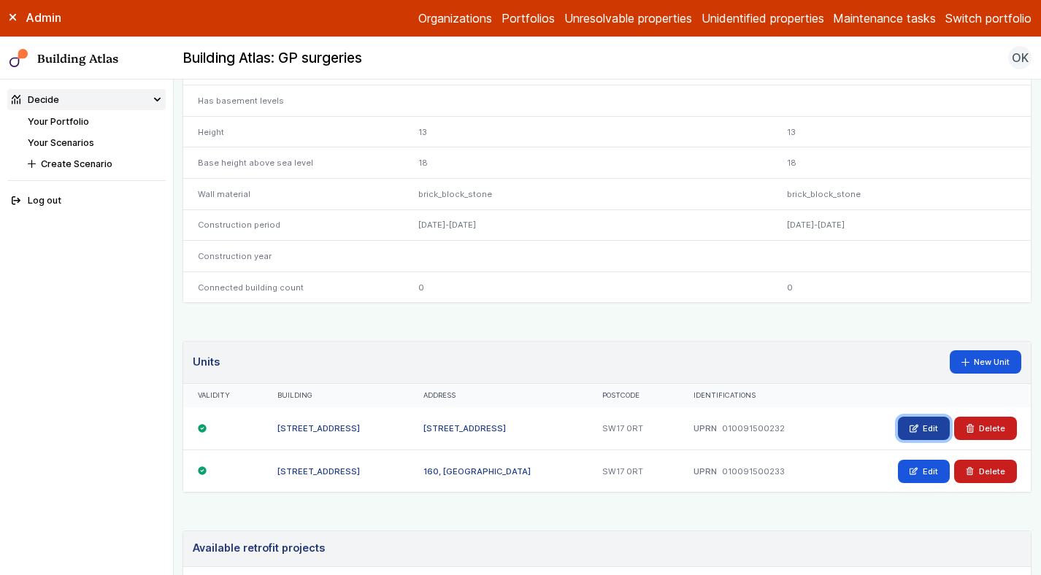
click at [930, 426] on link "Edit" at bounding box center [924, 428] width 52 height 23
click at [923, 470] on link "Edit" at bounding box center [924, 471] width 52 height 23
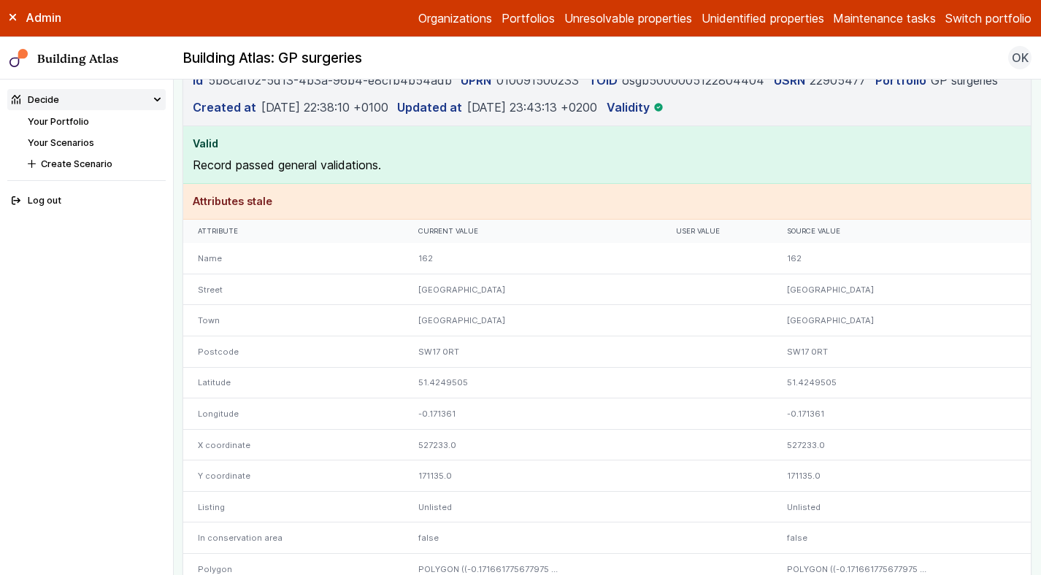
scroll to position [0, 0]
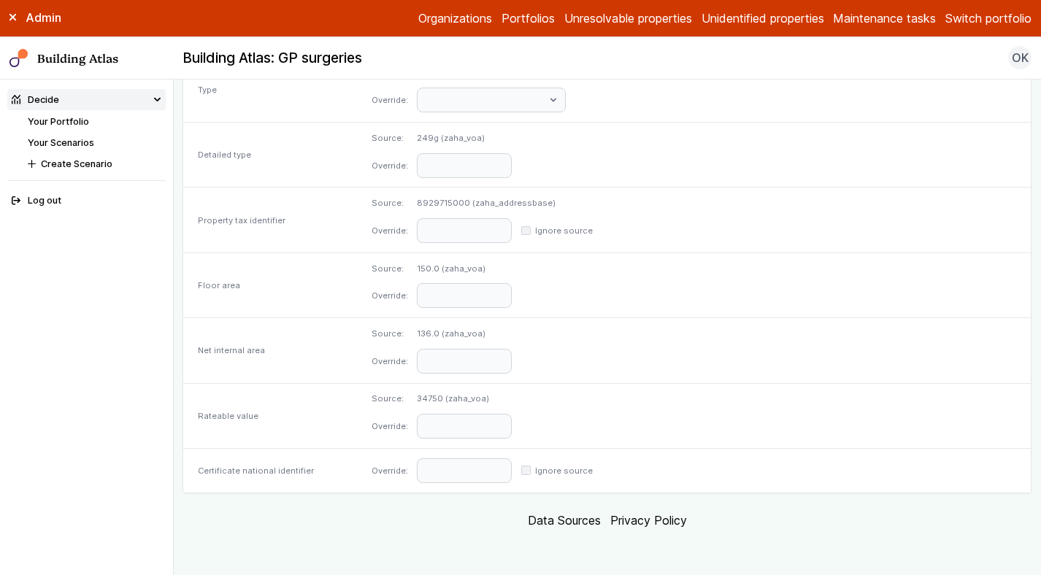
scroll to position [697, 0]
click at [512, 470] on input "text" at bounding box center [464, 470] width 95 height 25
paste input "**********"
type input "**********"
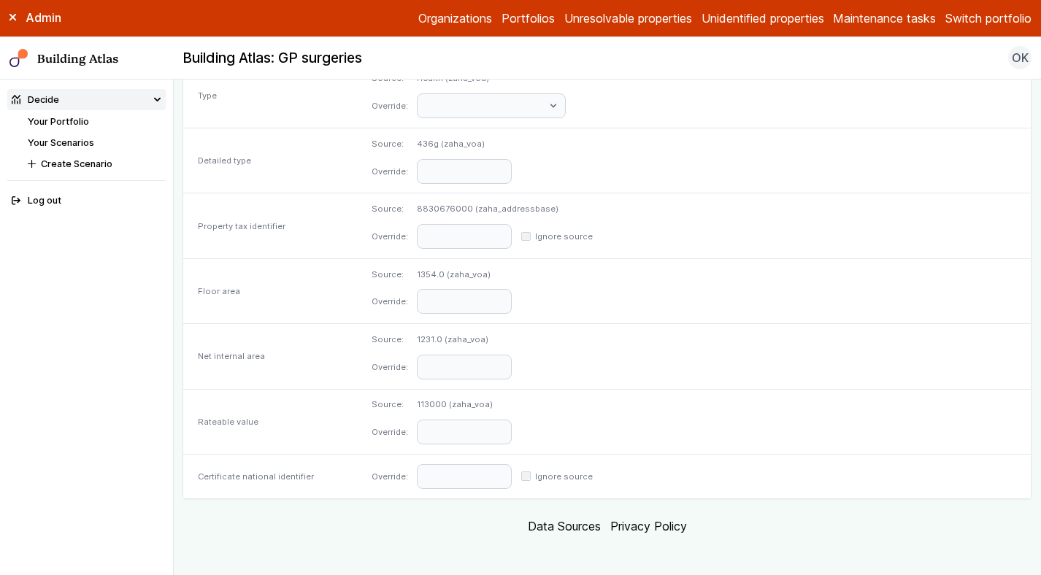
scroll to position [693, 0]
click at [512, 476] on input "text" at bounding box center [464, 475] width 95 height 25
paste input "**********"
type input "**********"
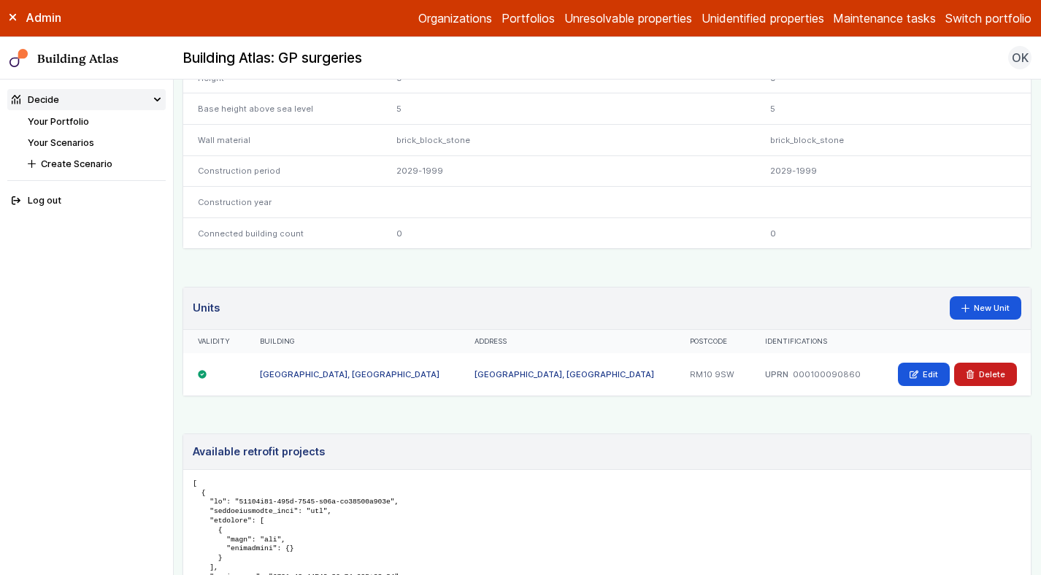
scroll to position [723, 0]
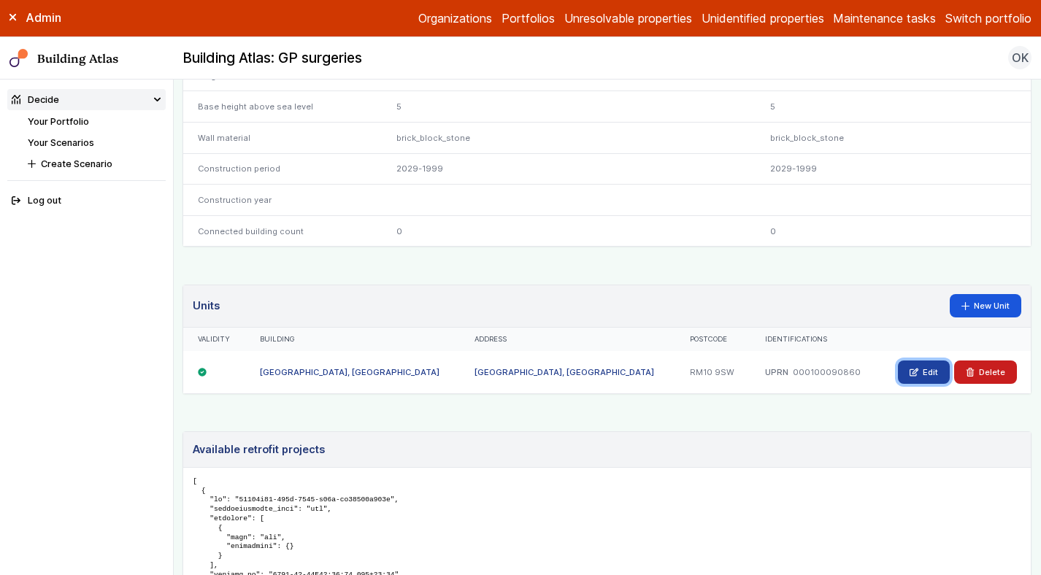
click at [923, 378] on link "Edit" at bounding box center [924, 371] width 52 height 23
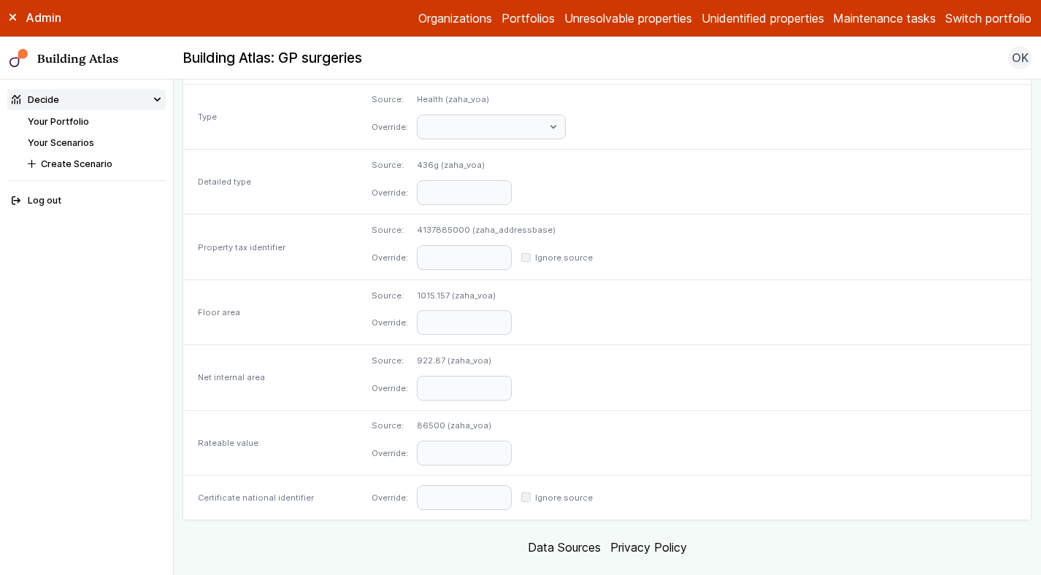
scroll to position [697, 0]
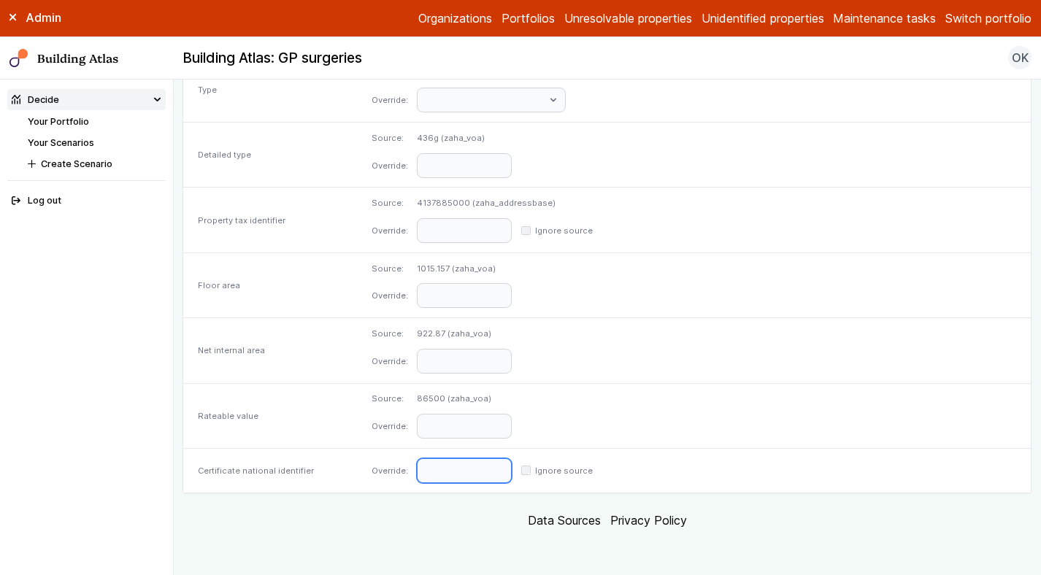
click at [512, 463] on input "text" at bounding box center [464, 470] width 95 height 25
paste input "**********"
type input "**********"
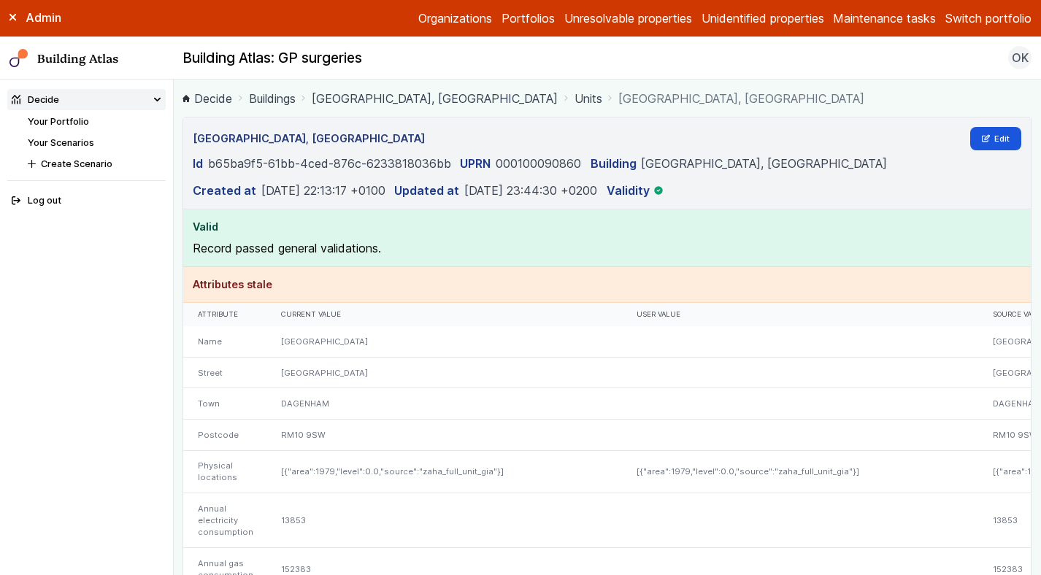
click at [385, 95] on link "BROAD STREET RESOURCE CENTRE, MORLAND ROAD" at bounding box center [435, 99] width 246 height 18
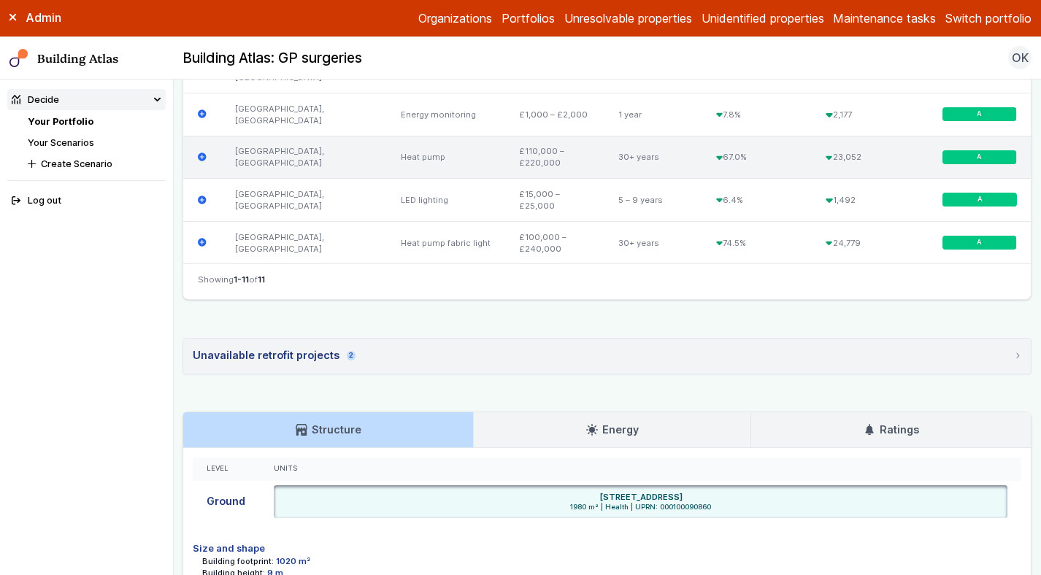
scroll to position [1027, 0]
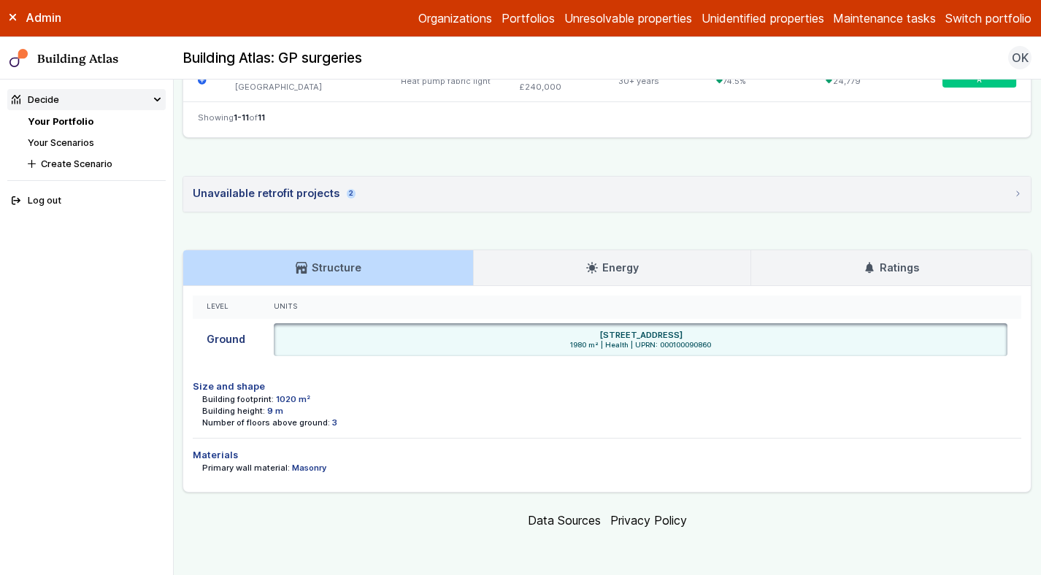
click at [736, 261] on link "Energy" at bounding box center [612, 267] width 277 height 35
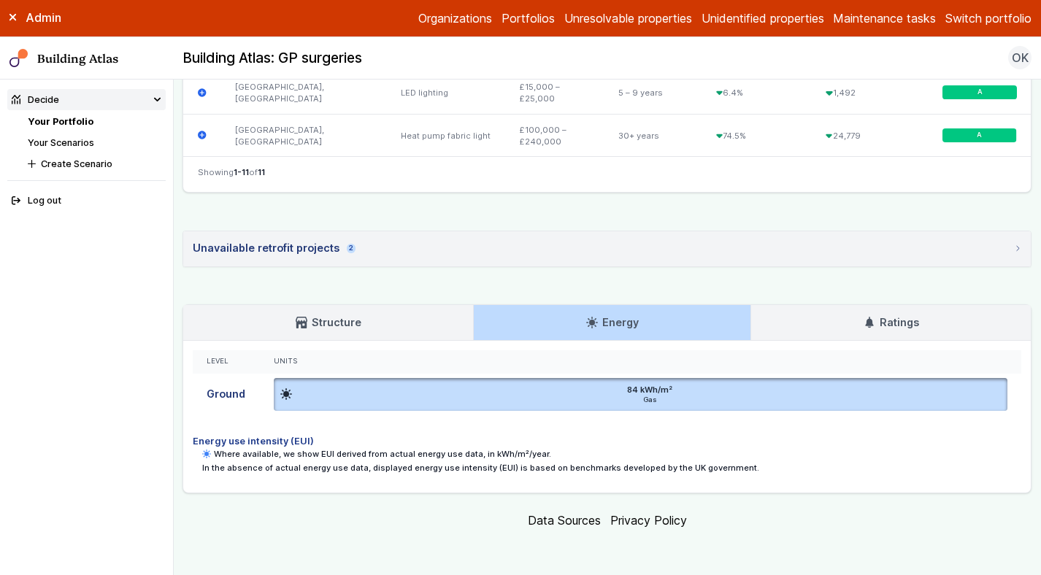
click at [808, 336] on link "Ratings" at bounding box center [890, 322] width 279 height 35
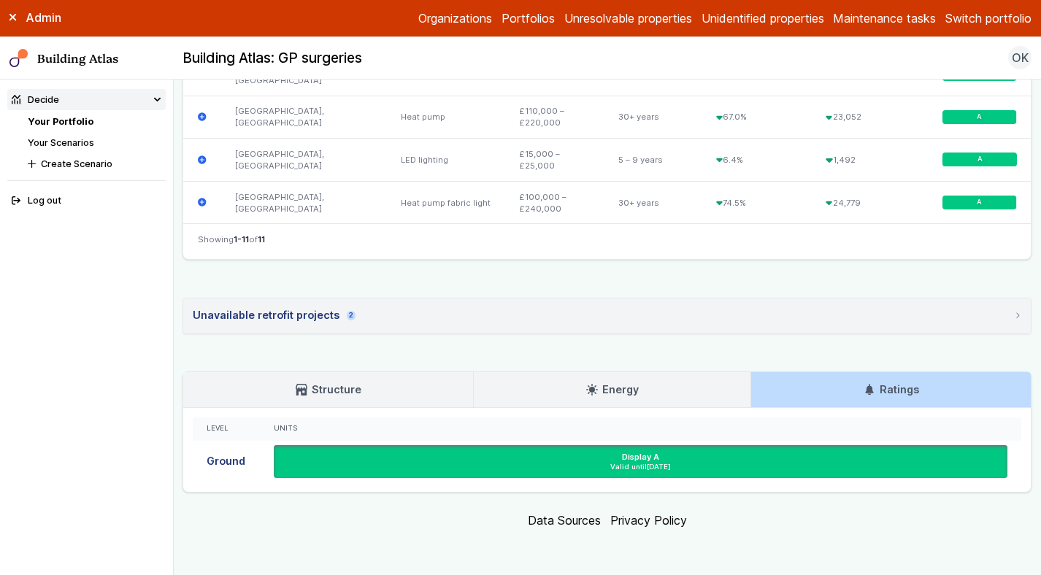
scroll to position [906, 0]
click at [533, 380] on link "Energy" at bounding box center [612, 389] width 277 height 35
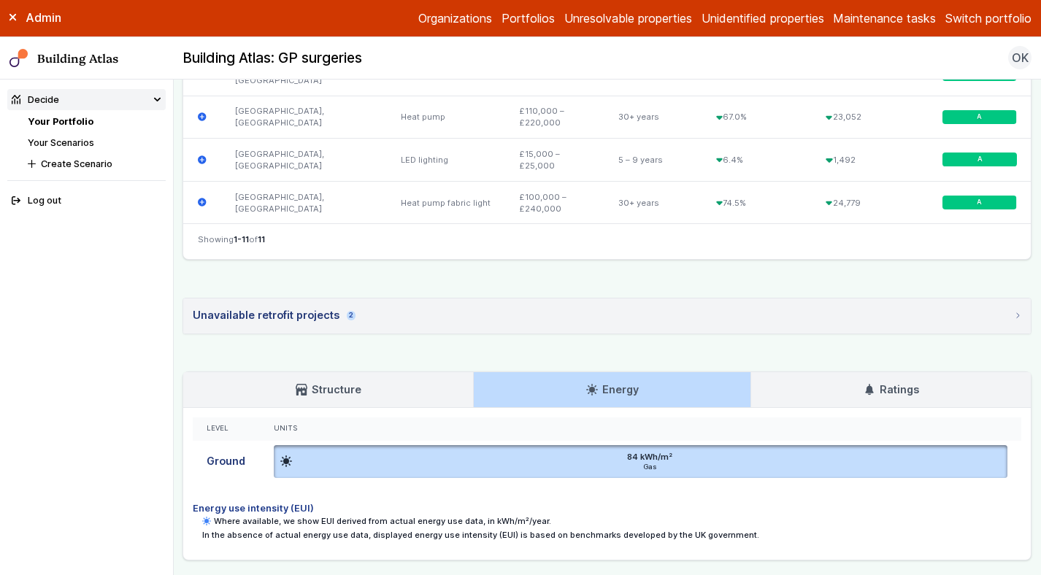
click at [367, 395] on link "Structure" at bounding box center [328, 389] width 290 height 35
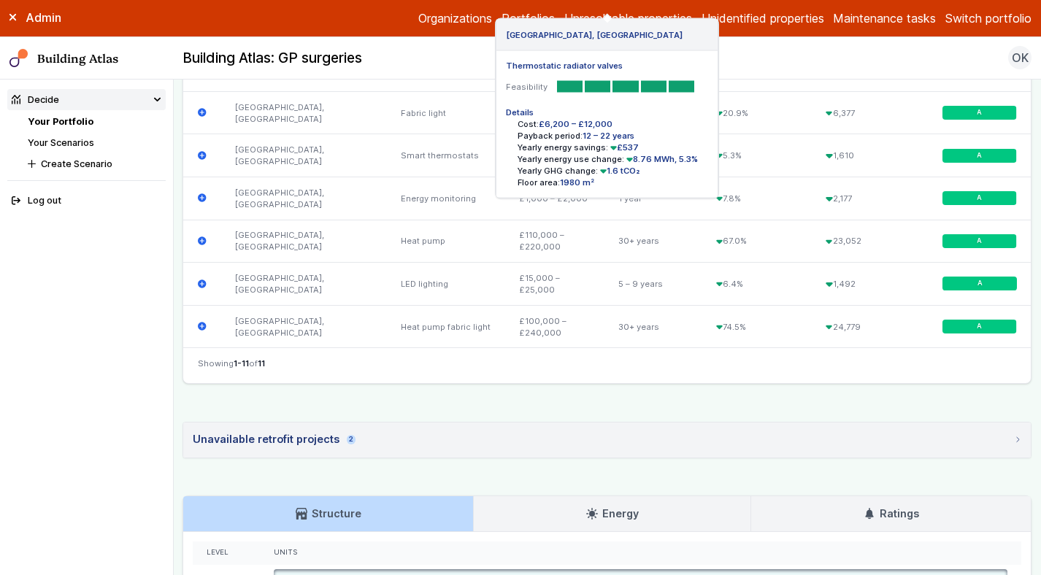
scroll to position [784, 0]
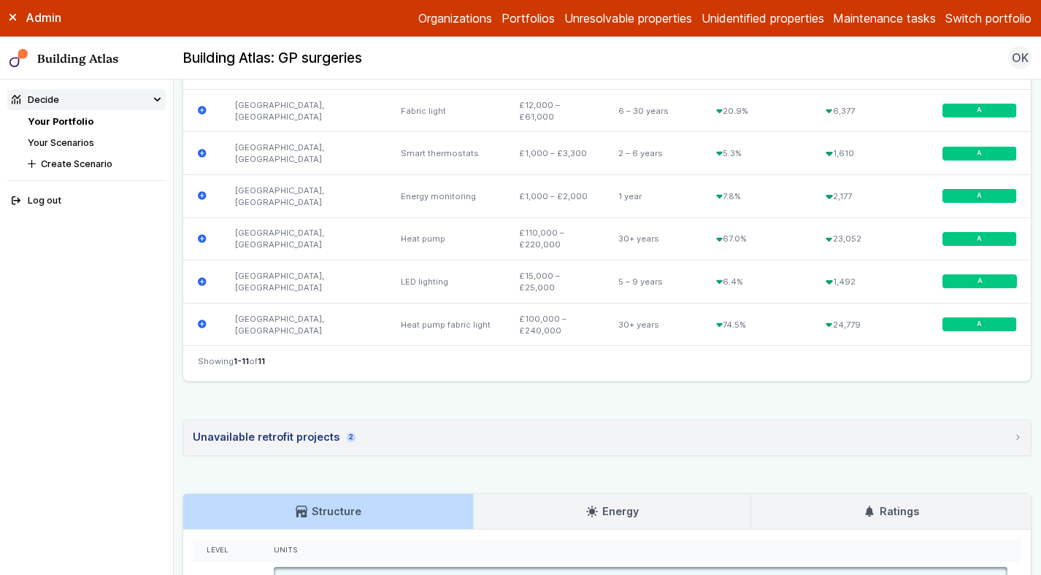
click at [456, 425] on summary "Unavailable retrofit projects 2" at bounding box center [606, 437] width 847 height 35
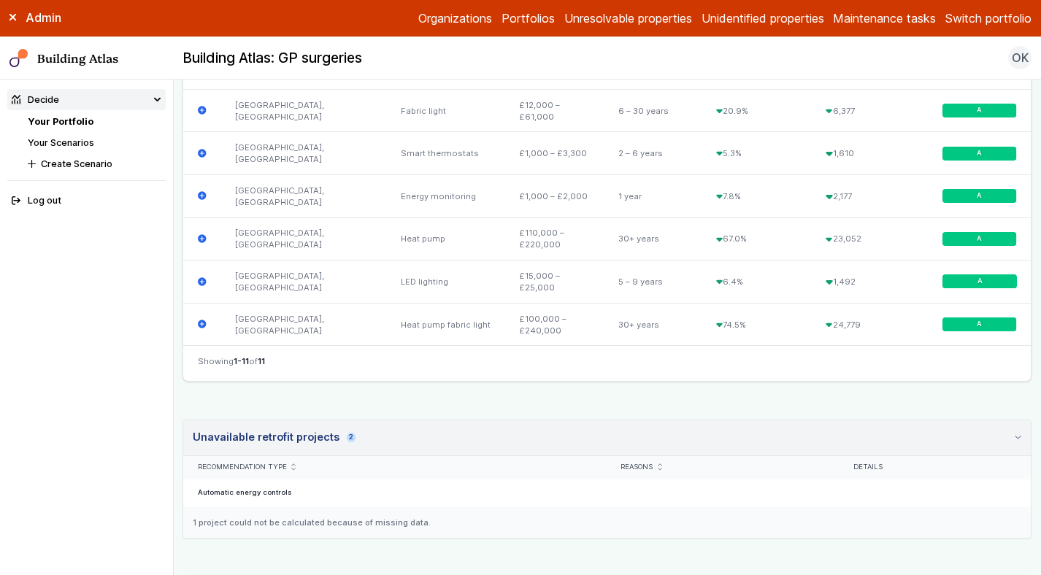
click at [456, 425] on summary "Unavailable retrofit projects 2" at bounding box center [606, 438] width 847 height 36
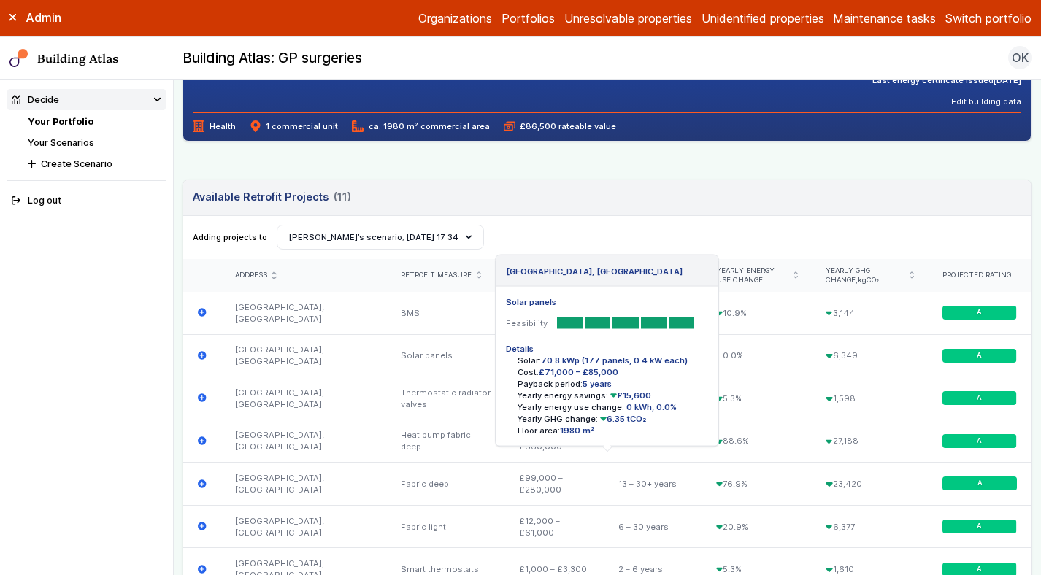
scroll to position [142, 0]
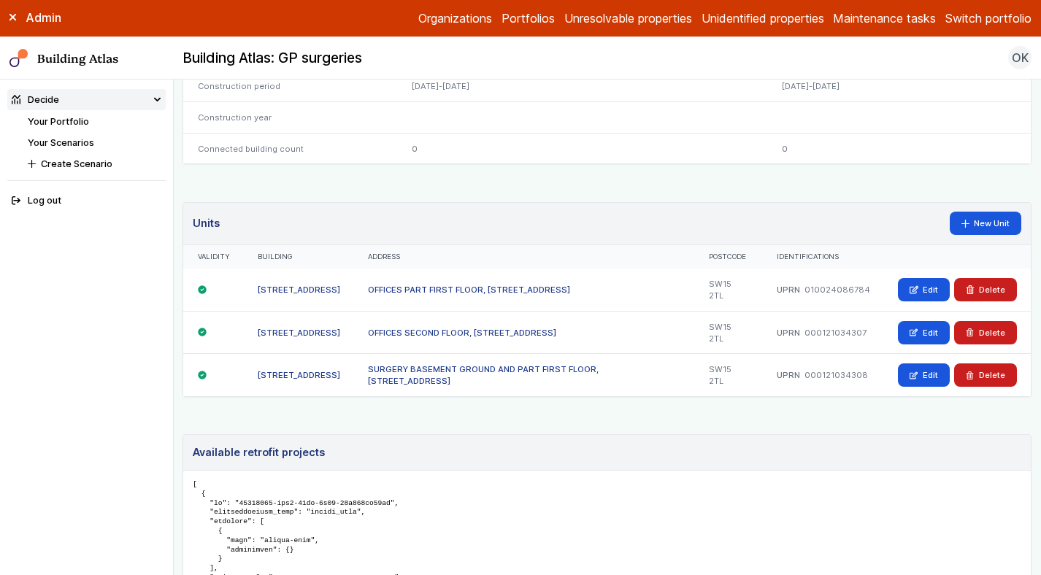
scroll to position [809, 0]
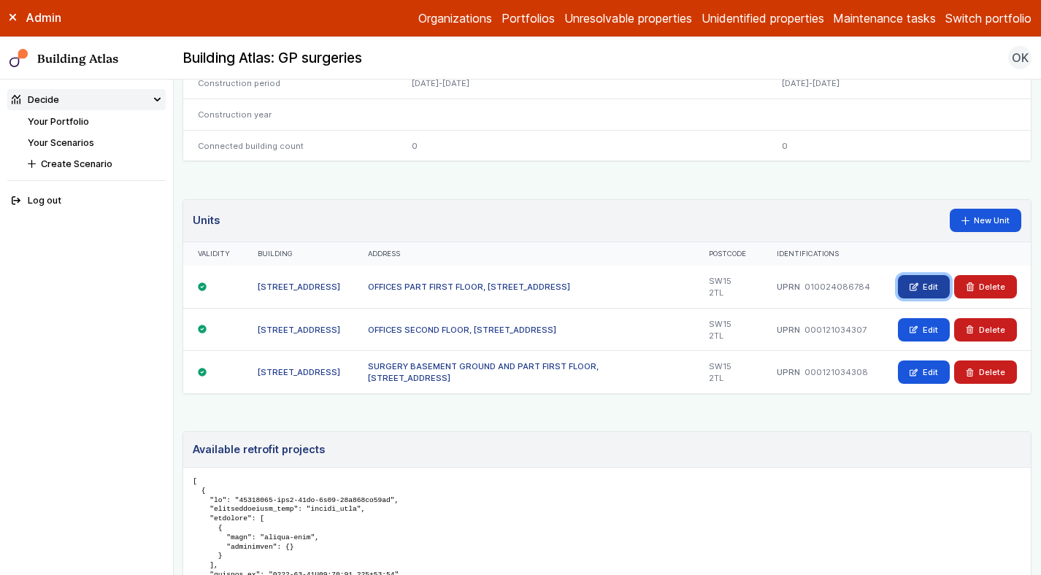
click at [913, 288] on icon at bounding box center [913, 286] width 8 height 8
click at [925, 327] on link "Edit" at bounding box center [924, 329] width 52 height 23
click at [925, 371] on link "Edit" at bounding box center [924, 371] width 52 height 23
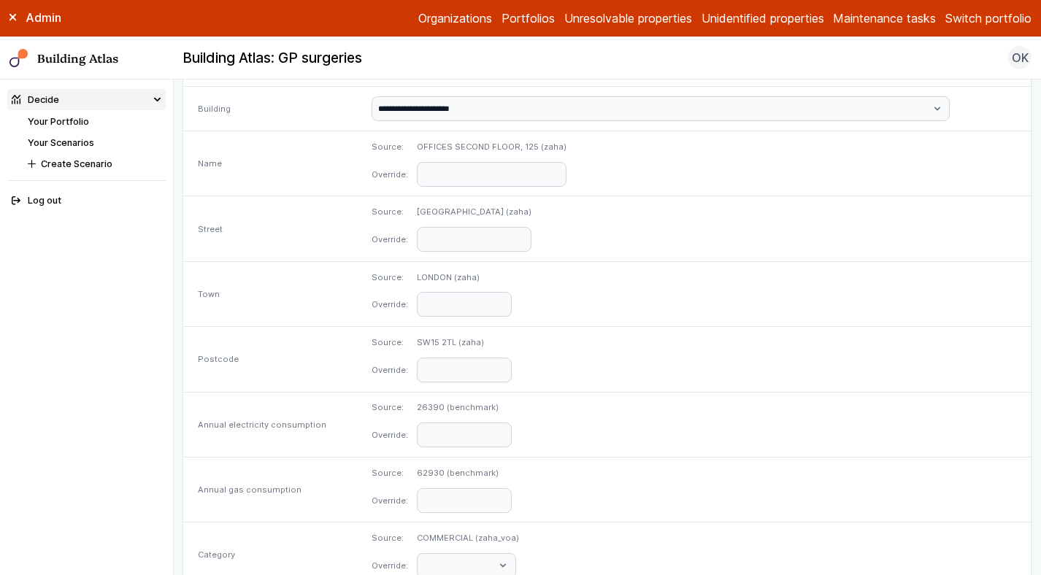
scroll to position [697, 0]
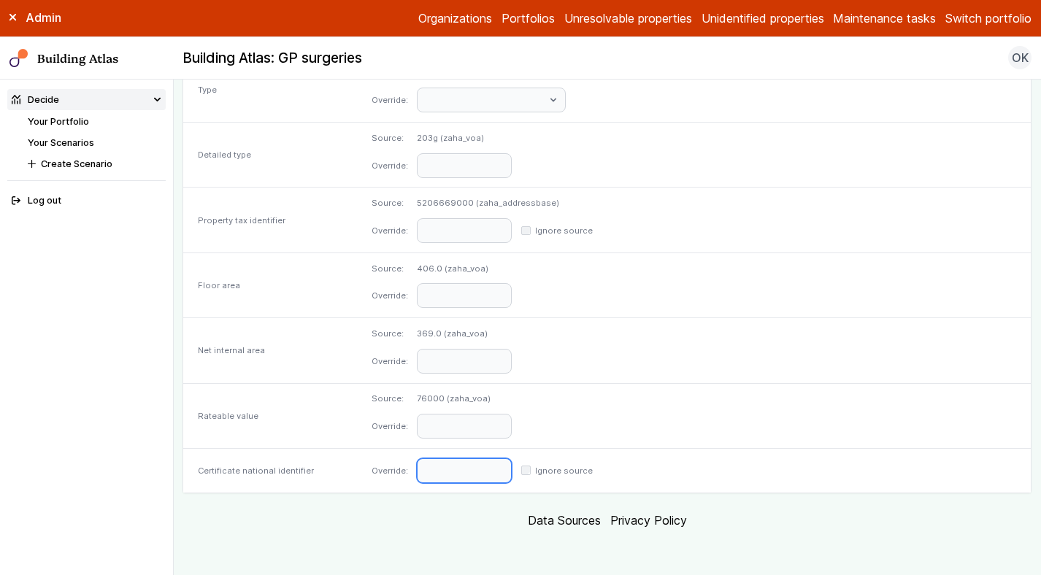
click at [512, 470] on input "text" at bounding box center [464, 470] width 95 height 25
paste input "**********"
type input "**********"
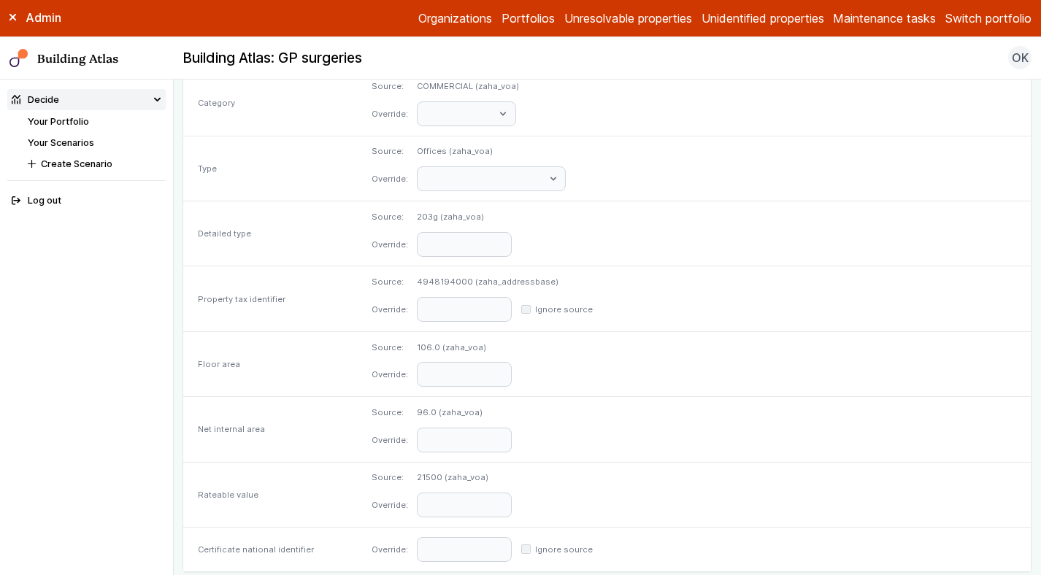
scroll to position [697, 0]
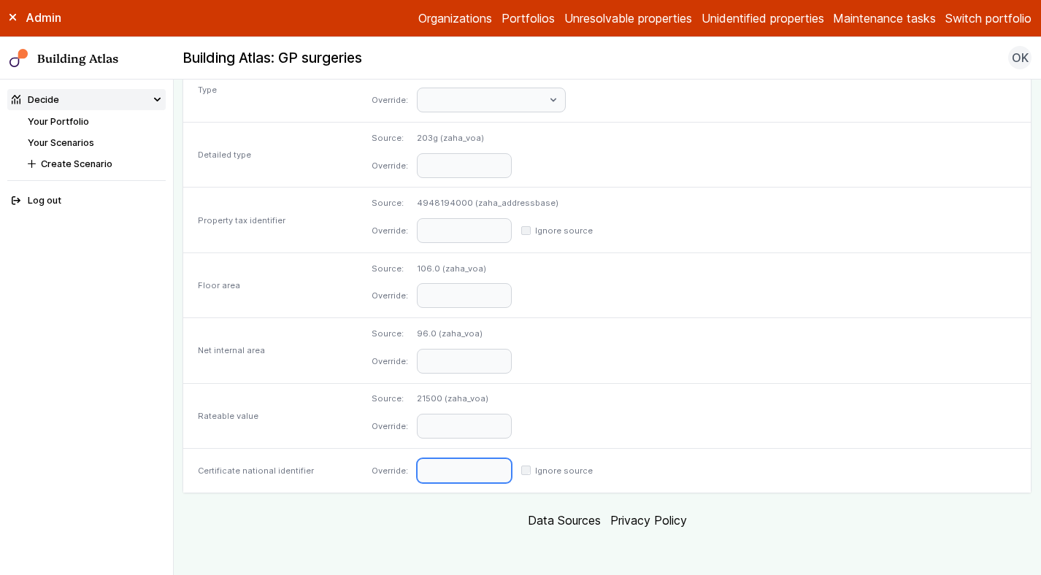
click at [512, 477] on input "text" at bounding box center [464, 470] width 95 height 25
paste input "**********"
type input "**********"
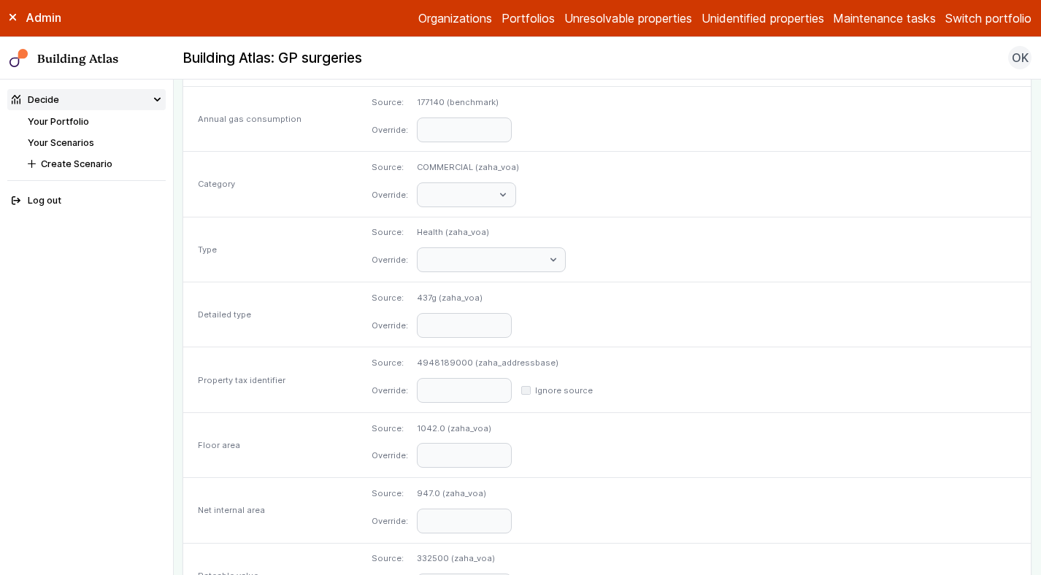
scroll to position [697, 0]
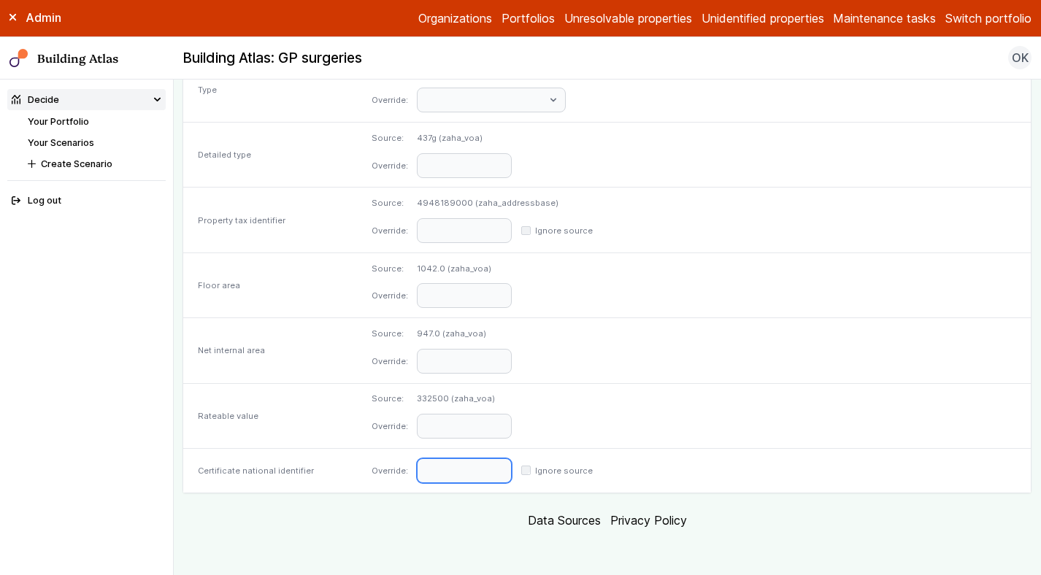
click at [512, 471] on input "text" at bounding box center [464, 470] width 95 height 25
paste input "**********"
type input "**********"
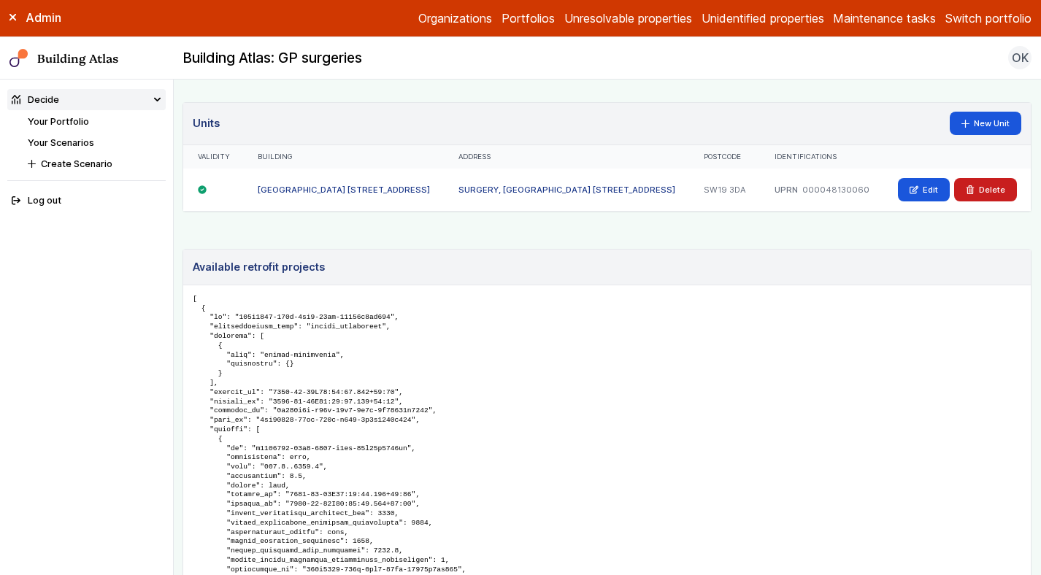
scroll to position [892, 0]
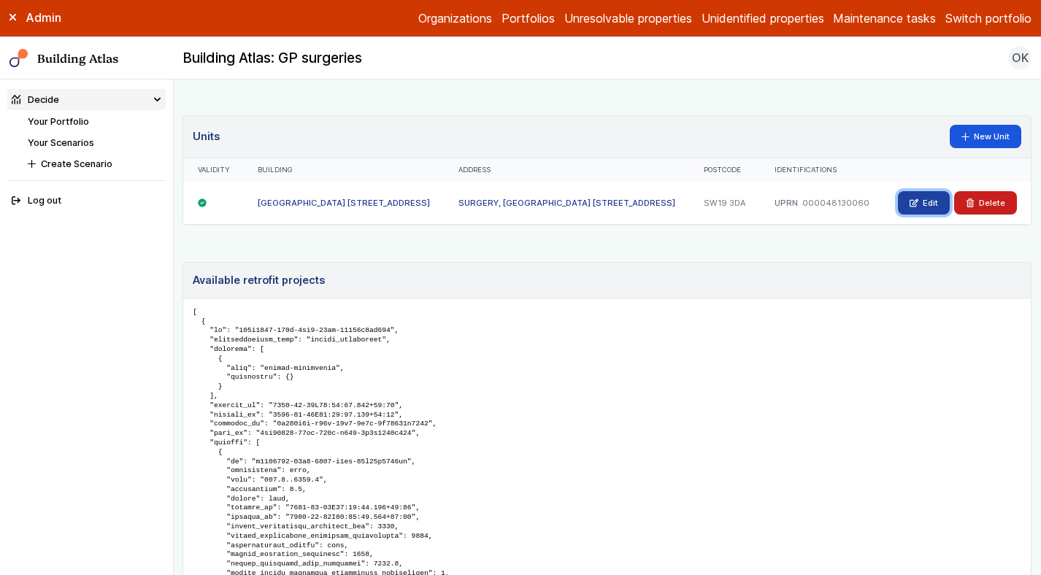
click at [921, 202] on link "Edit" at bounding box center [924, 202] width 52 height 23
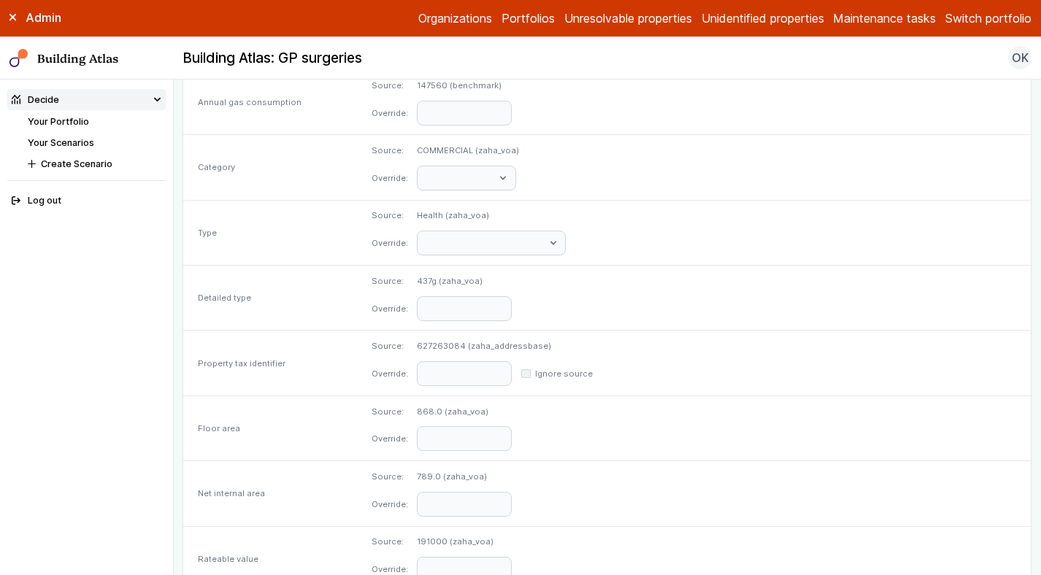
scroll to position [714, 0]
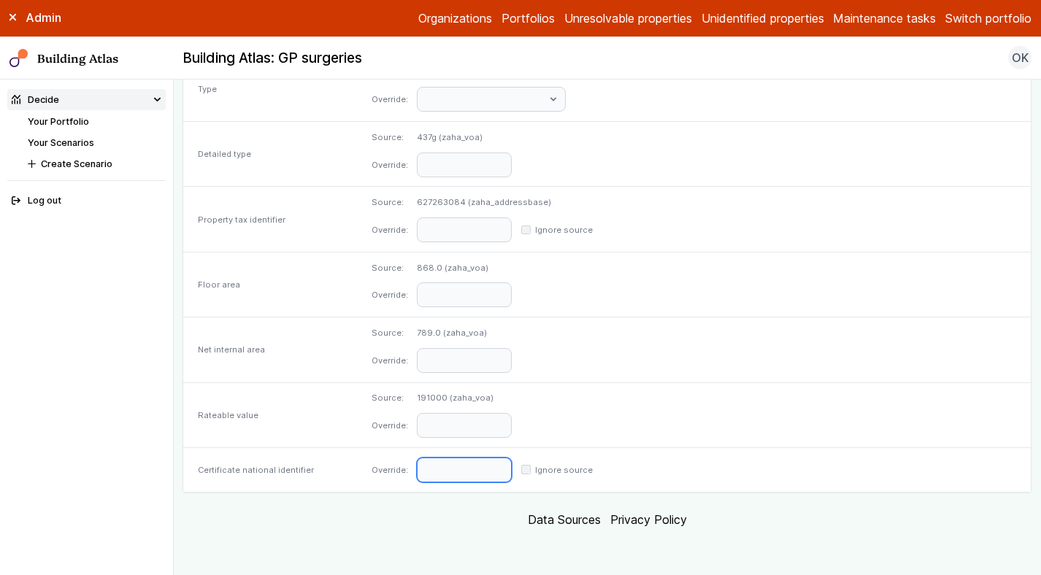
click at [512, 461] on input "text" at bounding box center [464, 470] width 95 height 25
paste input "**********"
type input "**********"
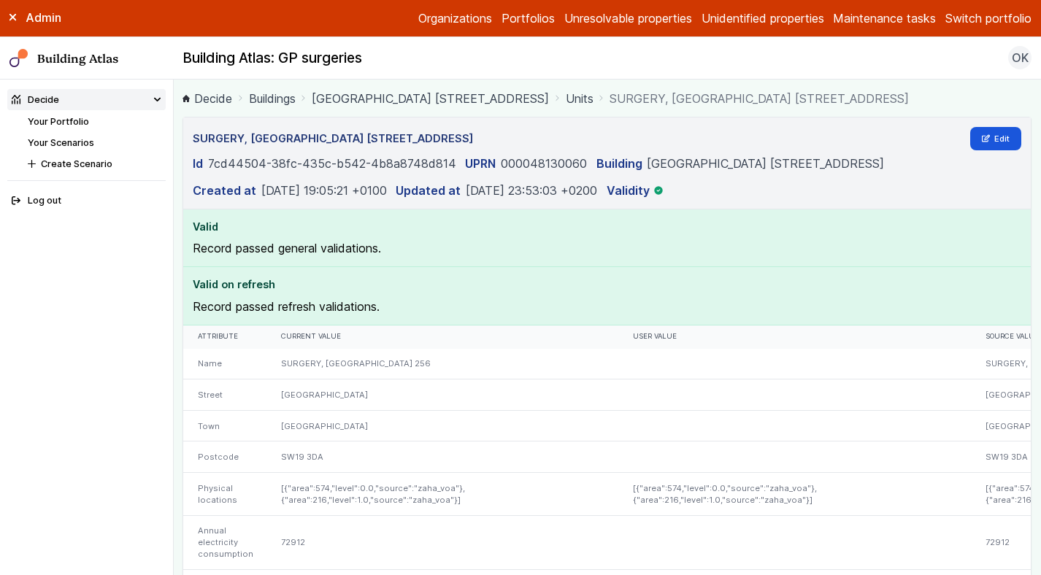
click at [442, 101] on link "[GEOGRAPHIC_DATA] [STREET_ADDRESS]" at bounding box center [430, 99] width 237 height 18
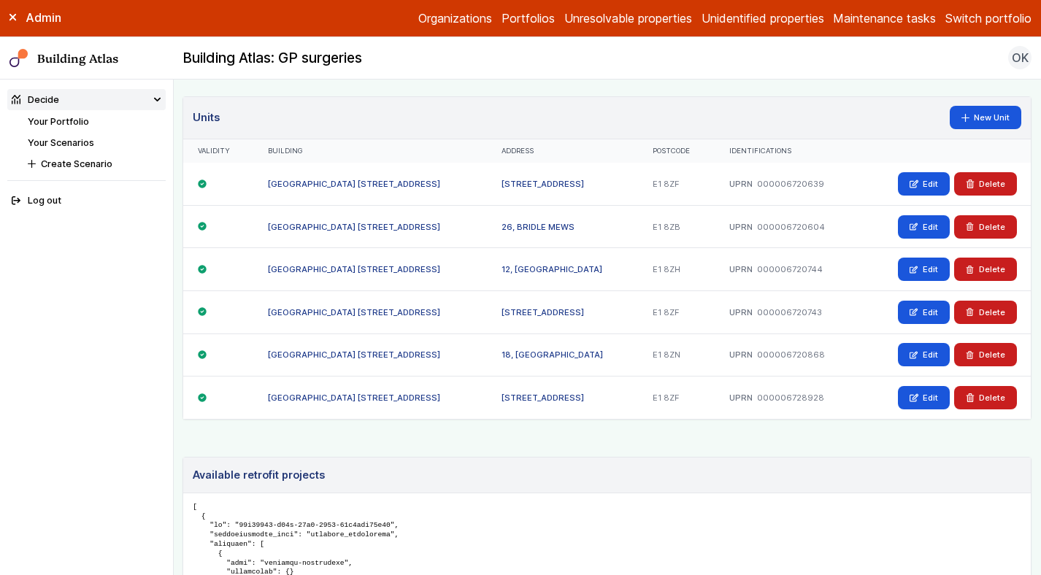
scroll to position [909, 0]
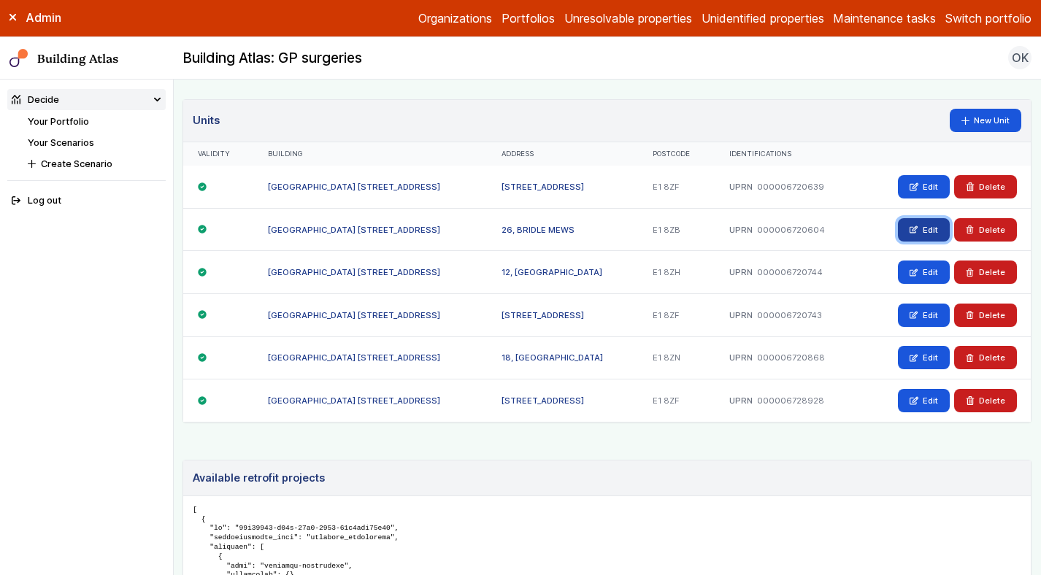
click at [935, 236] on link "Edit" at bounding box center [924, 229] width 52 height 23
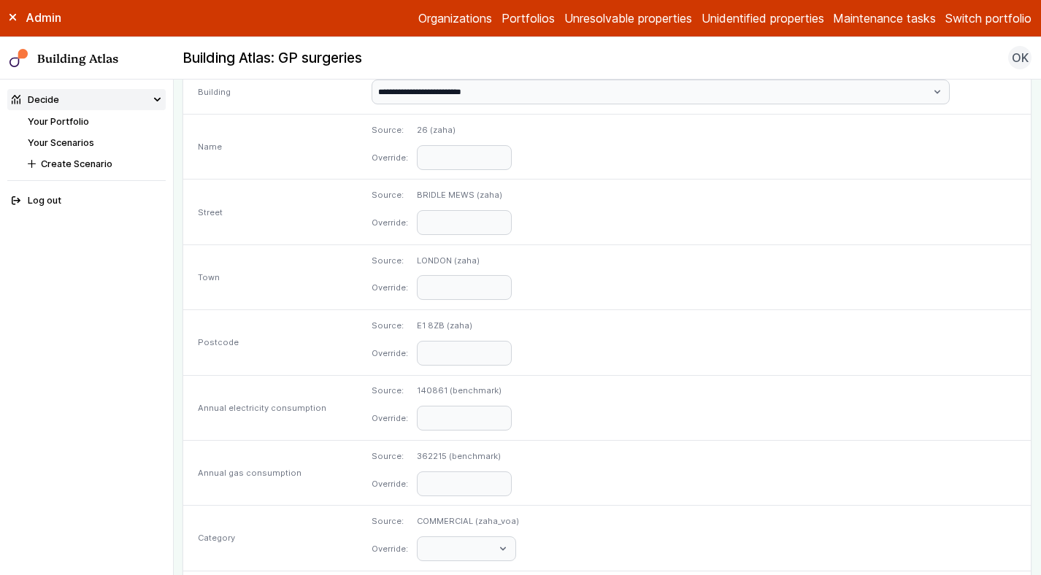
scroll to position [182, 0]
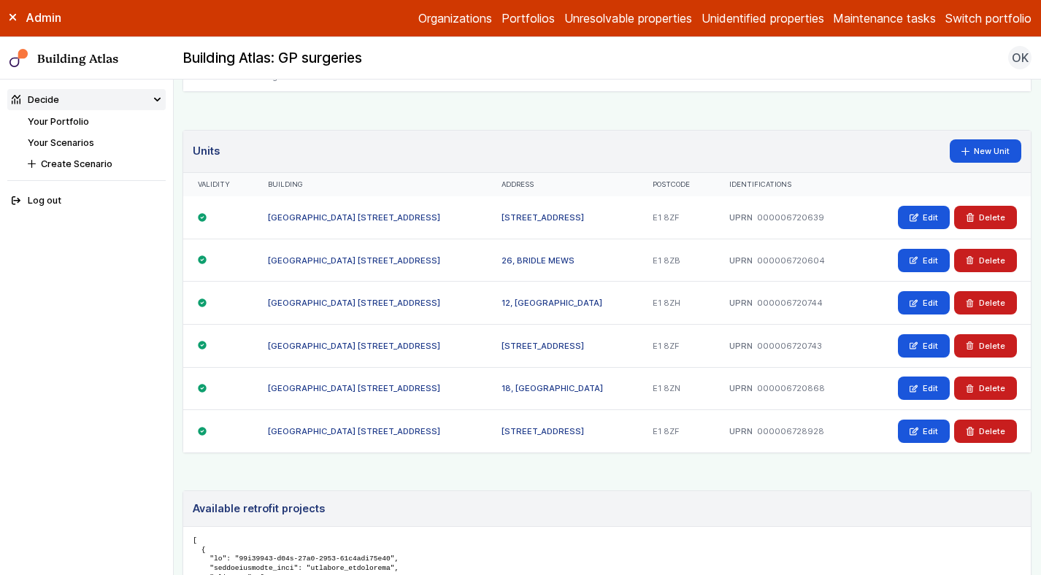
scroll to position [903, 0]
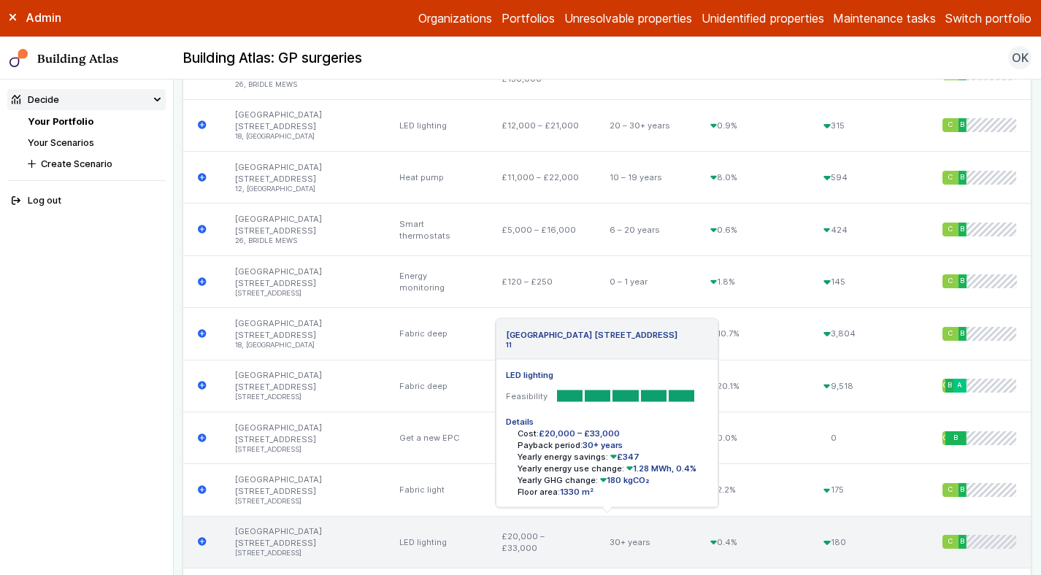
scroll to position [3044, 0]
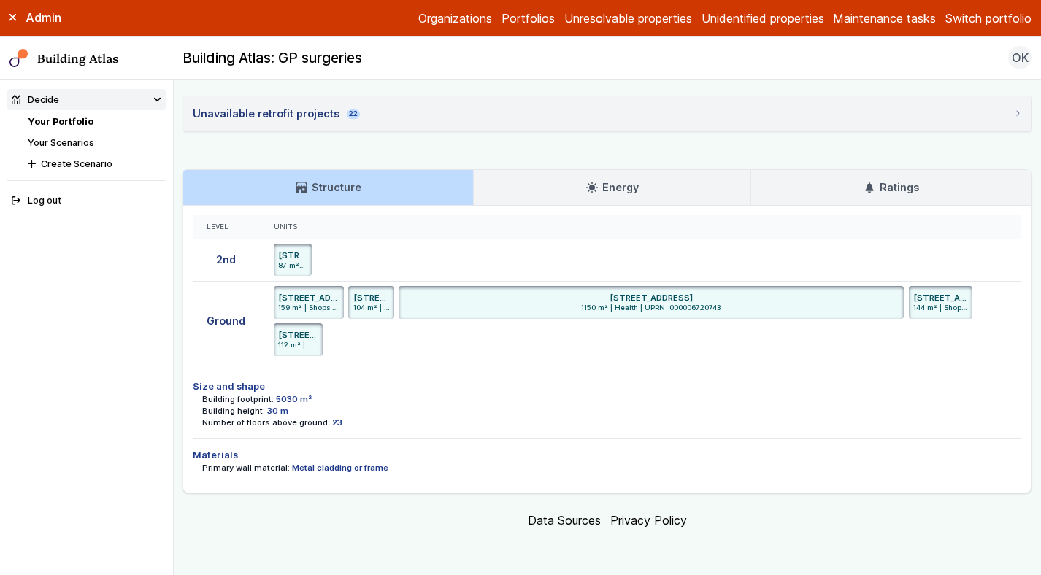
click at [639, 185] on link "Energy" at bounding box center [612, 187] width 277 height 35
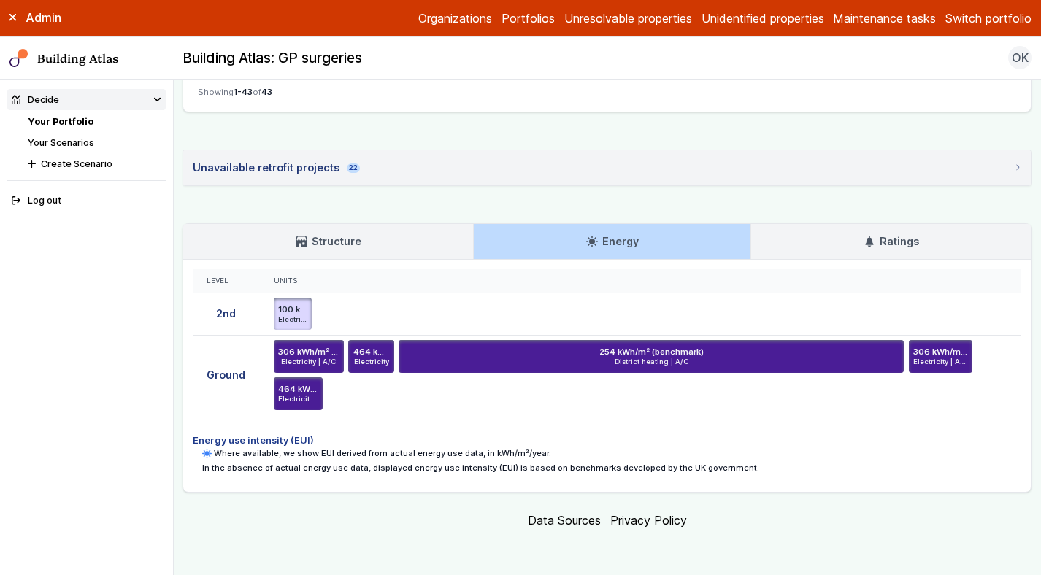
click at [389, 233] on link "Structure" at bounding box center [328, 241] width 290 height 35
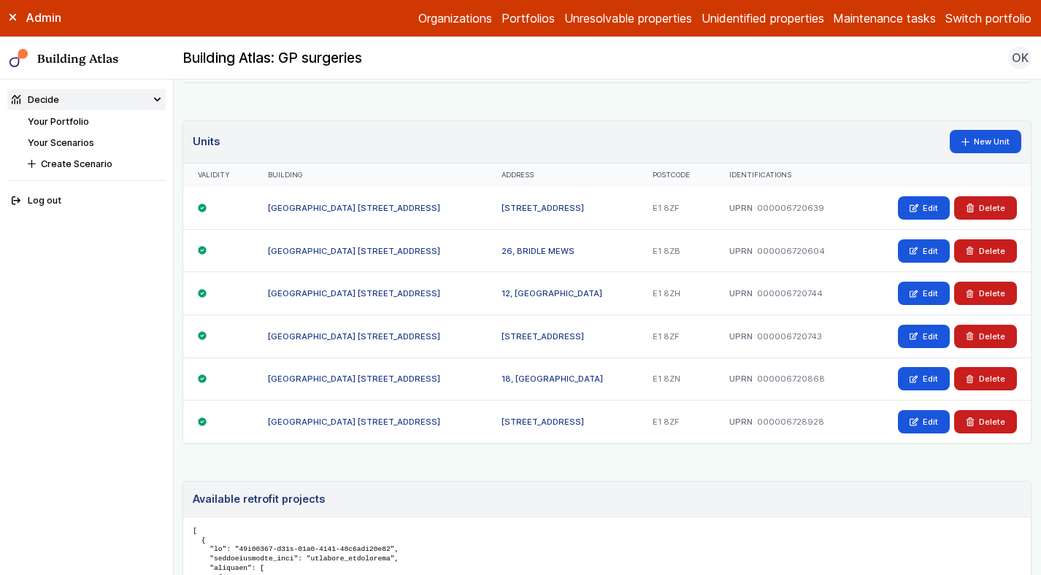
scroll to position [886, 0]
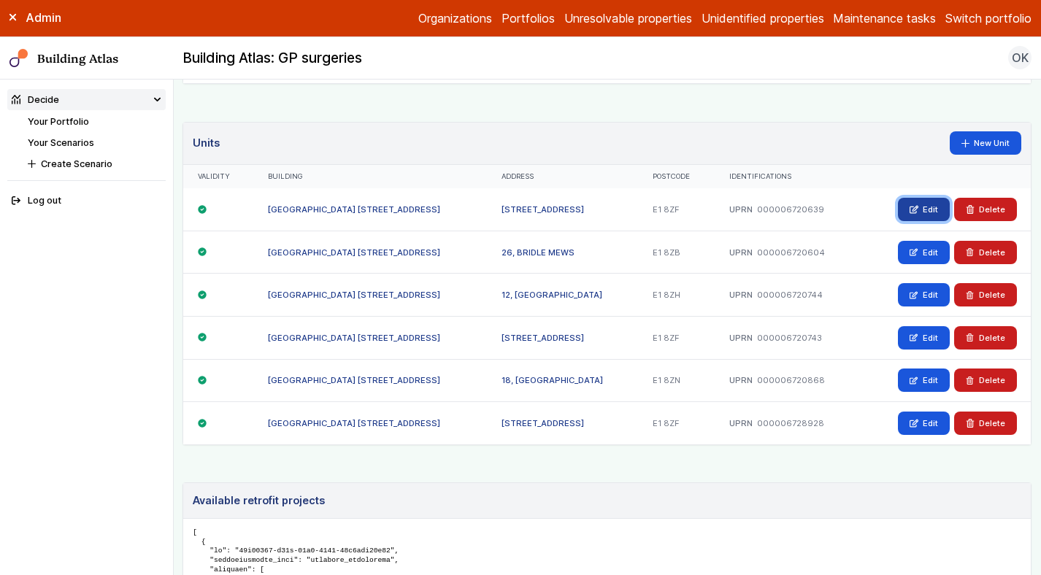
click at [910, 208] on link "Edit" at bounding box center [924, 209] width 52 height 23
click at [927, 252] on link "Edit" at bounding box center [924, 252] width 52 height 23
click at [921, 288] on link "Edit" at bounding box center [924, 294] width 52 height 23
click at [922, 343] on link "Edit" at bounding box center [924, 337] width 52 height 23
click at [921, 374] on link "Edit" at bounding box center [924, 380] width 52 height 23
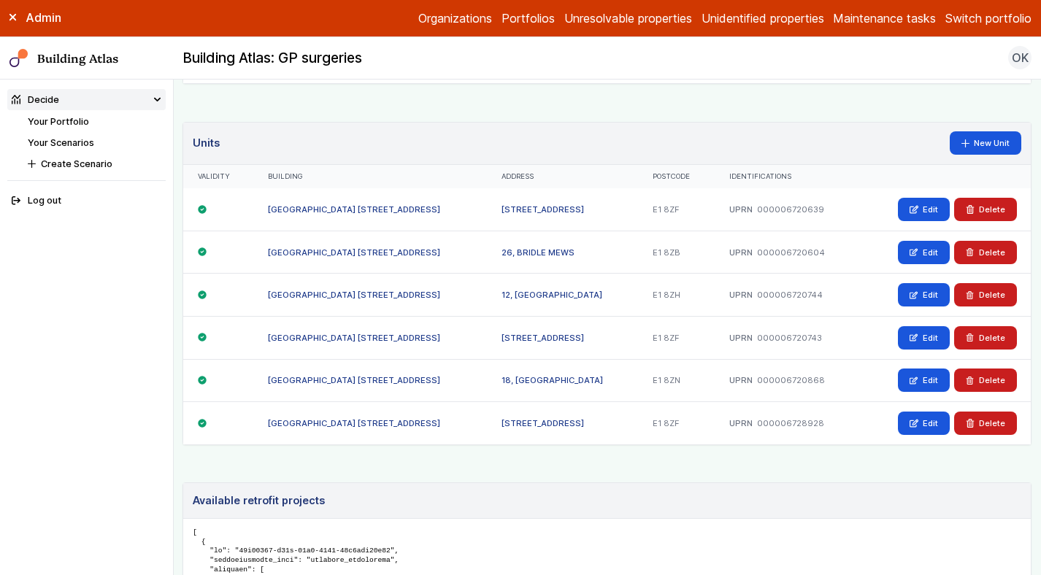
click at [925, 410] on div "Edit [GEOGRAPHIC_DATA]" at bounding box center [945, 423] width 171 height 42
click at [928, 418] on link "Edit" at bounding box center [924, 423] width 52 height 23
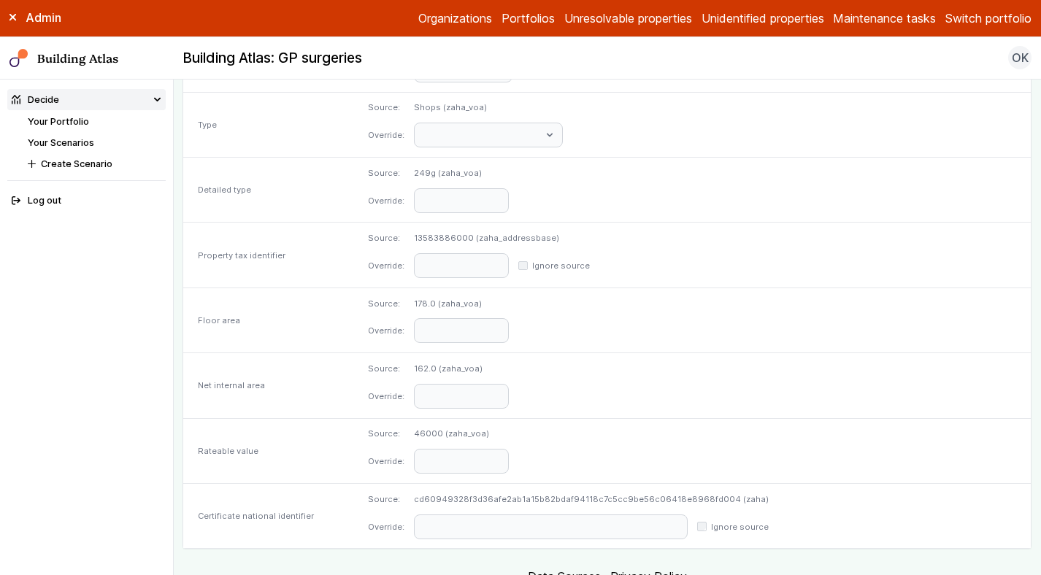
scroll to position [718, 0]
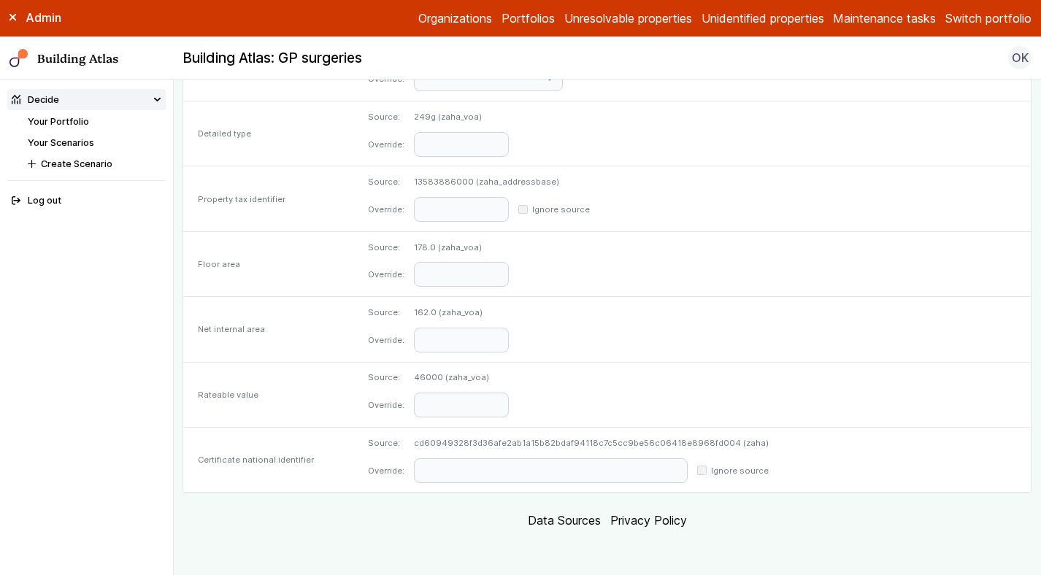
click at [495, 176] on dd "13583886000 (zaha_addressbase)" at bounding box center [502, 182] width 176 height 12
copy dd "13583886000"
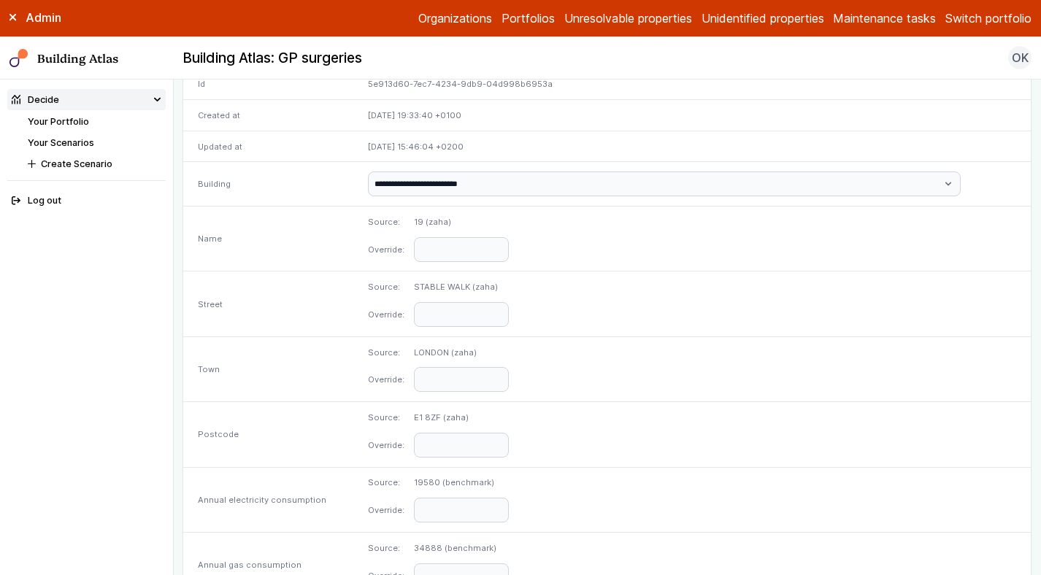
scroll to position [0, 0]
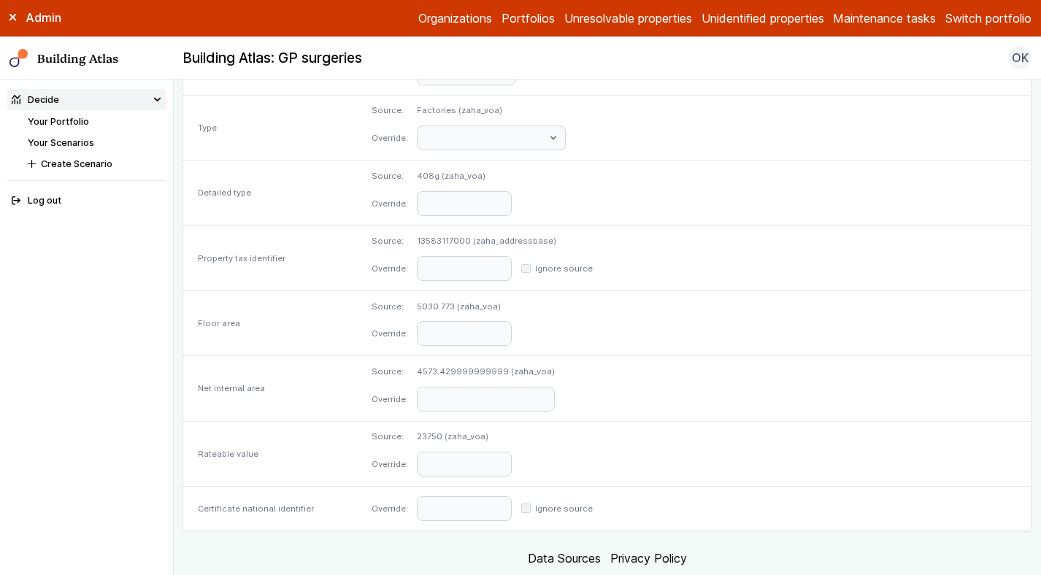
scroll to position [645, 0]
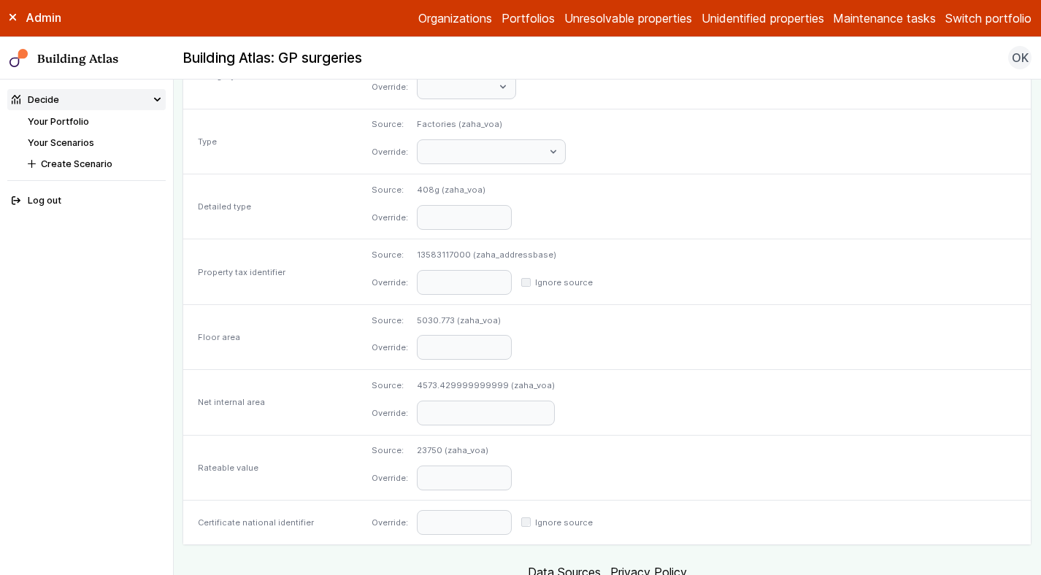
click at [505, 250] on dd "13583117000 (zaha_addressbase)" at bounding box center [505, 255] width 176 height 12
copy dd "13583117000"
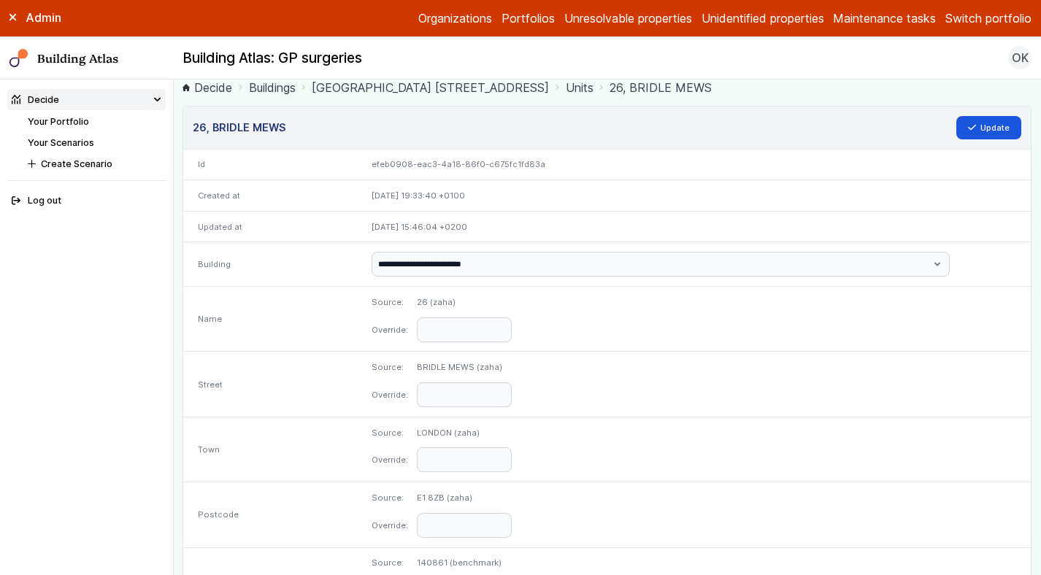
scroll to position [0, 0]
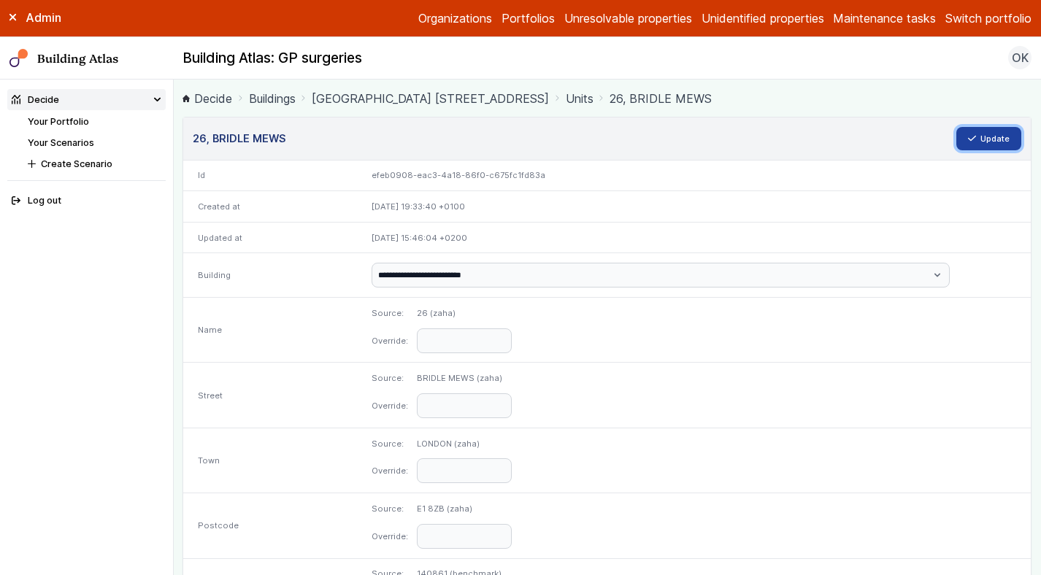
click at [965, 137] on button "Update" at bounding box center [989, 138] width 66 height 23
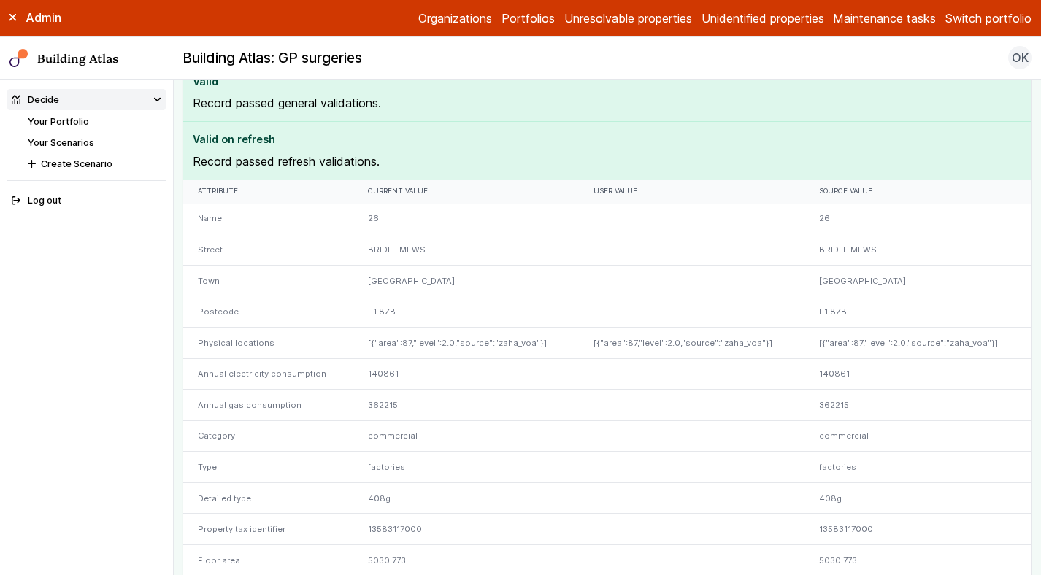
scroll to position [147, 0]
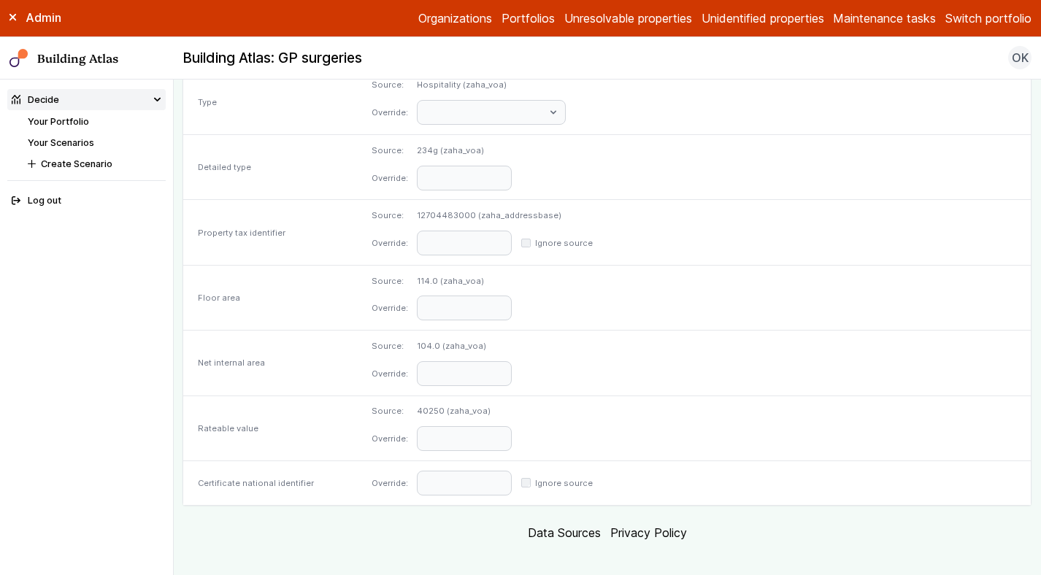
scroll to position [686, 0]
click at [526, 210] on dd "12704483000 (zaha_addressbase)" at bounding box center [505, 214] width 176 height 12
copy dd "12704483000"
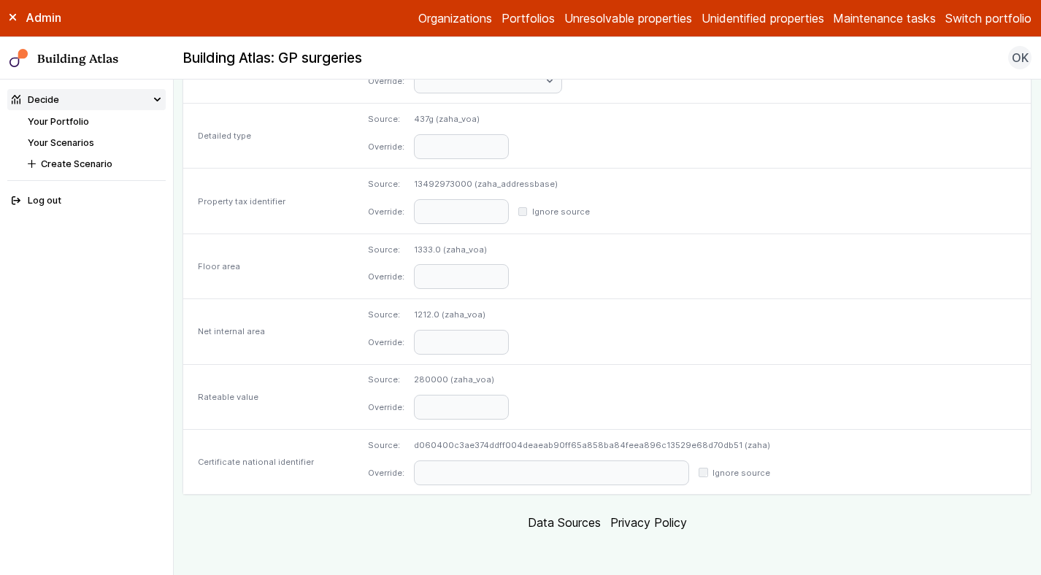
scroll to position [718, 0]
click at [509, 183] on dd "13492973000 (zaha_addressbase)" at bounding box center [502, 182] width 176 height 12
copy dd "13492973000"
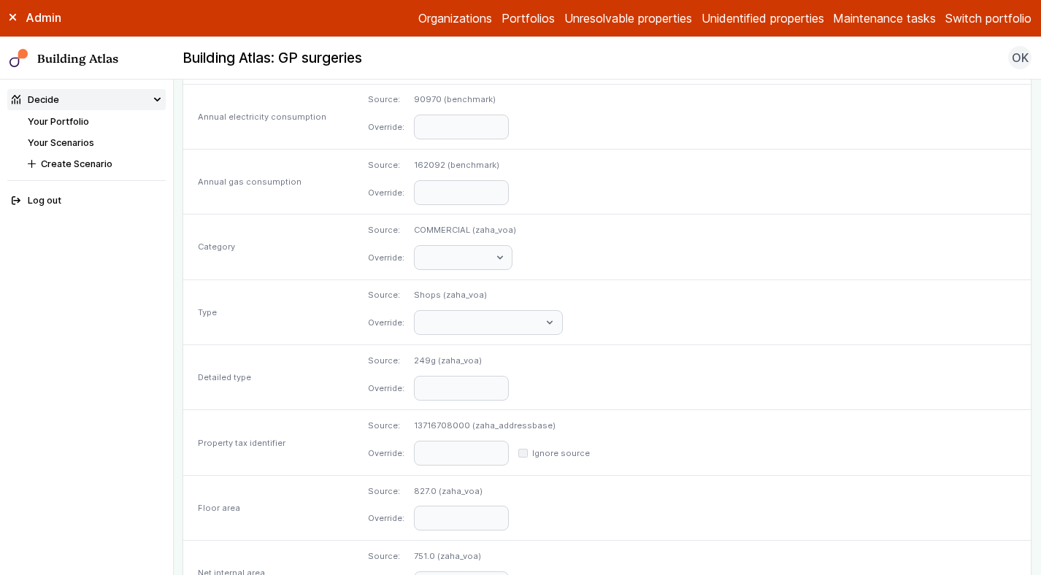
scroll to position [534, 0]
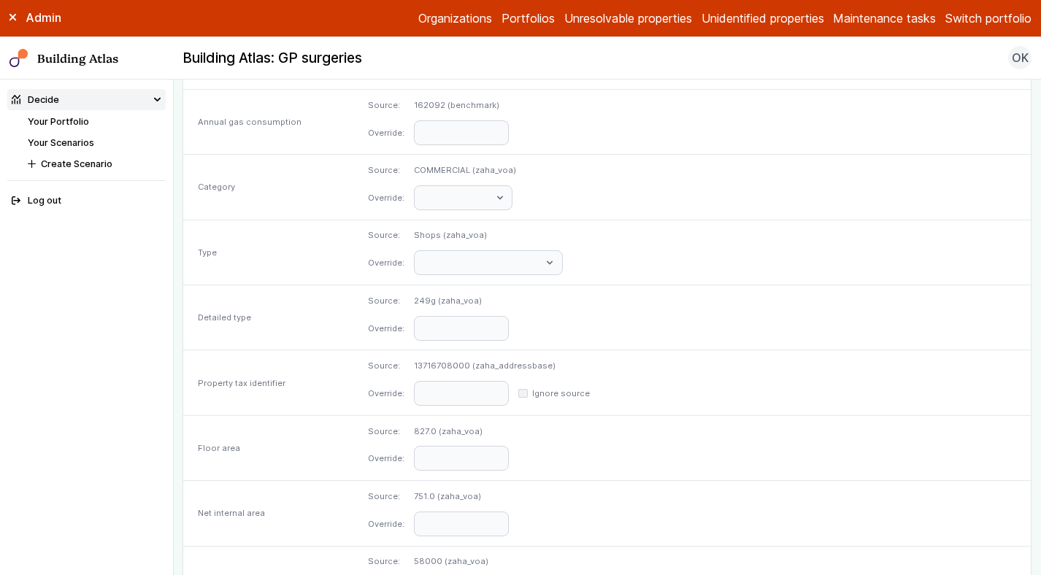
click at [493, 362] on dd "13716708000 (zaha_addressbase)" at bounding box center [502, 366] width 176 height 12
copy dd "13716708000"
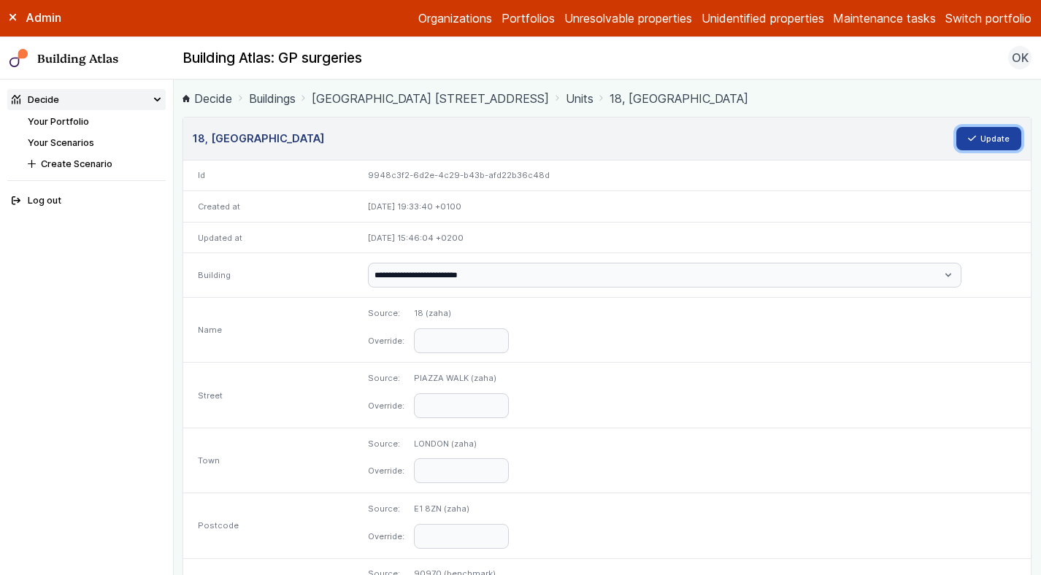
click at [998, 143] on button "Update" at bounding box center [989, 138] width 66 height 23
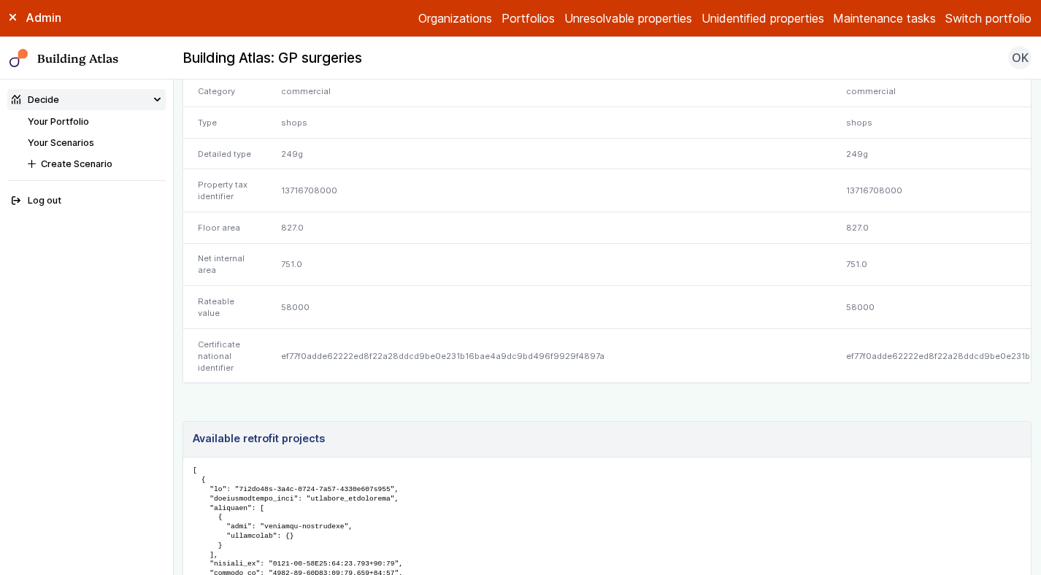
scroll to position [563, 0]
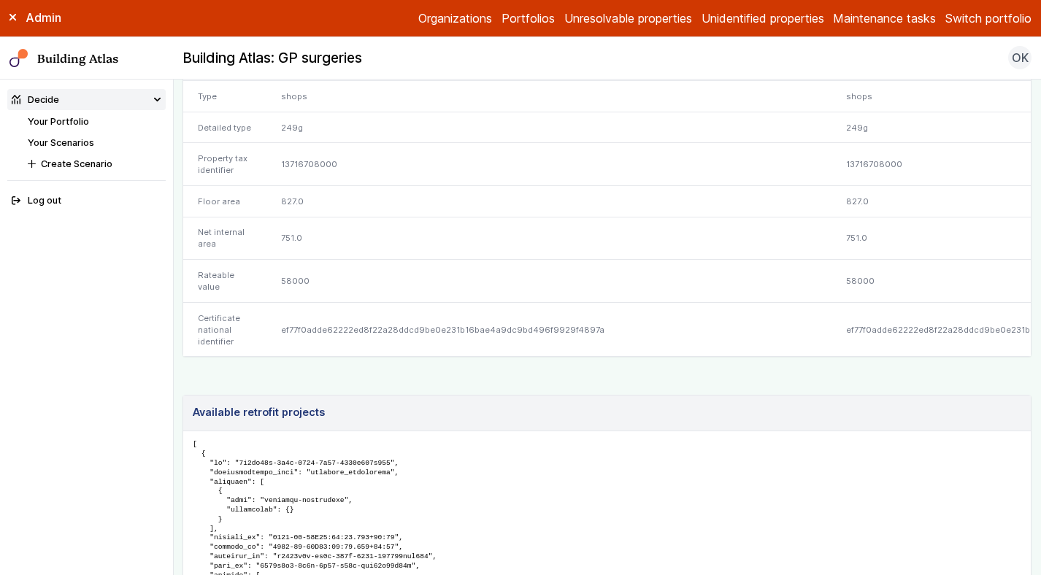
click at [410, 336] on div "ef77f0adde62222ed8f22a28ddcd9be0e231b16bae4a9dc9bd496f9929f4897a" at bounding box center [442, 329] width 351 height 54
copy div "ef77f0adde62222ed8f22a28ddcd9be0e231b16bae4a9dc9bd496f9929f4897a"
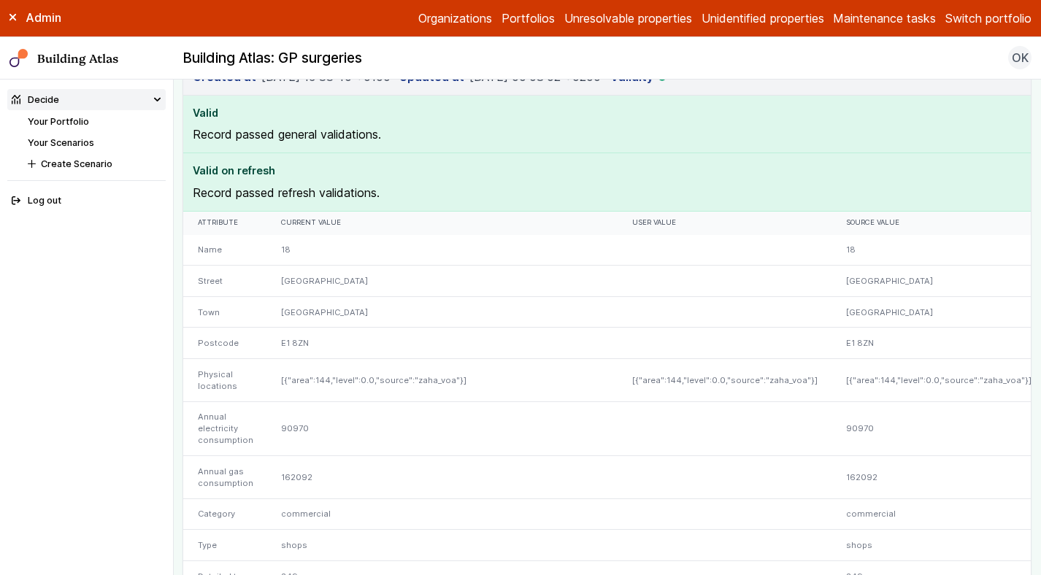
scroll to position [0, 0]
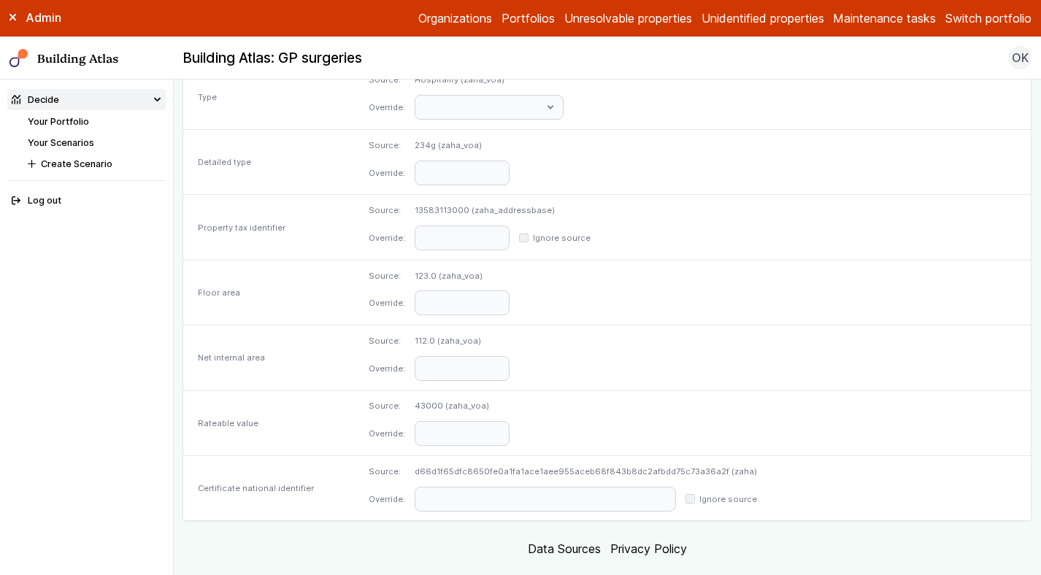
scroll to position [695, 0]
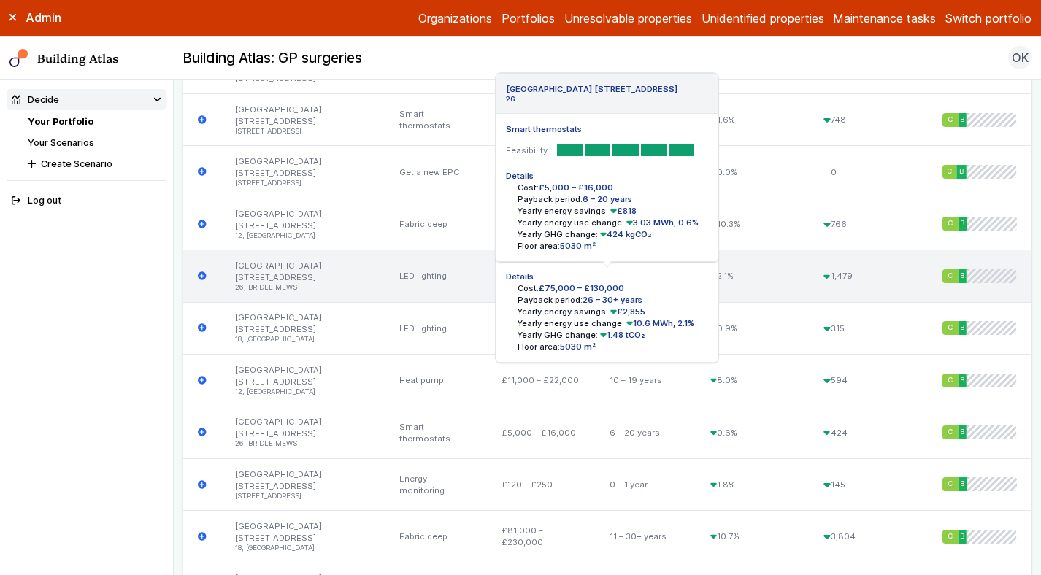
scroll to position [3044, 0]
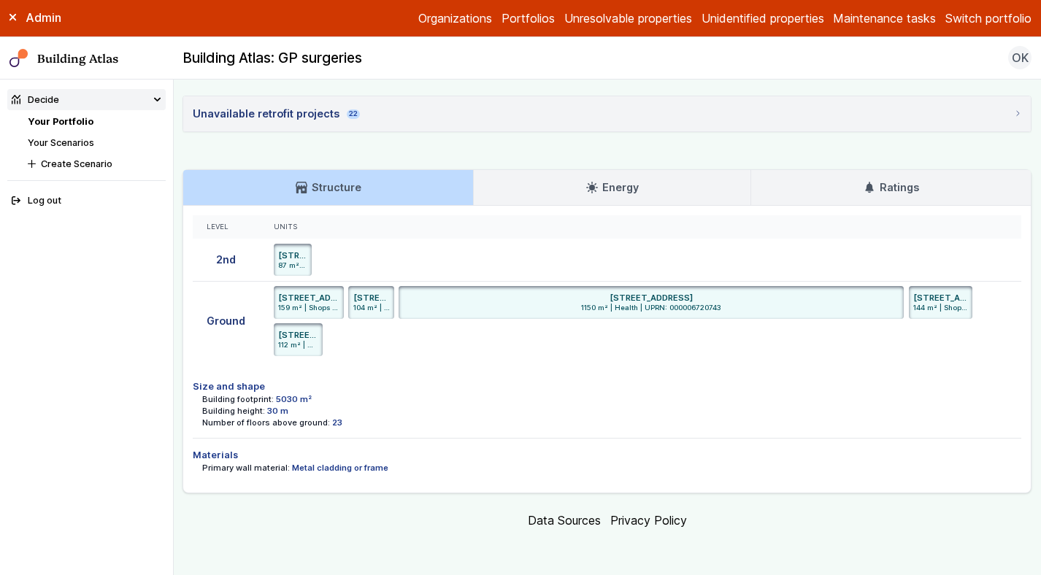
click at [875, 177] on link "Ratings" at bounding box center [890, 187] width 279 height 35
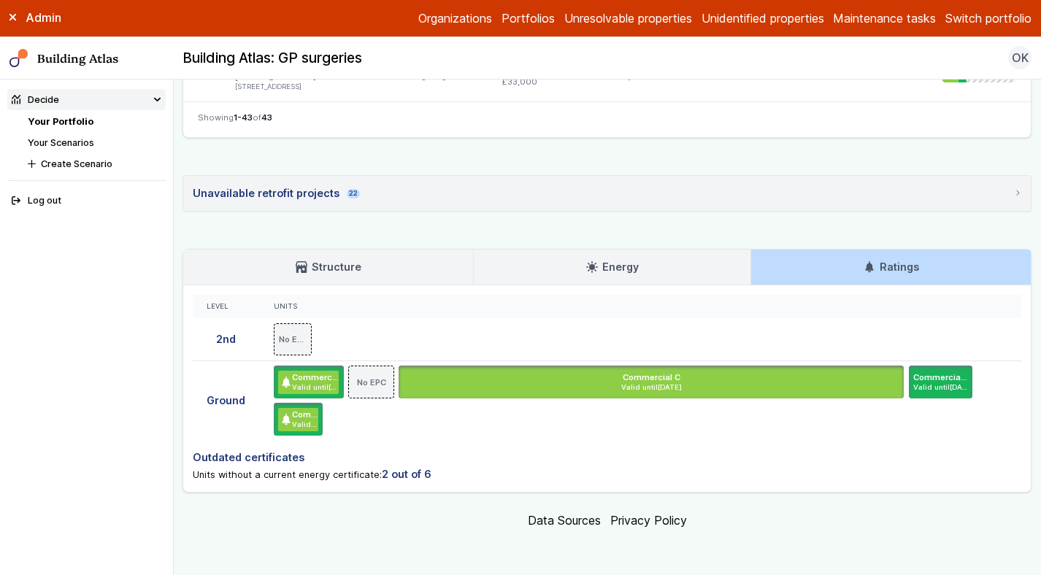
scroll to position [2964, 0]
click at [382, 262] on link "Structure" at bounding box center [328, 267] width 290 height 35
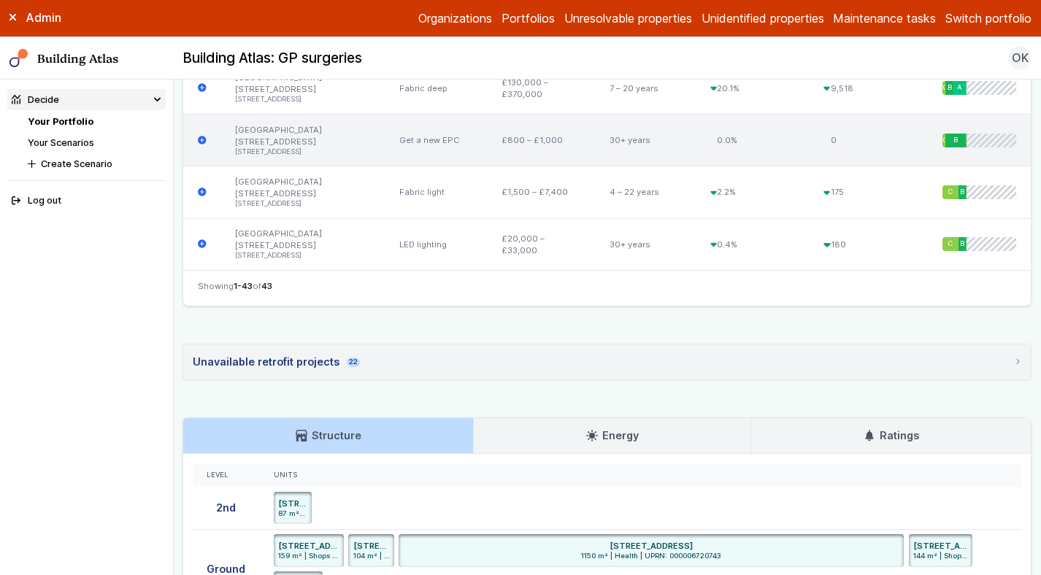
scroll to position [3044, 0]
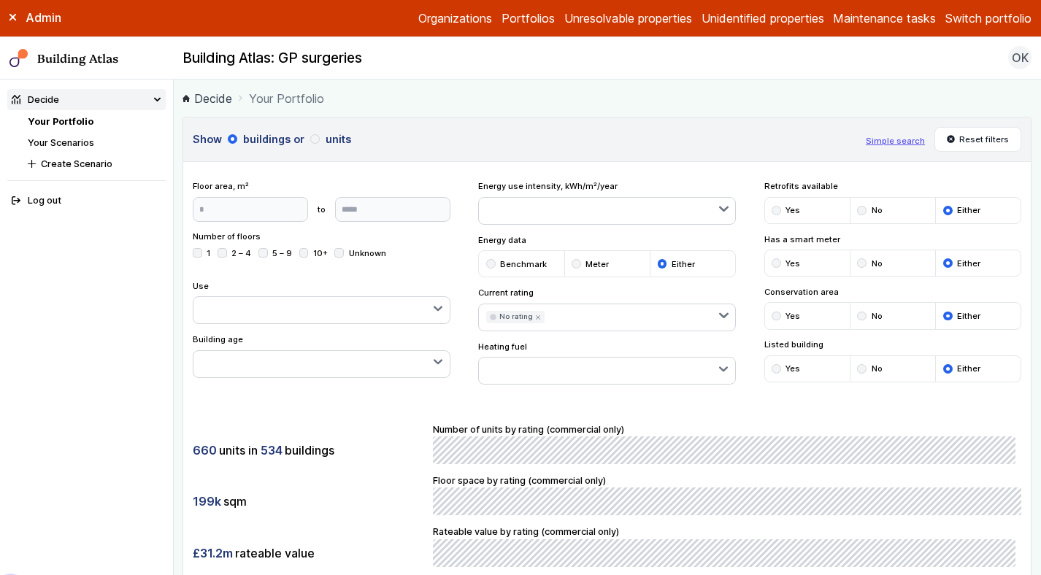
scroll to position [779, 0]
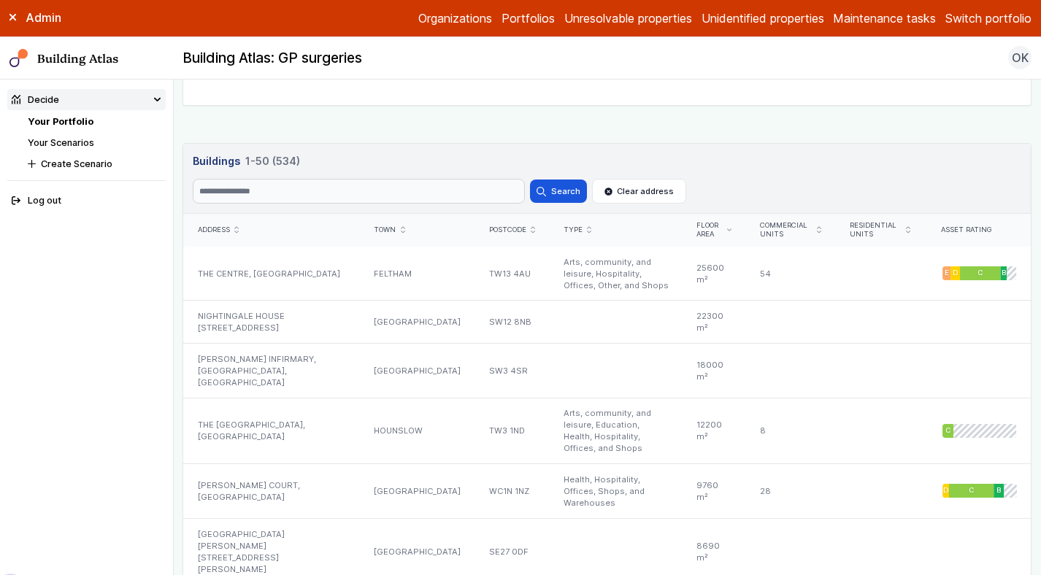
click at [58, 115] on li "Your Portfolio" at bounding box center [97, 122] width 138 height 14
click at [65, 120] on link "Your Portfolio" at bounding box center [61, 121] width 66 height 11
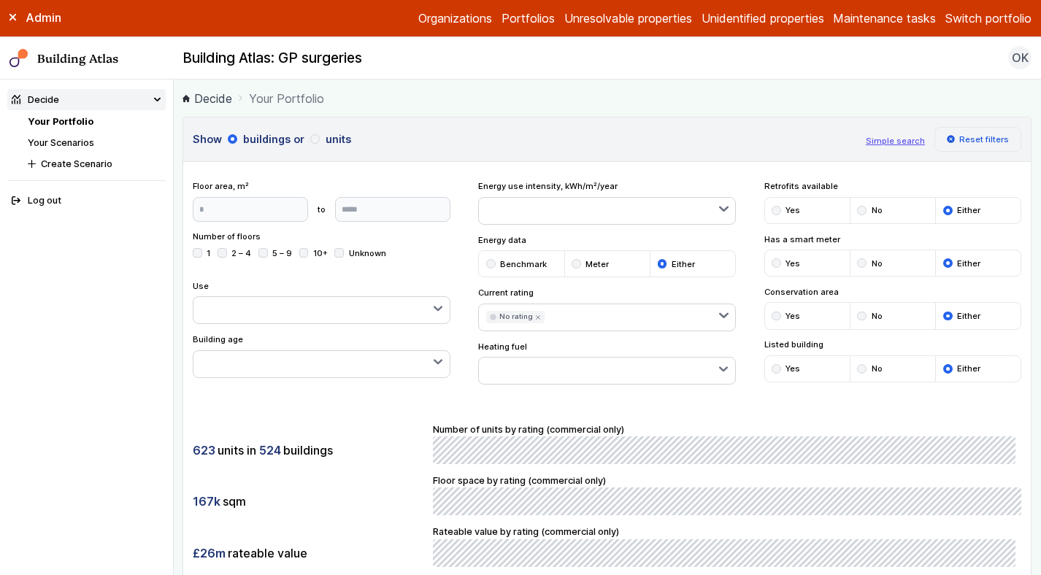
click at [974, 133] on button "Reset filters" at bounding box center [978, 139] width 88 height 25
